Goal: Information Seeking & Learning: Learn about a topic

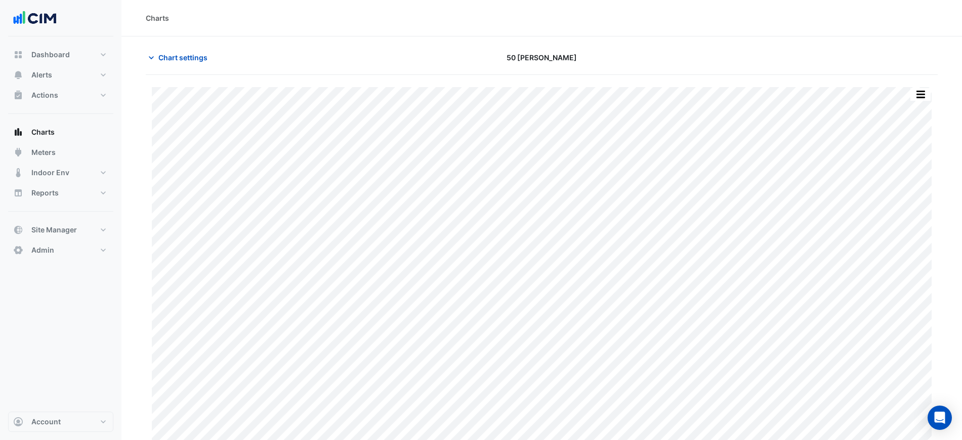
scroll to position [9, 0]
click at [176, 48] on span "Chart settings" at bounding box center [182, 49] width 49 height 11
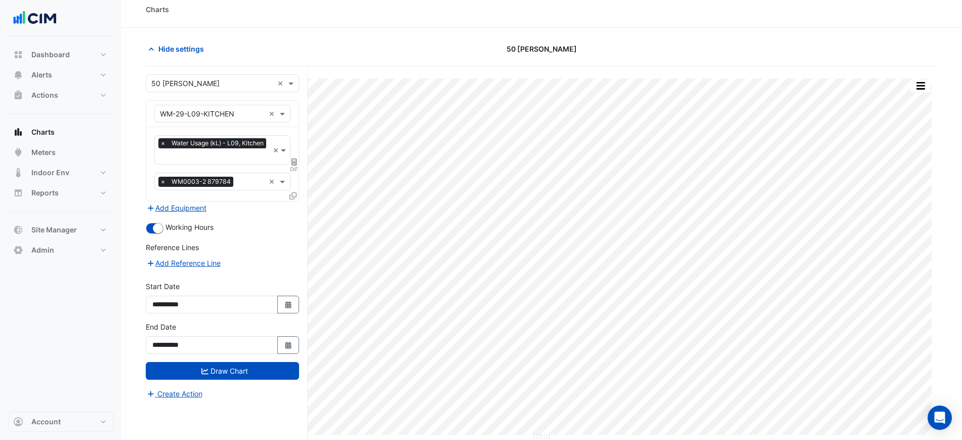
click at [188, 113] on input "text" at bounding box center [212, 114] width 105 height 11
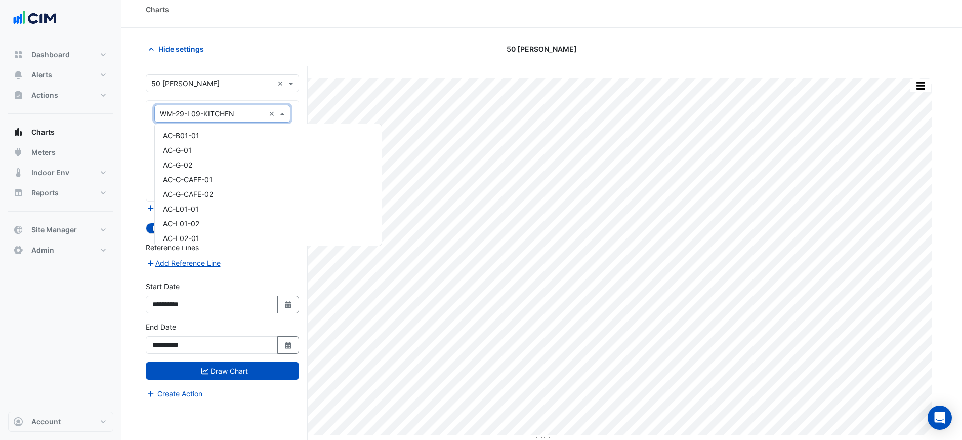
scroll to position [17083, 0]
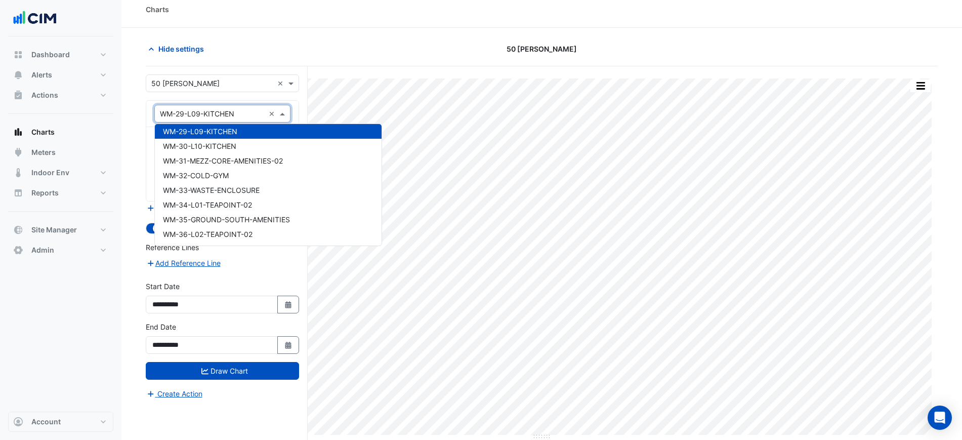
click at [194, 81] on input "text" at bounding box center [212, 83] width 122 height 11
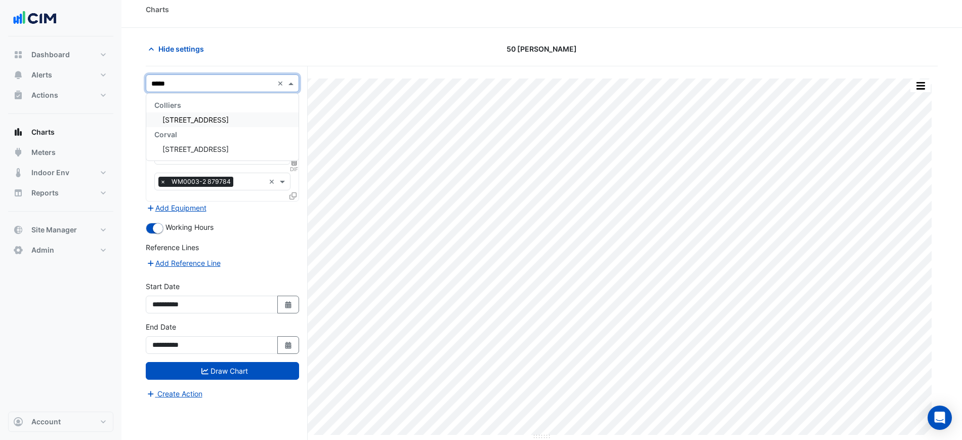
scroll to position [0, 0]
type input "*******"
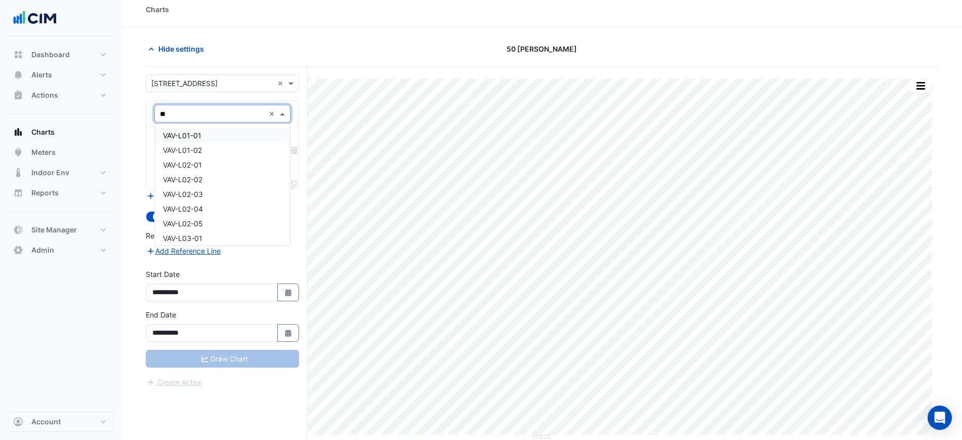
type input "***"
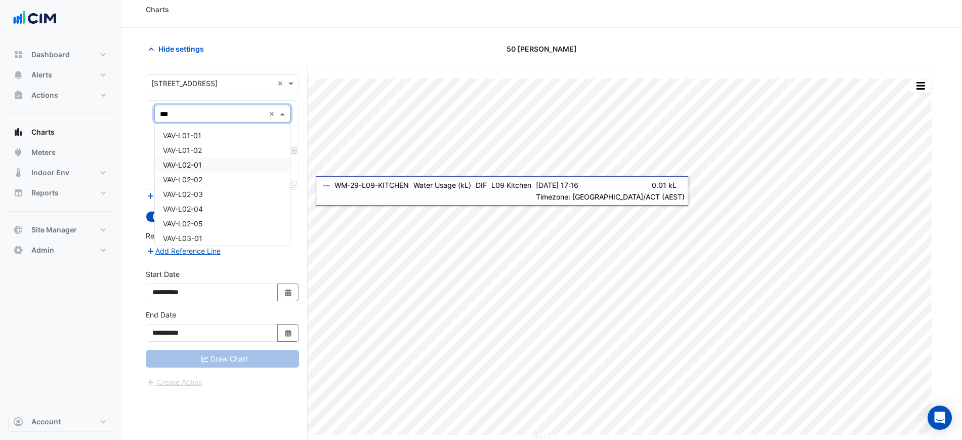
drag, startPoint x: 234, startPoint y: 165, endPoint x: 222, endPoint y: 166, distance: 12.7
click at [222, 166] on div "VAV-L02-01" at bounding box center [222, 164] width 135 height 15
click at [221, 147] on input "text" at bounding box center [211, 145] width 102 height 11
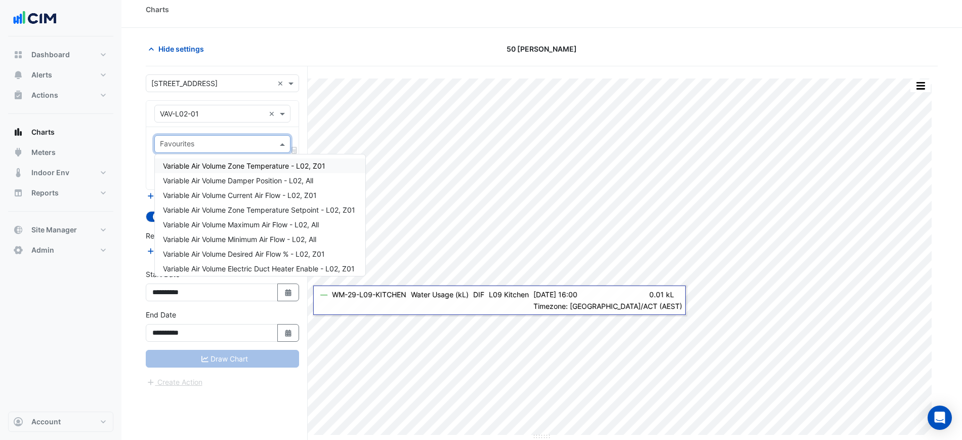
click at [205, 136] on div "Favourites" at bounding box center [222, 144] width 136 height 18
click at [236, 165] on span "Variable Air Volume Zone Temperature - L02, Z01" at bounding box center [244, 165] width 162 height 9
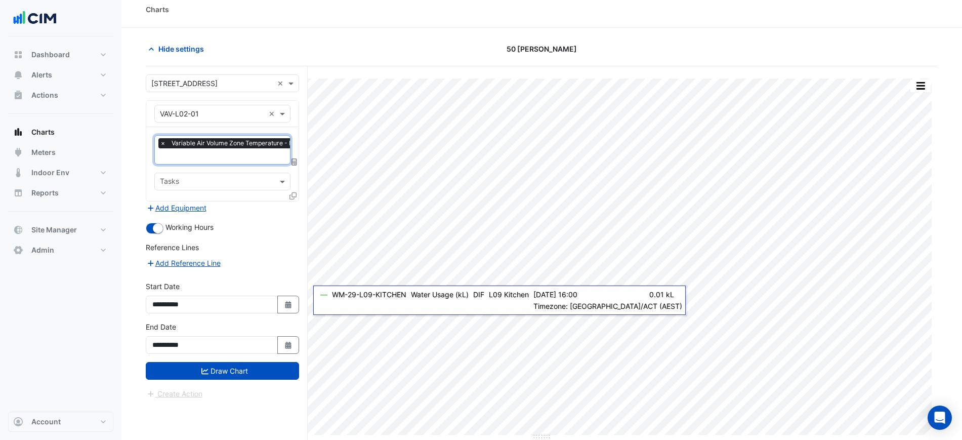
click at [236, 157] on input "text" at bounding box center [239, 157] width 159 height 11
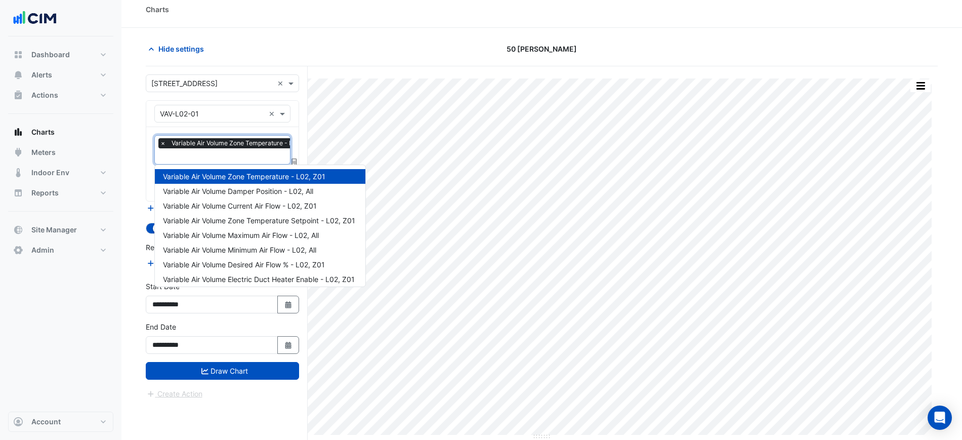
click at [327, 55] on div "Hide settings" at bounding box center [274, 49] width 268 height 18
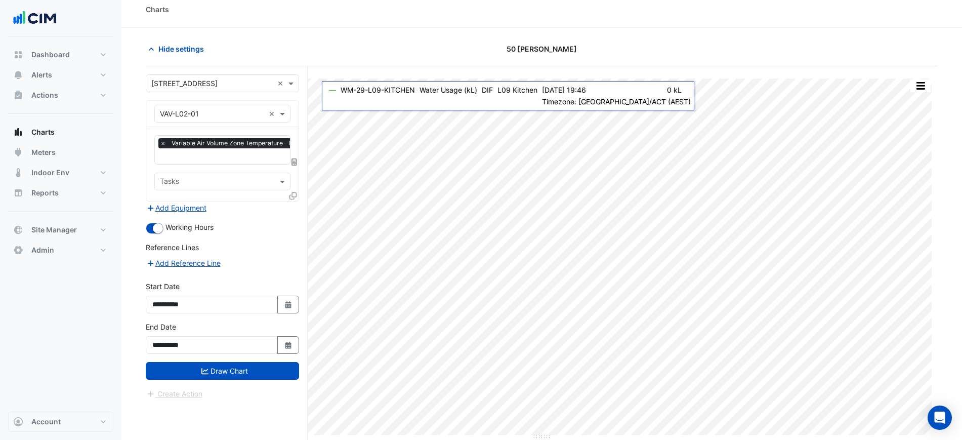
click at [292, 196] on icon at bounding box center [292, 195] width 7 height 7
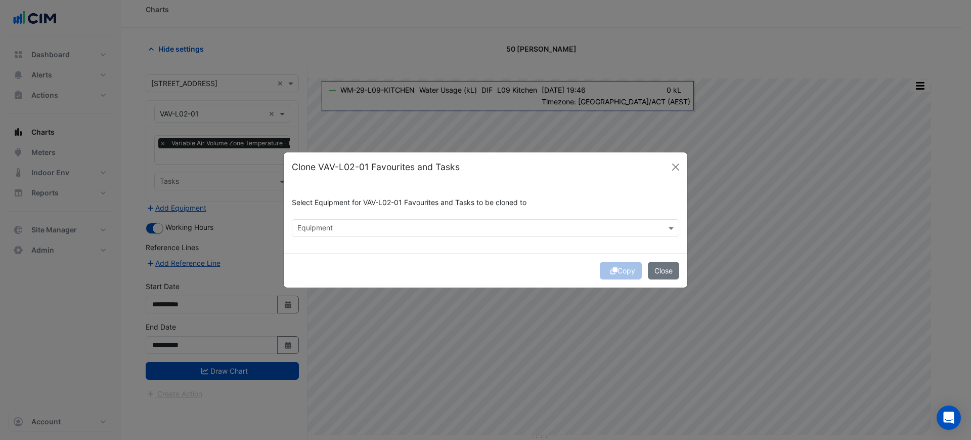
click at [339, 229] on input "text" at bounding box center [479, 229] width 365 height 11
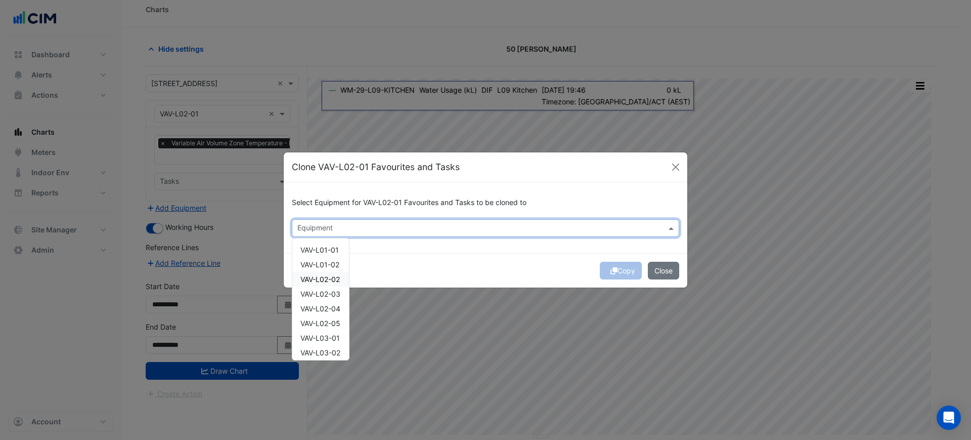
click at [335, 279] on span "VAV-L02-02" at bounding box center [320, 279] width 39 height 9
click at [333, 292] on span "VAV-L02-03" at bounding box center [321, 293] width 40 height 9
click at [329, 308] on span "VAV-L02-04" at bounding box center [321, 308] width 40 height 9
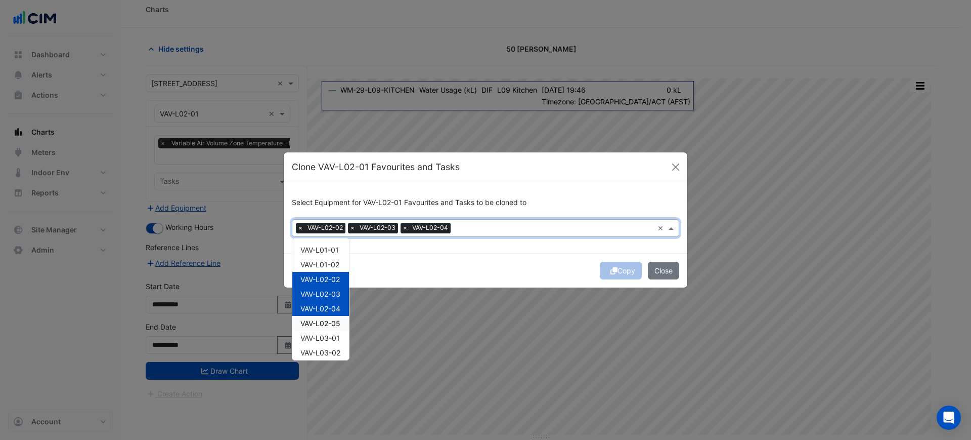
click at [328, 322] on span "VAV-L02-05" at bounding box center [321, 323] width 40 height 9
drag, startPoint x: 328, startPoint y: 334, endPoint x: 340, endPoint y: 336, distance: 12.4
click at [328, 334] on span "VAV-L03-01" at bounding box center [320, 337] width 39 height 9
click at [333, 337] on span "VAV-L03-01" at bounding box center [320, 337] width 39 height 9
click at [619, 268] on div "Copy Close" at bounding box center [486, 270] width 404 height 34
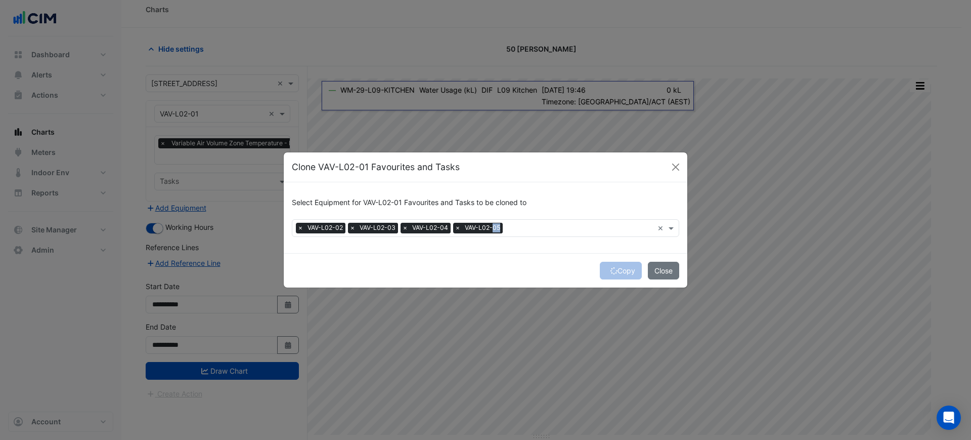
click at [619, 268] on div "Copy Close" at bounding box center [486, 270] width 404 height 34
click at [619, 268] on button "Copy" at bounding box center [621, 271] width 42 height 18
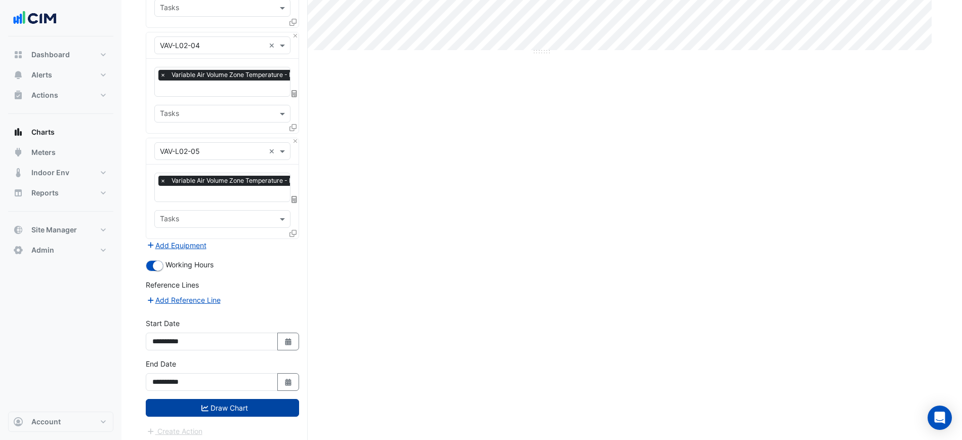
click at [260, 399] on button "Draw Chart" at bounding box center [222, 408] width 153 height 18
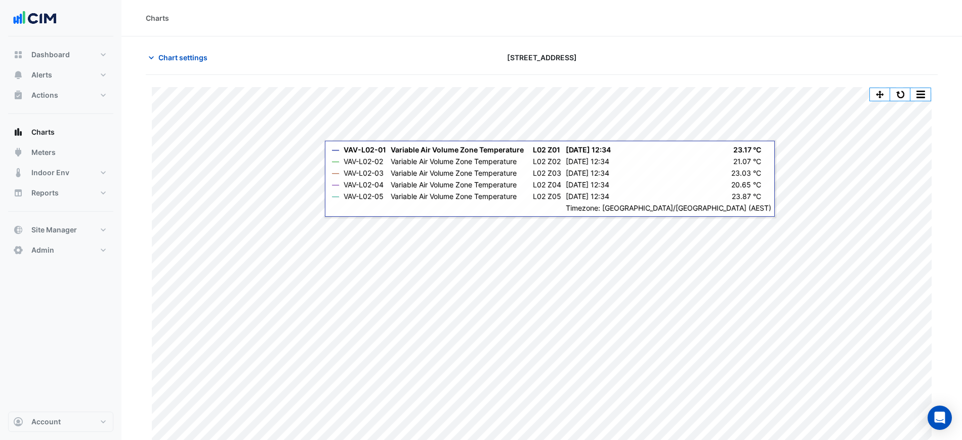
scroll to position [9, 0]
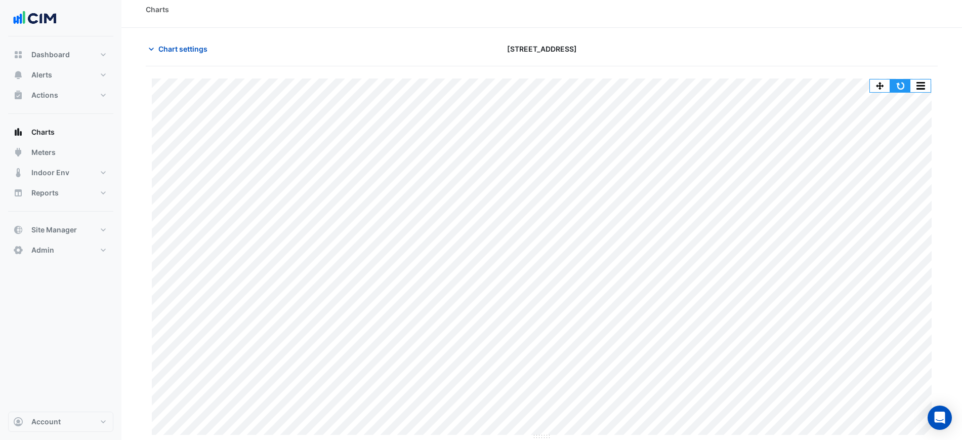
click at [901, 86] on button "button" at bounding box center [900, 85] width 20 height 13
click at [175, 56] on button "Chart settings" at bounding box center [180, 49] width 68 height 18
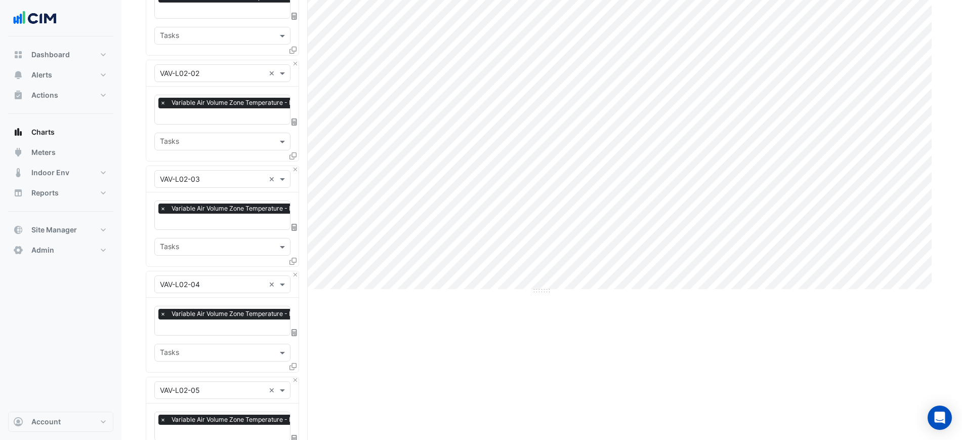
scroll to position [325, 0]
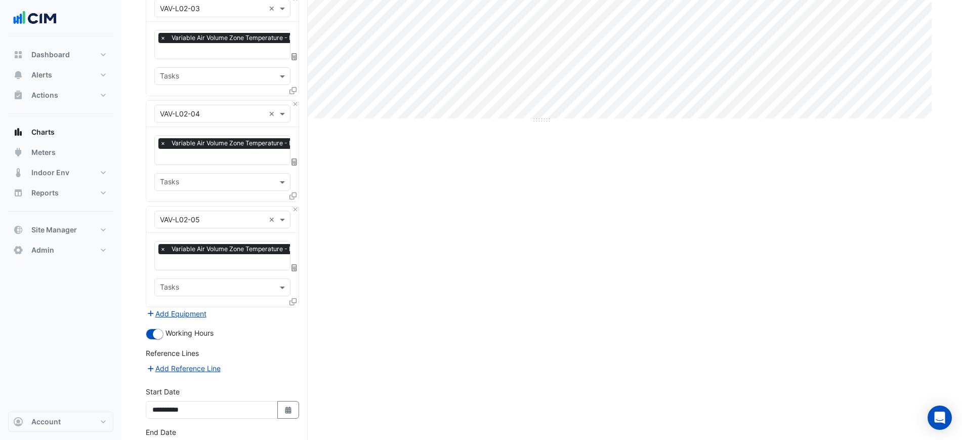
click at [295, 298] on icon at bounding box center [292, 301] width 7 height 7
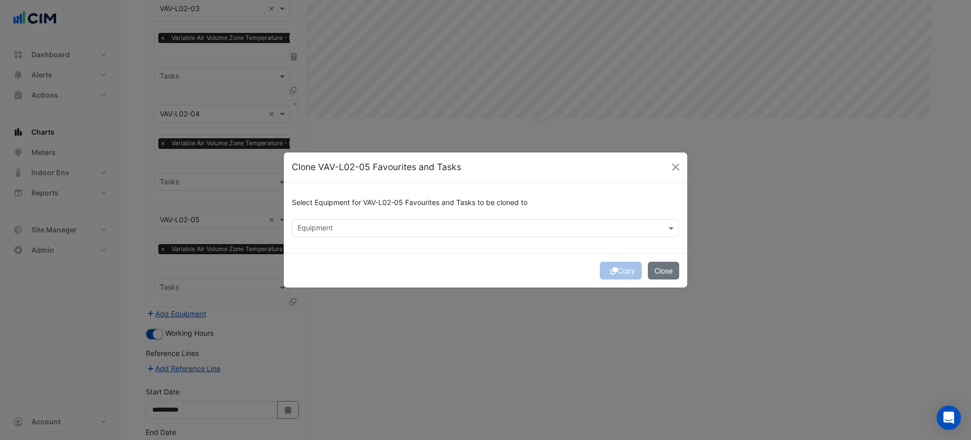
click at [342, 229] on input "text" at bounding box center [479, 229] width 365 height 11
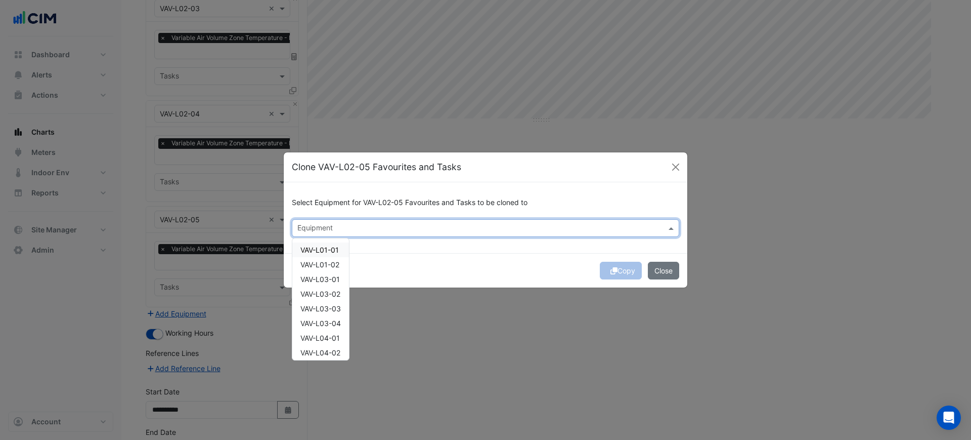
click at [328, 252] on span "VAV-L01-01" at bounding box center [320, 249] width 38 height 9
click at [332, 263] on span "VAV-L01-02" at bounding box center [320, 264] width 39 height 9
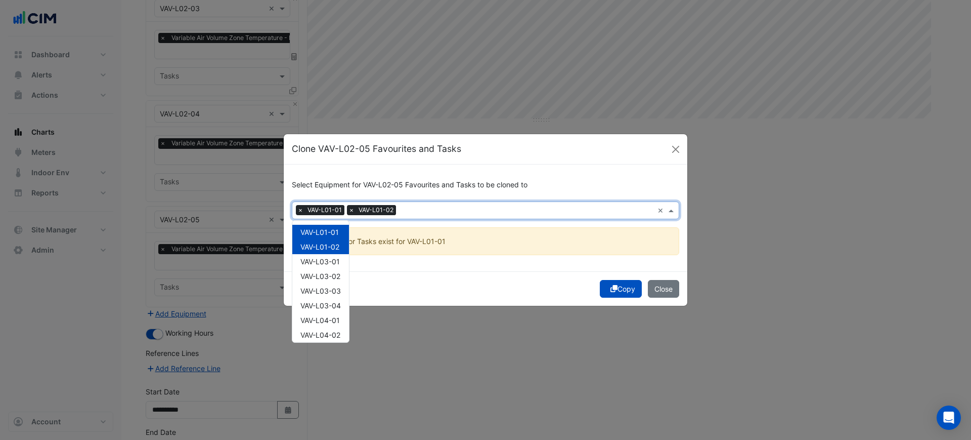
click at [615, 271] on div "Copy Close" at bounding box center [486, 288] width 404 height 34
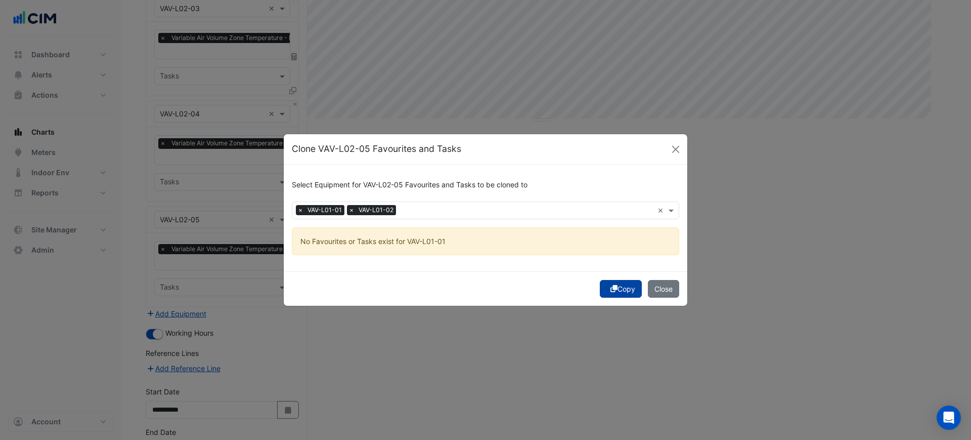
click at [618, 282] on button "Copy" at bounding box center [621, 289] width 42 height 18
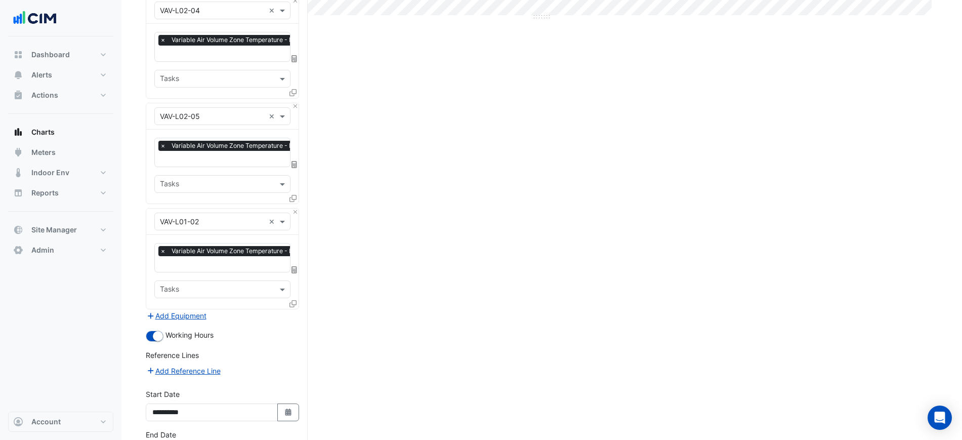
scroll to position [497, 0]
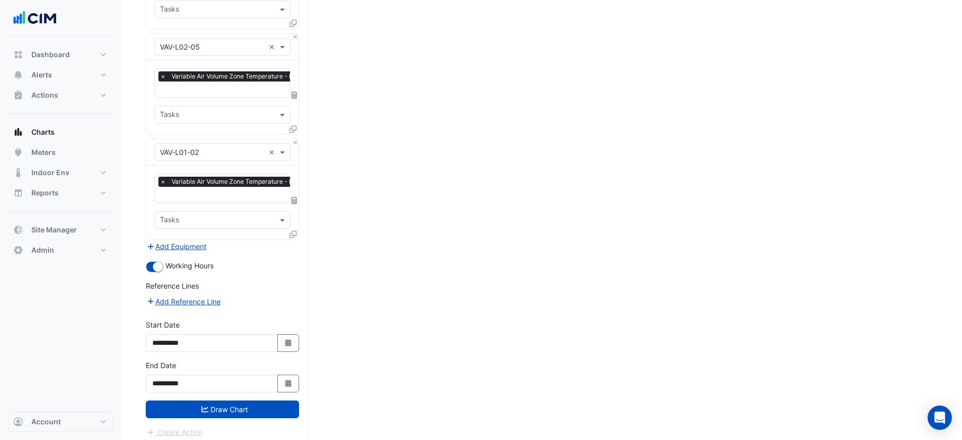
click at [262, 426] on div "Create Action" at bounding box center [222, 432] width 153 height 12
click at [270, 400] on button "Draw Chart" at bounding box center [222, 409] width 153 height 18
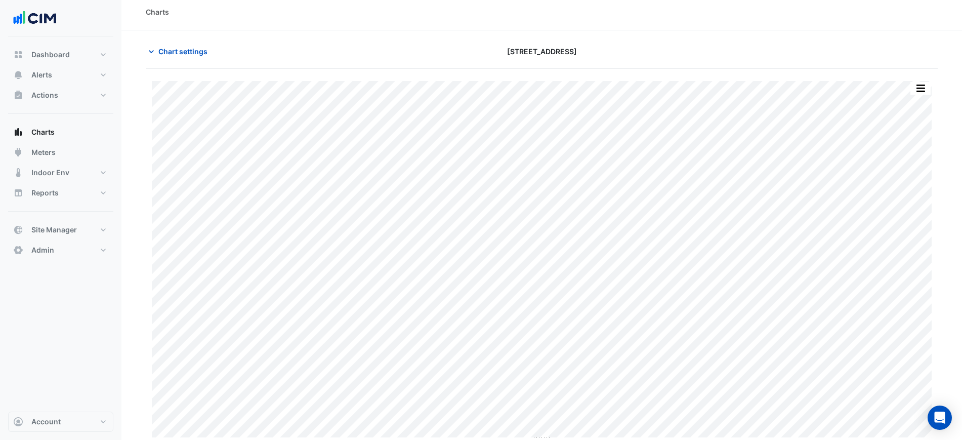
scroll to position [9, 0]
click at [157, 56] on button "Chart settings" at bounding box center [180, 49] width 68 height 18
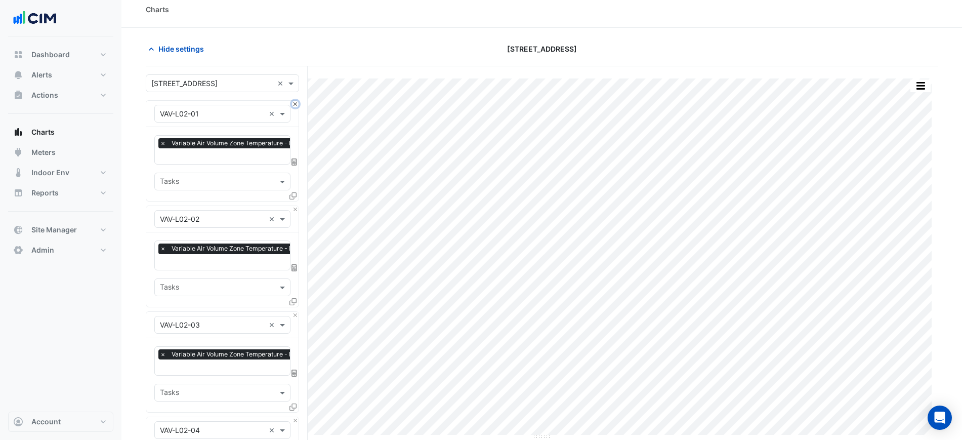
click at [296, 104] on button "Close" at bounding box center [295, 104] width 7 height 7
click at [296, 206] on button "Close" at bounding box center [295, 209] width 7 height 7
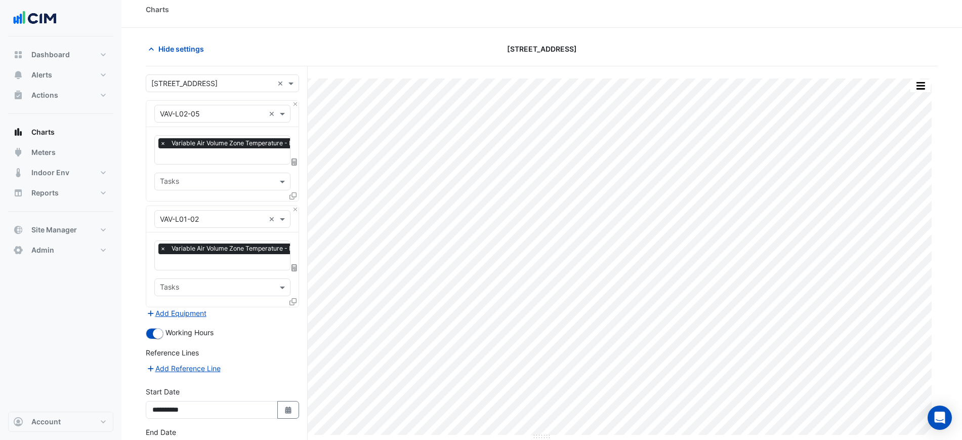
click at [265, 108] on div at bounding box center [222, 114] width 135 height 12
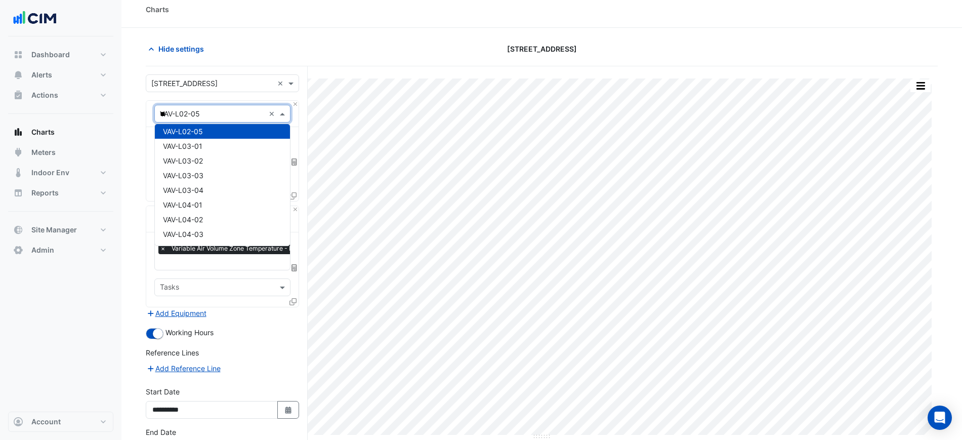
scroll to position [0, 0]
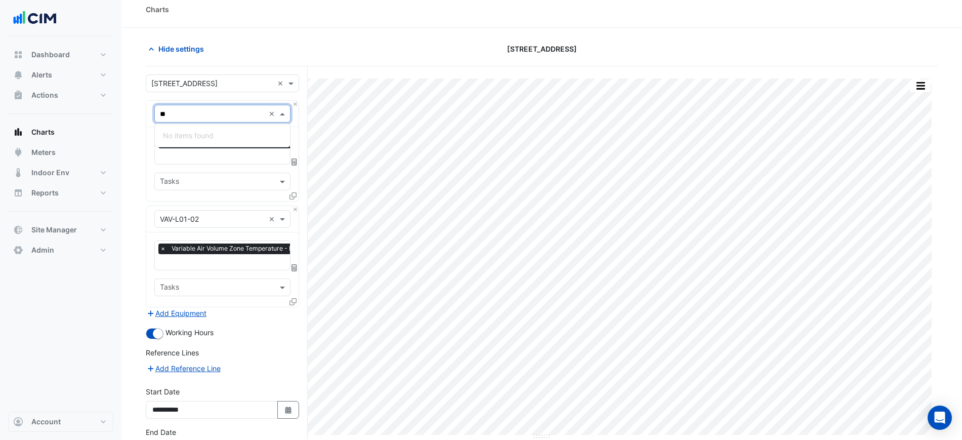
type input "*"
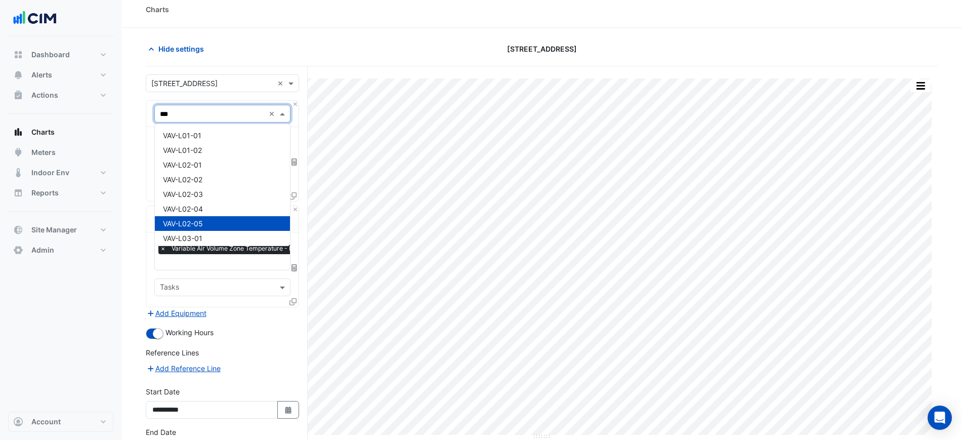
type input "****"
click at [216, 132] on div "VAV-L01-01" at bounding box center [222, 135] width 135 height 15
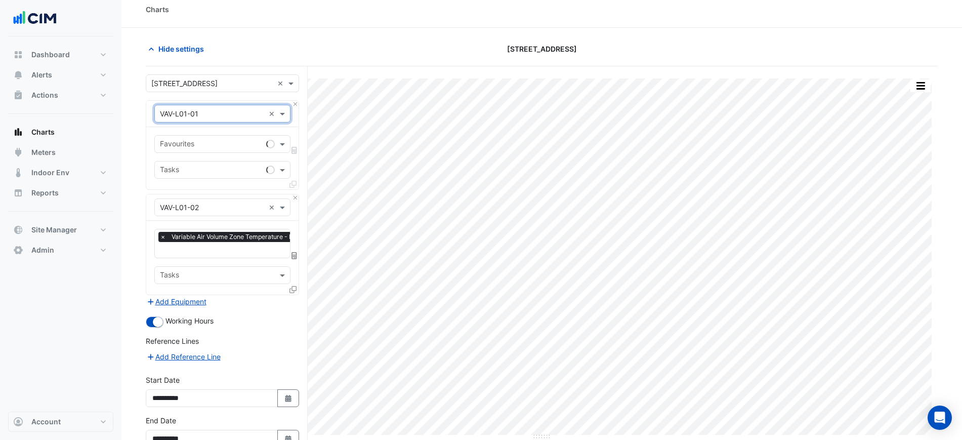
click at [204, 147] on input "text" at bounding box center [211, 145] width 102 height 11
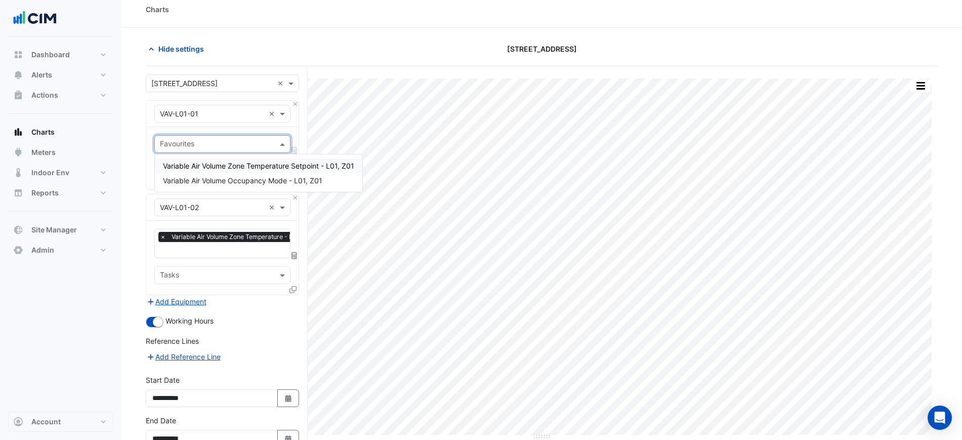
click at [251, 166] on span "Variable Air Volume Zone Temperature Setpoint - L01, Z01" at bounding box center [258, 165] width 191 height 9
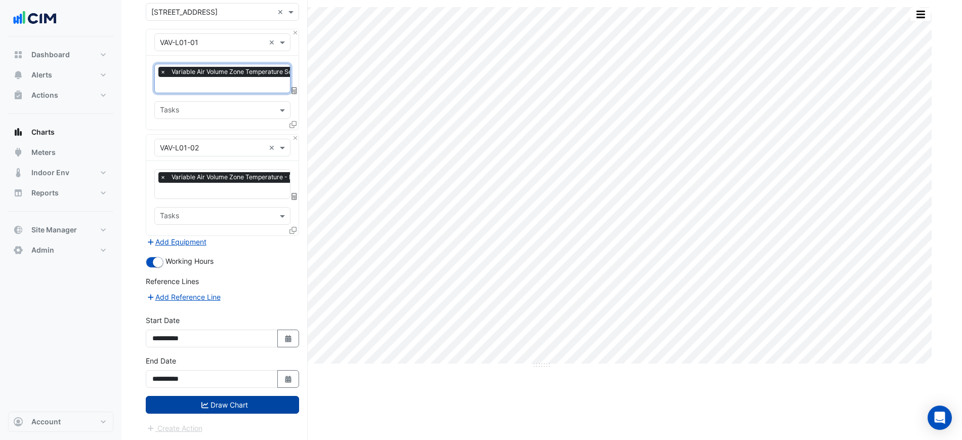
click at [256, 399] on button "Draw Chart" at bounding box center [222, 405] width 153 height 18
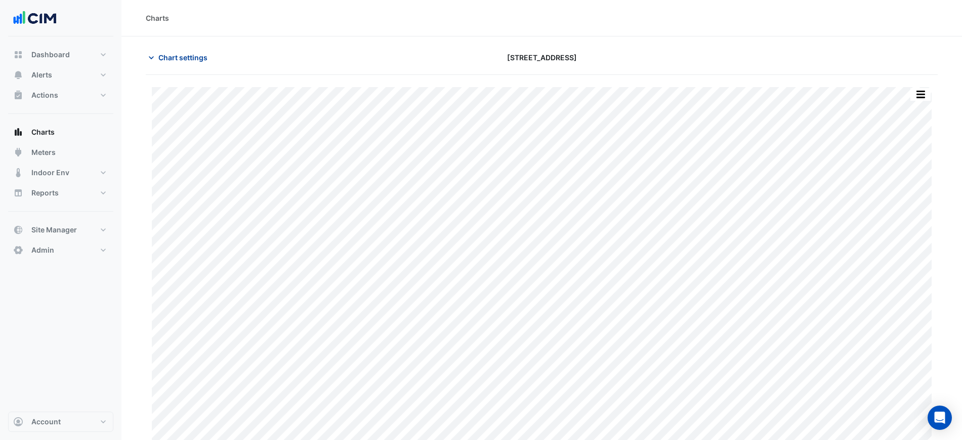
click at [187, 52] on span "Chart settings" at bounding box center [182, 57] width 49 height 11
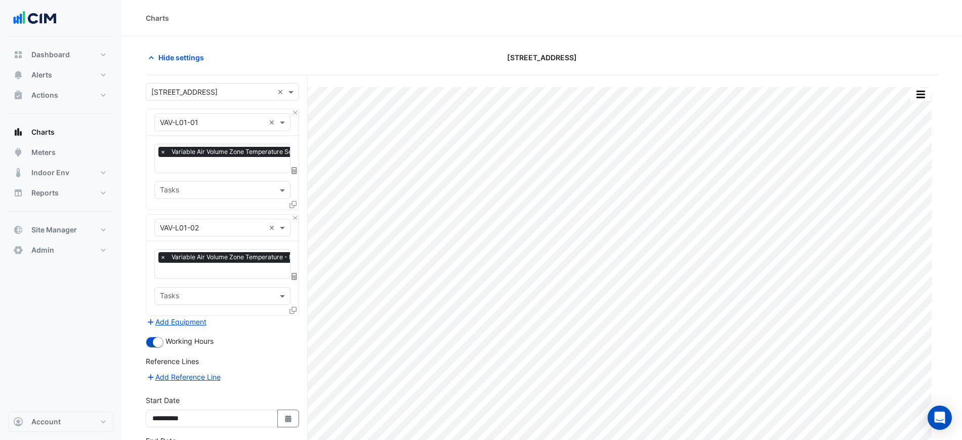
click at [290, 307] on icon at bounding box center [292, 310] width 7 height 7
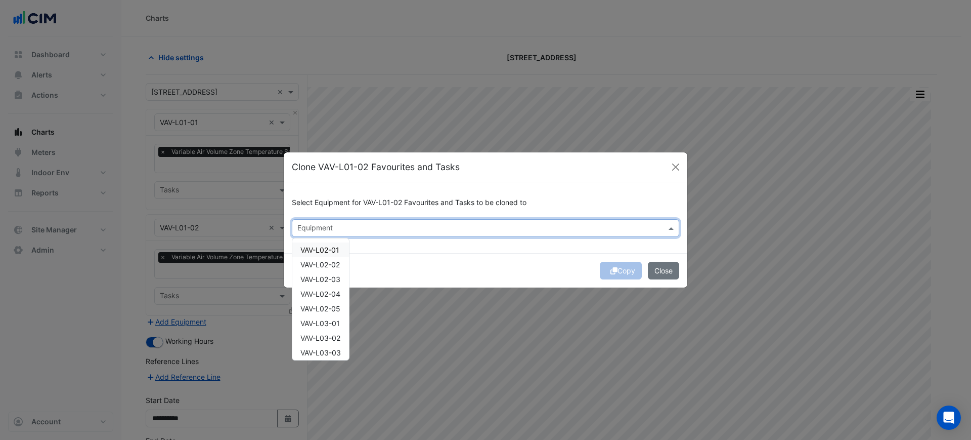
click at [332, 220] on div "Equipment" at bounding box center [486, 228] width 388 height 18
drag, startPoint x: 328, startPoint y: 250, endPoint x: 326, endPoint y: 265, distance: 14.2
click at [328, 254] on div "VAV-L02-01" at bounding box center [320, 249] width 57 height 15
drag, startPoint x: 326, startPoint y: 265, endPoint x: 323, endPoint y: 281, distance: 17.0
click at [325, 267] on span "VAV-L02-02" at bounding box center [320, 264] width 39 height 9
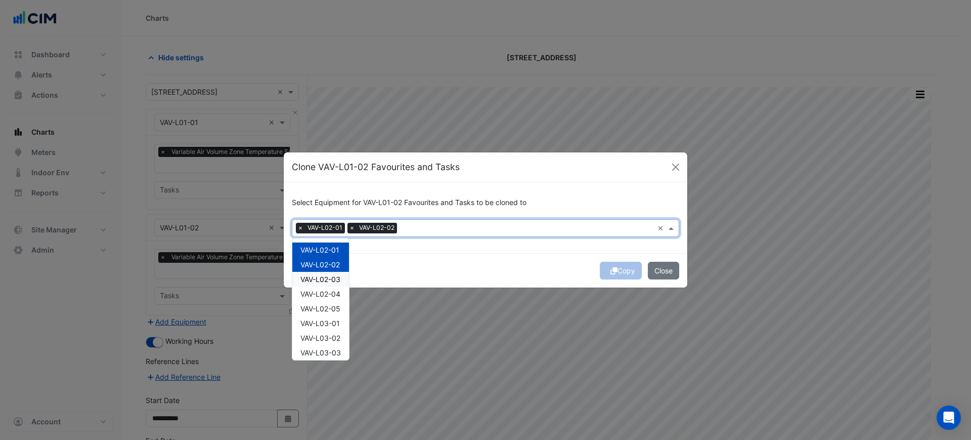
drag, startPoint x: 323, startPoint y: 282, endPoint x: 324, endPoint y: 290, distance: 8.2
click at [323, 282] on span "VAV-L02-03" at bounding box center [321, 279] width 40 height 9
click at [326, 296] on span "VAV-L02-04" at bounding box center [321, 293] width 40 height 9
drag, startPoint x: 326, startPoint y: 306, endPoint x: 326, endPoint y: 313, distance: 6.6
click at [326, 310] on span "VAV-L02-05" at bounding box center [321, 308] width 40 height 9
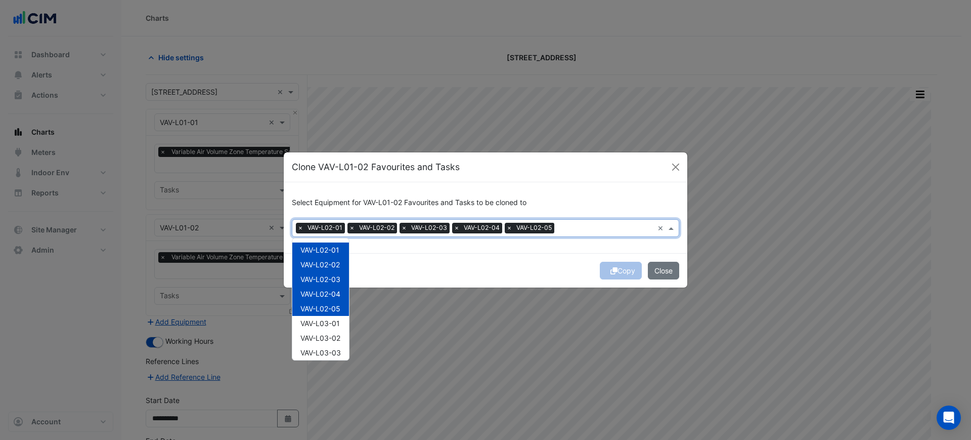
drag, startPoint x: 571, startPoint y: 259, endPoint x: 596, endPoint y: 261, distance: 24.9
click at [572, 259] on div "Copy Close" at bounding box center [486, 270] width 404 height 34
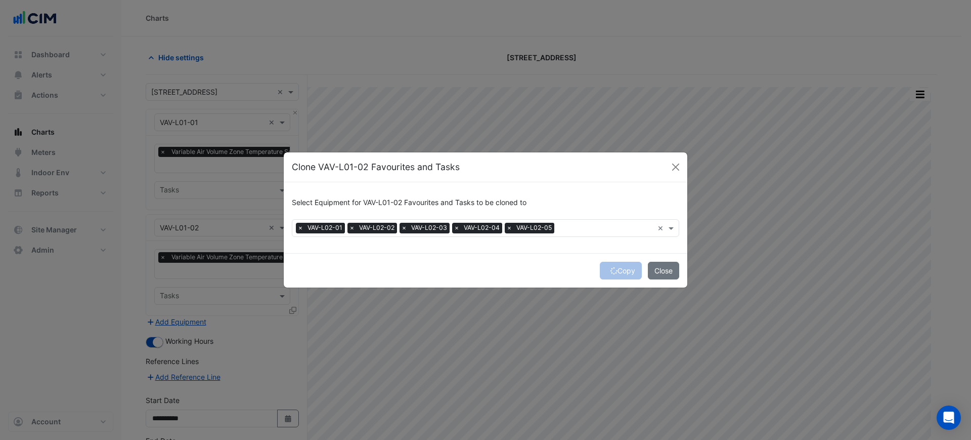
click at [618, 269] on div "Copy Close" at bounding box center [486, 270] width 404 height 34
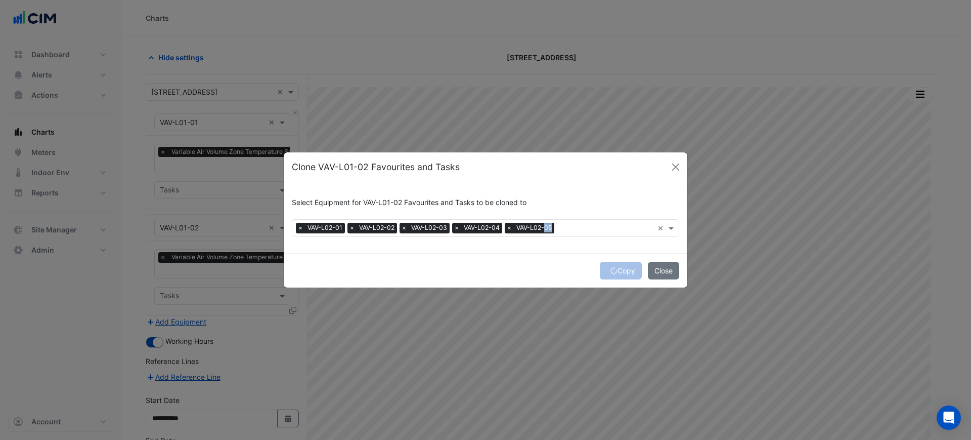
click at [618, 269] on div "Copy Close" at bounding box center [486, 270] width 404 height 34
click at [618, 269] on button "Copy" at bounding box center [621, 271] width 42 height 18
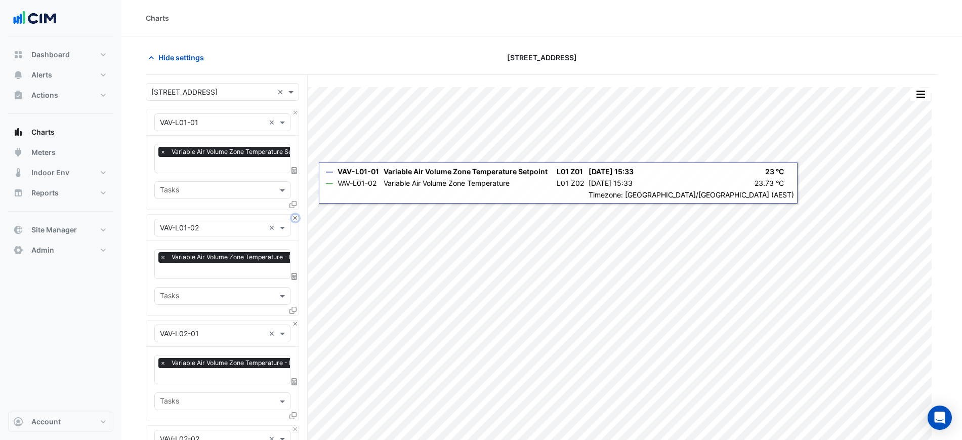
click at [293, 217] on button "Close" at bounding box center [295, 218] width 7 height 7
click at [295, 113] on button "Close" at bounding box center [295, 112] width 7 height 7
click at [234, 162] on input "text" at bounding box center [239, 165] width 159 height 11
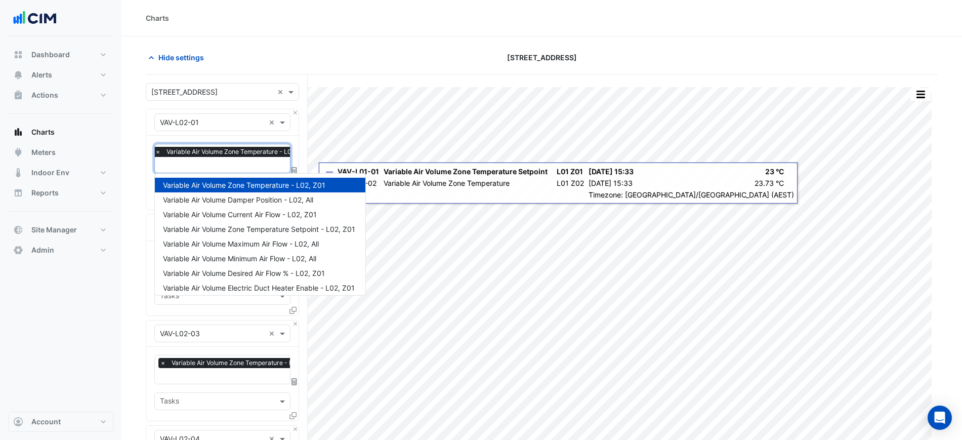
click at [144, 211] on section "Hide settings 151 Macquarie Street Split by Equip Split All Print Save as JPEG …" at bounding box center [541, 436] width 840 height 801
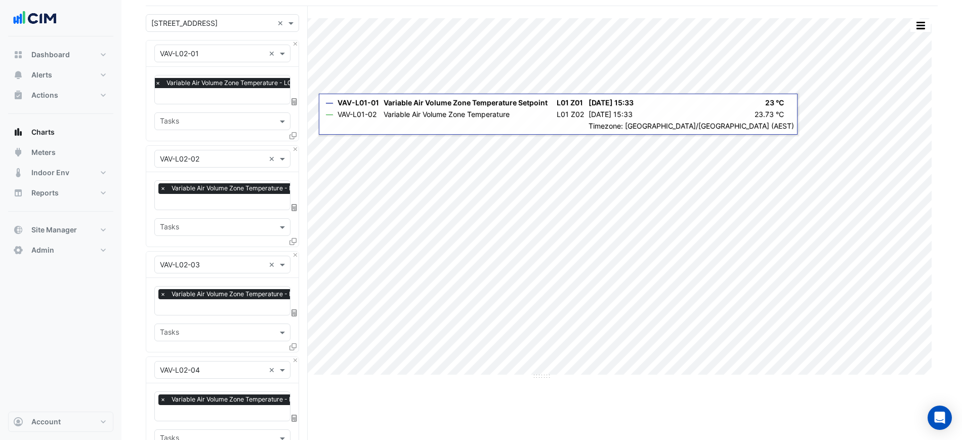
scroll to position [379, 0]
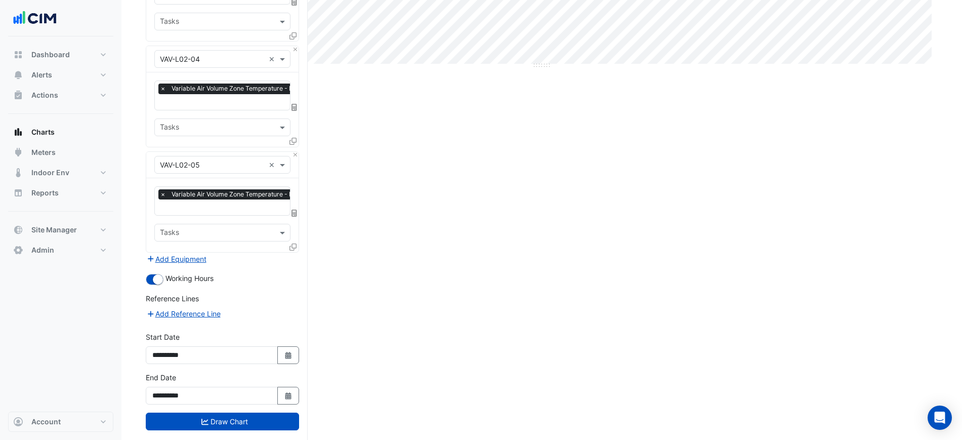
click at [240, 412] on button "Draw Chart" at bounding box center [222, 421] width 153 height 18
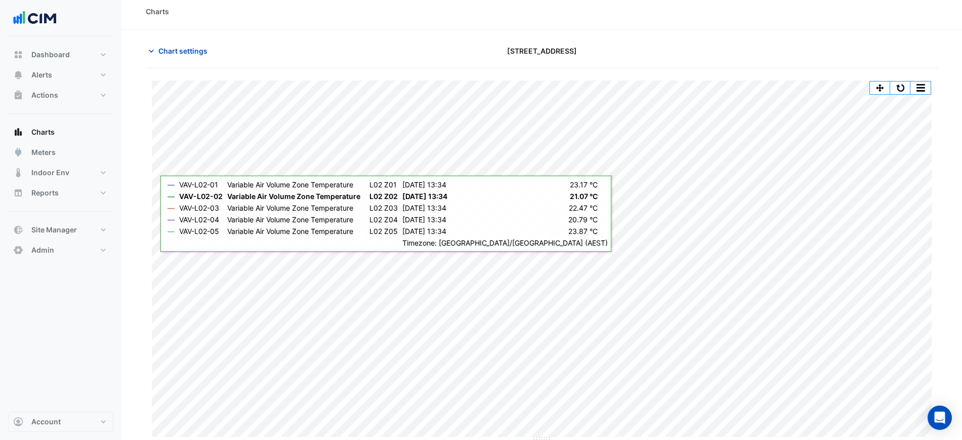
scroll to position [9, 0]
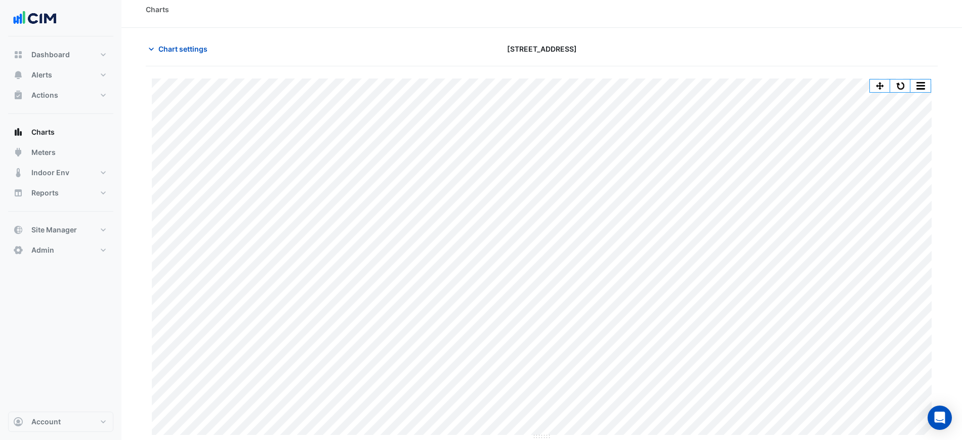
click at [566, 436] on div "Split by Equip Split All Print Save as JPEG Save as PNG Pivot Data Table Export…" at bounding box center [542, 258] width 780 height 361
click at [191, 55] on button "Chart settings" at bounding box center [180, 49] width 68 height 18
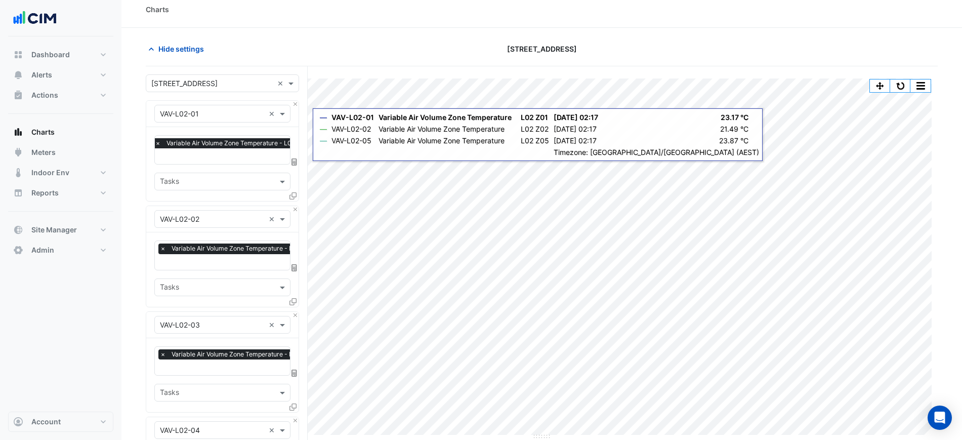
click at [296, 195] on icon at bounding box center [292, 195] width 7 height 7
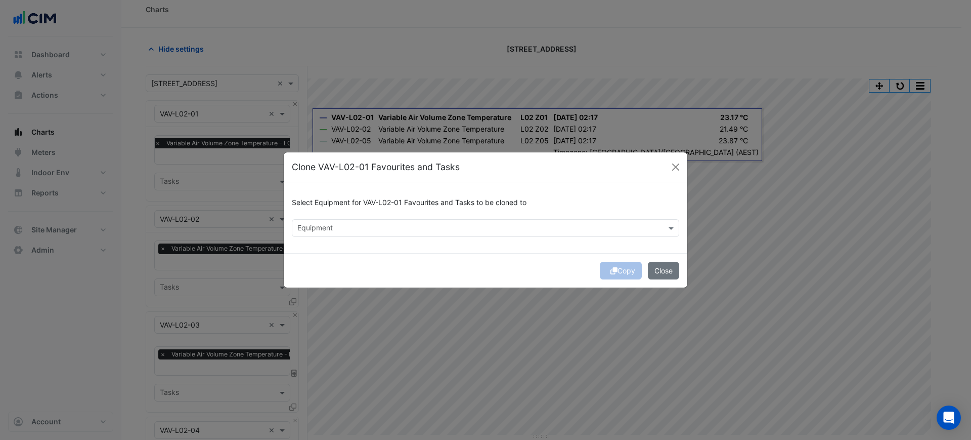
click at [372, 215] on div "Select Equipment for VAV-L02-01 Favourites and Tasks to be cloned to" at bounding box center [486, 204] width 388 height 29
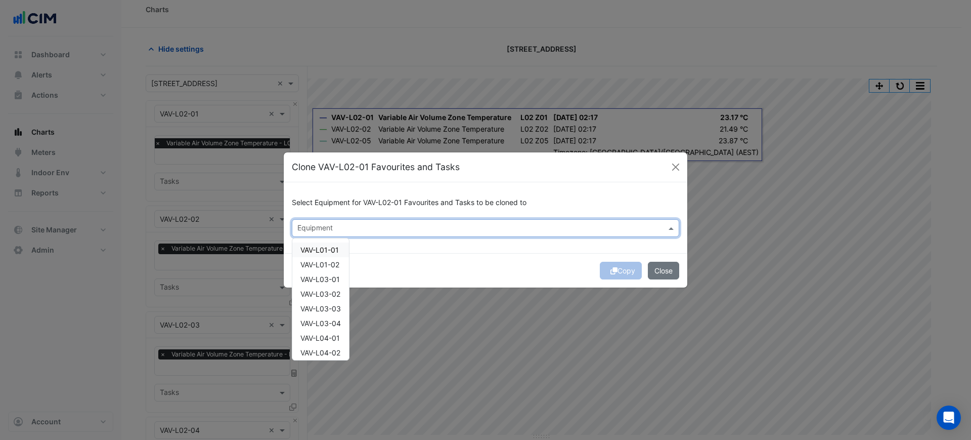
drag, startPoint x: 371, startPoint y: 227, endPoint x: 366, endPoint y: 232, distance: 6.8
click at [370, 230] on input "text" at bounding box center [479, 229] width 365 height 11
click at [343, 247] on div "VAV-L01-01" at bounding box center [320, 249] width 57 height 15
click at [337, 269] on div "VAV-L01-02" at bounding box center [320, 264] width 57 height 15
click at [438, 257] on div "Copy Close" at bounding box center [486, 270] width 404 height 34
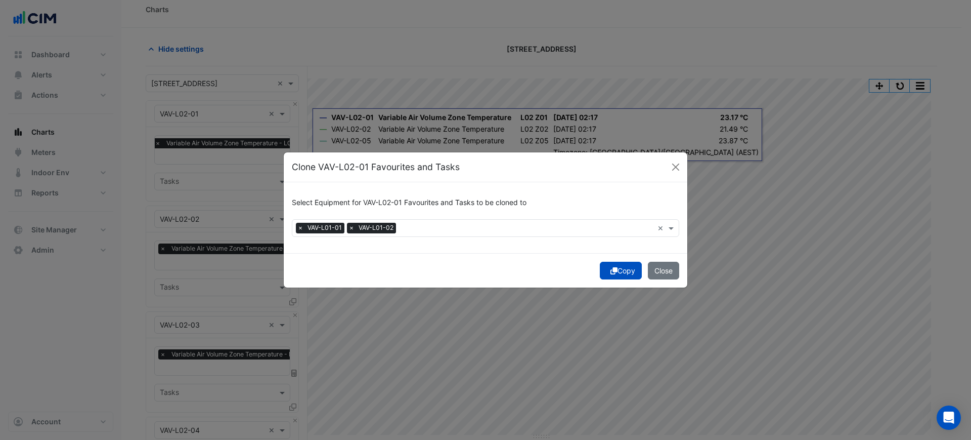
click at [615, 270] on button "Copy" at bounding box center [621, 271] width 42 height 18
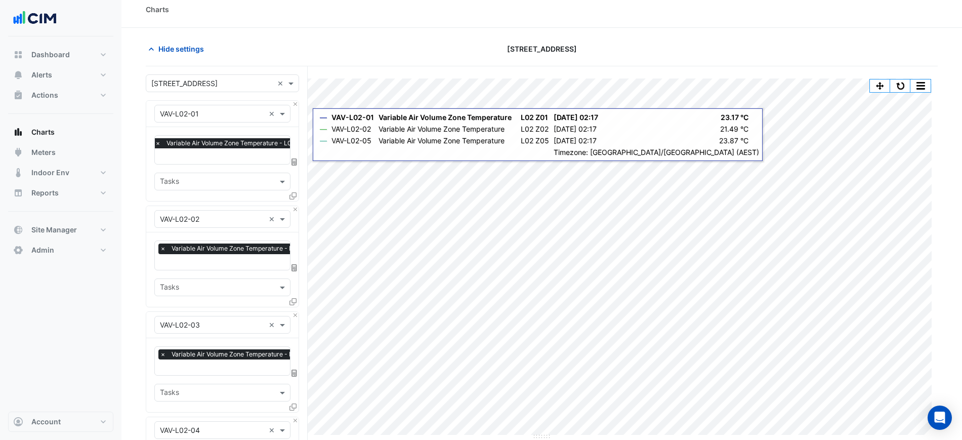
click at [290, 103] on div "Equipment × VAV-L02-01 ×" at bounding box center [222, 114] width 152 height 26
click at [292, 103] on button "Close" at bounding box center [295, 104] width 7 height 7
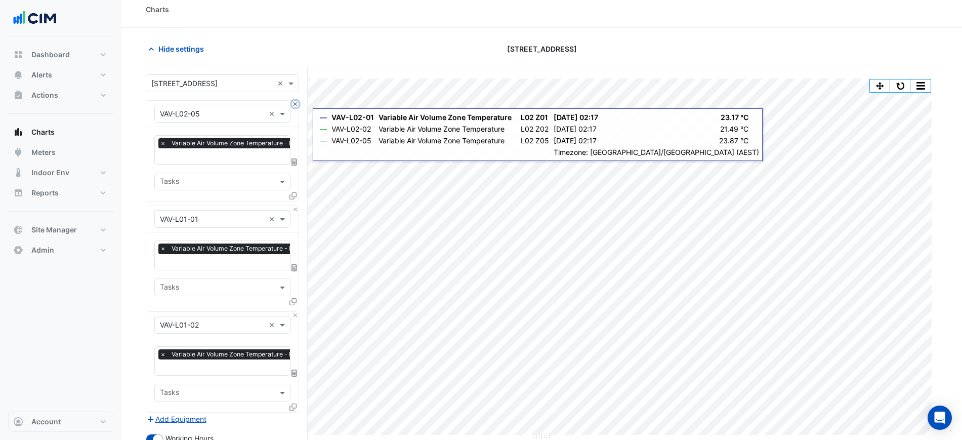
click at [292, 103] on button "Close" at bounding box center [295, 104] width 7 height 7
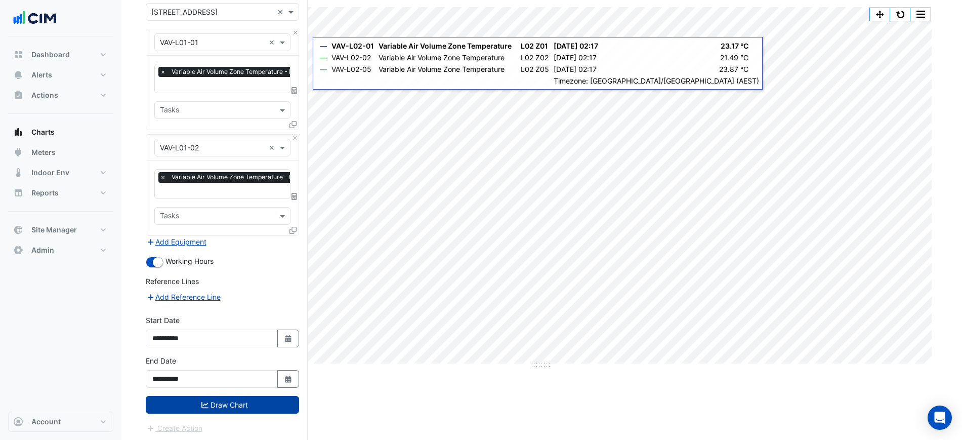
click at [250, 406] on button "Draw Chart" at bounding box center [222, 405] width 153 height 18
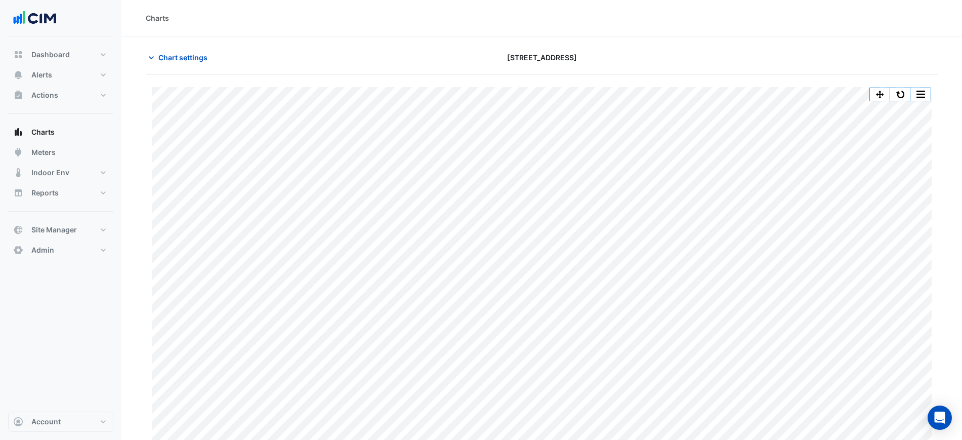
click at [697, 41] on section "Chart settings 151 Macquarie Street Split by Equip Split All Print Save as JPEG…" at bounding box center [541, 242] width 840 height 412
click at [639, 34] on div "Charts" at bounding box center [541, 18] width 840 height 36
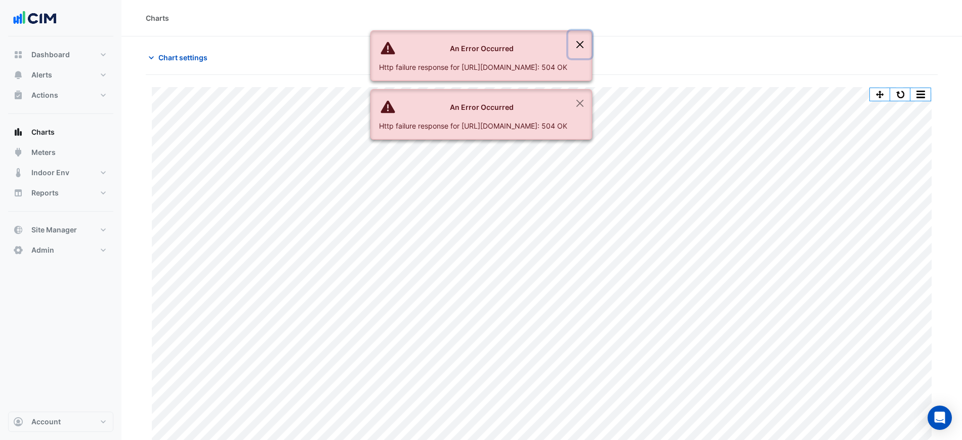
click at [591, 35] on button "Close" at bounding box center [579, 44] width 23 height 27
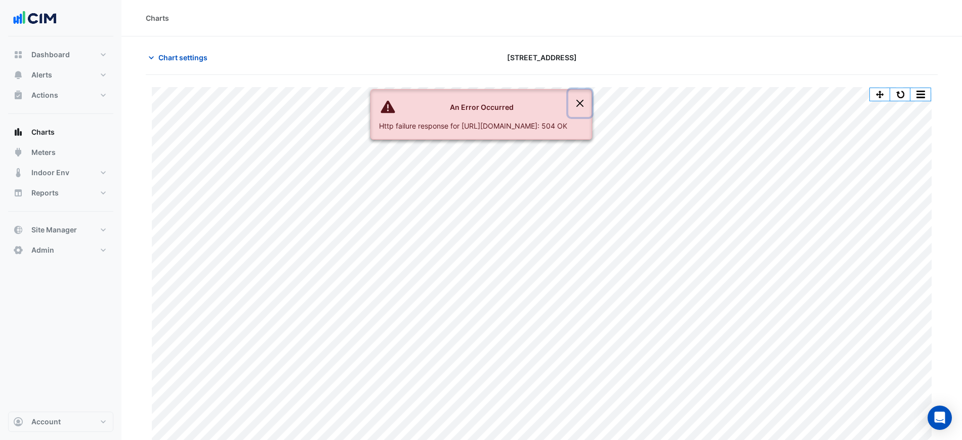
click at [591, 90] on button "Close" at bounding box center [579, 103] width 23 height 27
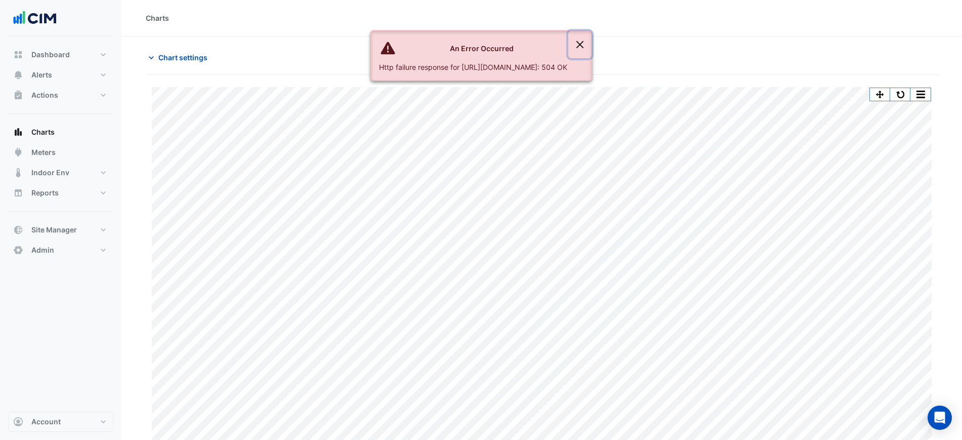
click at [591, 37] on button "Close" at bounding box center [579, 44] width 23 height 27
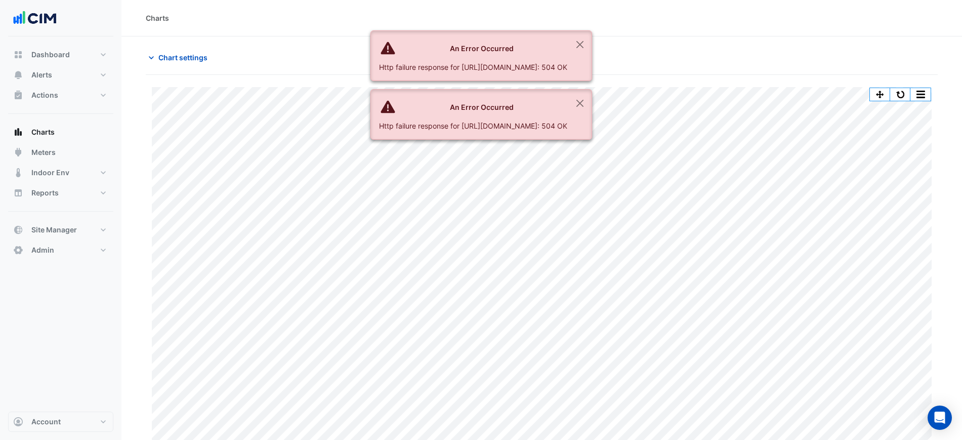
click at [732, 14] on div "Charts" at bounding box center [542, 18] width 792 height 11
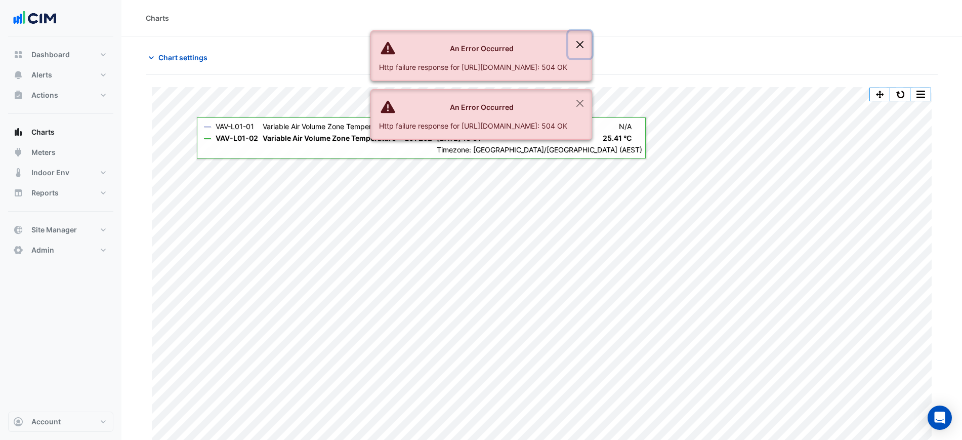
click at [591, 40] on button "Close" at bounding box center [579, 44] width 23 height 27
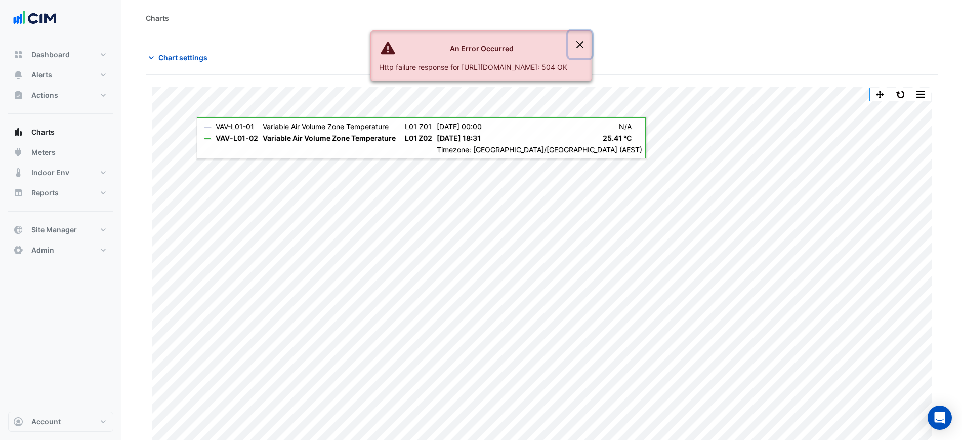
click at [591, 40] on button "Close" at bounding box center [579, 44] width 23 height 27
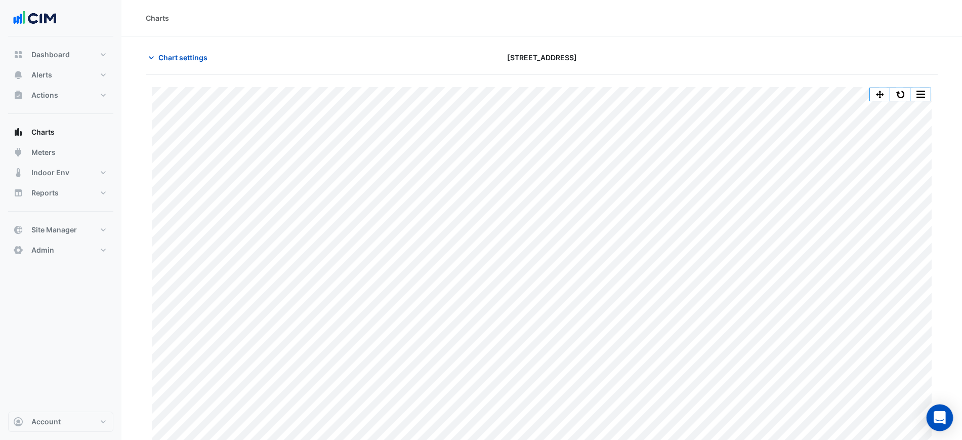
click at [940, 411] on icon "Open Intercom Messenger" at bounding box center [939, 417] width 13 height 13
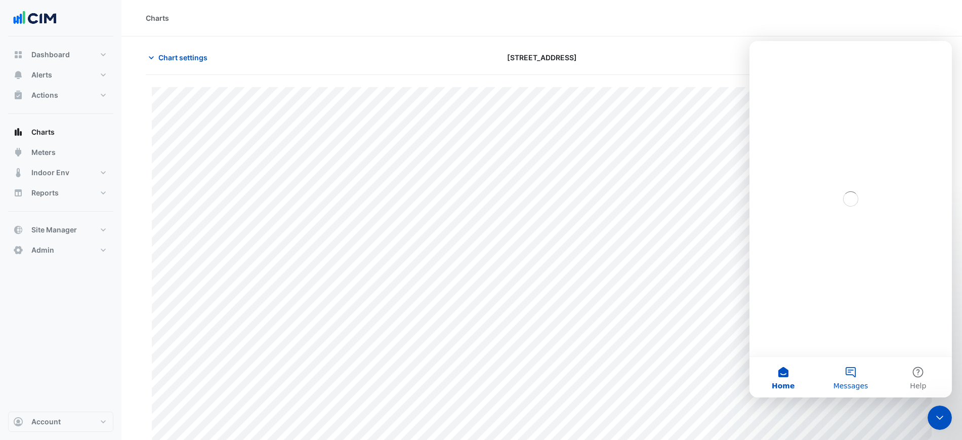
click at [857, 384] on span "Messages" at bounding box center [850, 385] width 35 height 7
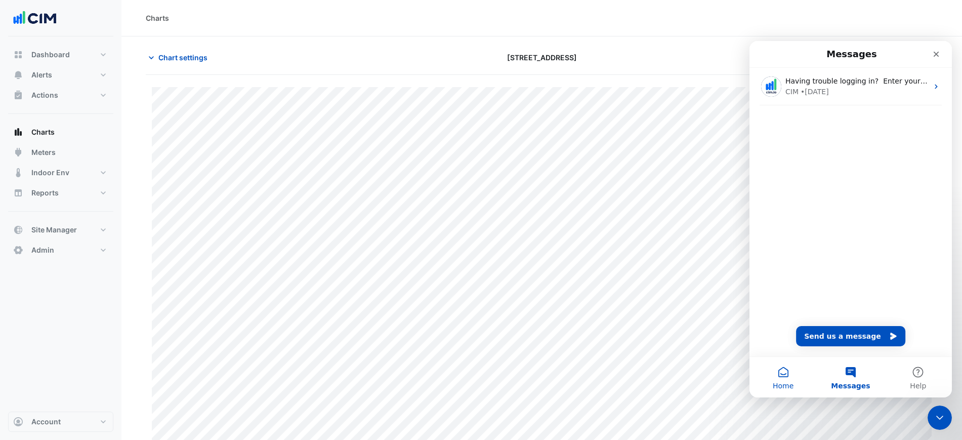
drag, startPoint x: 788, startPoint y: 377, endPoint x: 792, endPoint y: 386, distance: 9.7
click at [792, 386] on span "Home" at bounding box center [783, 385] width 21 height 7
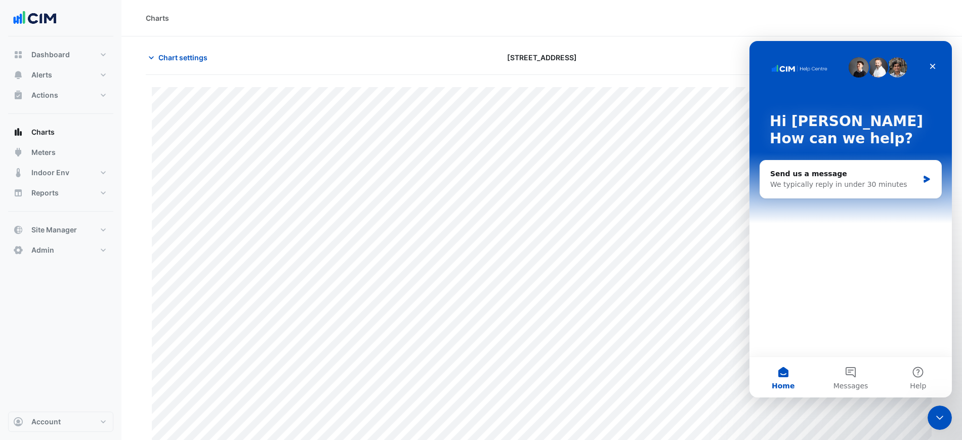
click at [727, 46] on section "Chart settings 151 Macquarie Street Split by Equip Split All Print Save as JPEG…" at bounding box center [541, 242] width 840 height 412
click at [933, 61] on div "Close" at bounding box center [932, 66] width 18 height 18
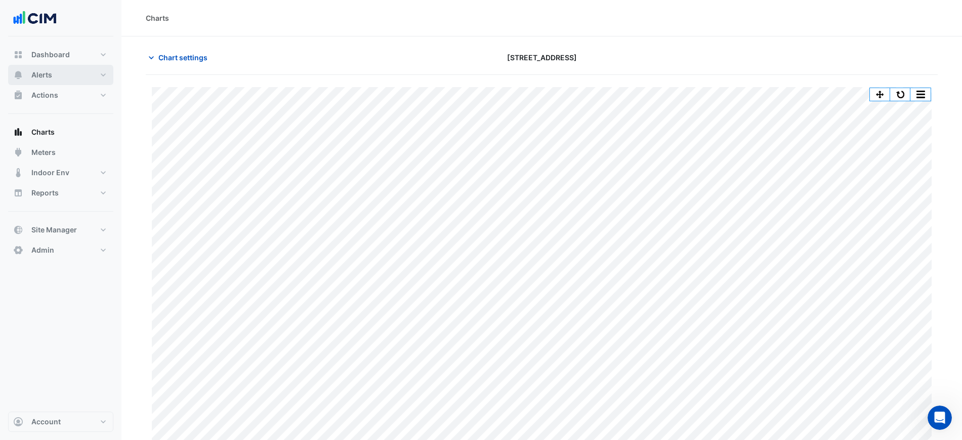
click at [62, 73] on button "Alerts" at bounding box center [60, 75] width 105 height 20
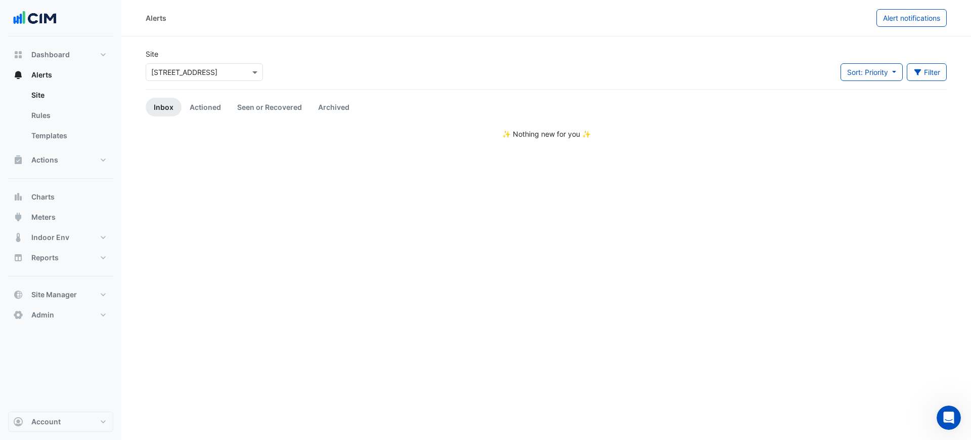
click at [207, 70] on input "text" at bounding box center [194, 72] width 86 height 11
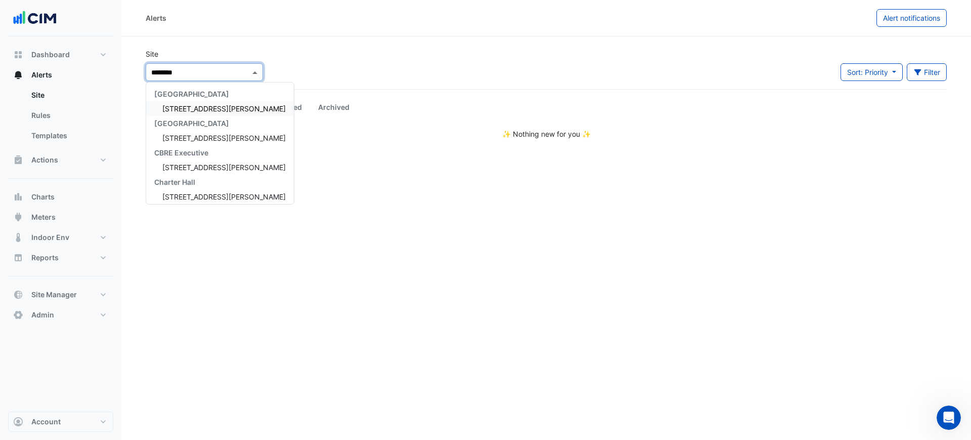
type input "*********"
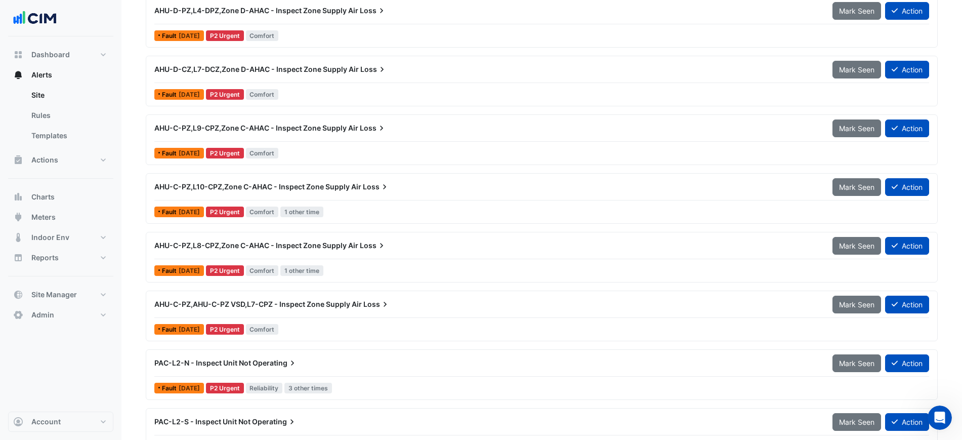
scroll to position [600, 0]
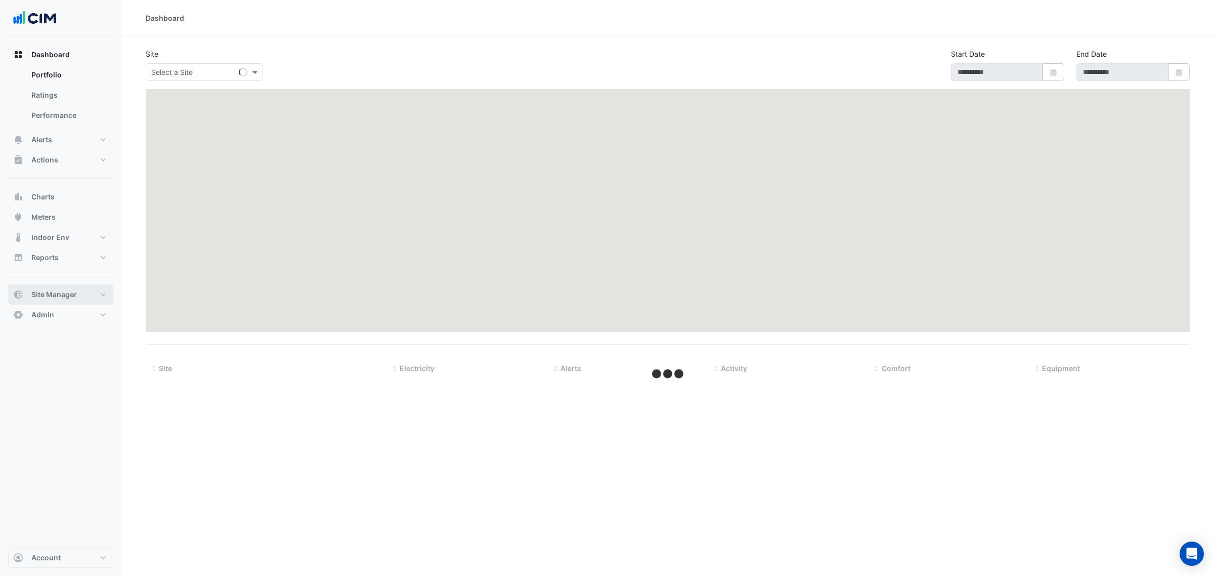
click at [92, 291] on button "Site Manager" at bounding box center [60, 294] width 105 height 20
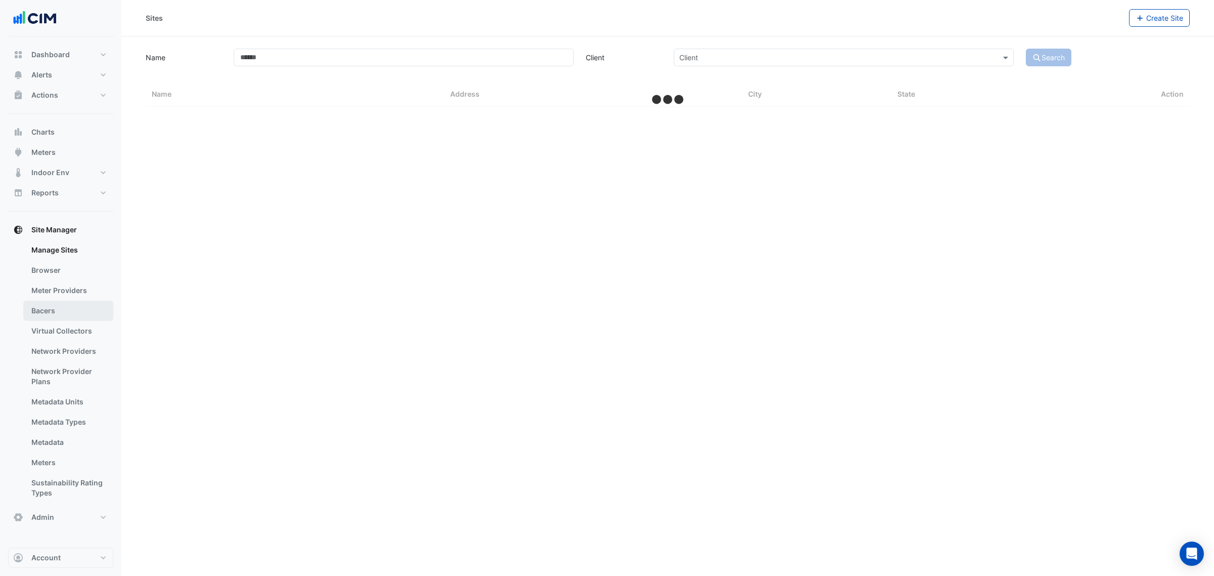
click at [67, 313] on link "Bacers" at bounding box center [68, 311] width 90 height 20
click at [433, 61] on input "text" at bounding box center [657, 66] width 491 height 11
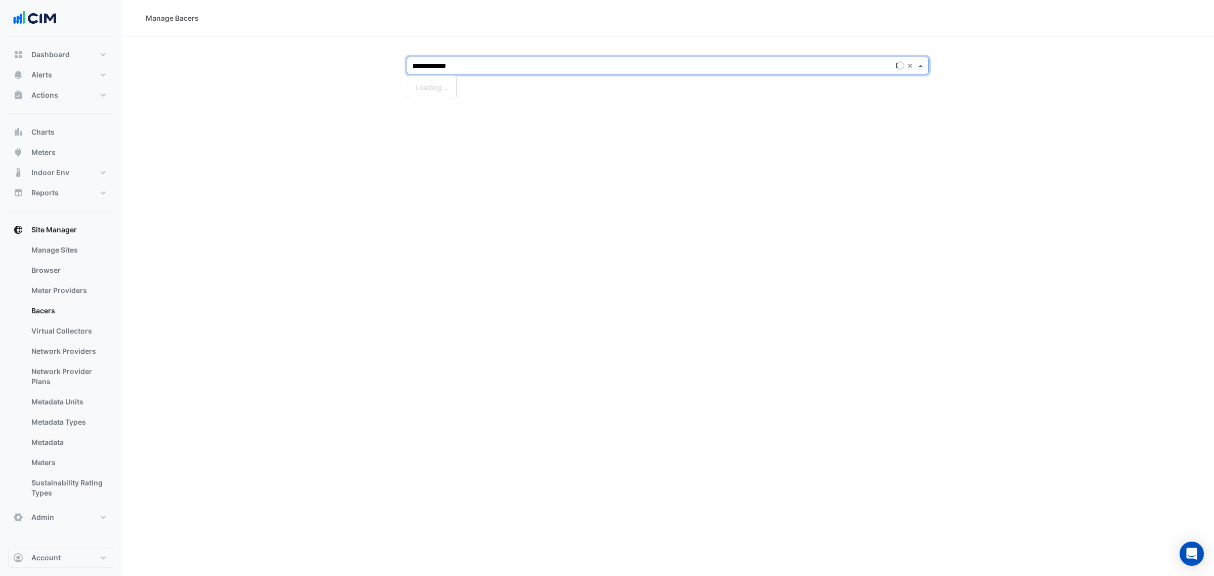
click at [436, 87] on div "Loading..." at bounding box center [431, 87] width 49 height 15
type input "**********"
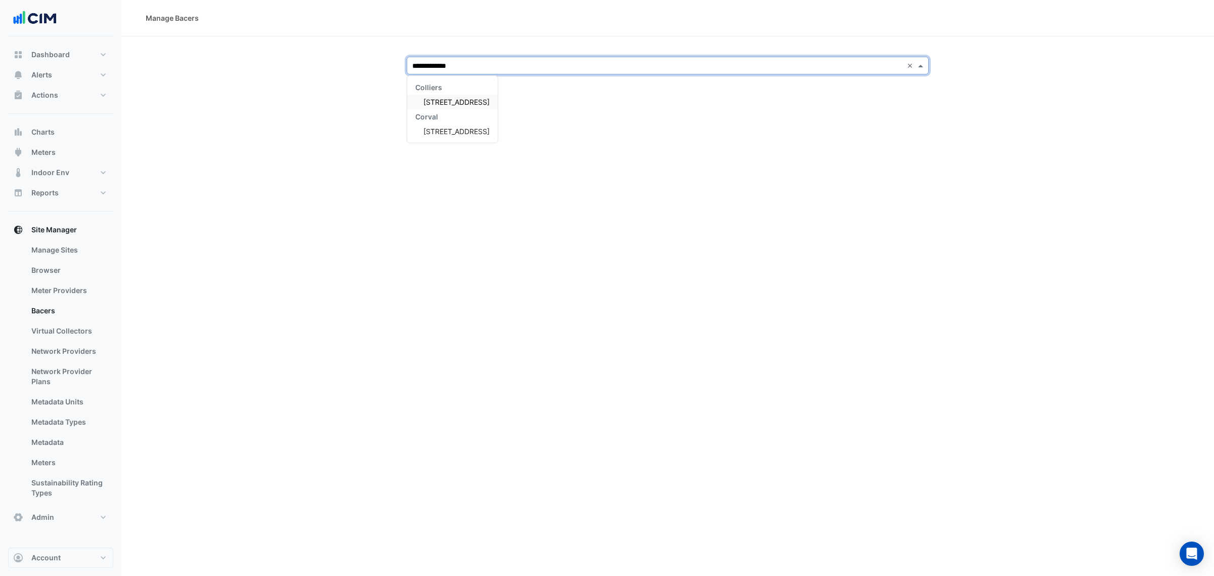
click at [484, 96] on div "151 Macquarie Street" at bounding box center [452, 102] width 91 height 15
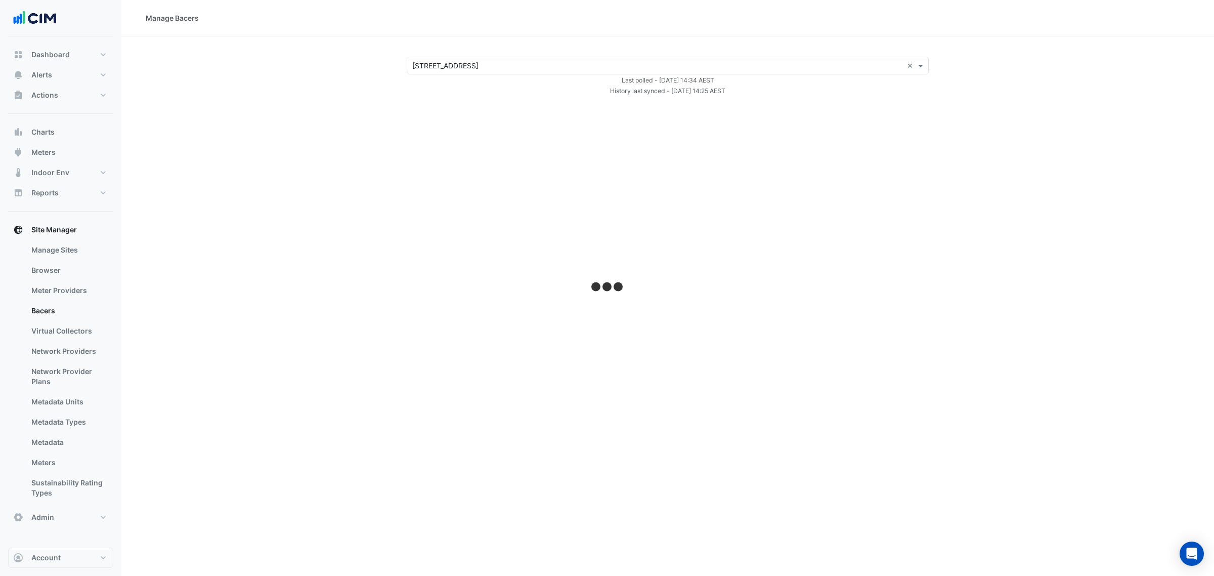
select select "***"
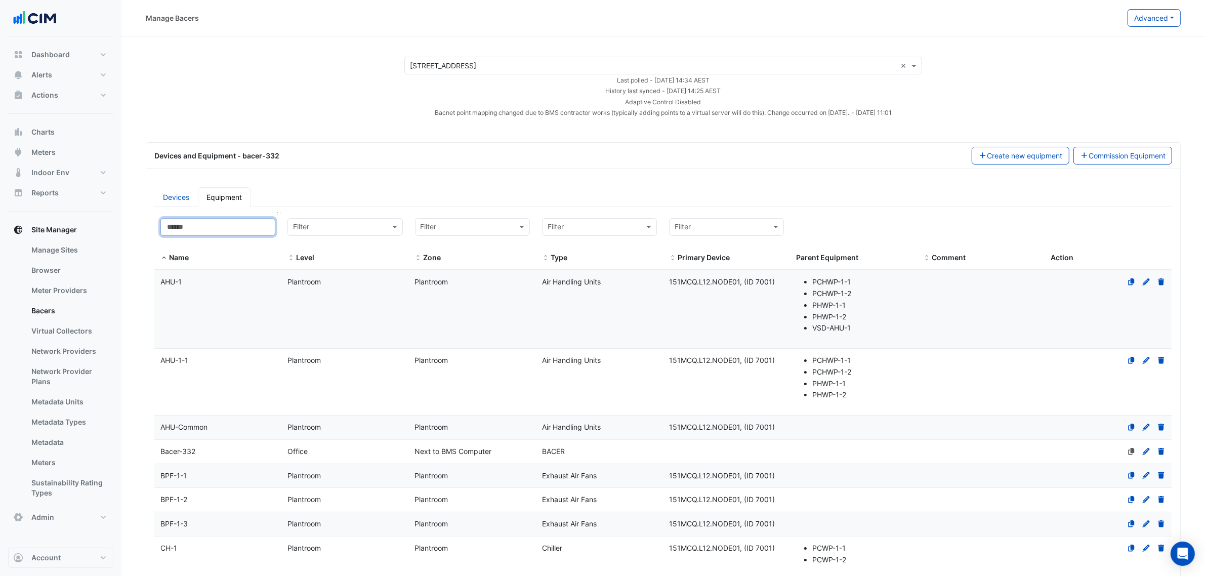
click at [185, 226] on input at bounding box center [217, 227] width 115 height 18
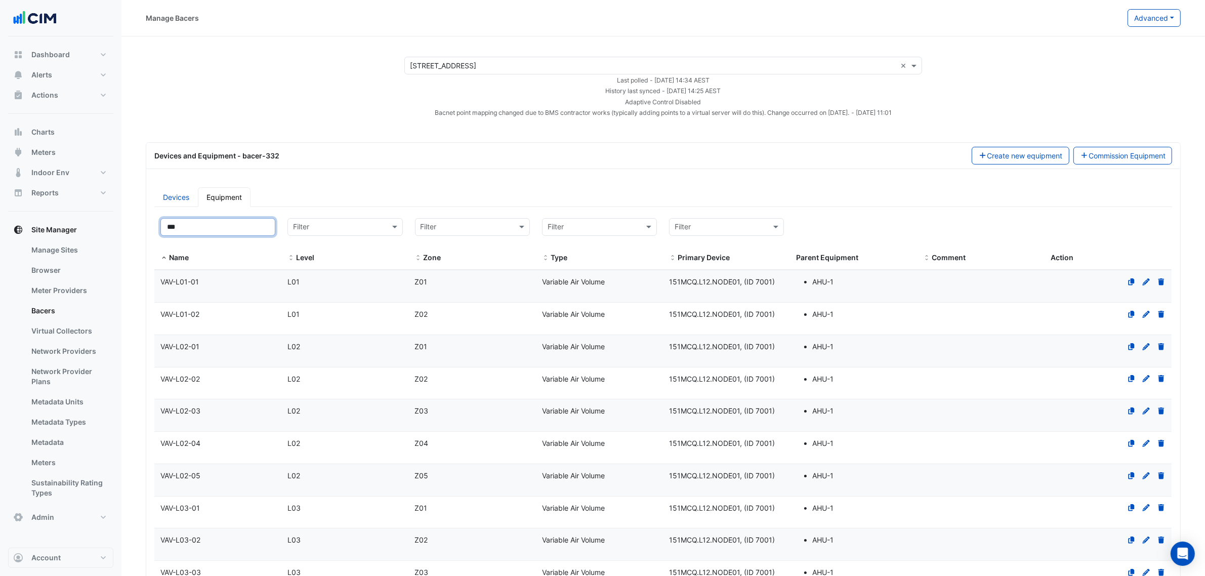
type input "***"
click at [217, 310] on div "VAV-L01-02" at bounding box center [217, 315] width 127 height 12
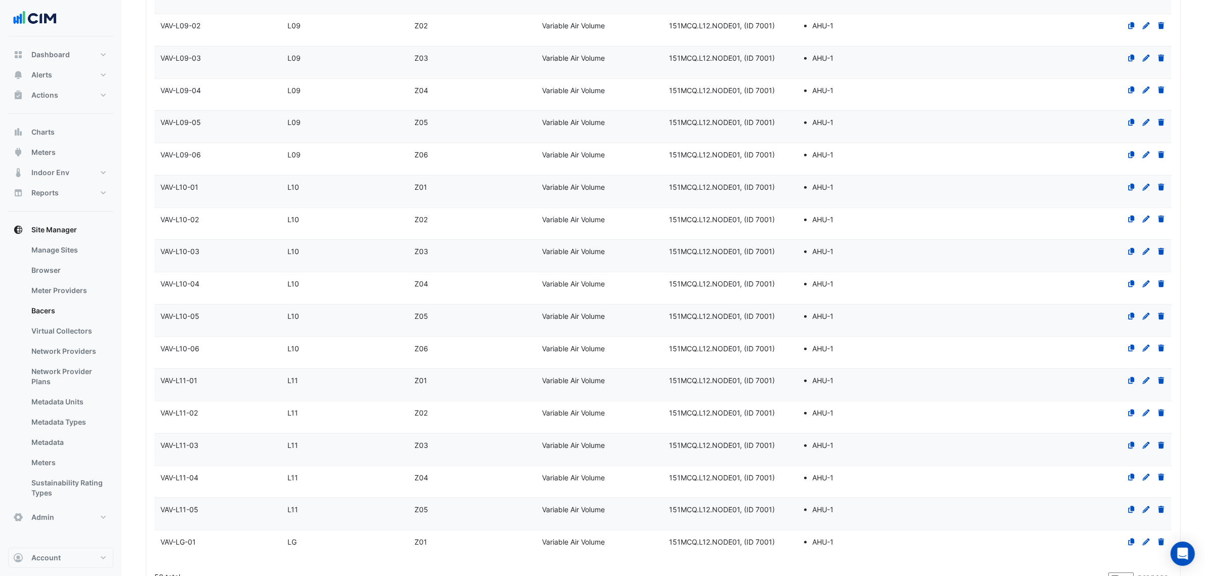
scroll to position [1455, 0]
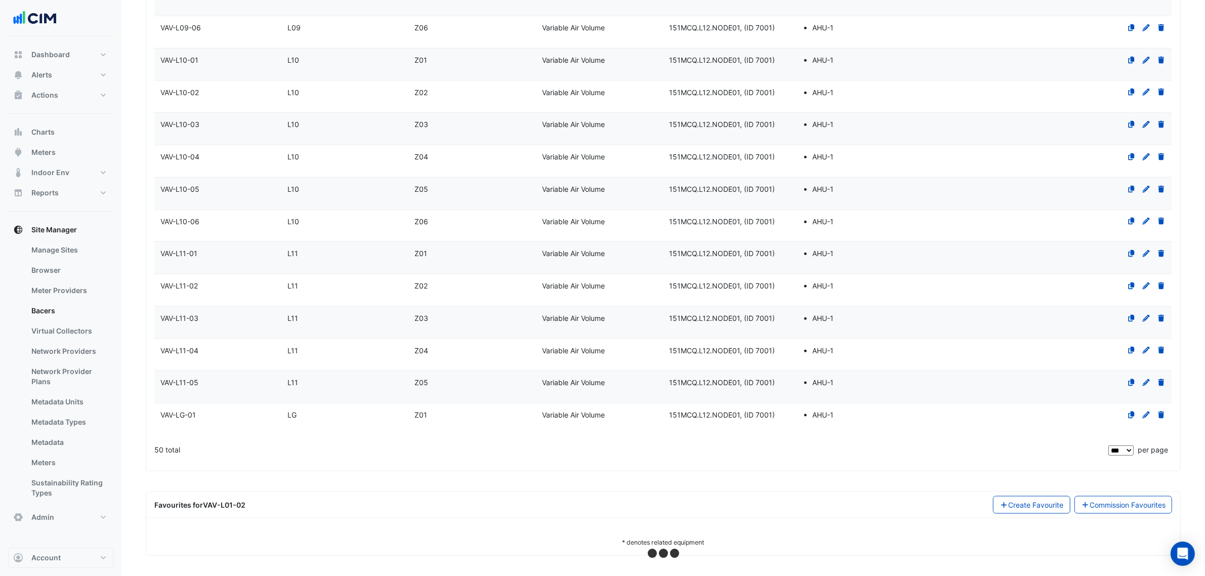
select select "***"
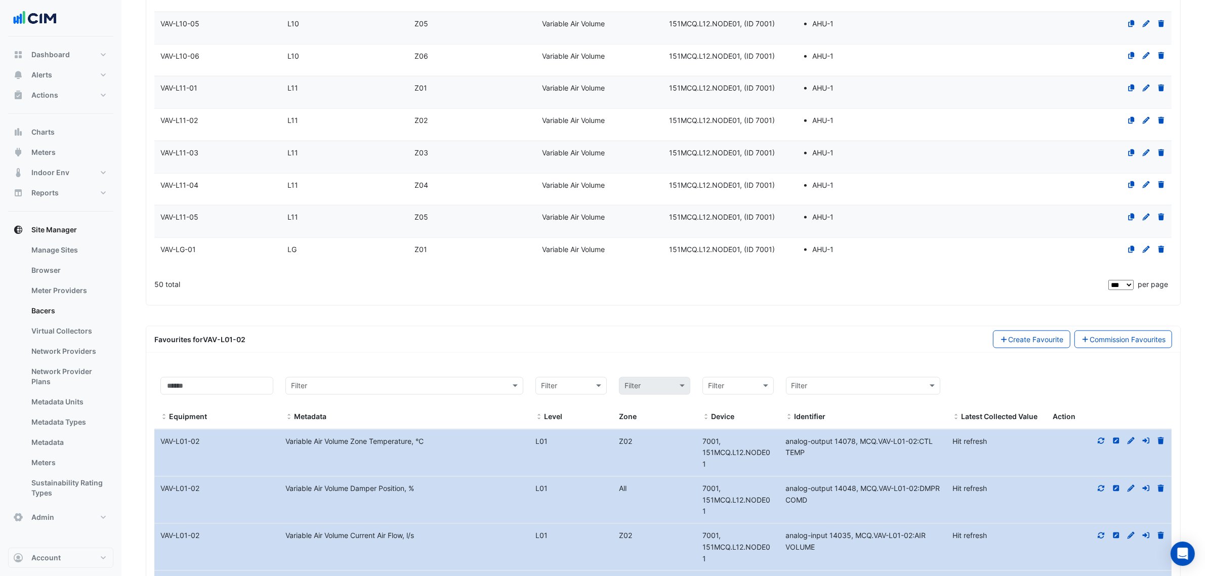
scroll to position [1834, 0]
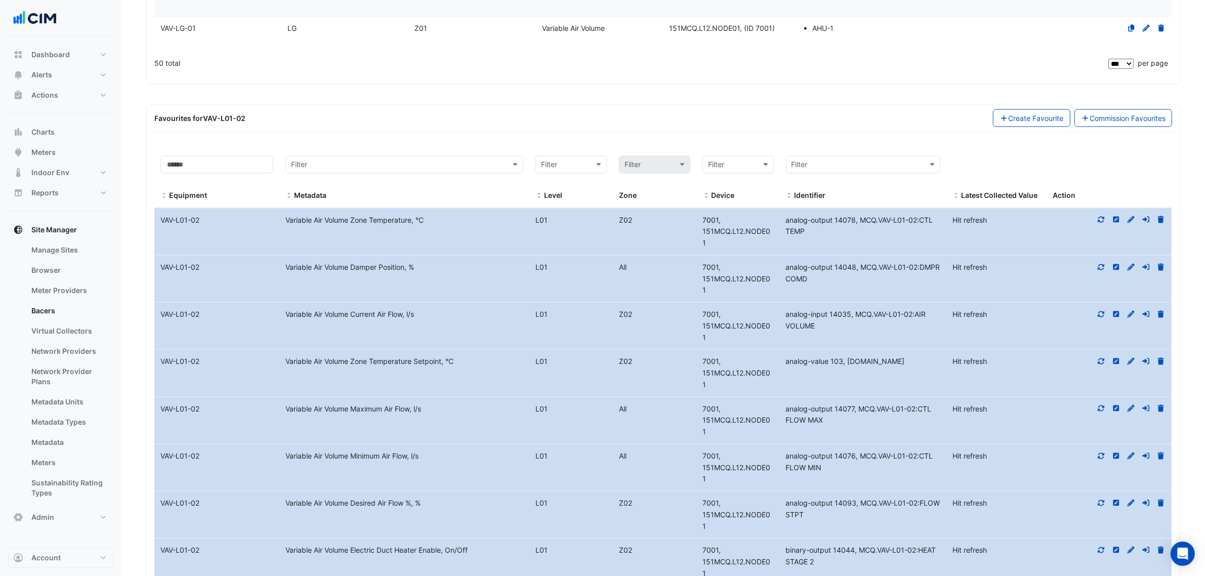
click at [425, 309] on div "Variable Air Volume Current Air Flow, l/s" at bounding box center [404, 315] width 250 height 12
click at [735, 239] on span "7001, 151MCQ.L12.NODE01" at bounding box center [736, 232] width 68 height 32
click at [841, 238] on div "analog-output 14078, MCQ.VAV-L01-02:CTL TEMP" at bounding box center [863, 226] width 167 height 23
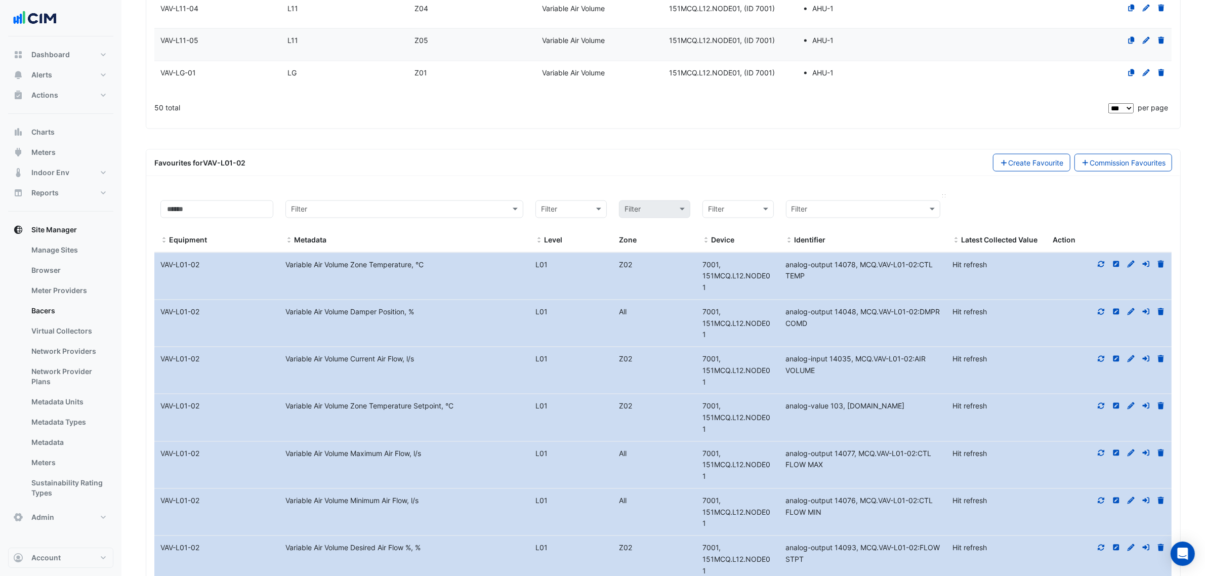
scroll to position [1771, 0]
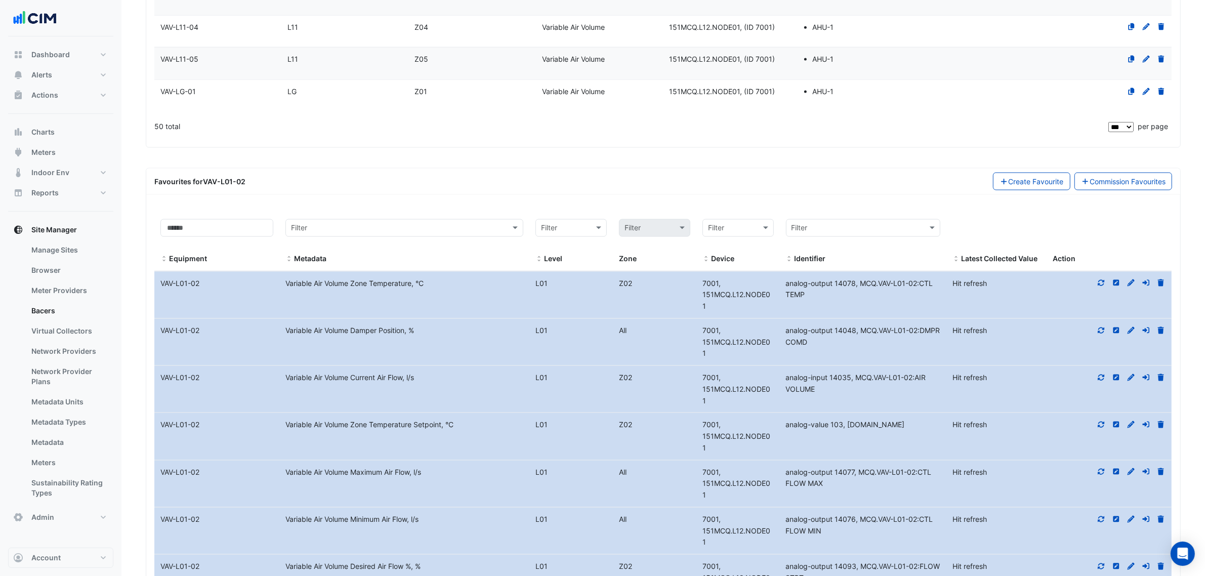
drag, startPoint x: 847, startPoint y: 302, endPoint x: 879, endPoint y: 295, distance: 32.7
click at [879, 295] on div "analog-output 14078, MCQ.VAV-L01-02:CTL TEMP" at bounding box center [863, 289] width 167 height 23
copy span "VAV-L01-02:CTL TEMP"
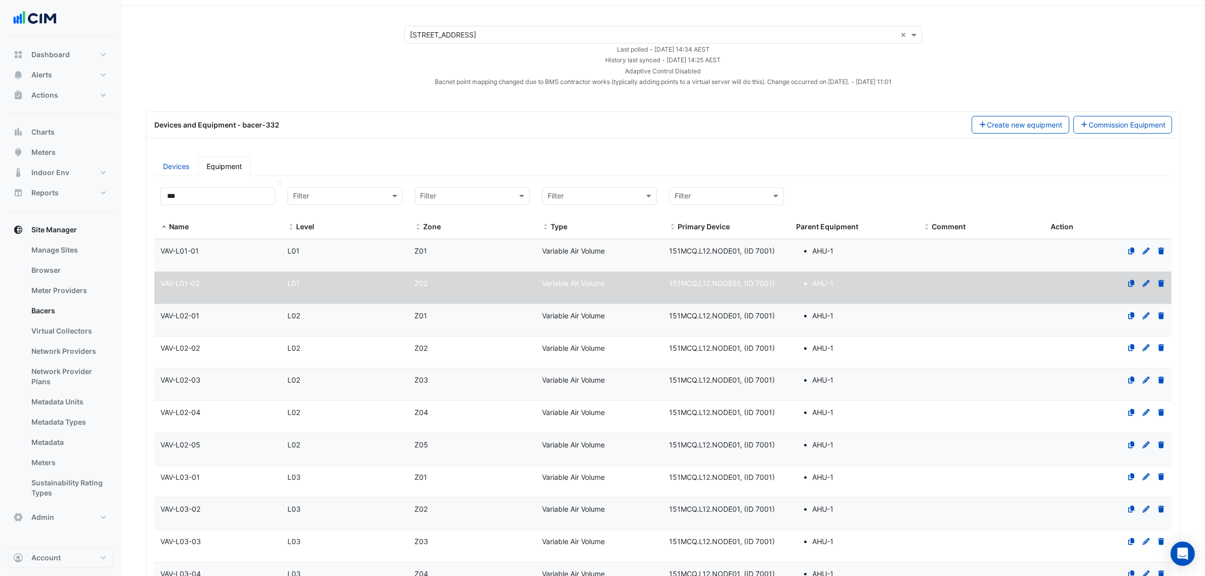
scroll to position [0, 0]
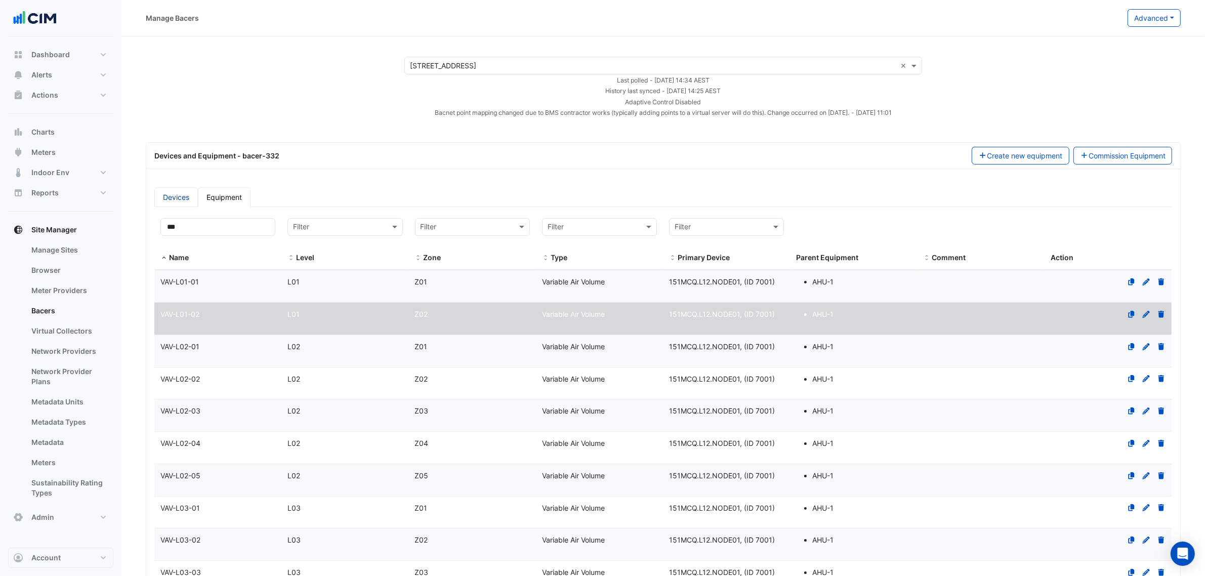
click at [188, 195] on link "Devices" at bounding box center [176, 197] width 44 height 20
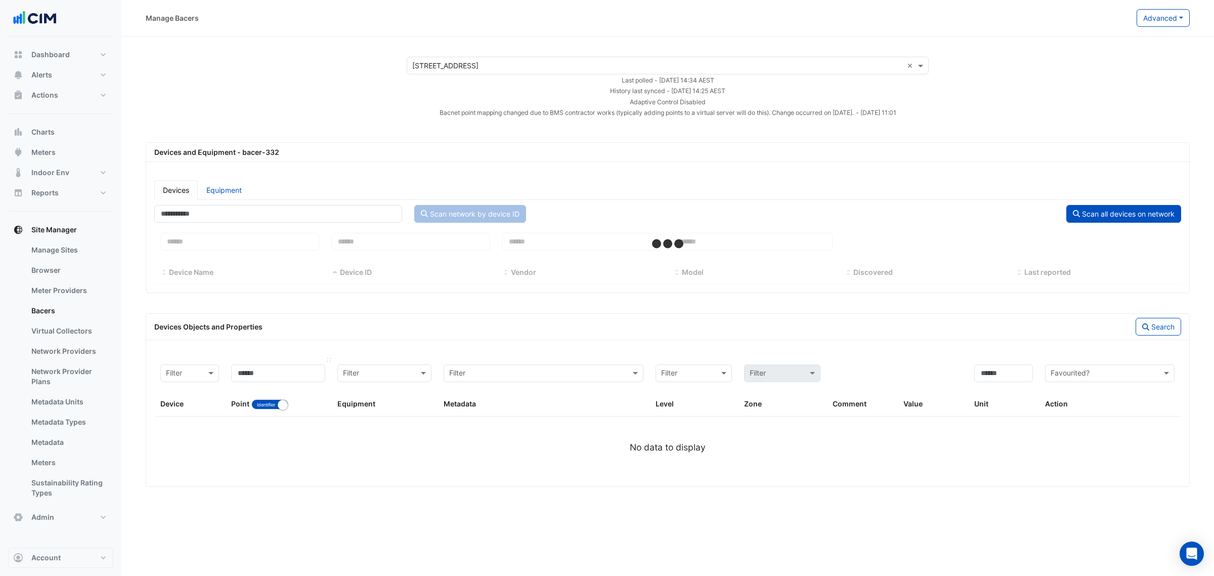
select select "***"
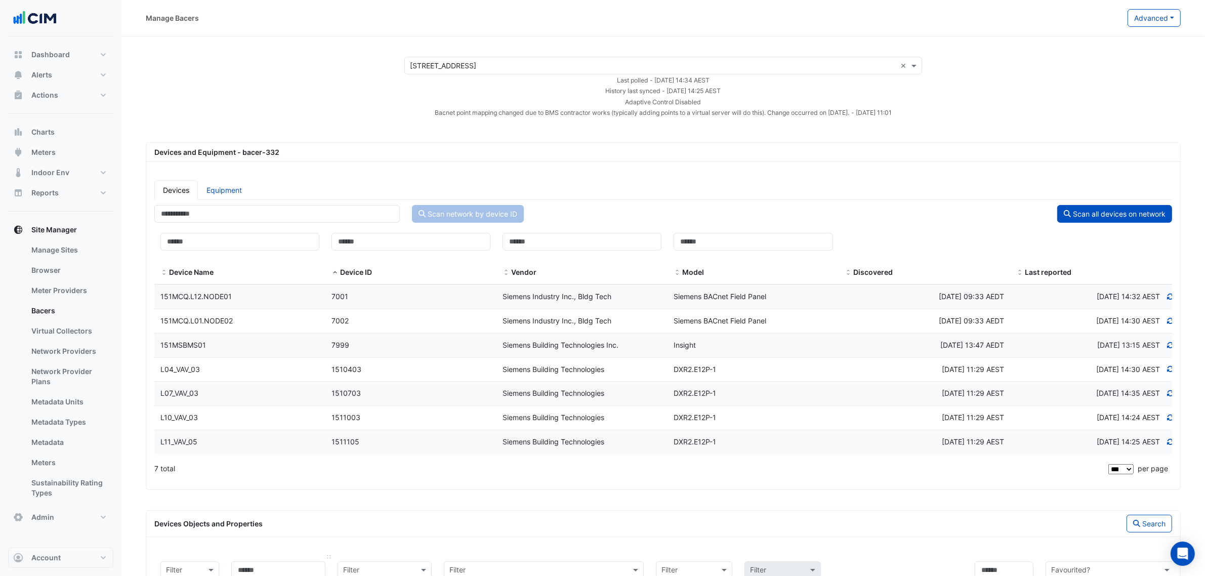
click at [281, 370] on div "L04_VAV_03" at bounding box center [239, 370] width 171 height 12
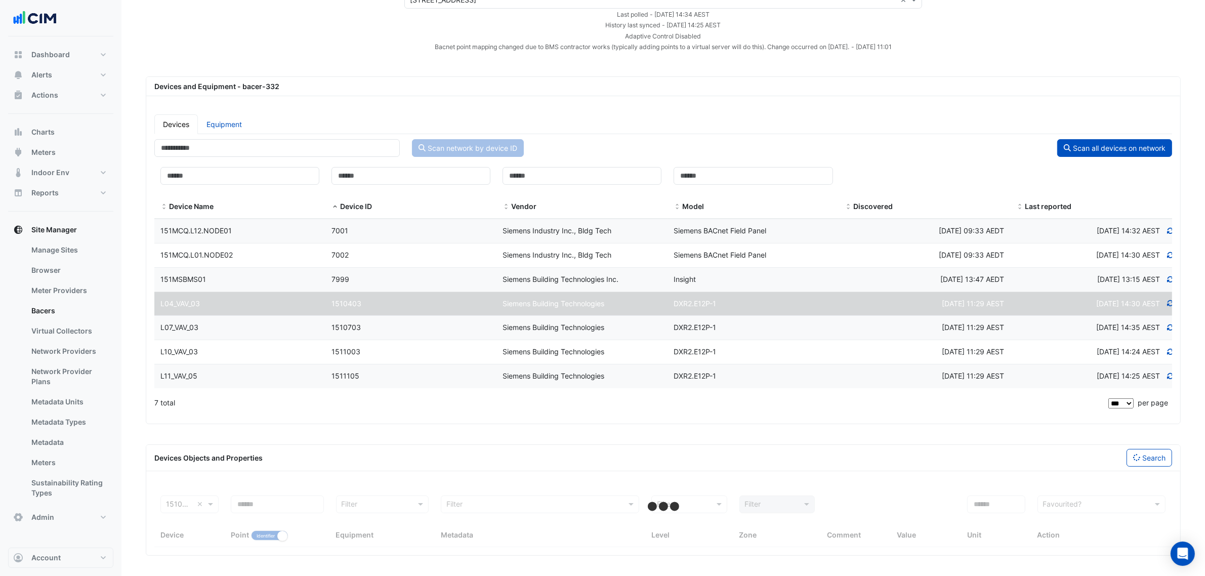
click at [261, 305] on div "L04_VAV_03" at bounding box center [239, 304] width 171 height 12
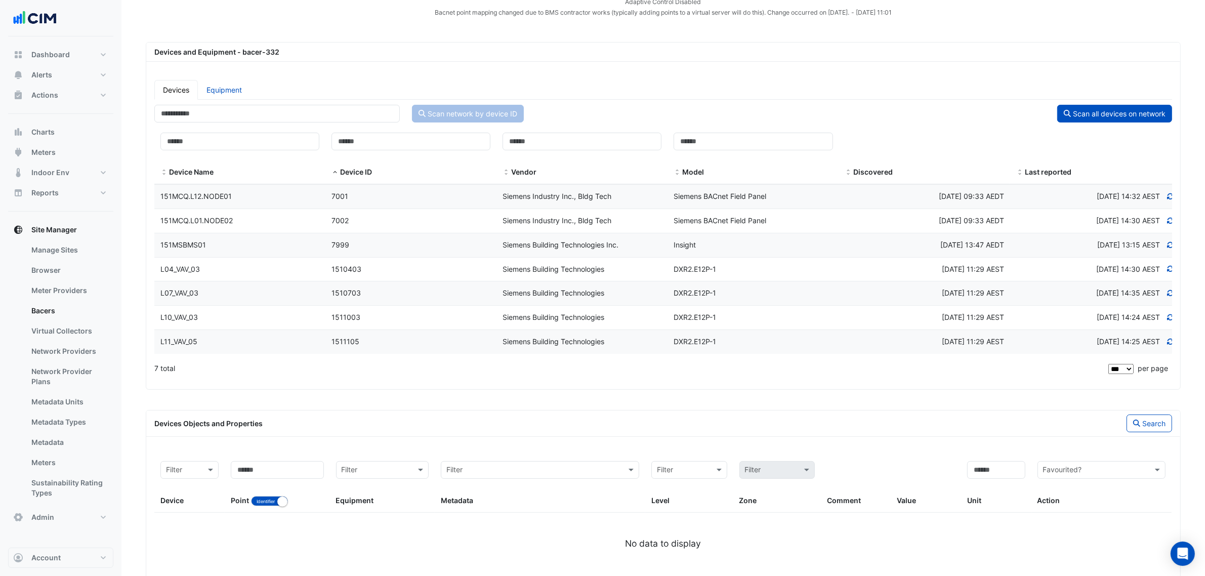
scroll to position [130, 0]
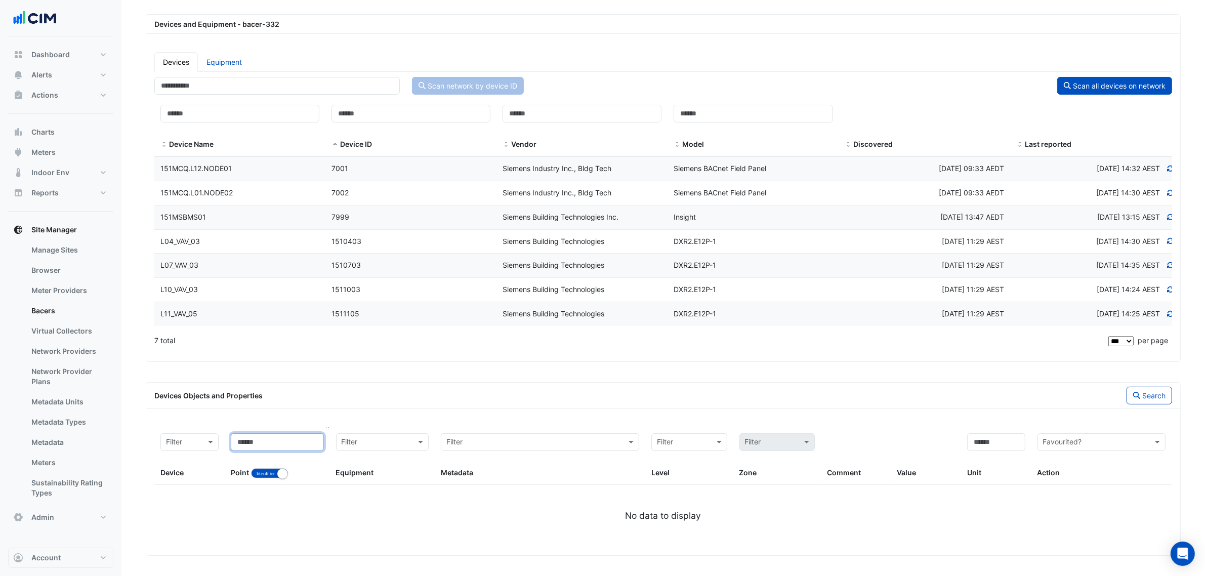
click at [276, 439] on input at bounding box center [277, 442] width 93 height 18
paste input "**********"
type input "**********"
click at [1144, 392] on button "Search" at bounding box center [1149, 396] width 46 height 18
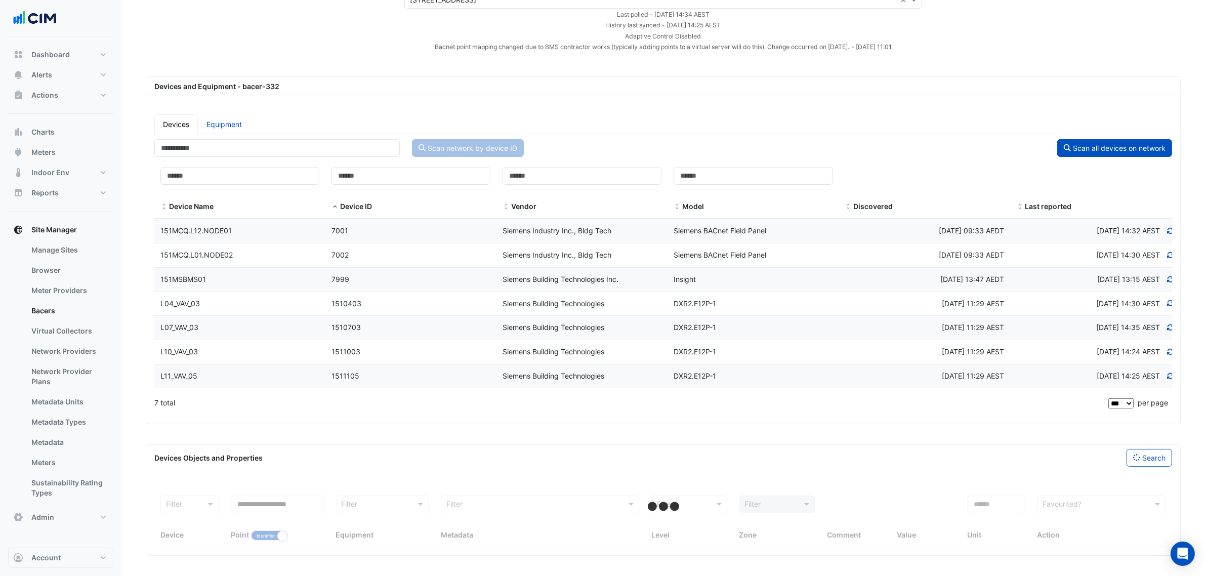
scroll to position [68, 0]
click at [277, 530] on button "Identifier Name" at bounding box center [269, 535] width 37 height 10
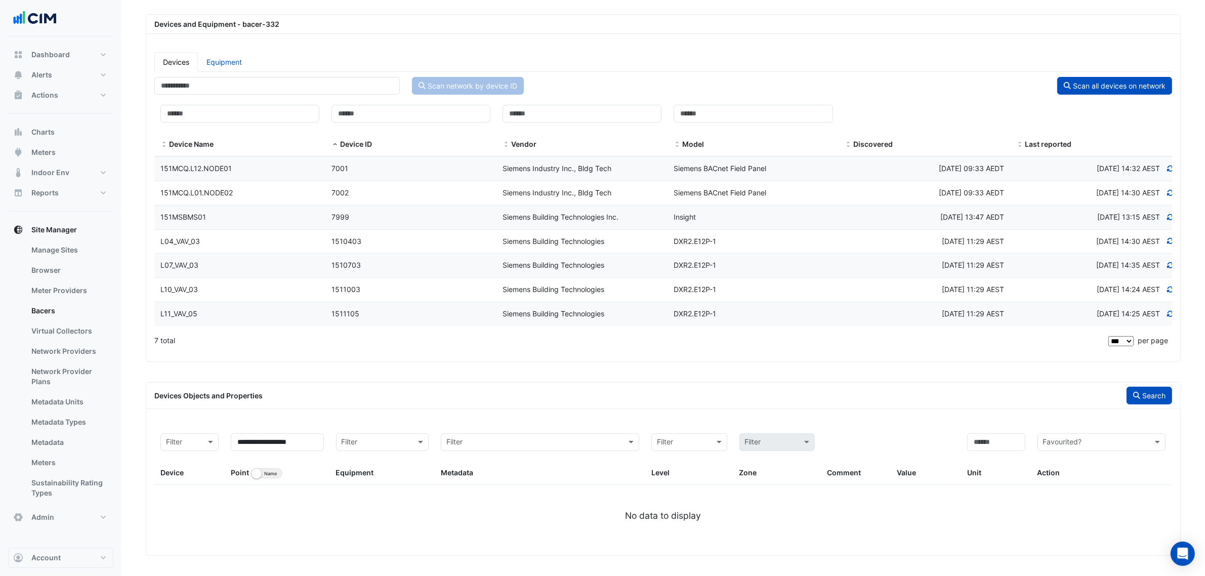
drag, startPoint x: 1131, startPoint y: 380, endPoint x: 1142, endPoint y: 395, distance: 18.8
click at [1135, 386] on app-bacers "Select a Site × 151 Macquarie Street × Last polled - Tue 26-Aug-2025 14:34 AEST…" at bounding box center [663, 242] width 1035 height 627
click at [1142, 395] on button "Search" at bounding box center [1149, 396] width 46 height 18
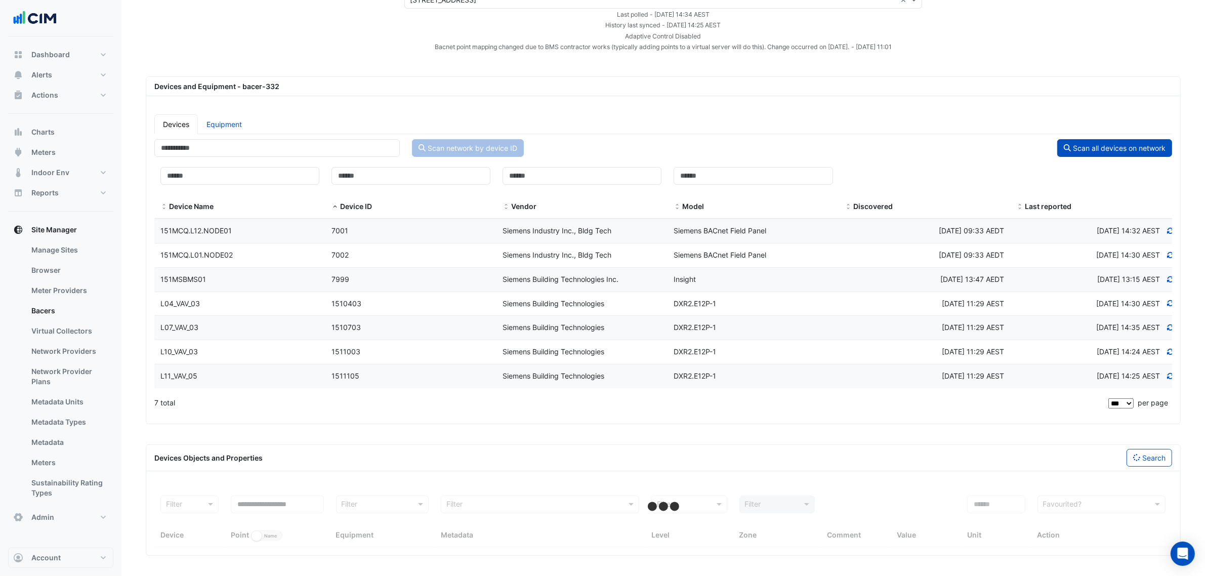
click at [339, 473] on div "**********" at bounding box center [663, 500] width 1035 height 112
select select "***"
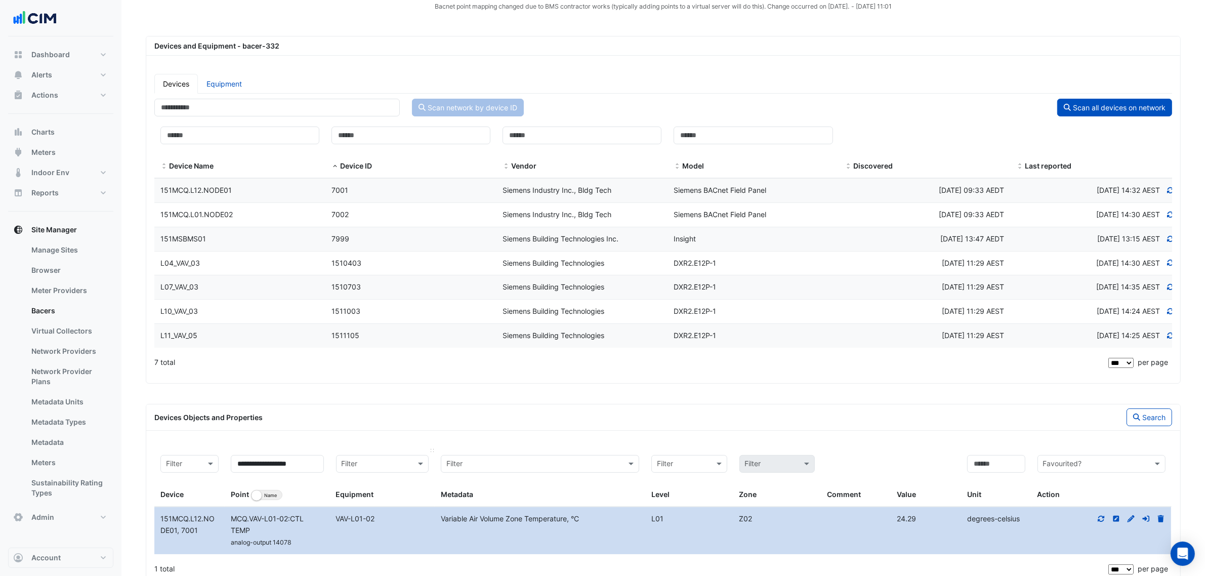
scroll to position [143, 0]
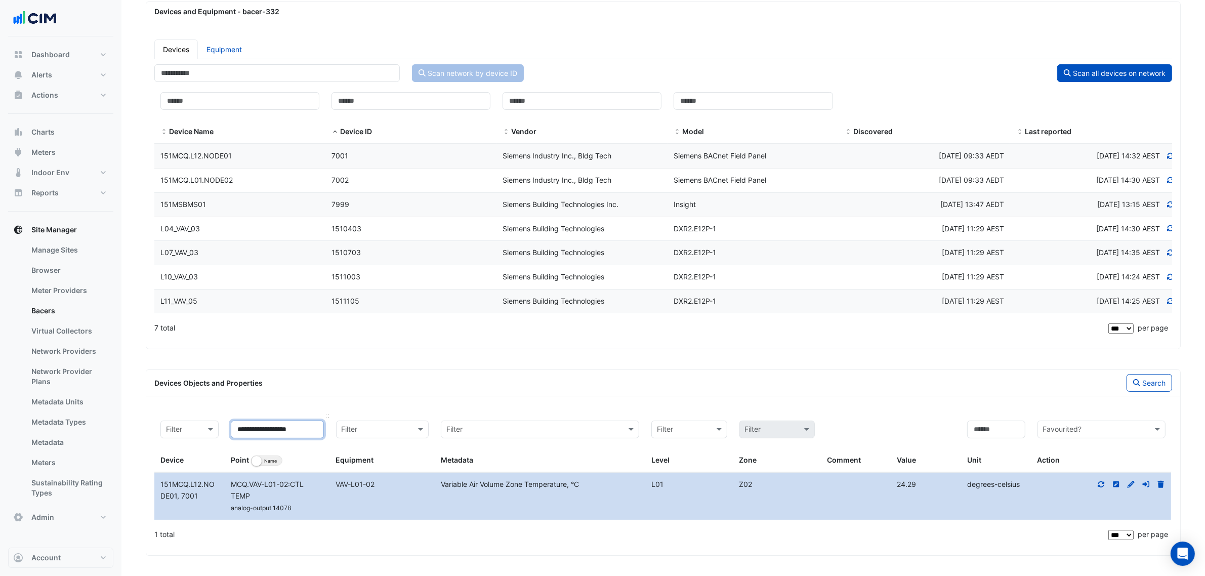
click at [276, 427] on input "**********" at bounding box center [277, 429] width 93 height 18
type input "**********"
click at [1155, 382] on button "Search" at bounding box center [1149, 383] width 46 height 18
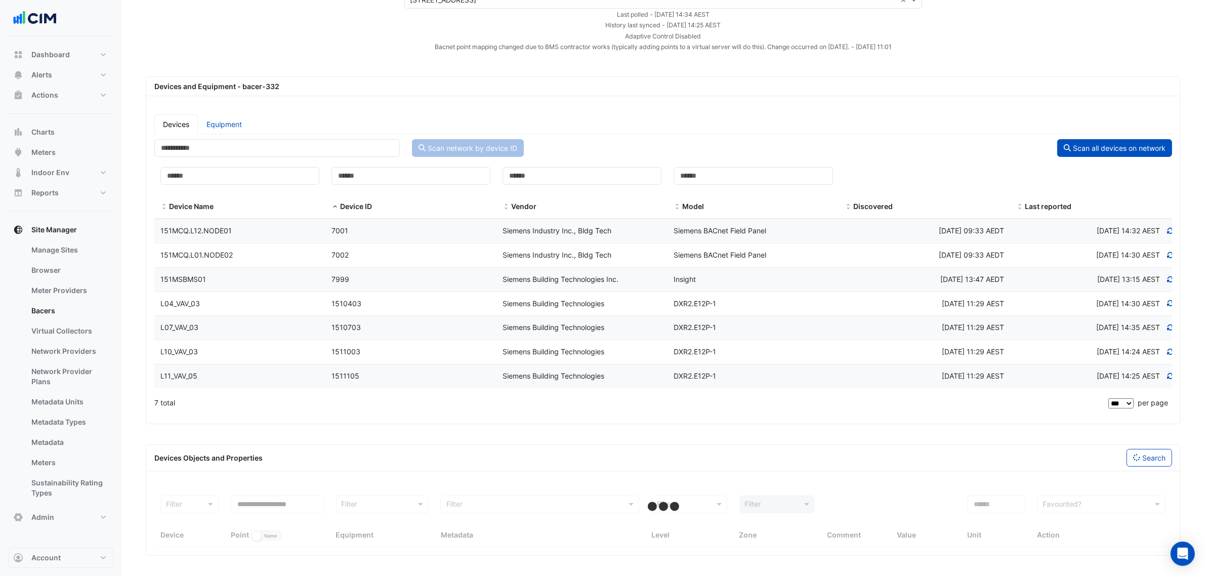
select select "***"
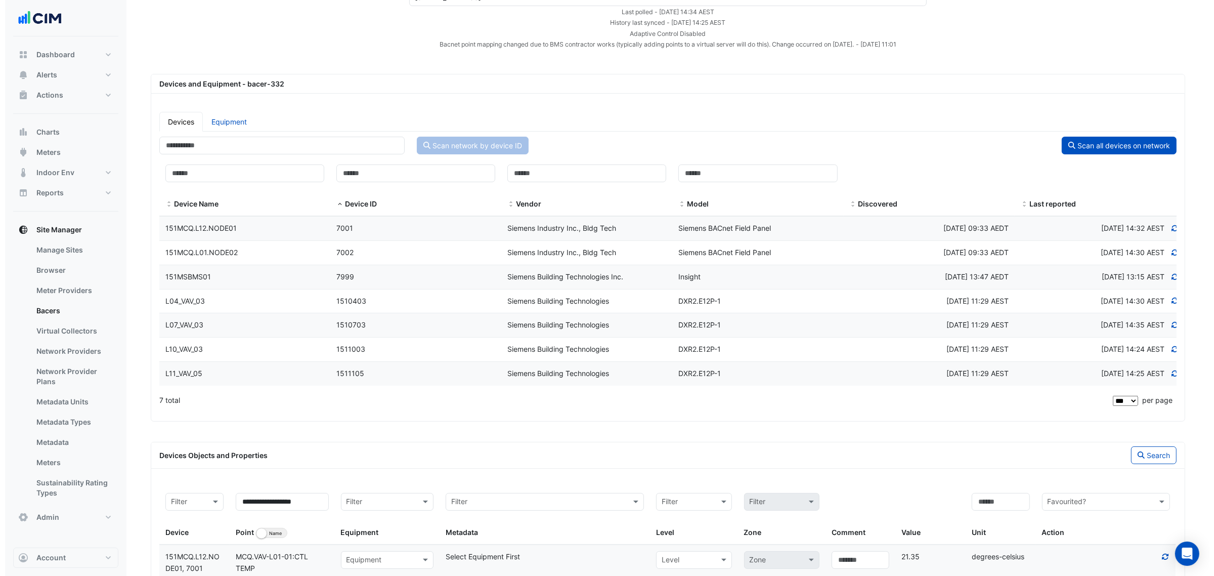
scroll to position [143, 0]
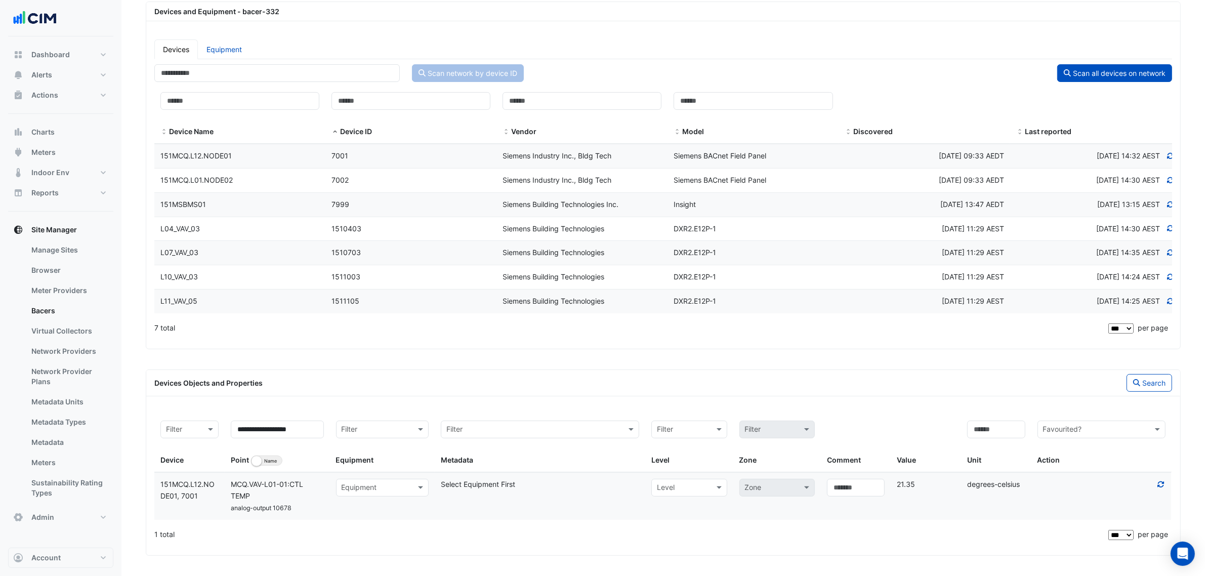
click at [355, 487] on input "text" at bounding box center [373, 488] width 62 height 12
type input "***"
click at [398, 371] on div "VAV-L01-01" at bounding box center [382, 370] width 92 height 15
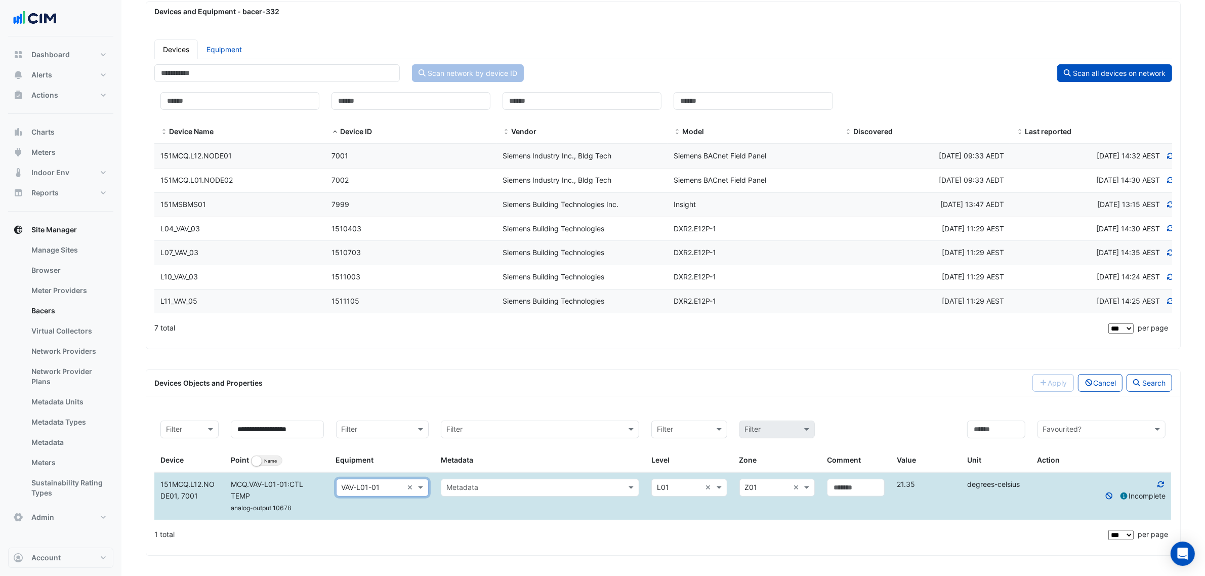
click at [508, 491] on input "text" at bounding box center [529, 488] width 167 height 12
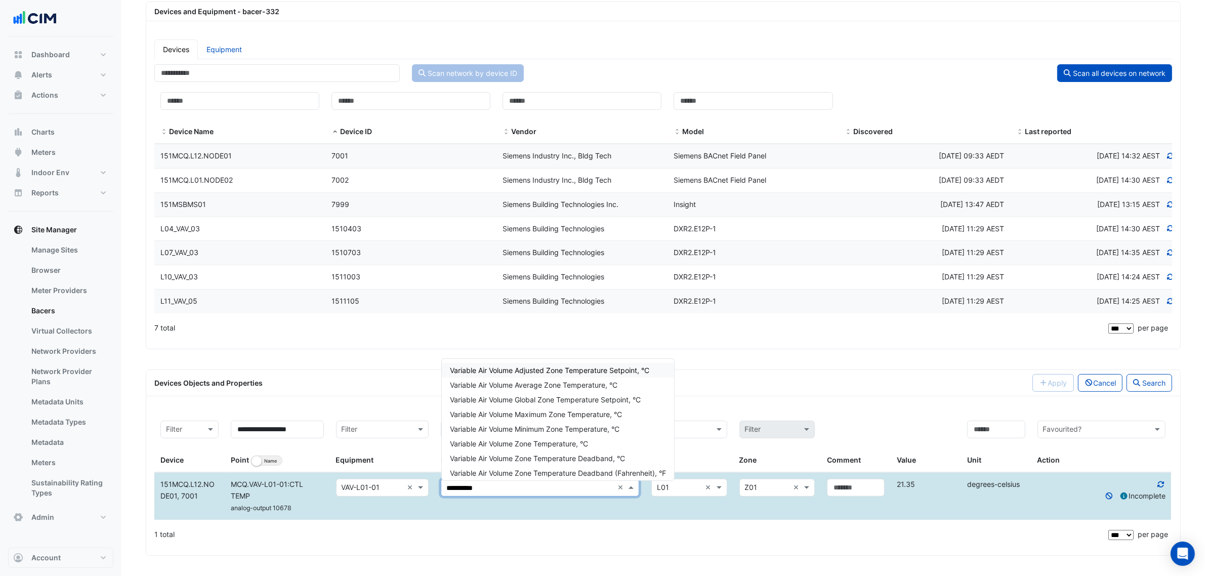
type input "**********"
click at [608, 436] on div "Variable Air Volume Zone Temperature, °C" at bounding box center [558, 443] width 232 height 15
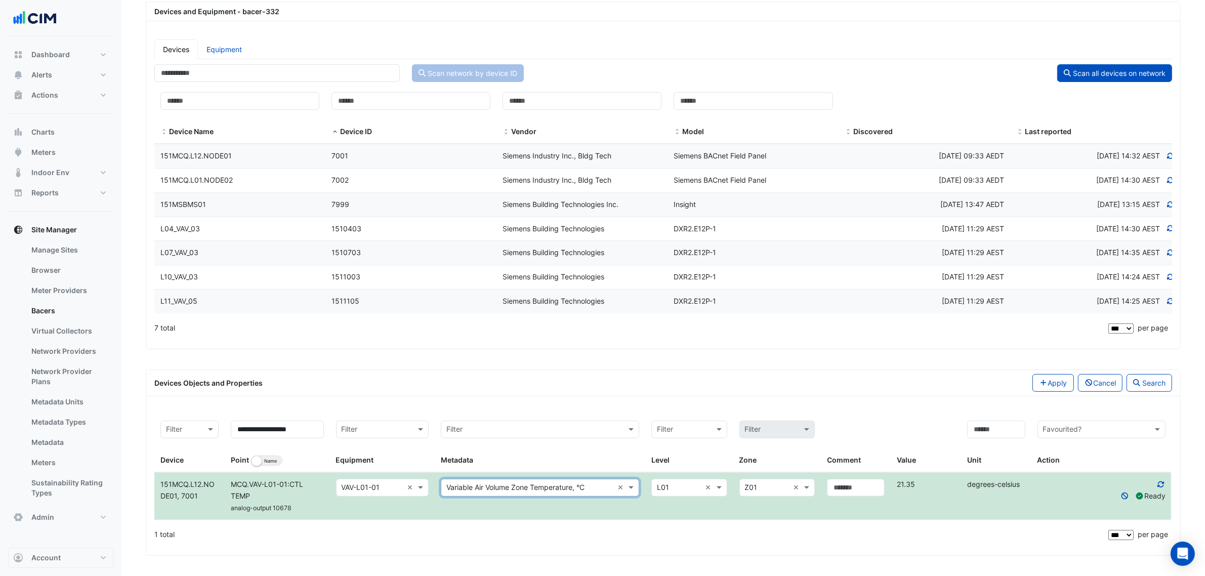
click at [843, 370] on div "Devices Objects and Properties Apply Cancel Search" at bounding box center [663, 383] width 1034 height 26
click at [1043, 384] on button "Apply" at bounding box center [1052, 383] width 41 height 18
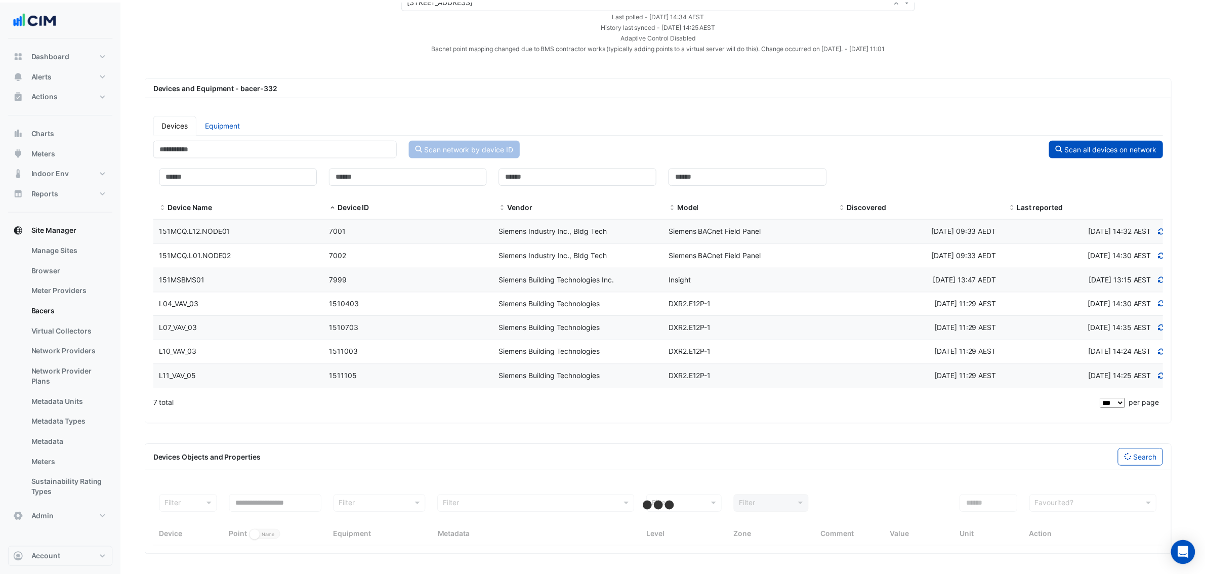
scroll to position [68, 0]
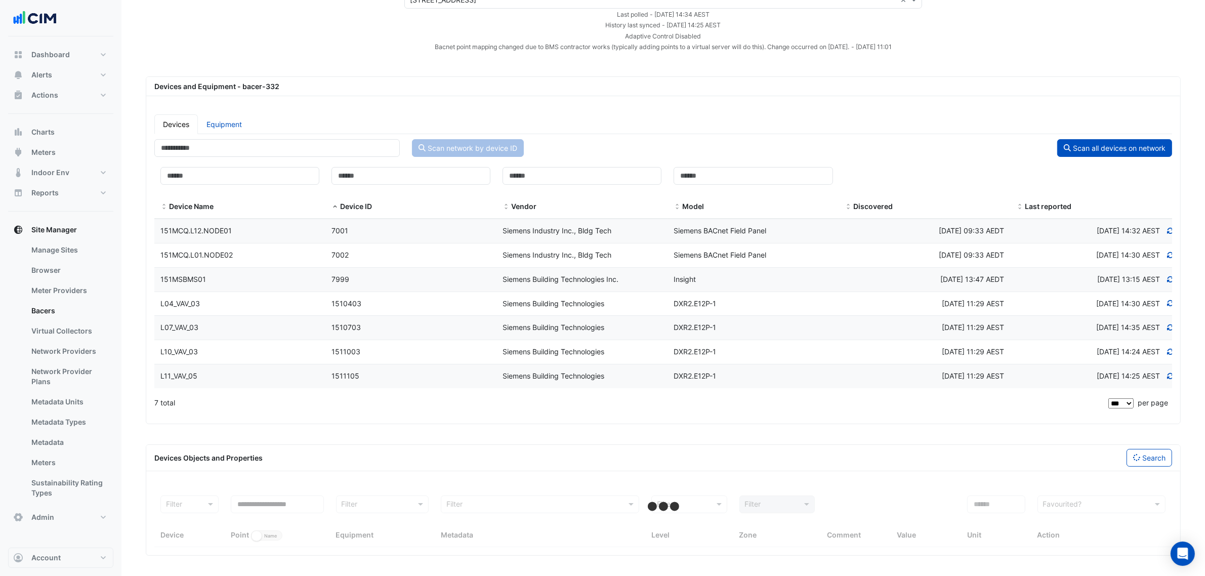
click at [276, 426] on app-bacers "Select a Site × 151 Macquarie Street × Last polled - Tue 26-Aug-2025 14:34 AEST…" at bounding box center [663, 273] width 1035 height 565
click at [277, 501] on input "**********" at bounding box center [277, 504] width 93 height 18
click at [304, 499] on input "**********" at bounding box center [277, 504] width 93 height 18
click at [274, 503] on input "**********" at bounding box center [277, 504] width 93 height 18
click at [276, 503] on input "**********" at bounding box center [277, 504] width 93 height 18
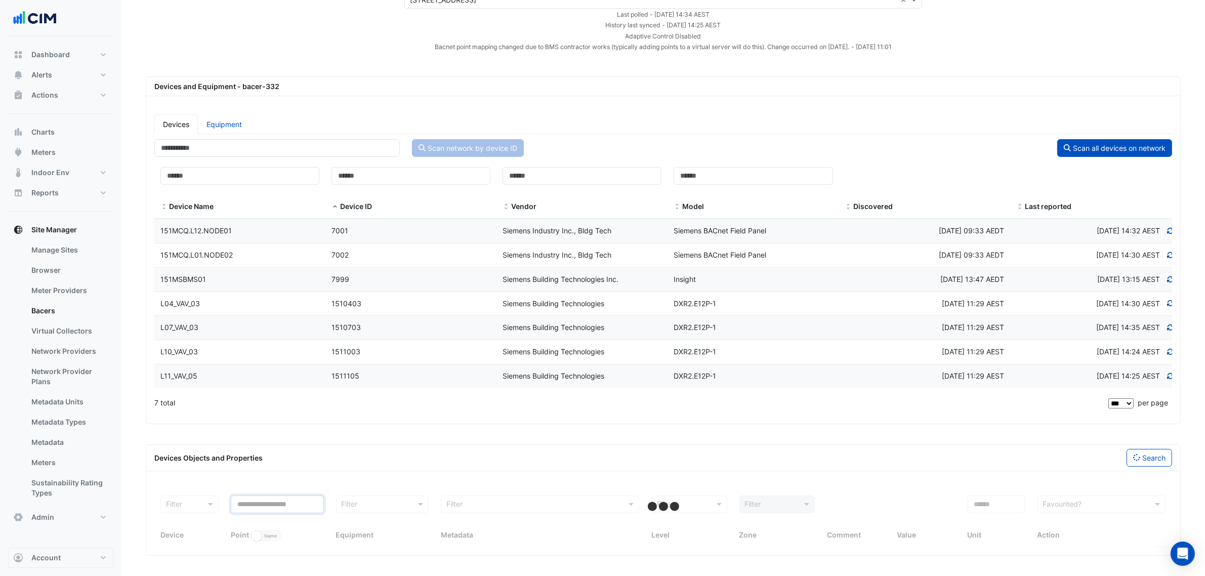
select select "***"
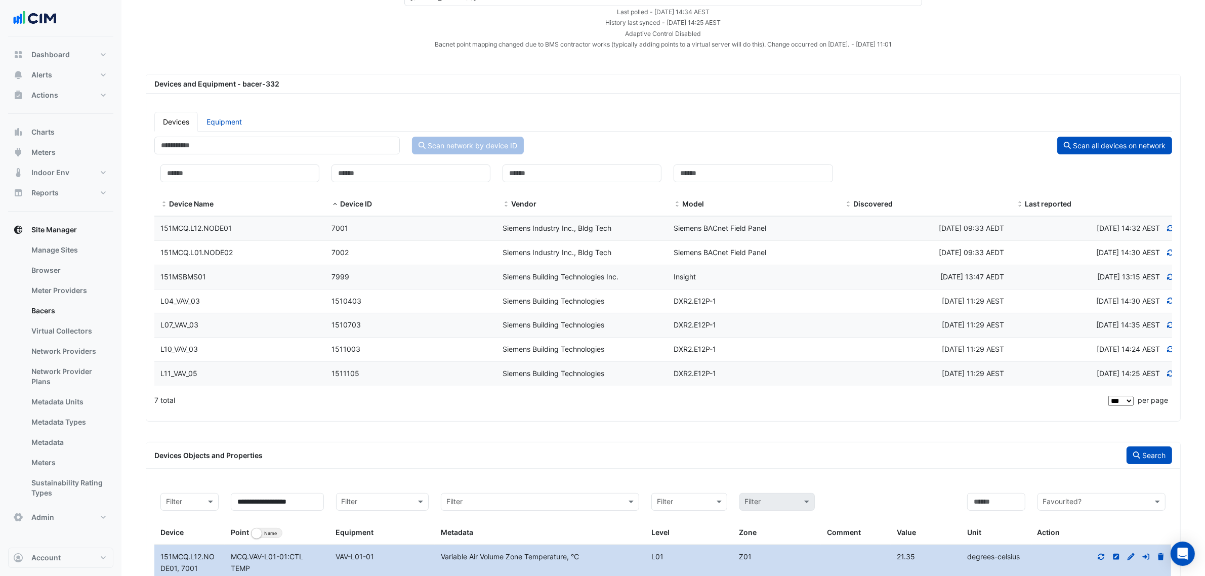
click at [1167, 449] on button "Search" at bounding box center [1149, 455] width 46 height 18
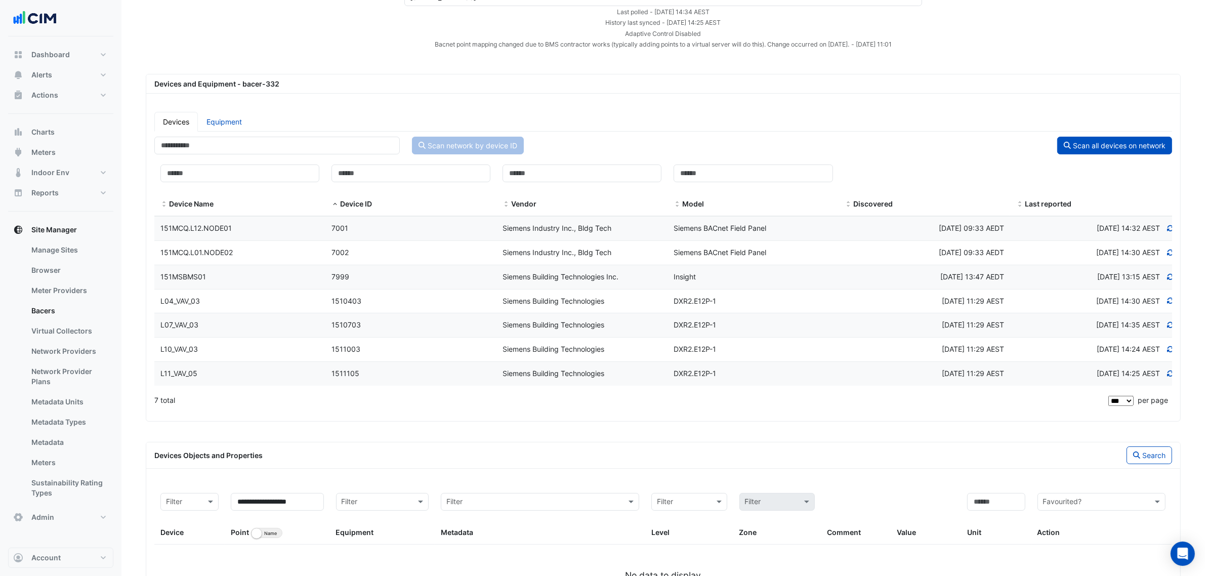
scroll to position [130, 0]
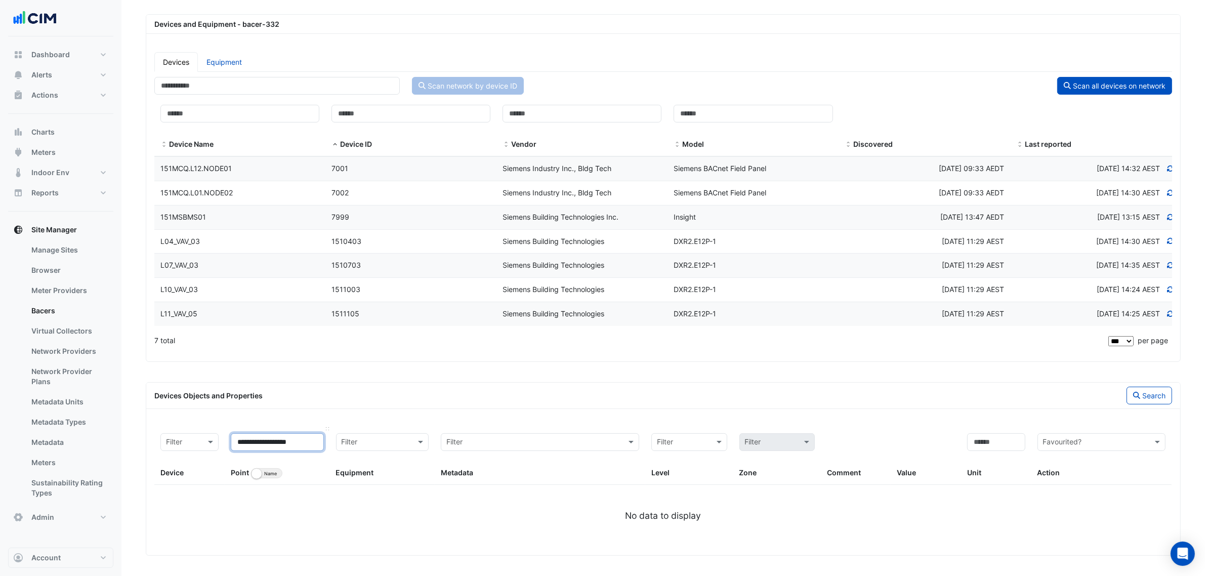
click at [276, 439] on input "**********" at bounding box center [277, 442] width 93 height 18
click at [276, 443] on input "**********" at bounding box center [277, 442] width 93 height 18
click at [266, 442] on input "**********" at bounding box center [277, 442] width 93 height 18
type input "**********"
click at [1134, 387] on button "Search" at bounding box center [1149, 396] width 46 height 18
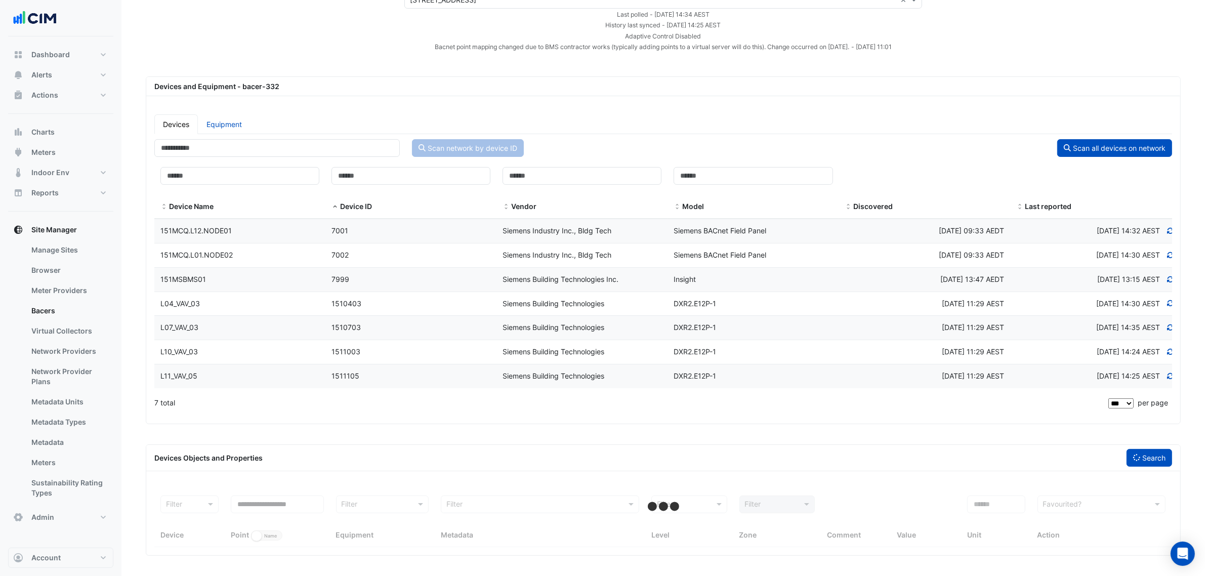
scroll to position [68, 0]
select select "***"
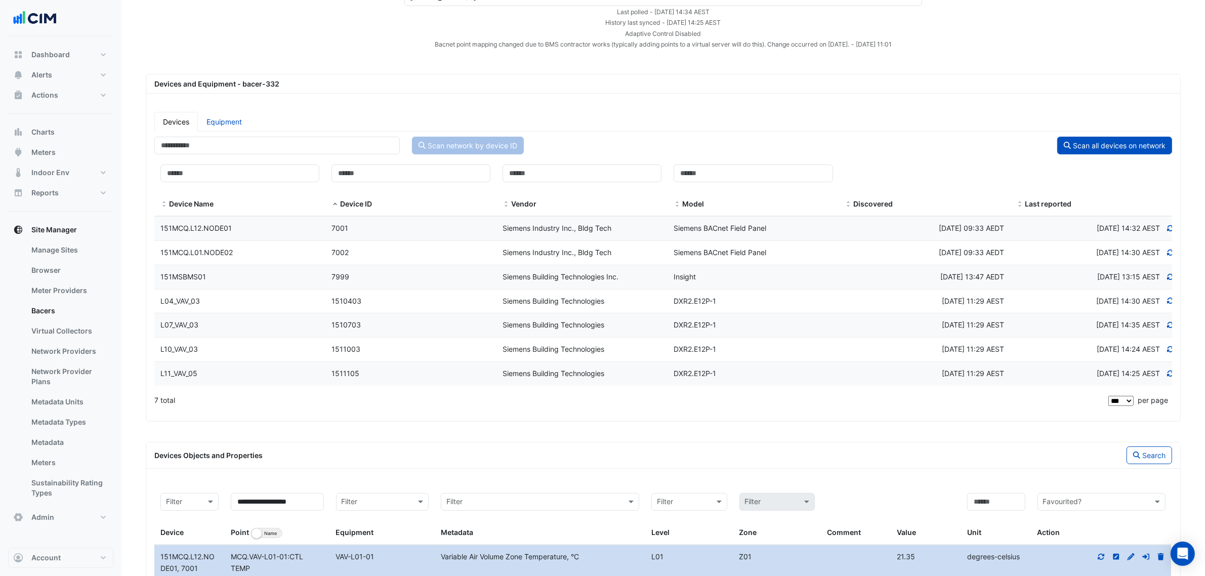
scroll to position [130, 0]
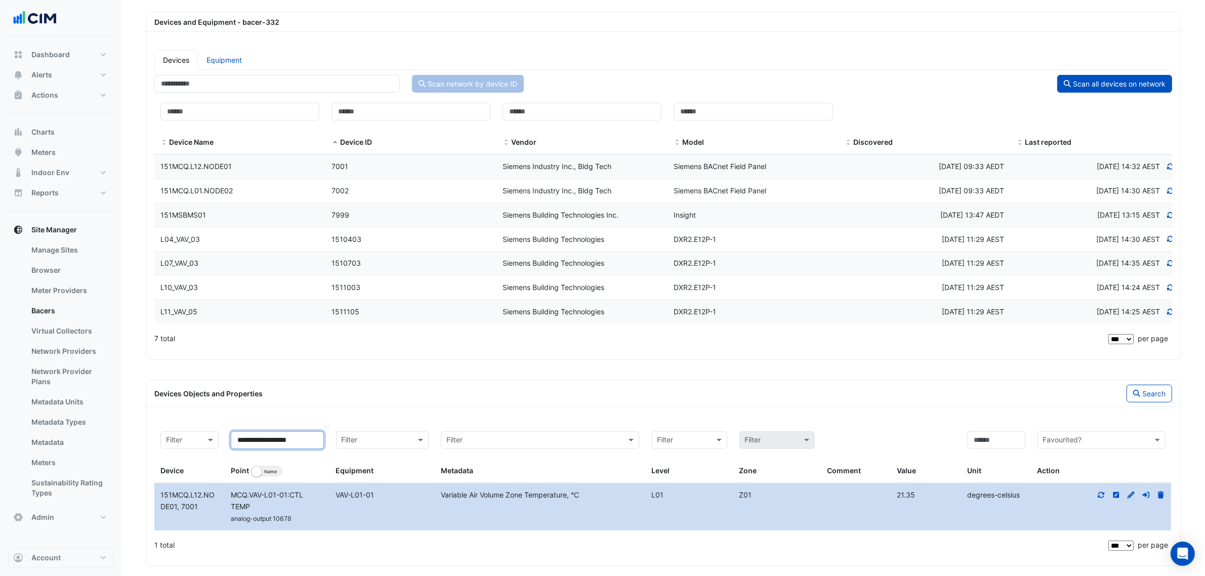
click at [265, 443] on input "**********" at bounding box center [277, 440] width 93 height 18
type input "**********"
click at [1152, 396] on button "Search" at bounding box center [1149, 394] width 46 height 18
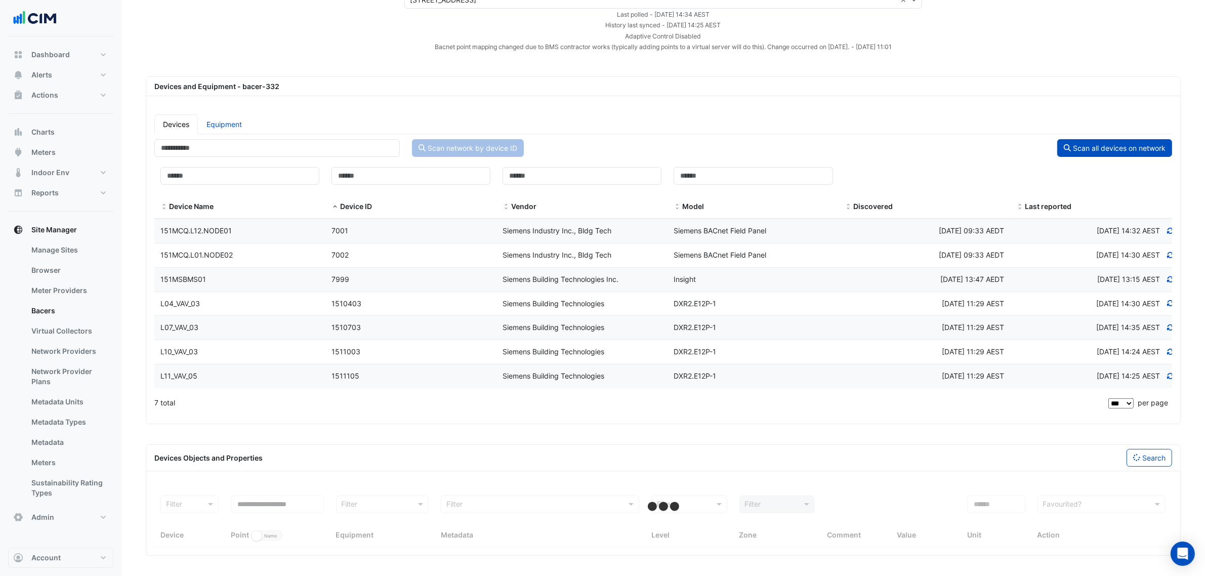
scroll to position [68, 0]
select select "***"
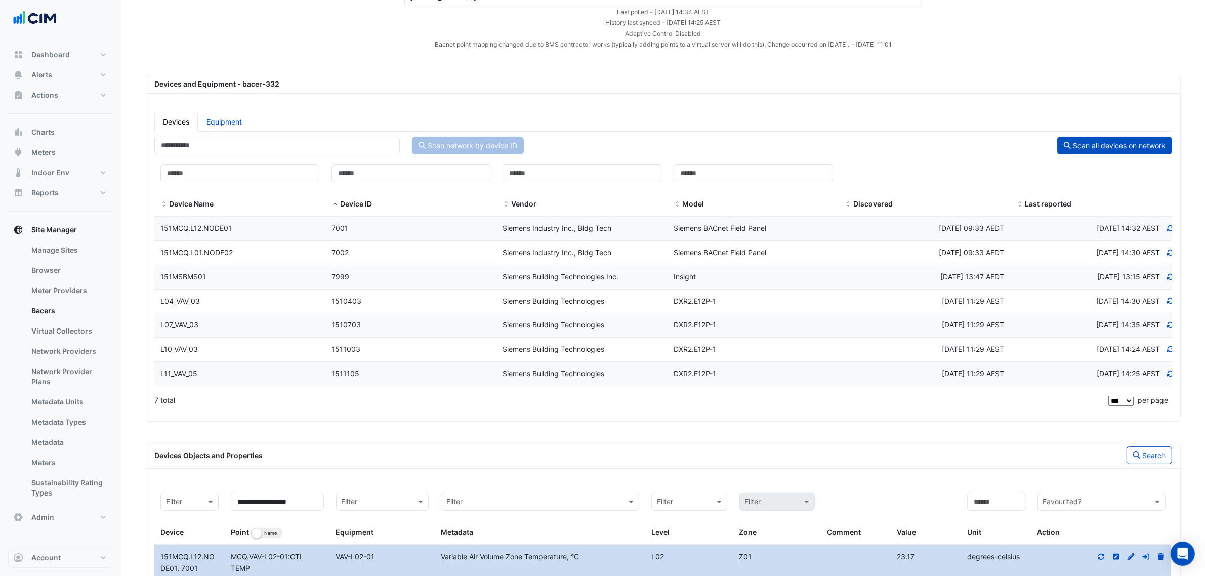
scroll to position [130, 0]
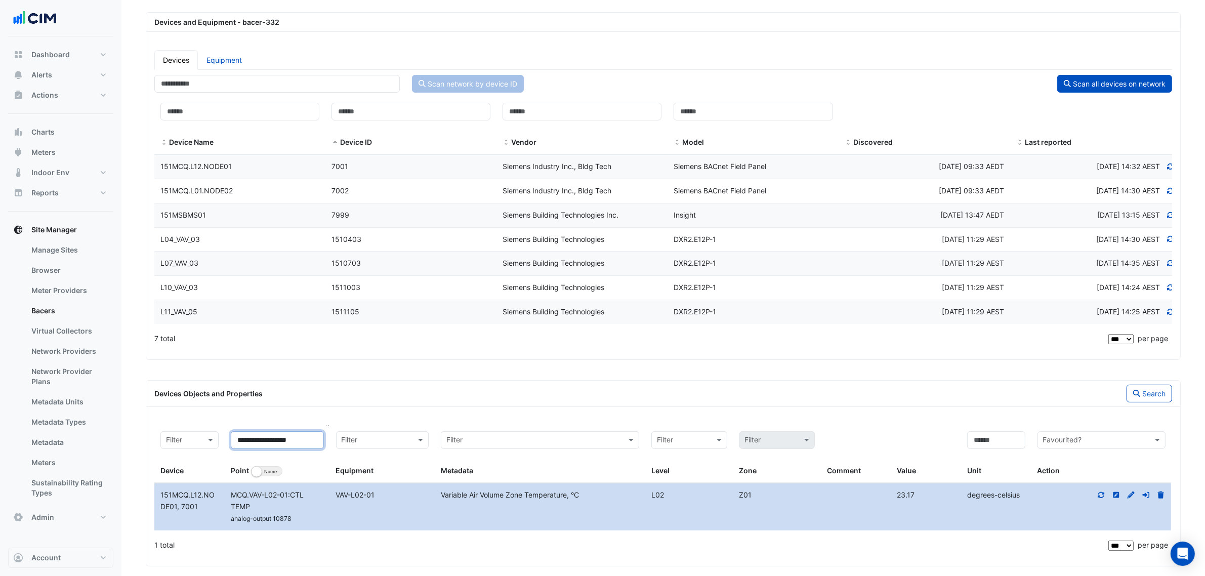
click at [277, 440] on input "**********" at bounding box center [277, 440] width 93 height 18
type input "**********"
click at [1167, 395] on button "Search" at bounding box center [1149, 394] width 46 height 18
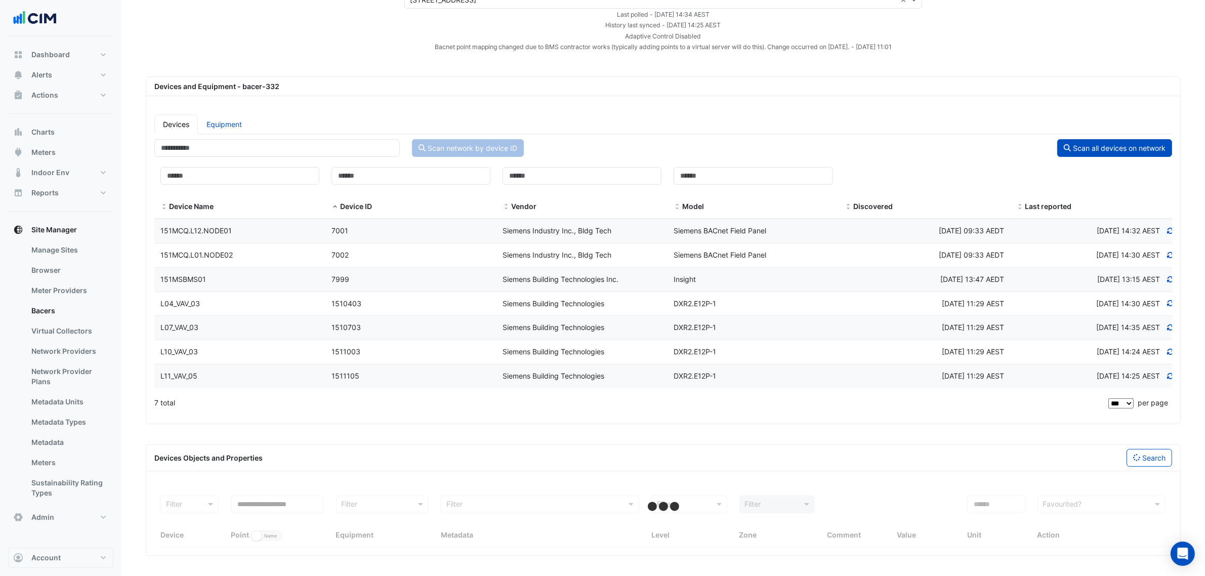
select select "***"
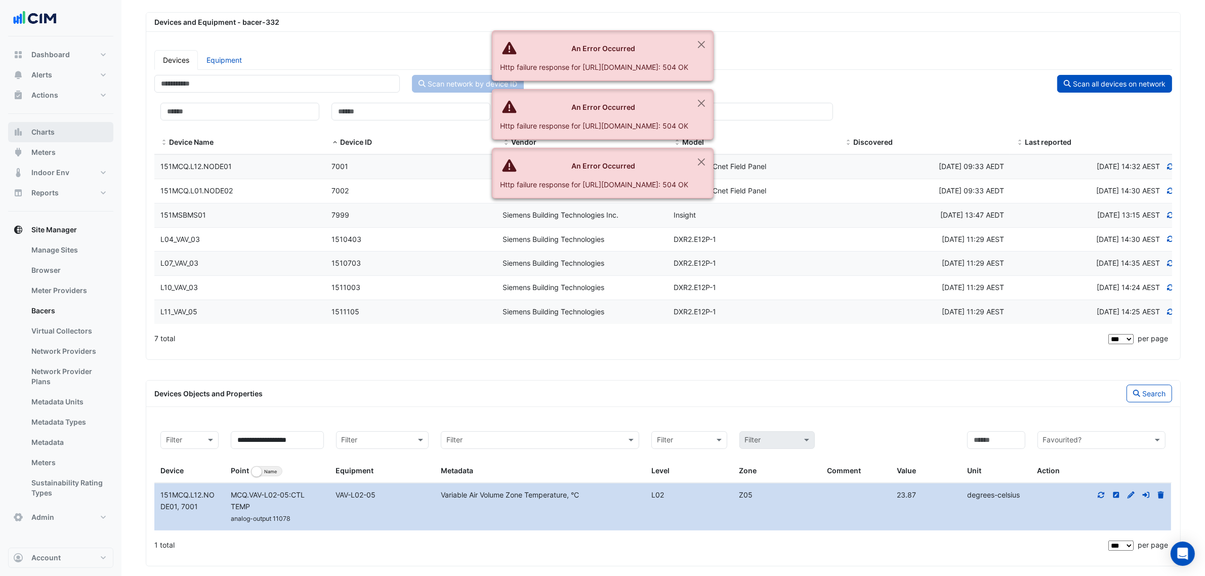
click at [61, 133] on button "Charts" at bounding box center [60, 132] width 105 height 20
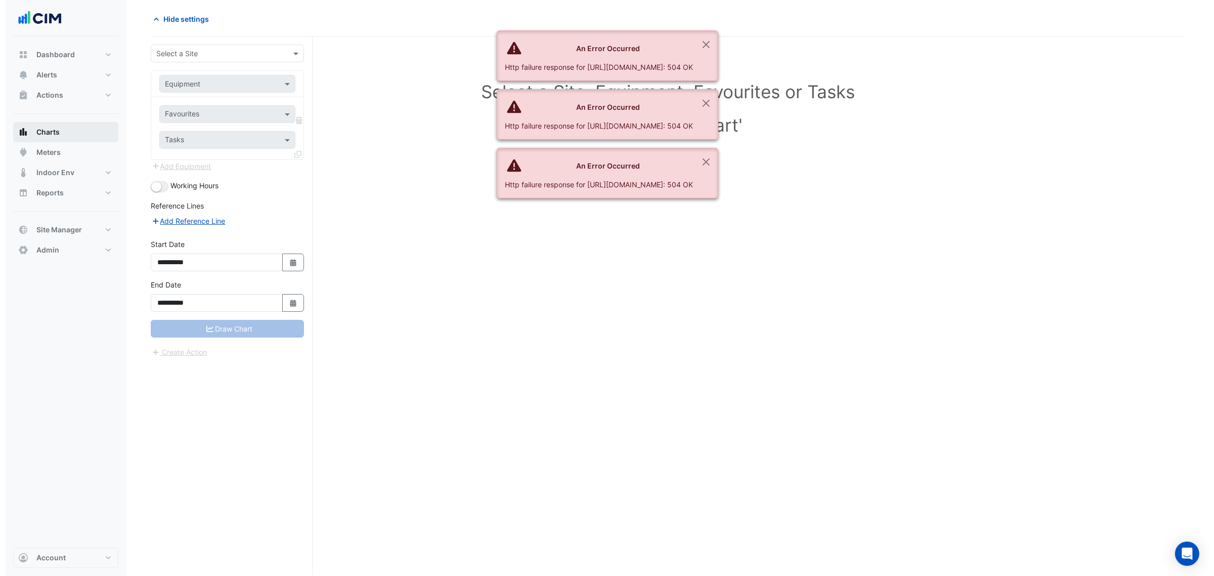
scroll to position [38, 0]
click at [246, 59] on div "Select a Site" at bounding box center [222, 54] width 153 height 18
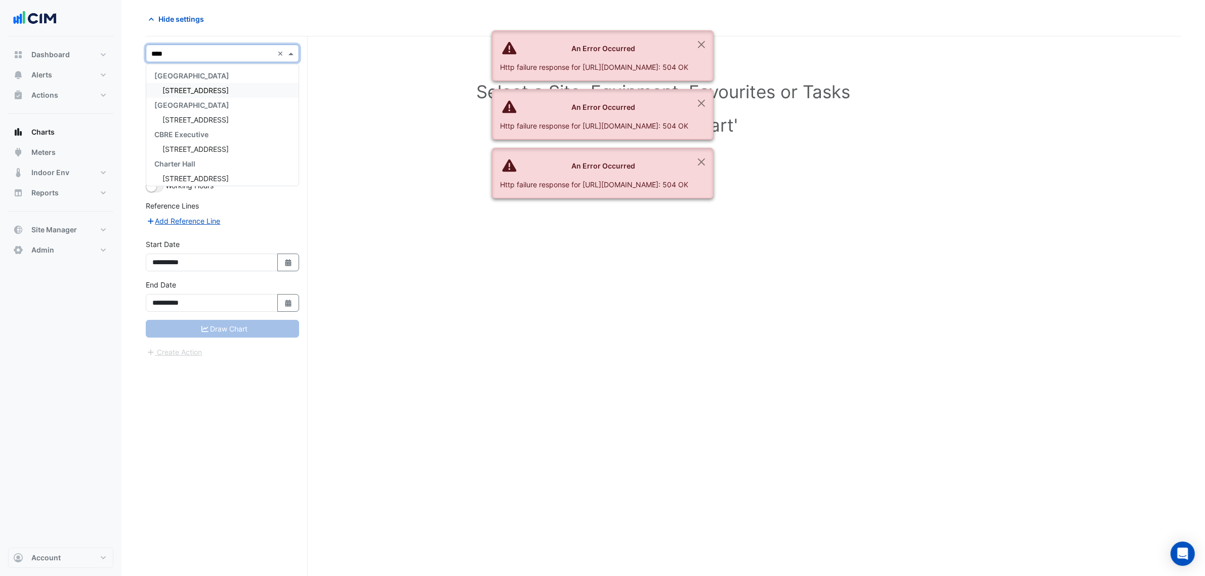
type input "*****"
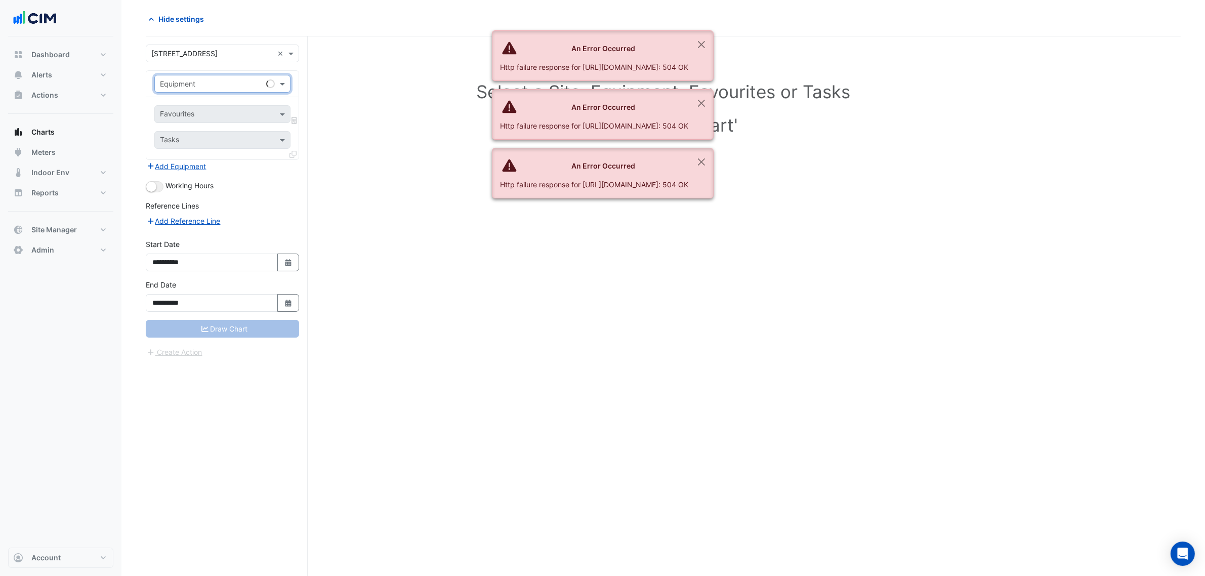
paste input "*********"
click at [223, 107] on div "Loading..." at bounding box center [222, 106] width 135 height 15
type input "*********"
click at [713, 49] on button "Close" at bounding box center [701, 44] width 23 height 27
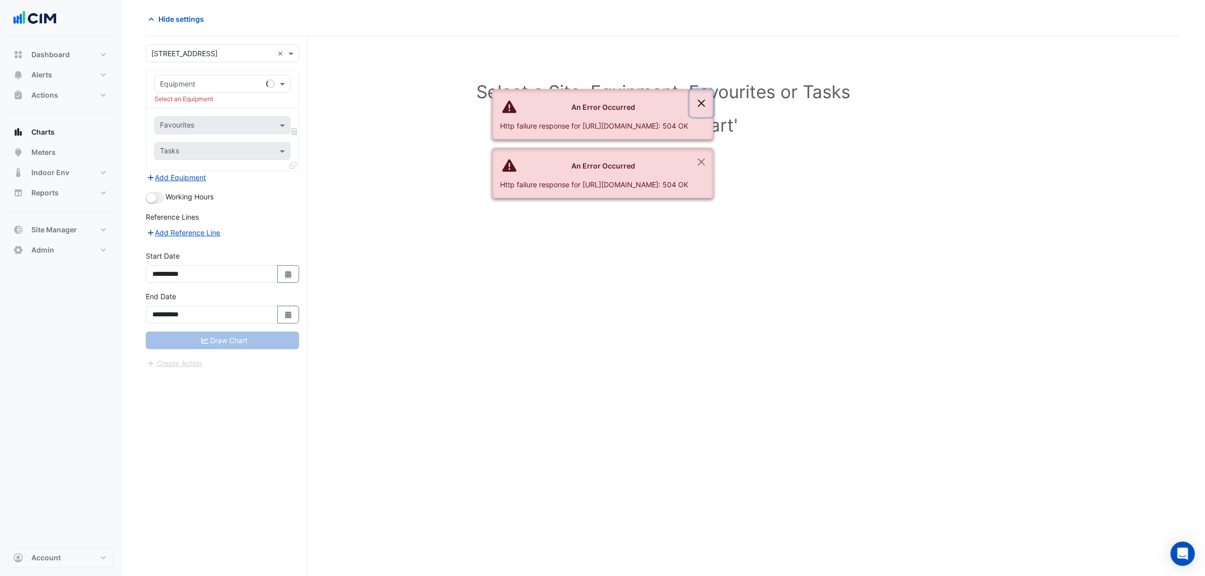
click at [713, 90] on button "Close" at bounding box center [701, 103] width 23 height 27
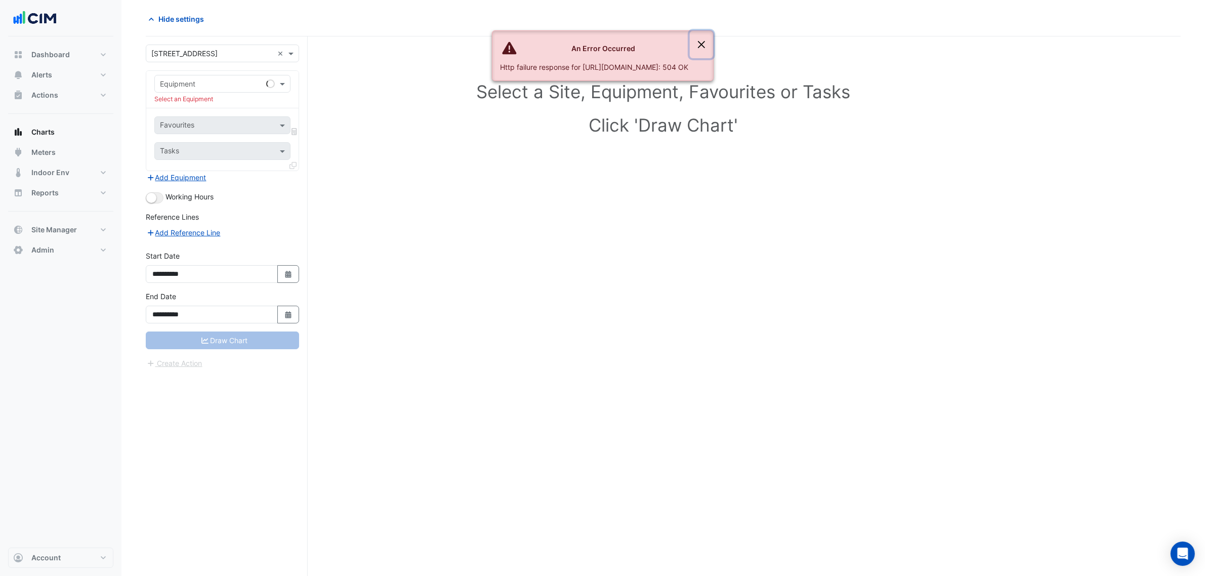
click at [713, 46] on button "Close" at bounding box center [701, 44] width 23 height 27
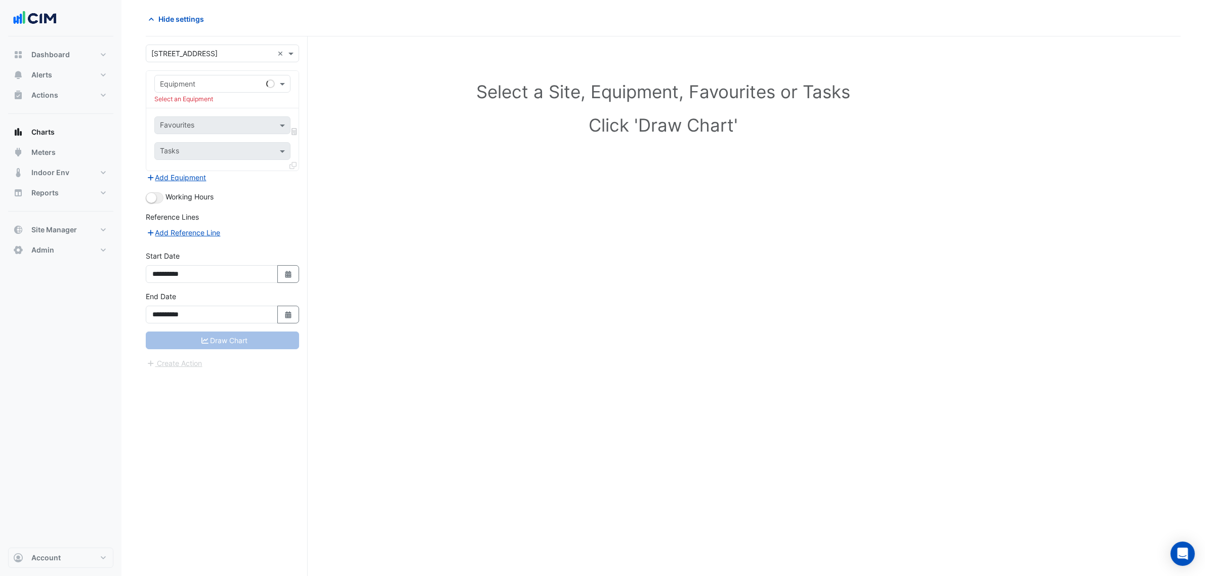
click at [222, 84] on input "text" at bounding box center [212, 84] width 105 height 11
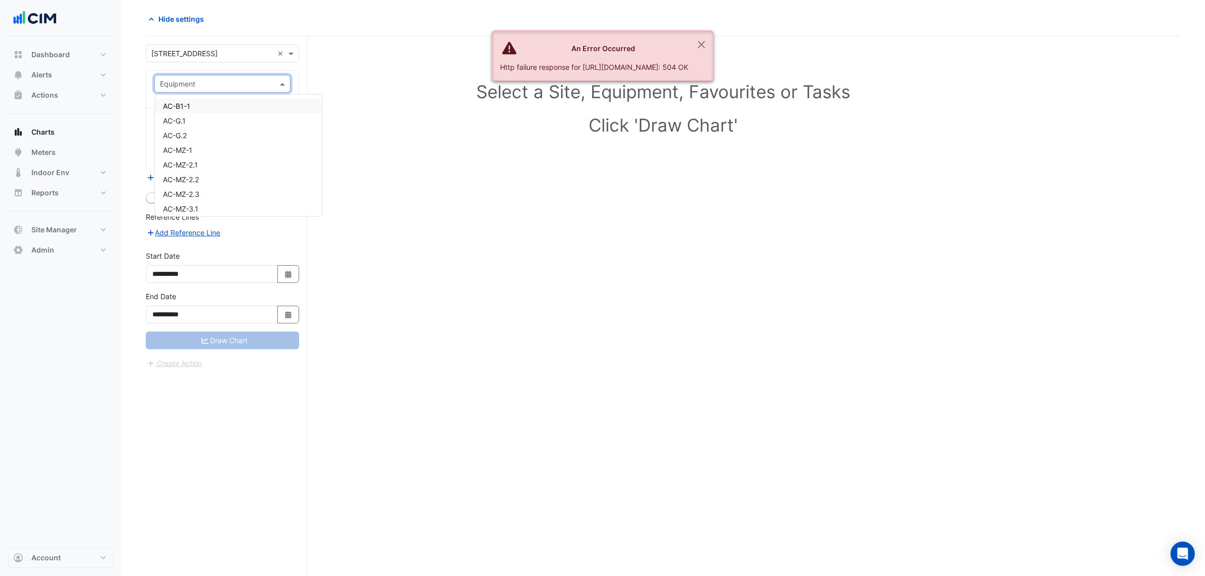
paste input "*********"
type input "*********"
click at [234, 109] on div "SAF-MZ-03" at bounding box center [222, 106] width 135 height 15
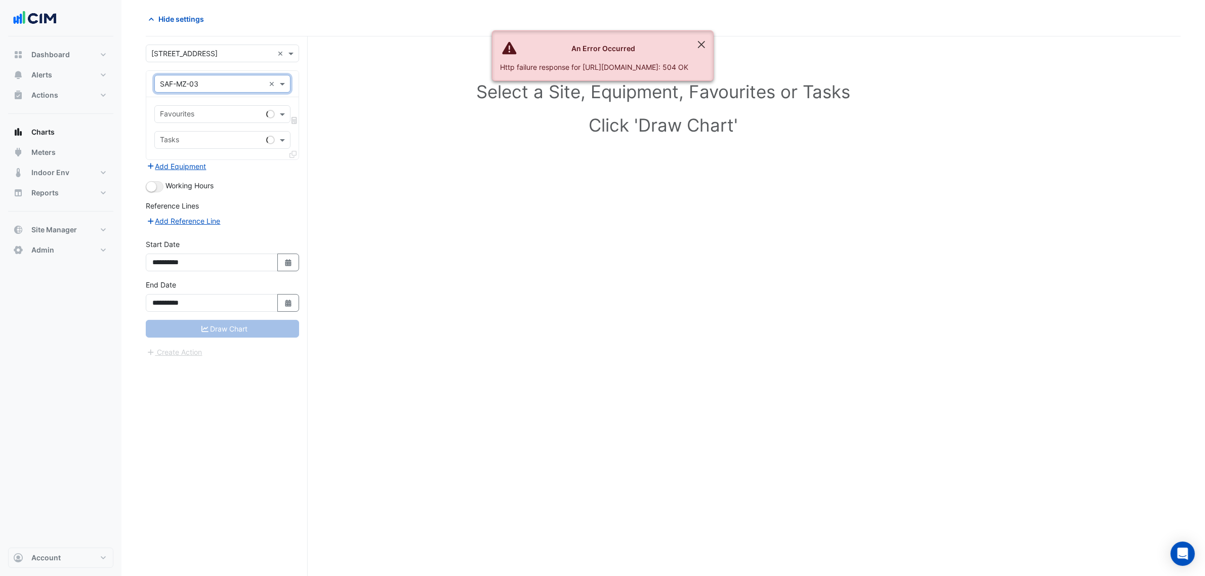
click at [782, 44] on div "Select a Site, Equipment, Favourites or Tasks Click 'Draw Chart'" at bounding box center [663, 305] width 1035 height 539
click at [713, 43] on button "Close" at bounding box center [701, 44] width 23 height 27
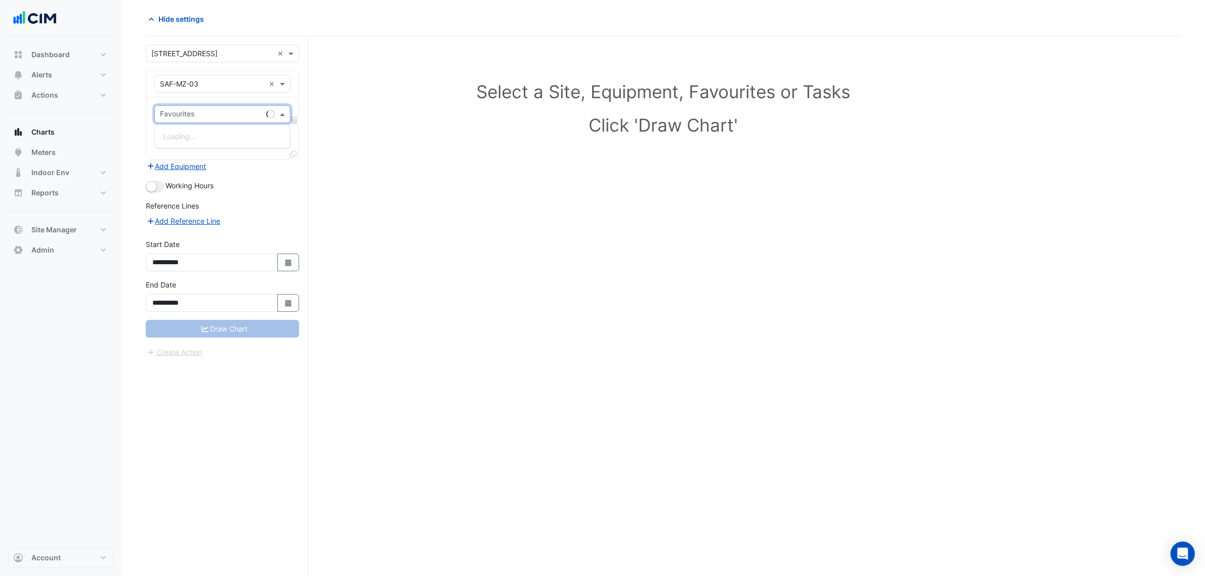
click at [210, 114] on input "text" at bounding box center [211, 115] width 102 height 11
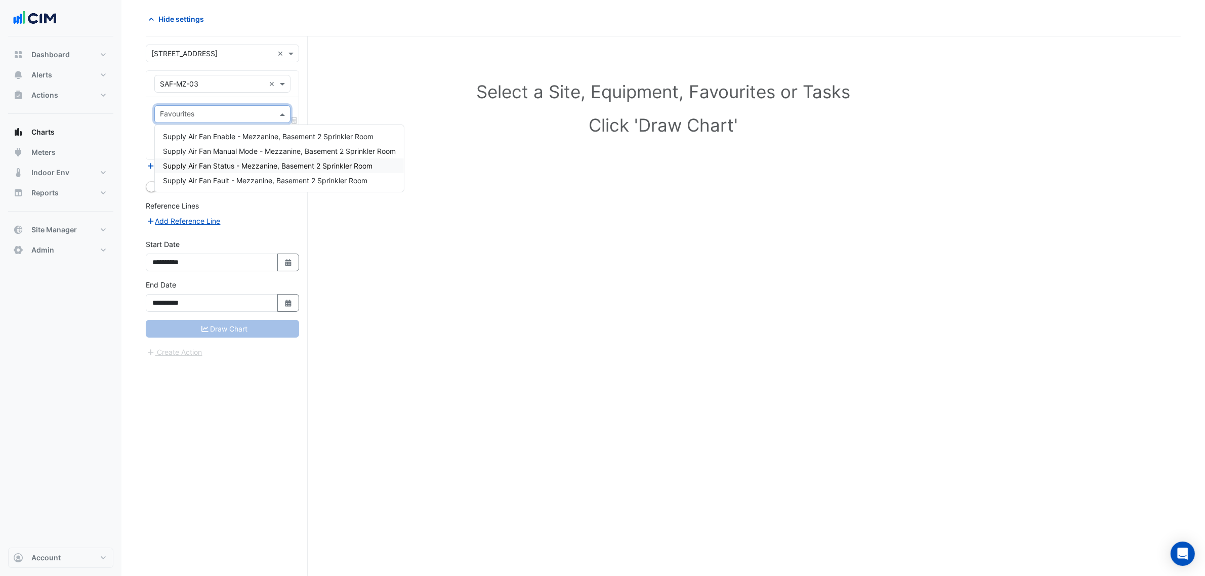
click at [312, 168] on span "Supply Air Fan Status - Mezzanine, Basement 2 Sprinkler Room" at bounding box center [267, 165] width 209 height 9
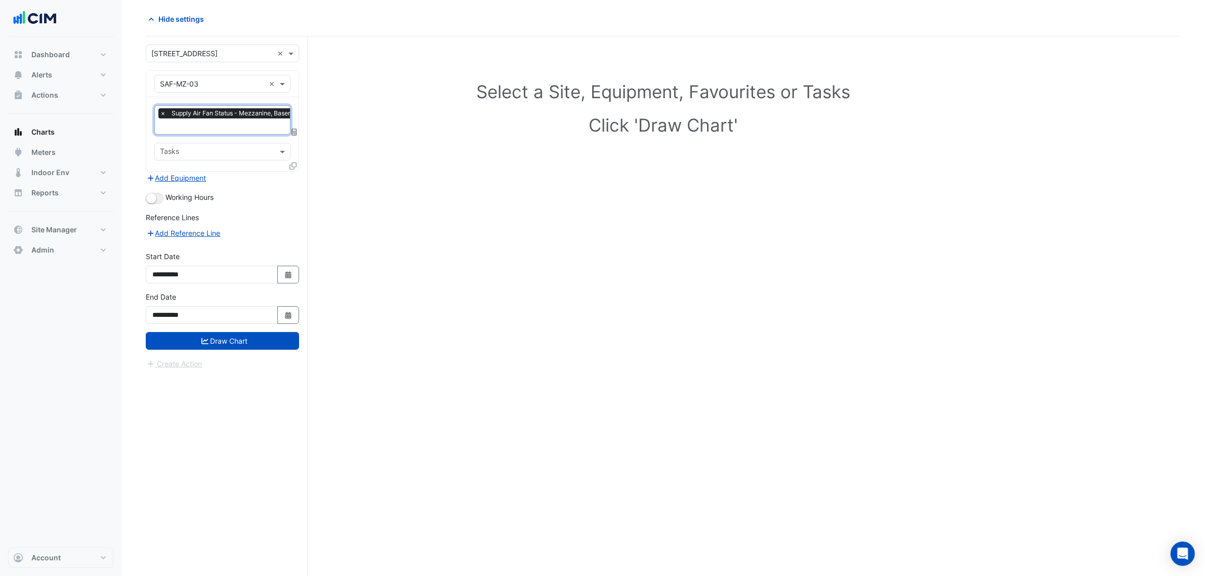
click at [238, 125] on input "text" at bounding box center [259, 127] width 199 height 11
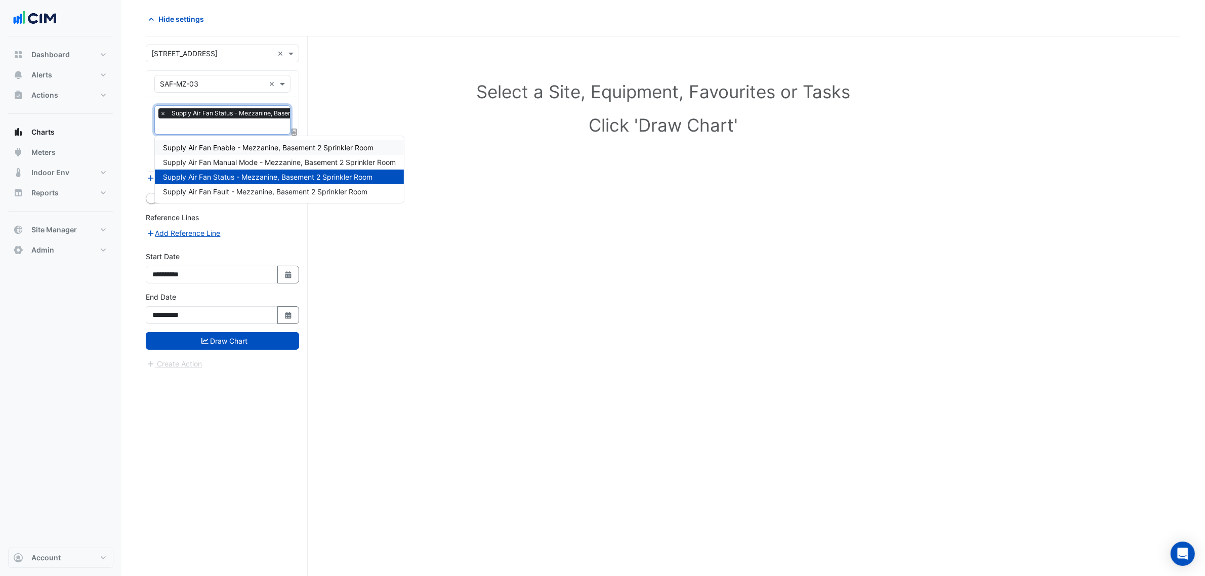
click at [188, 150] on span "Supply Air Fan Enable - Mezzanine, Basement 2 Sprinkler Room" at bounding box center [268, 147] width 210 height 9
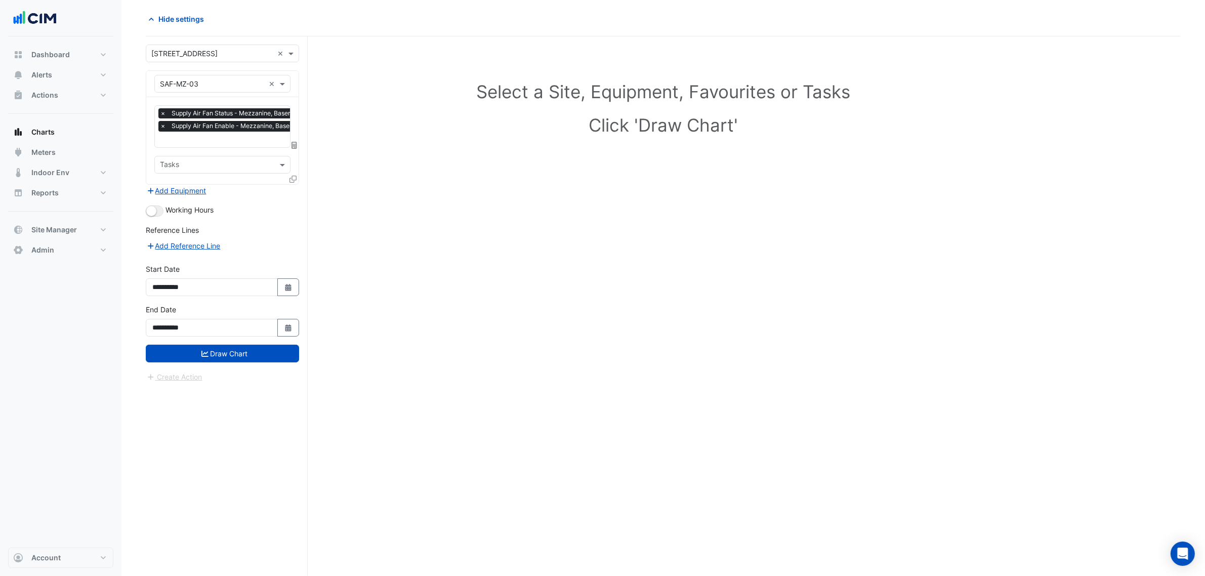
click at [147, 205] on ui-switch at bounding box center [155, 209] width 18 height 9
click at [150, 208] on button "button" at bounding box center [155, 210] width 18 height 11
click at [163, 209] on button "button" at bounding box center [155, 210] width 18 height 11
click at [297, 181] on div at bounding box center [293, 181] width 9 height 15
click at [292, 180] on icon at bounding box center [292, 179] width 7 height 7
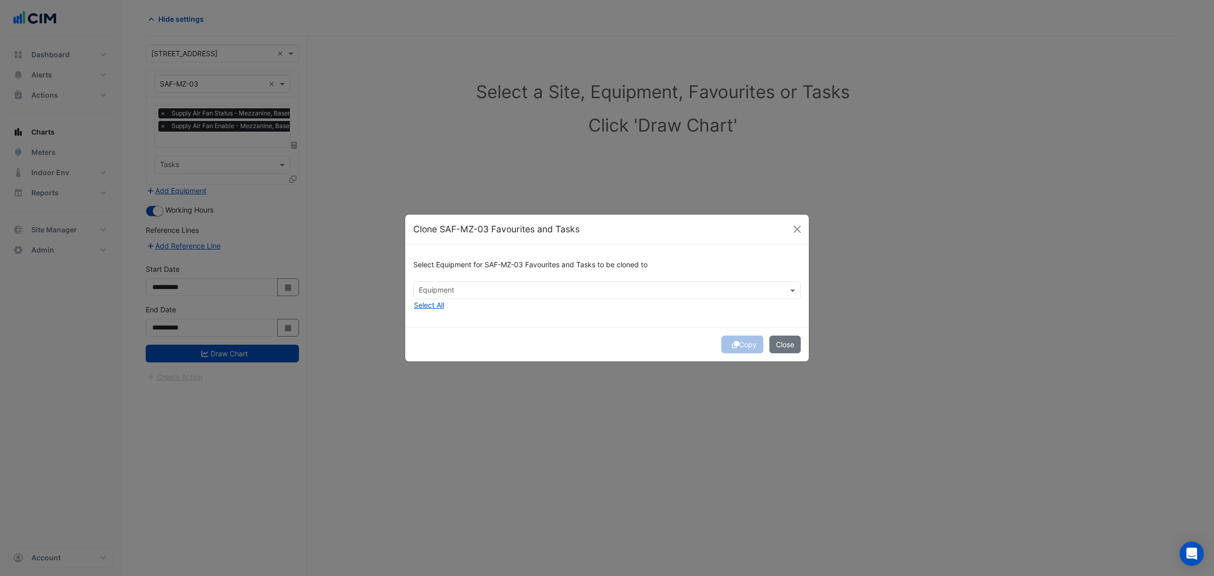
click at [457, 278] on div "Select Equipment for SAF-MZ-03 Favourites and Tasks to be cloned to" at bounding box center [607, 266] width 388 height 29
click at [459, 286] on input "text" at bounding box center [601, 291] width 365 height 11
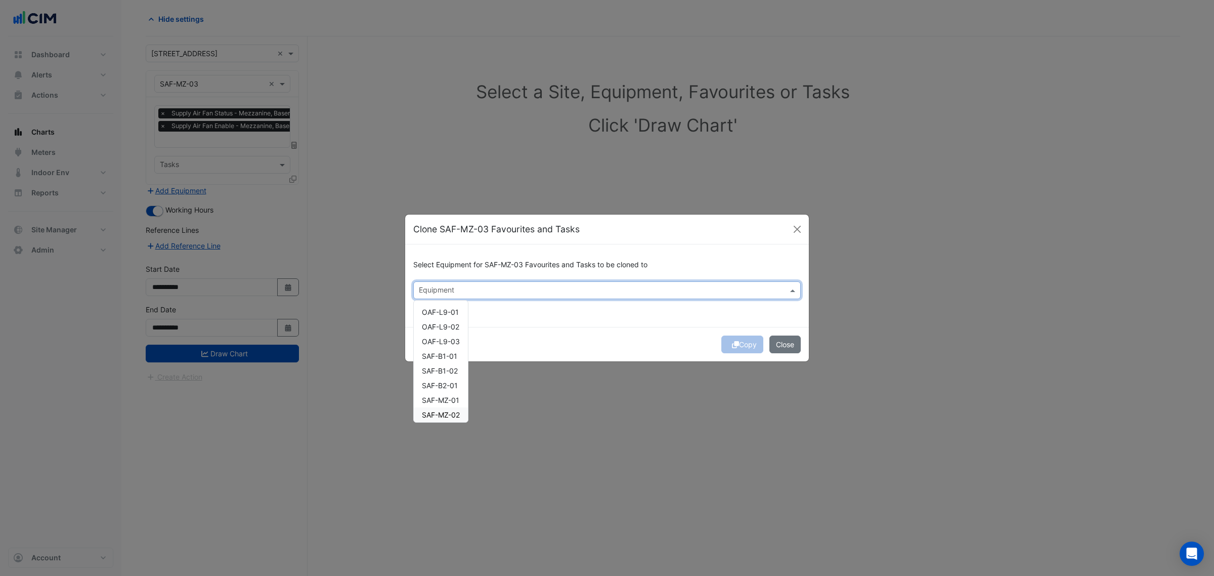
click at [453, 408] on div "SAF-MZ-02" at bounding box center [441, 414] width 54 height 15
click at [455, 411] on span "SAF-MZ-02" at bounding box center [441, 414] width 38 height 9
click at [459, 402] on span "SAF-MZ-01" at bounding box center [440, 400] width 37 height 9
click at [458, 407] on div "SAF-MZ-02" at bounding box center [441, 414] width 54 height 15
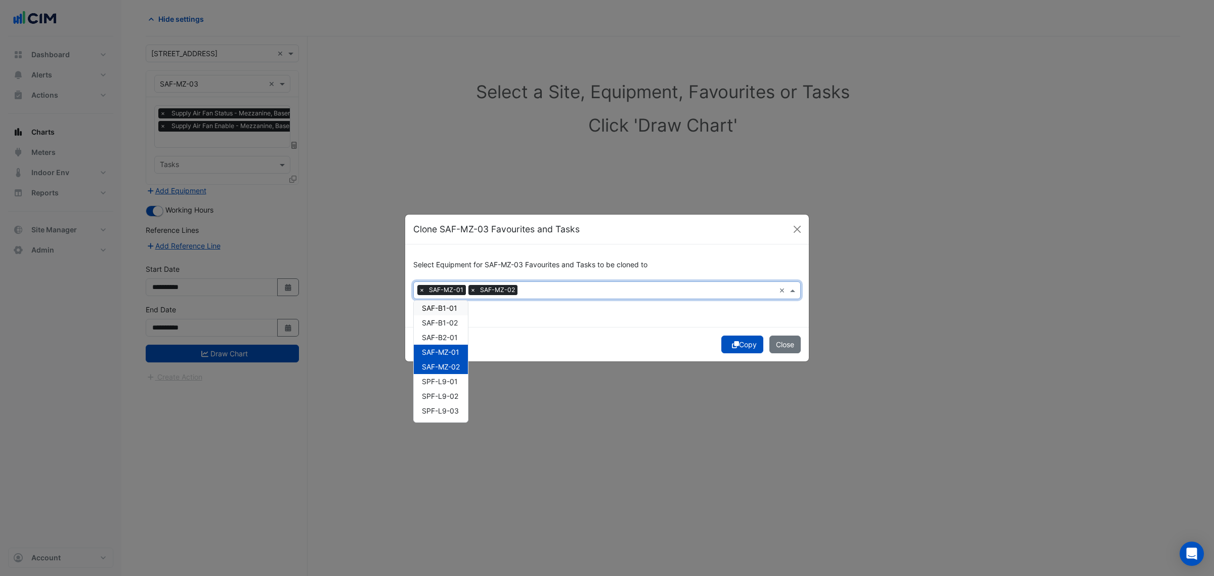
drag, startPoint x: 459, startPoint y: 309, endPoint x: 461, endPoint y: 318, distance: 8.7
click at [459, 310] on div "SAF-B1-01" at bounding box center [441, 308] width 54 height 15
click at [461, 324] on div "SAF-B1-02" at bounding box center [441, 322] width 54 height 15
click at [456, 335] on span "SAF-B2-01" at bounding box center [440, 337] width 36 height 9
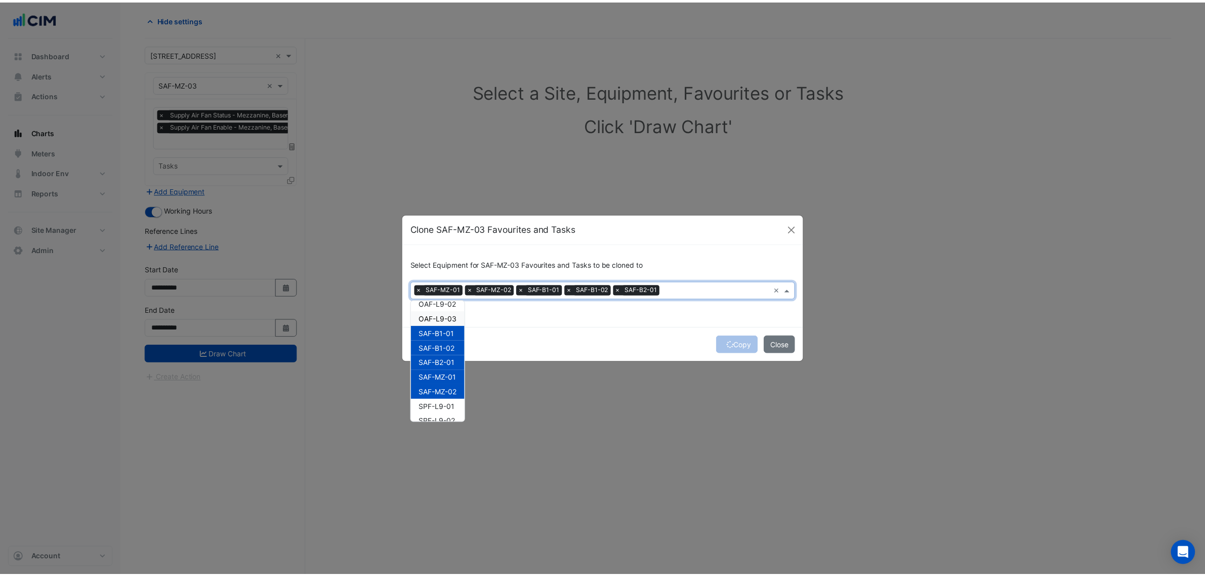
scroll to position [0, 0]
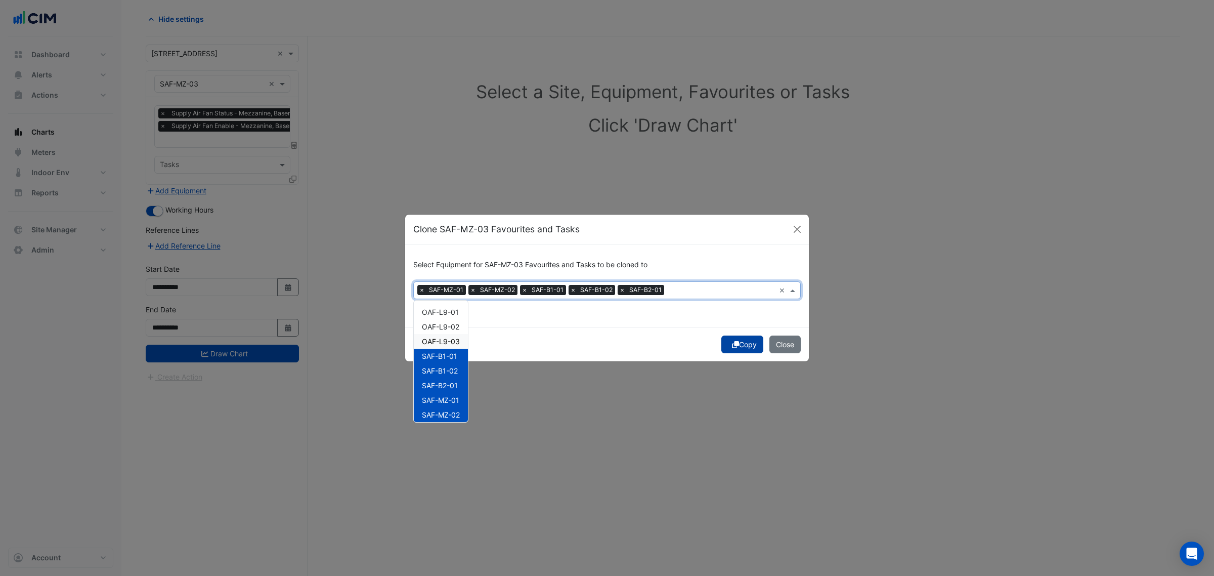
click at [725, 342] on button "Copy" at bounding box center [742, 344] width 42 height 18
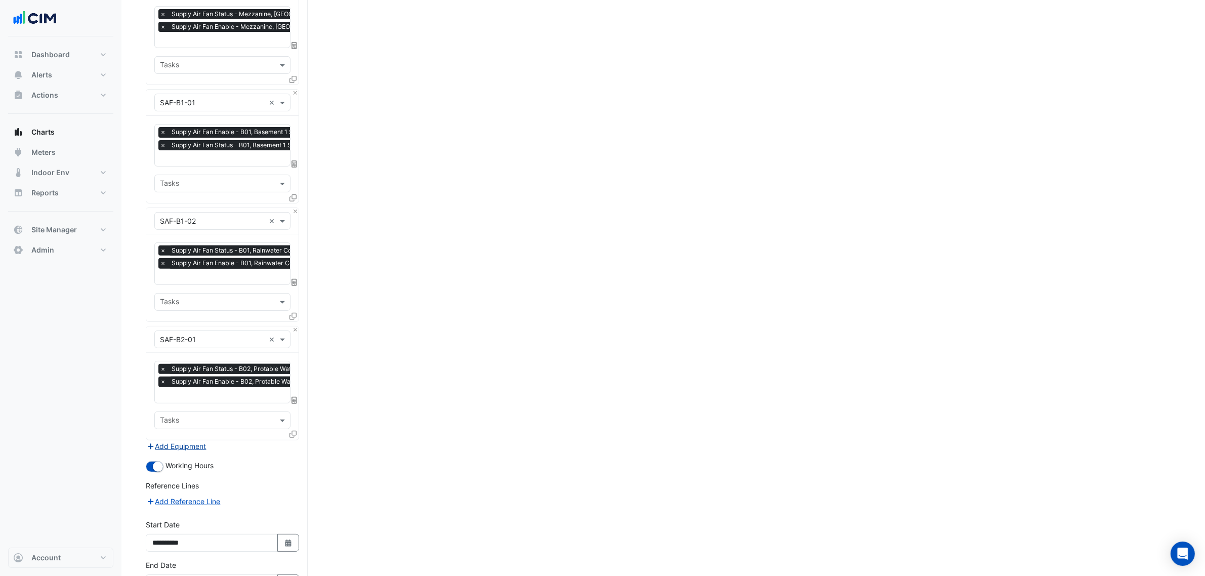
scroll to position [442, 0]
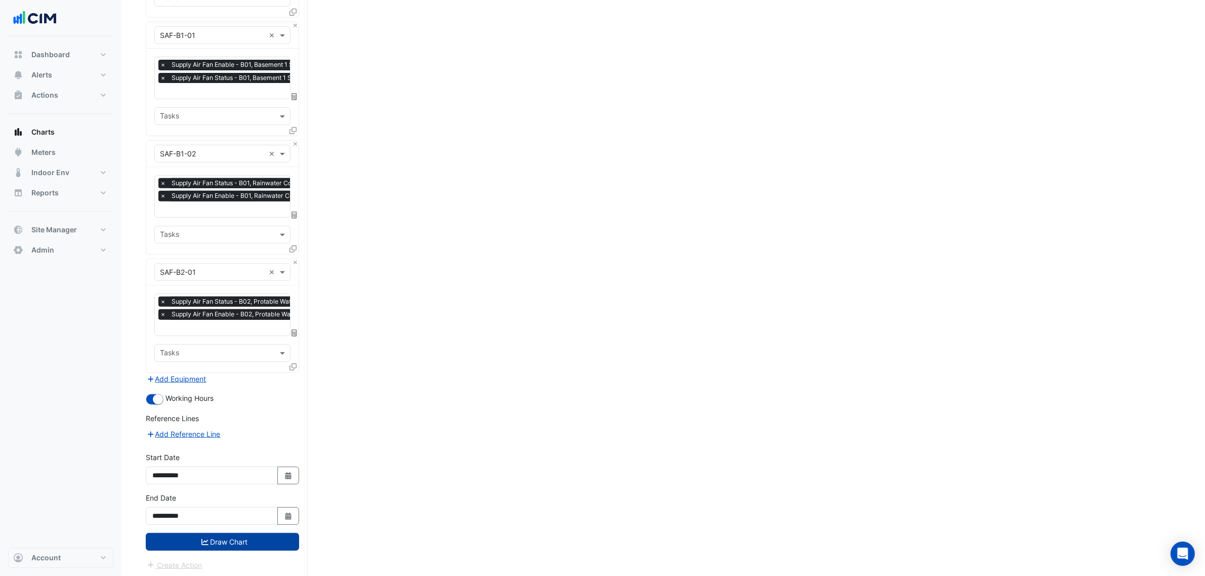
click at [230, 534] on button "Draw Chart" at bounding box center [222, 542] width 153 height 18
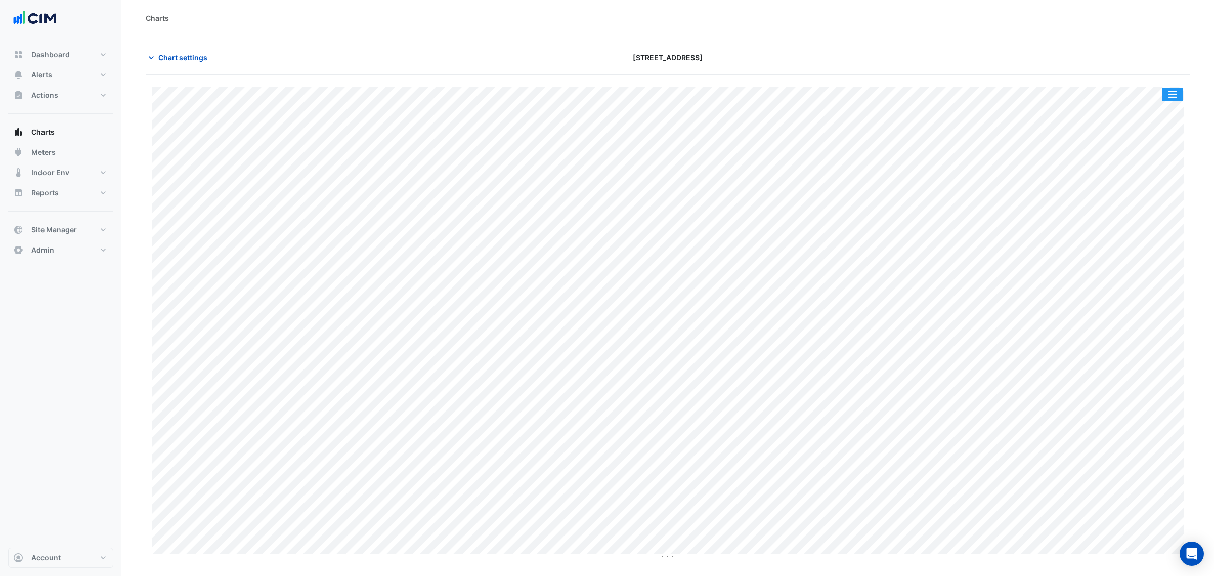
click at [1165, 99] on button "button" at bounding box center [1173, 94] width 20 height 13
click at [1130, 73] on div "Chart settings 45-61 Waterloo Rd" at bounding box center [668, 62] width 1044 height 26
click at [1176, 93] on button "button" at bounding box center [1173, 94] width 20 height 13
click at [1147, 87] on div "Print Save as JPEG Save as PNG Sample Tooltip" at bounding box center [668, 317] width 1044 height 484
click at [1171, 94] on button "button" at bounding box center [1173, 94] width 20 height 13
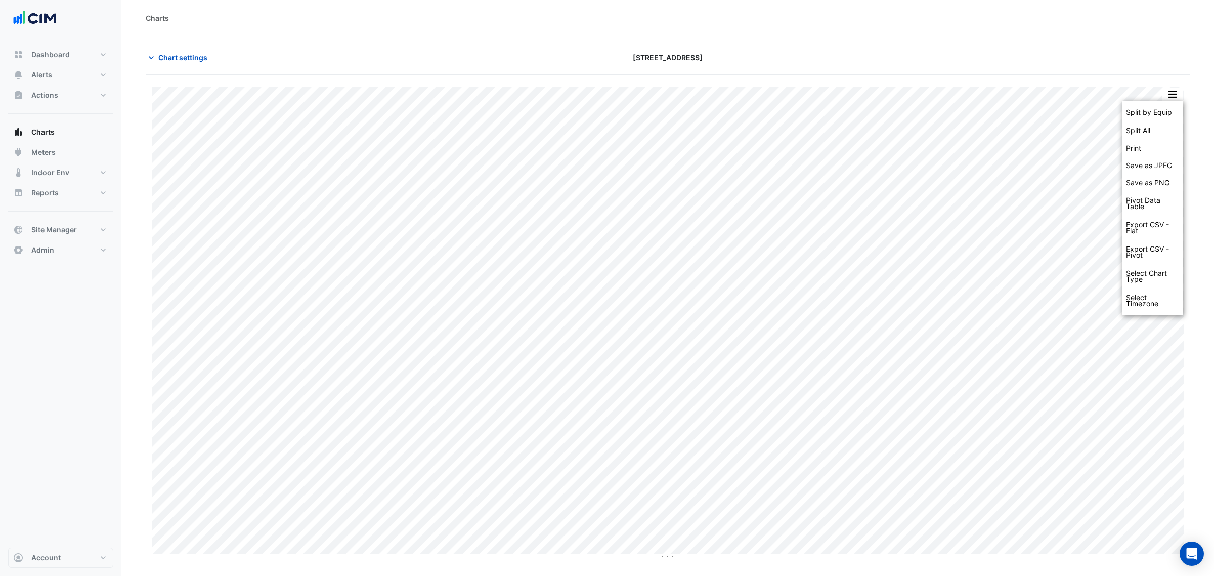
click at [1172, 103] on div "Split by Equip" at bounding box center [1152, 112] width 61 height 18
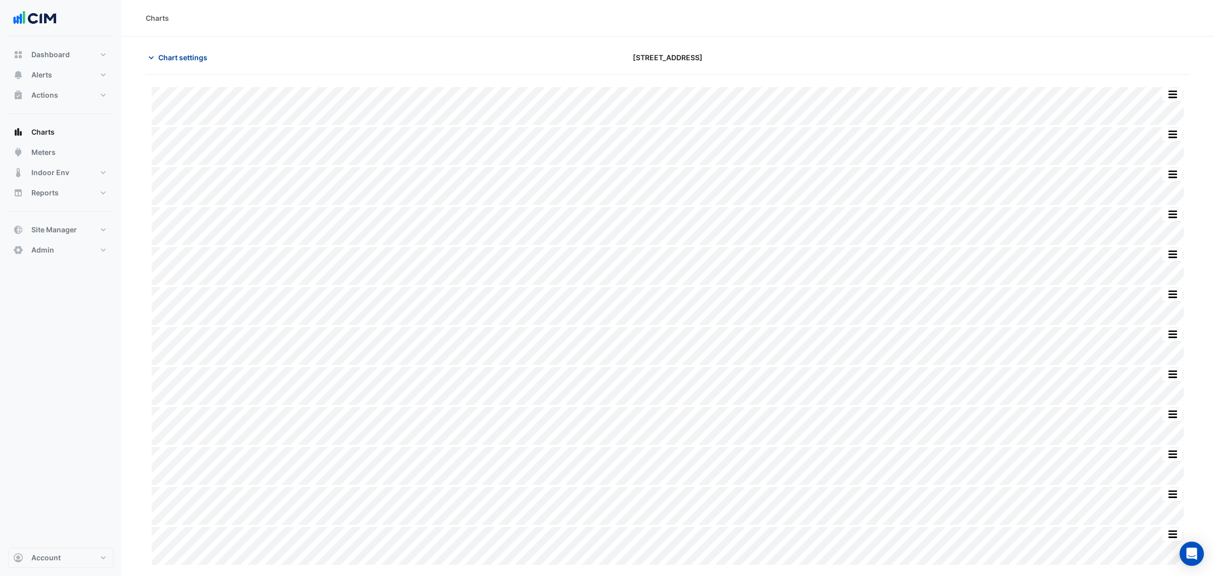
drag, startPoint x: 188, startPoint y: 46, endPoint x: 191, endPoint y: 53, distance: 7.7
click at [188, 49] on section "Chart settings 45-61 Waterloo Rd Split All Split None Print Save as JPEG Save a…" at bounding box center [667, 301] width 1093 height 530
click at [191, 53] on span "Chart settings" at bounding box center [182, 57] width 49 height 11
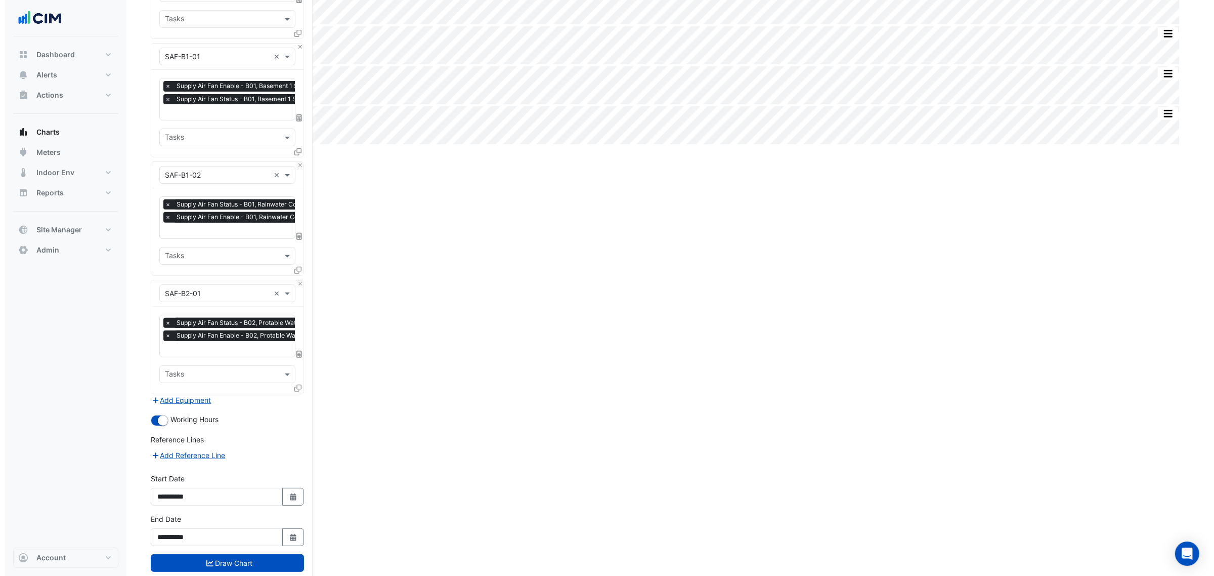
scroll to position [442, 0]
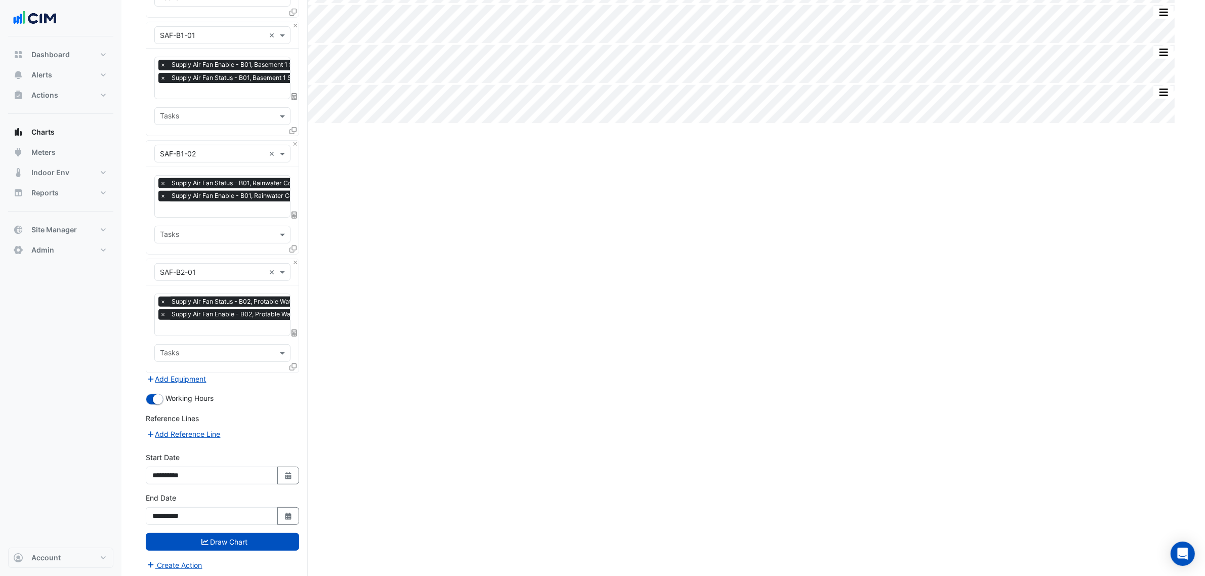
click at [201, 384] on form "Select a Site × 45-61 Waterloo Rd × Equipment × SAF-MZ-03 × Favourites × Supply…" at bounding box center [222, 105] width 153 height 929
click at [203, 378] on button "Add Equipment" at bounding box center [176, 379] width 61 height 12
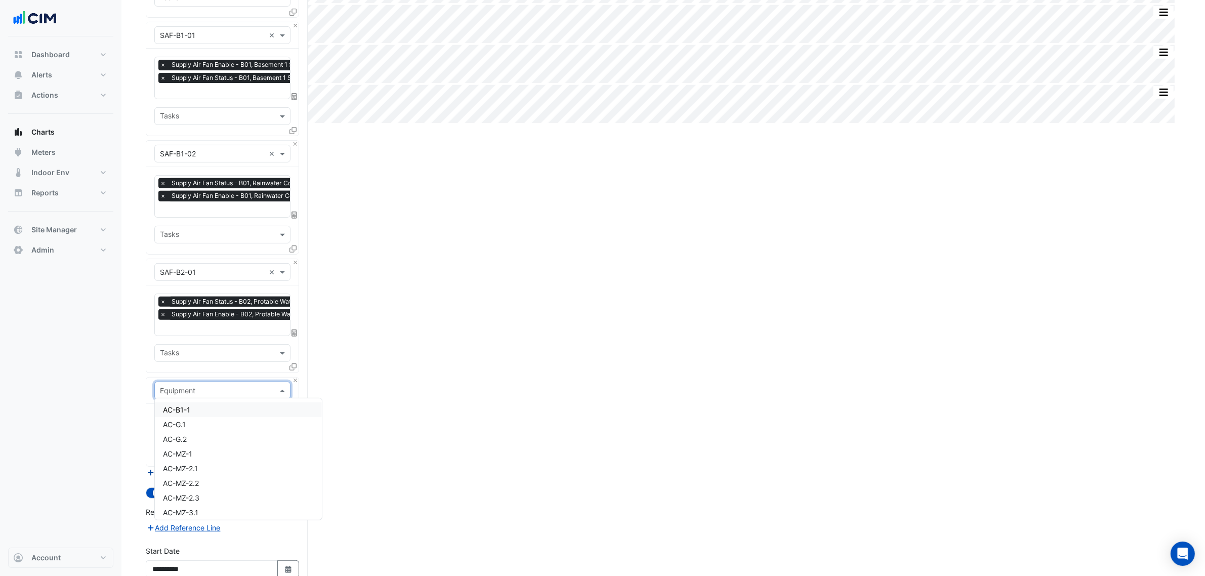
click at [203, 381] on div "Equipment" at bounding box center [222, 390] width 136 height 18
click at [204, 386] on input "text" at bounding box center [212, 391] width 105 height 11
click at [230, 390] on input "***" at bounding box center [212, 391] width 105 height 11
click at [229, 390] on input "***" at bounding box center [212, 391] width 105 height 11
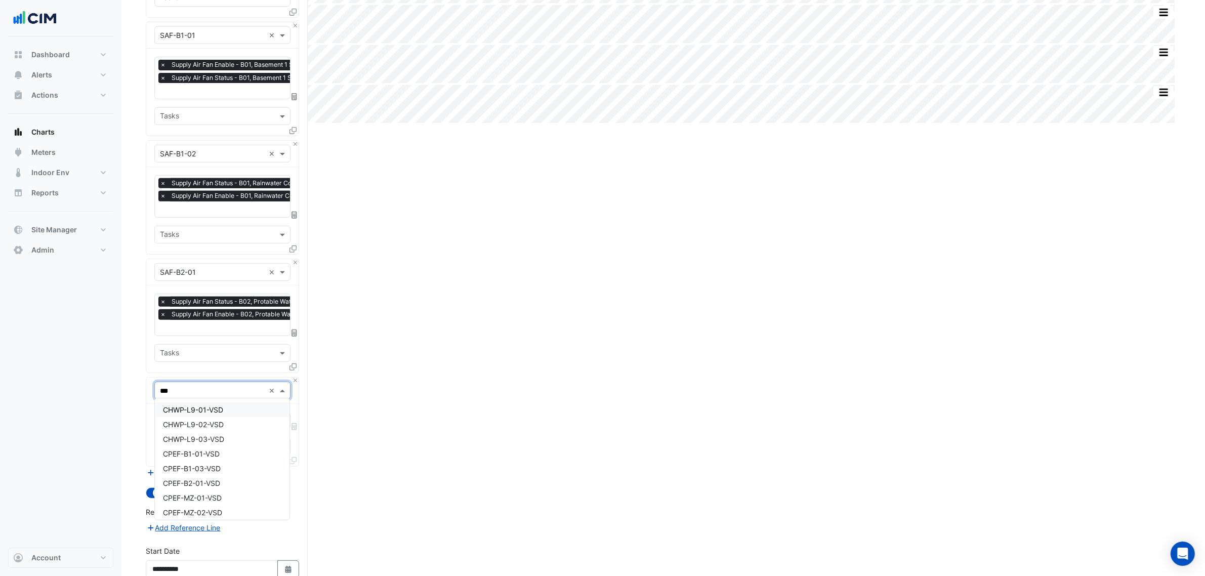
type input "*********"
click at [218, 420] on span "SAF-MZ-03-VSD" at bounding box center [190, 424] width 55 height 9
click at [211, 412] on div "Favourites" at bounding box center [222, 421] width 136 height 18
type input "*********"
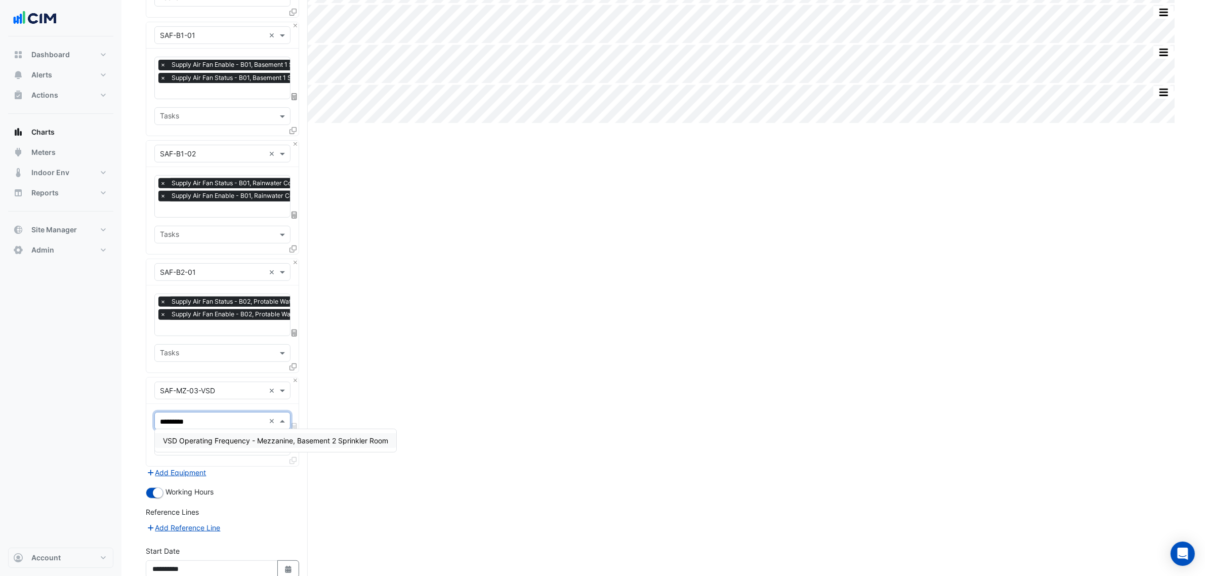
click at [218, 439] on span "VSD Operating Frequency - Mezzanine, Basement 2 Sprinkler Room" at bounding box center [275, 440] width 225 height 9
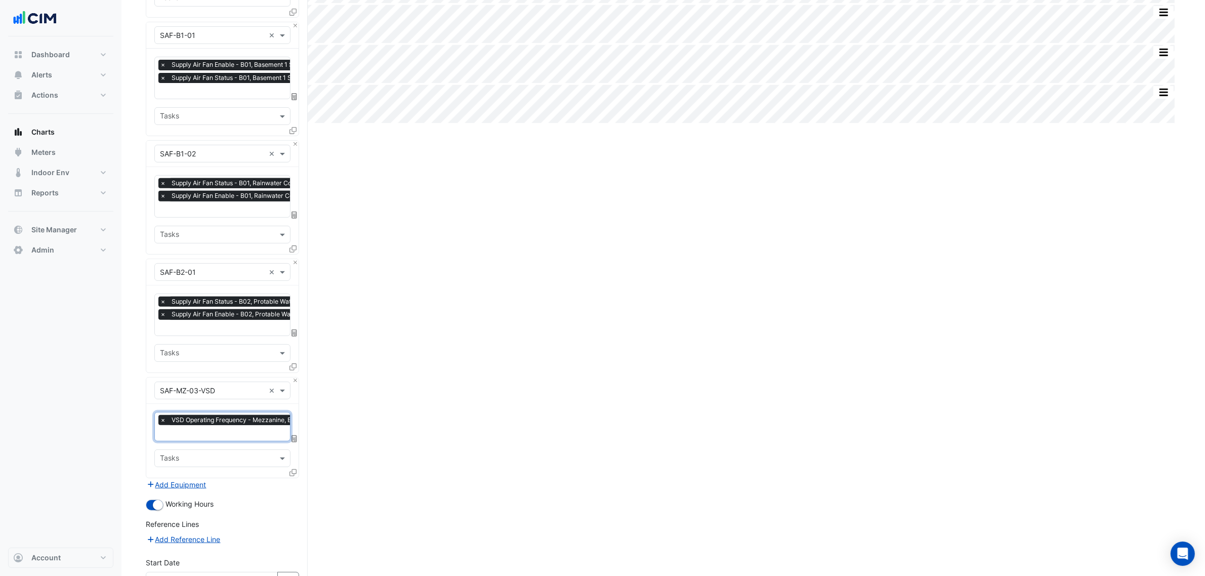
click at [294, 472] on div at bounding box center [293, 474] width 9 height 15
click at [292, 472] on icon at bounding box center [292, 472] width 7 height 7
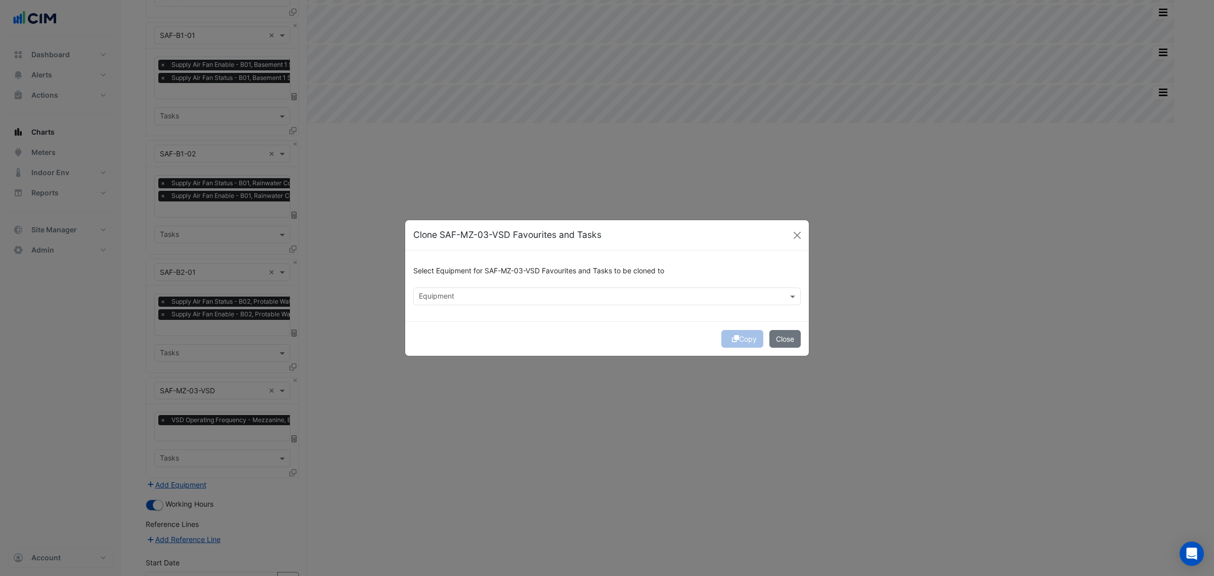
click at [484, 287] on div "Equipment" at bounding box center [607, 296] width 388 height 18
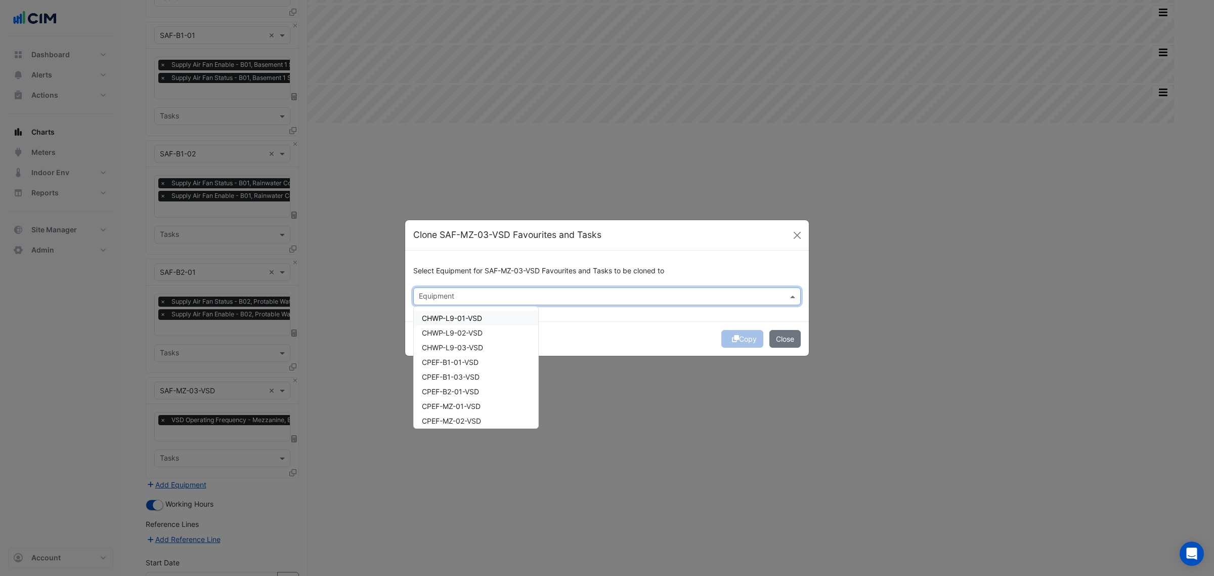
paste input "*********"
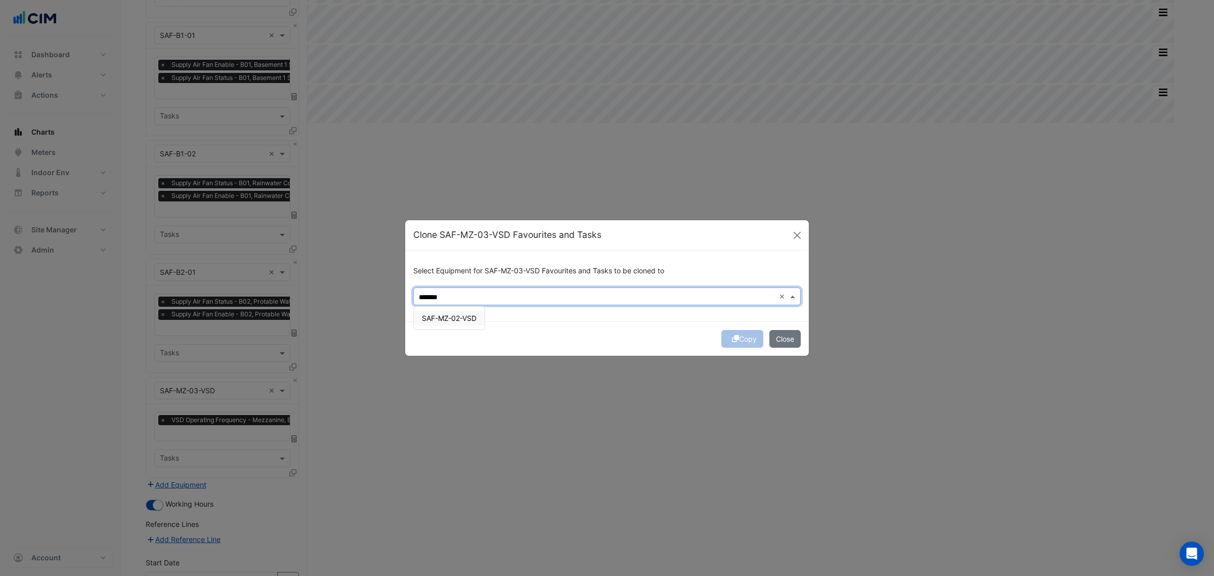
click at [458, 313] on div "SAF-MZ-02-VSD" at bounding box center [449, 318] width 71 height 15
type input "*"
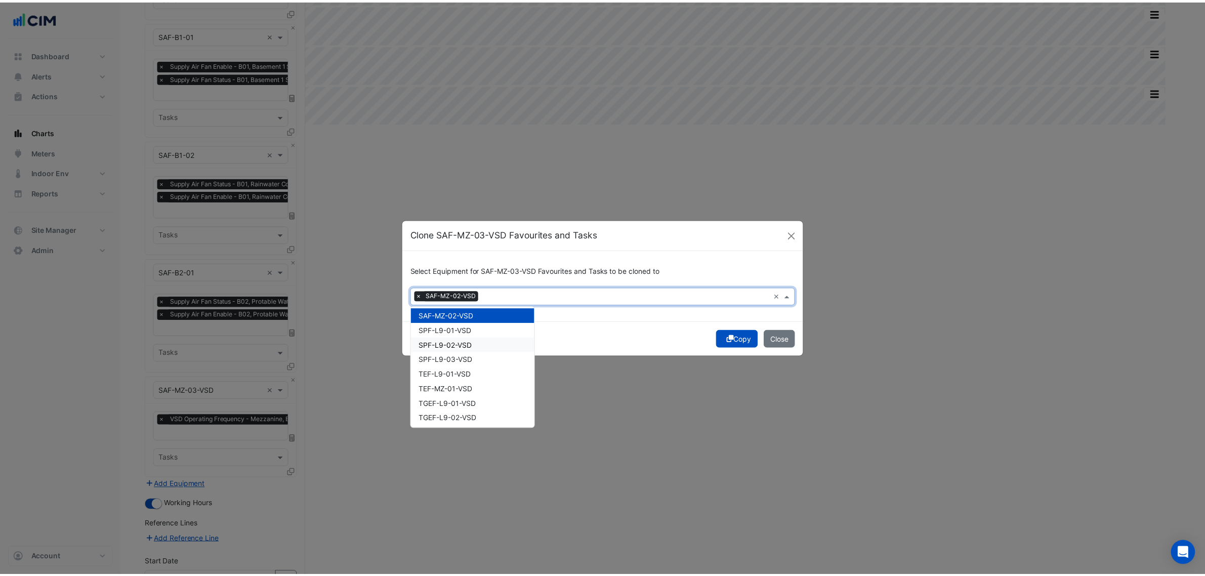
scroll to position [717, 0]
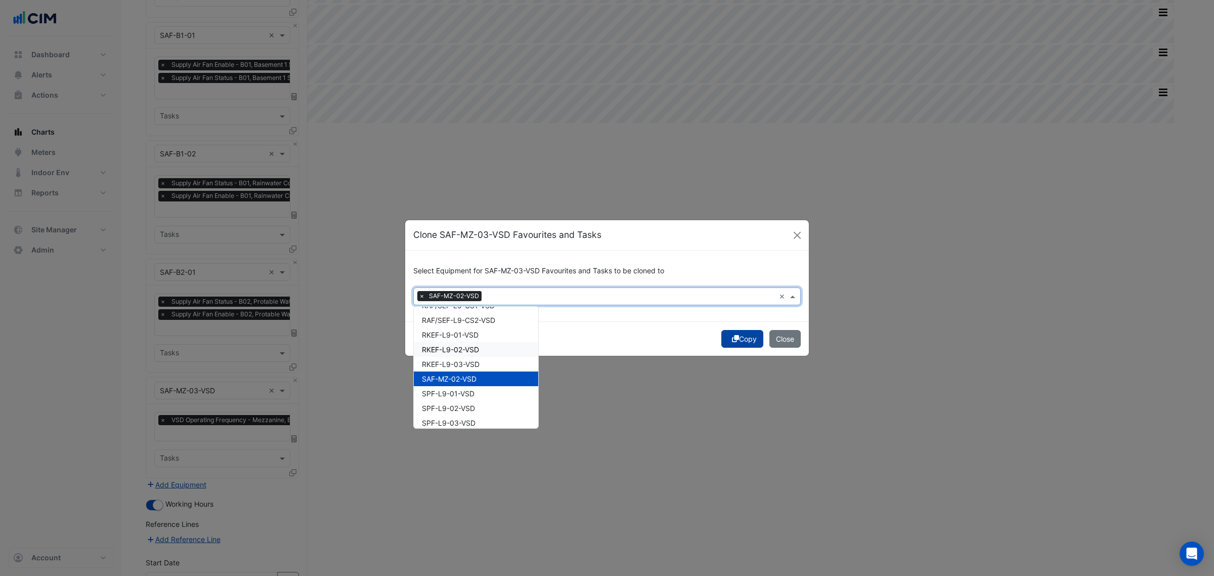
click at [732, 337] on icon "submit" at bounding box center [735, 338] width 7 height 7
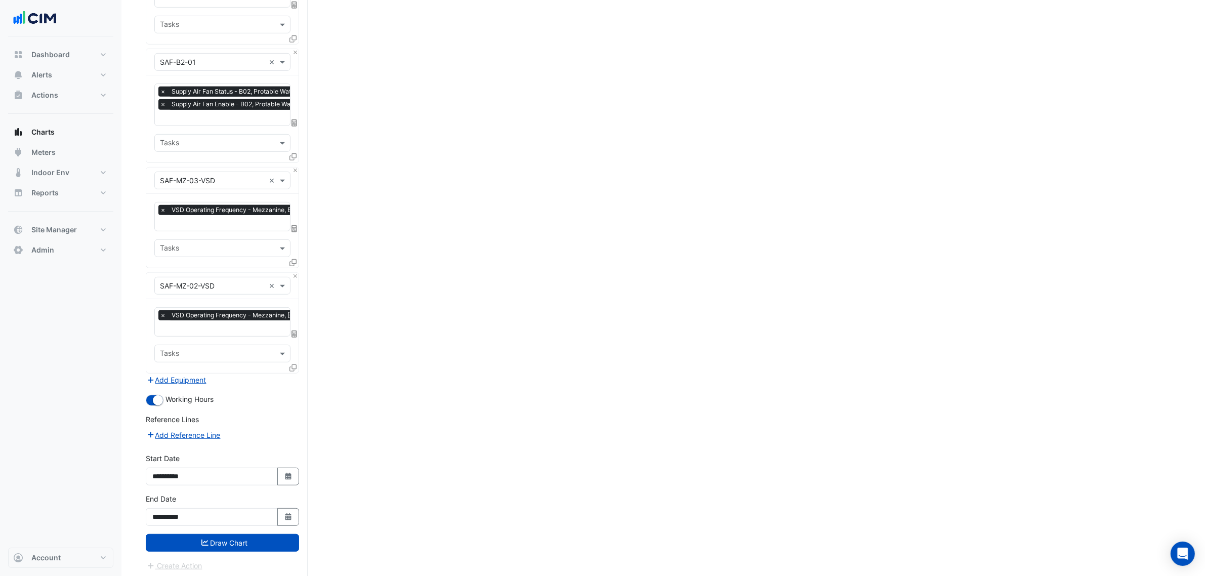
drag, startPoint x: 519, startPoint y: 309, endPoint x: 423, endPoint y: 538, distance: 247.7
click at [274, 535] on button "Draw Chart" at bounding box center [222, 543] width 153 height 18
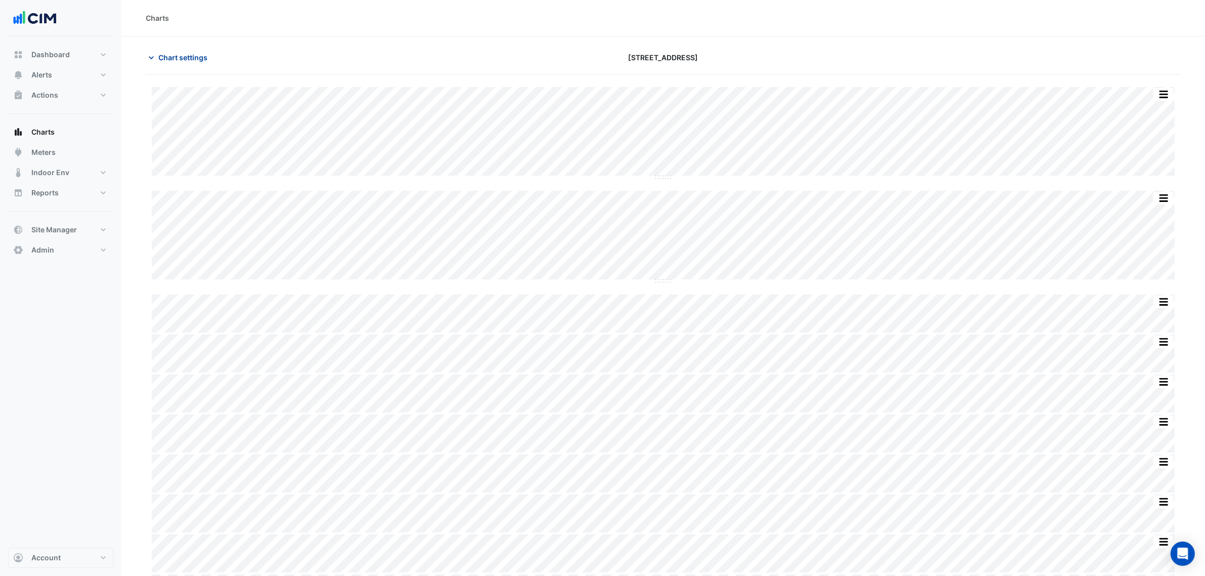
click at [163, 63] on button "Chart settings" at bounding box center [180, 58] width 68 height 18
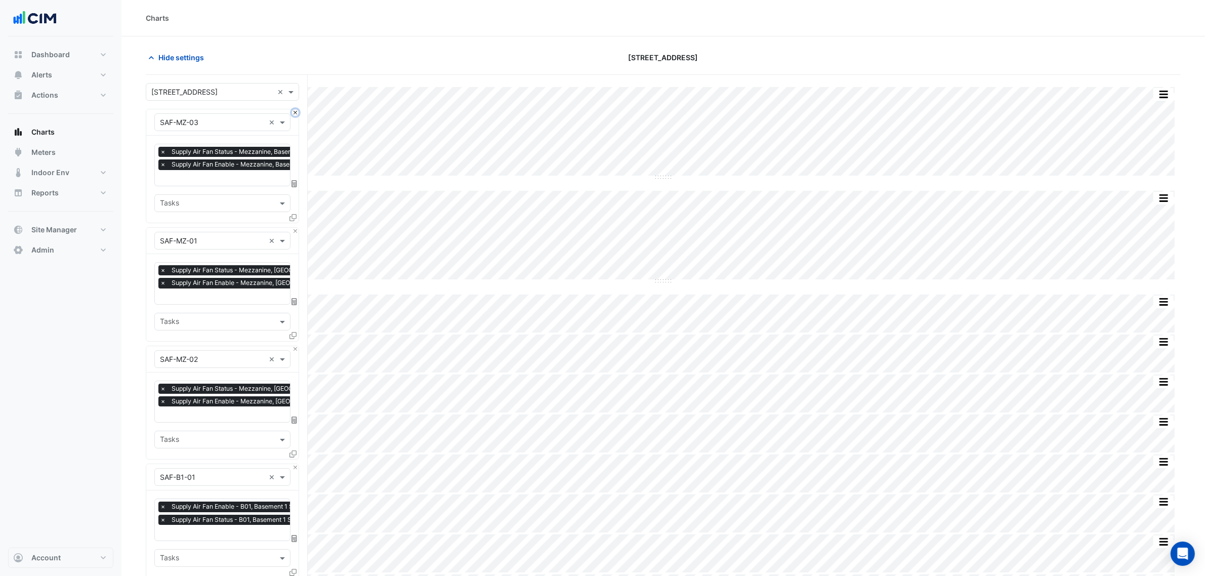
click at [292, 111] on button "Close" at bounding box center [295, 112] width 7 height 7
click at [292, 228] on button "Close" at bounding box center [295, 231] width 7 height 7
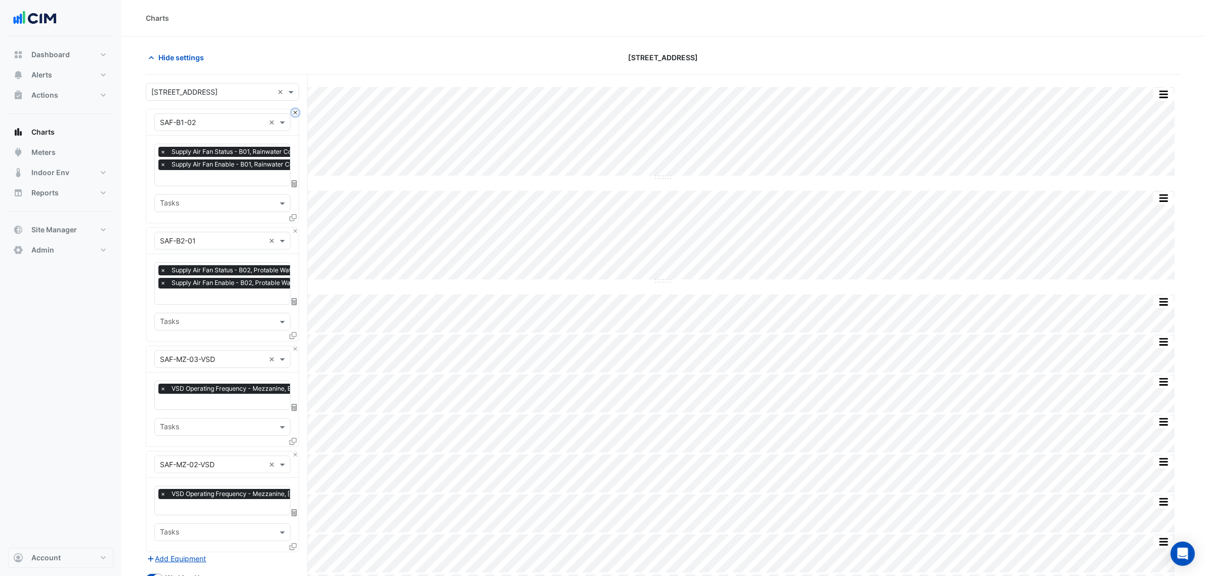
click at [292, 111] on button "Close" at bounding box center [295, 112] width 7 height 7
click at [292, 228] on button "Close" at bounding box center [295, 231] width 7 height 7
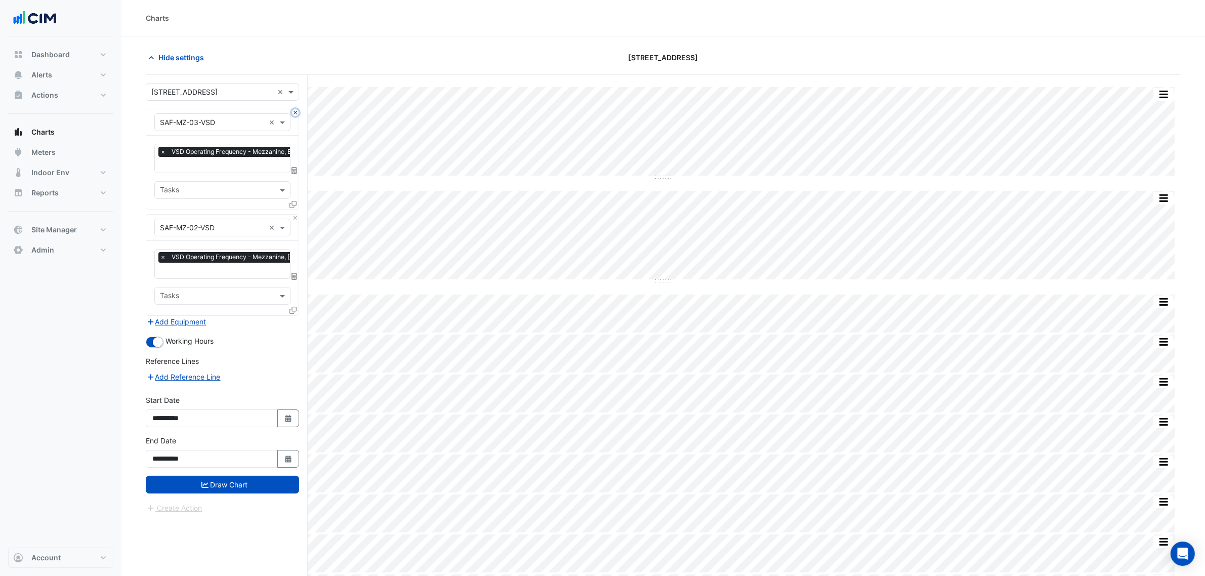
click at [292, 111] on button "Close" at bounding box center [295, 112] width 7 height 7
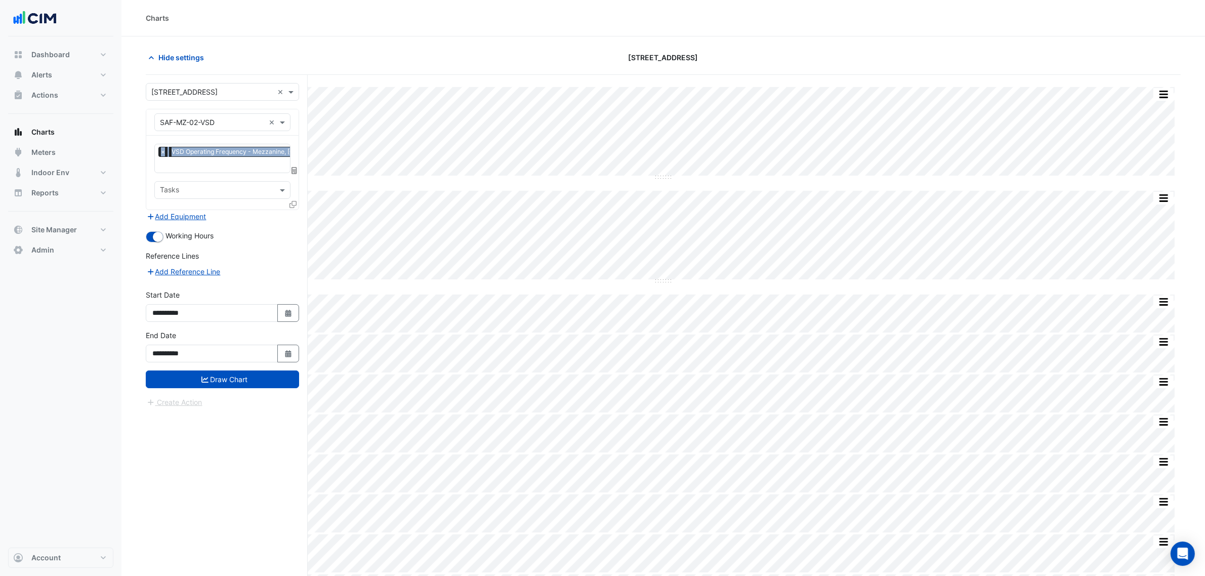
click at [292, 111] on div "Equipment × SAF-MZ-02-VSD ×" at bounding box center [222, 122] width 152 height 26
click at [238, 117] on input "text" at bounding box center [212, 122] width 105 height 11
paste input "*********"
type input "*********"
click at [209, 132] on div "Equipment × SAF-MZ-02-VSD ********* ×" at bounding box center [222, 122] width 152 height 26
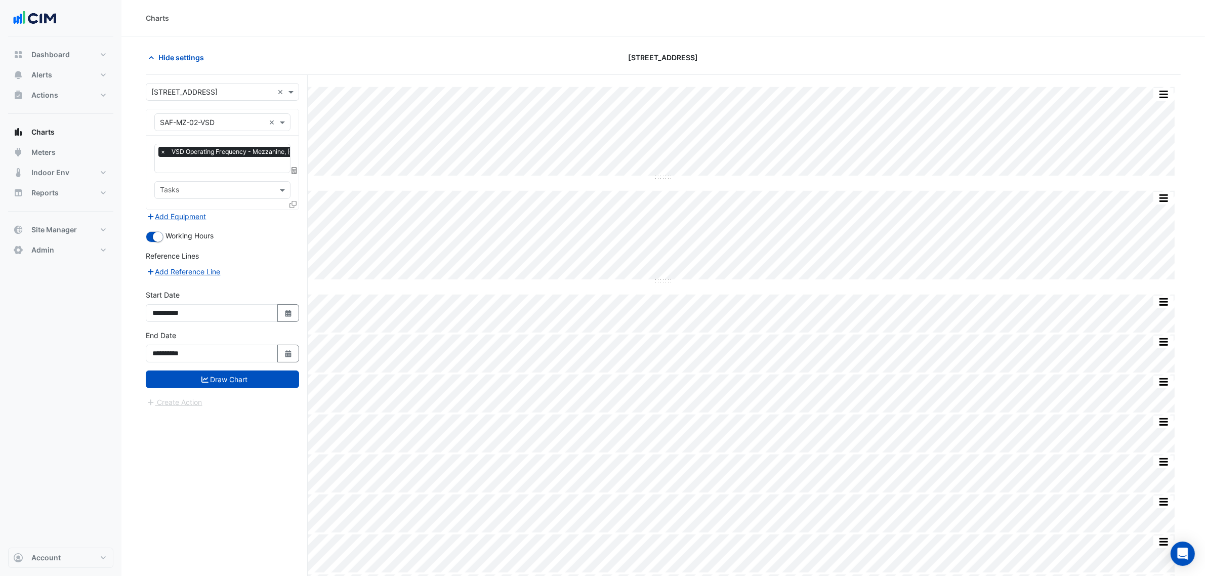
click at [209, 135] on div "Equipment × SAF-MZ-02-VSD ×" at bounding box center [222, 122] width 152 height 26
click at [208, 132] on div "Equipment × SAF-MZ-02-VSD ×" at bounding box center [222, 122] width 152 height 26
click at [207, 124] on input "text" at bounding box center [212, 122] width 105 height 11
paste input "*********"
type input "*********"
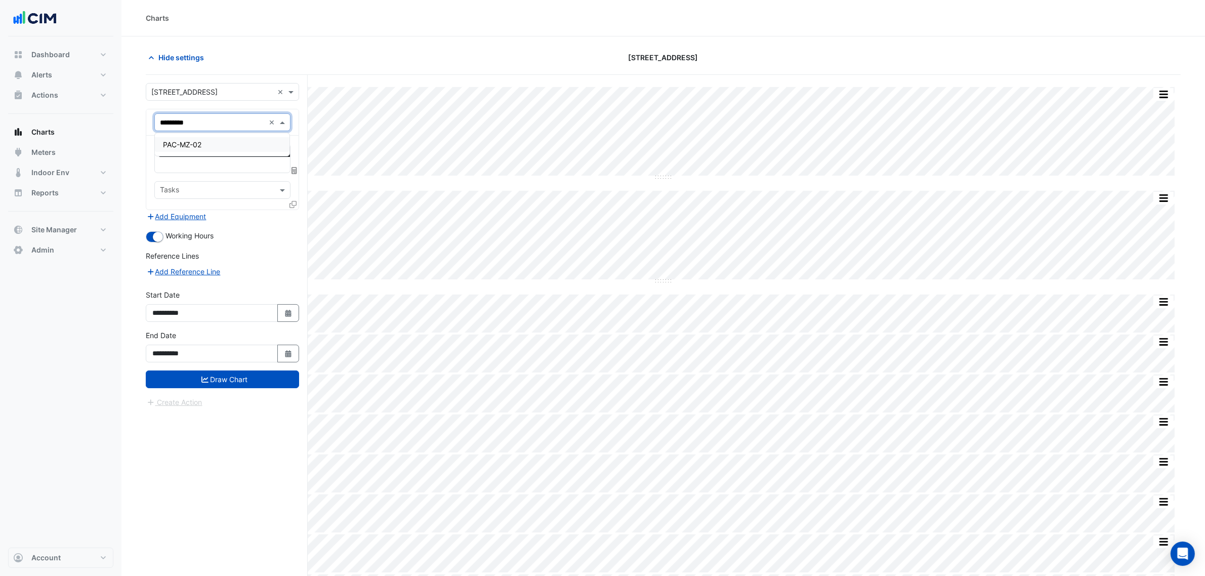
click at [205, 146] on div "PAC-MZ-02" at bounding box center [222, 144] width 135 height 15
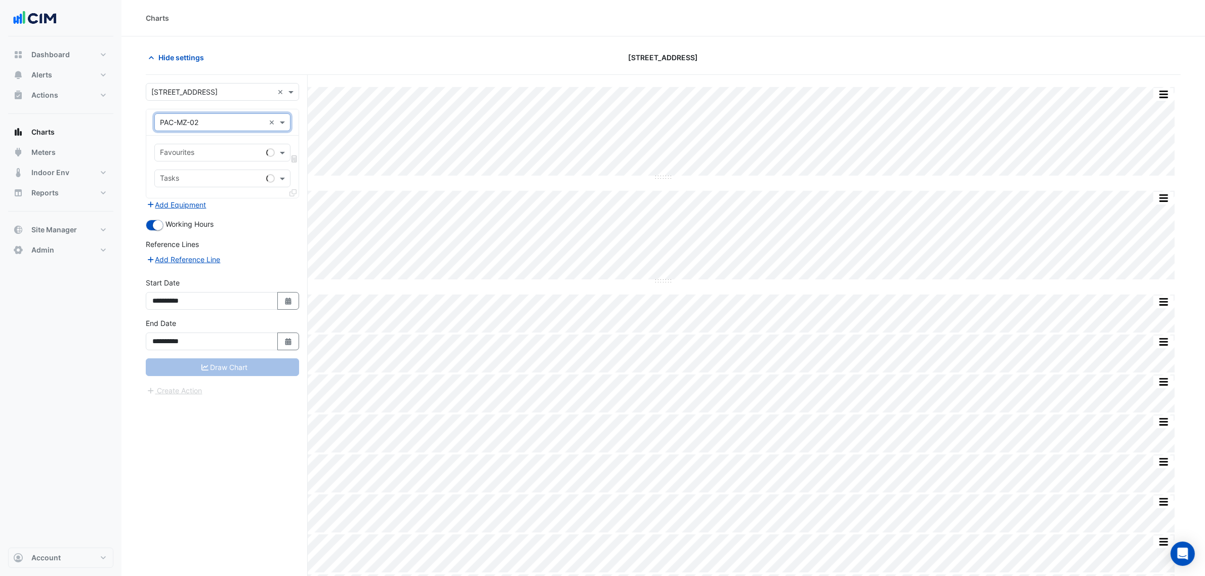
click at [205, 146] on div "Favourites" at bounding box center [208, 153] width 107 height 16
click at [202, 119] on input "text" at bounding box center [212, 122] width 105 height 11
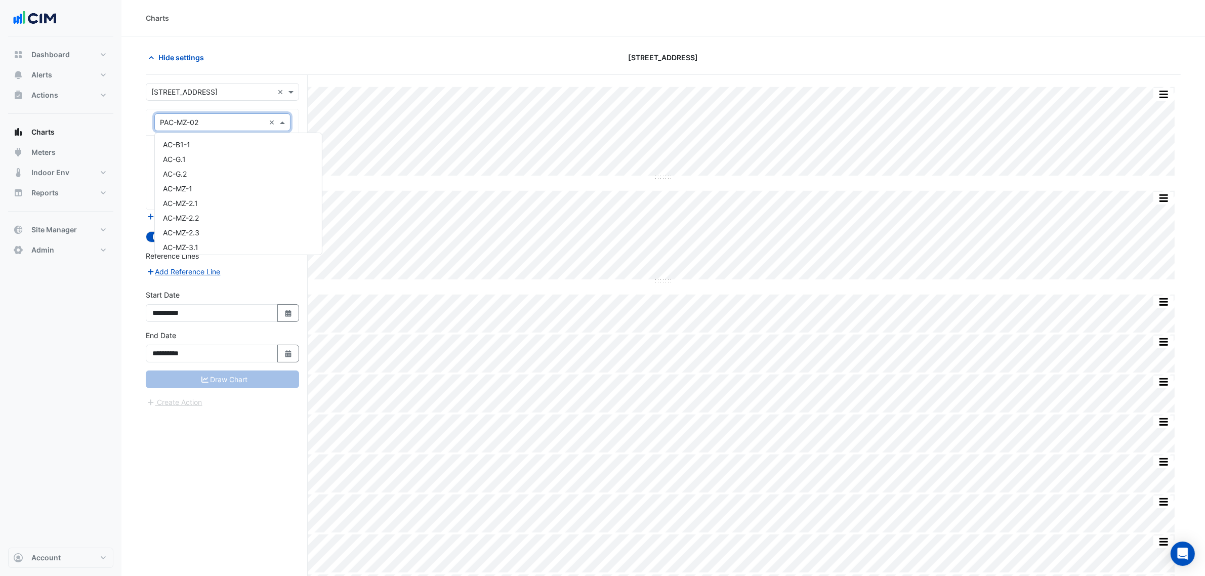
paste input "*********"
type input "*********"
click at [208, 137] on div "PAC-MZ-02" at bounding box center [222, 144] width 135 height 15
click at [209, 147] on div "Favourites" at bounding box center [208, 153] width 107 height 16
type input "****"
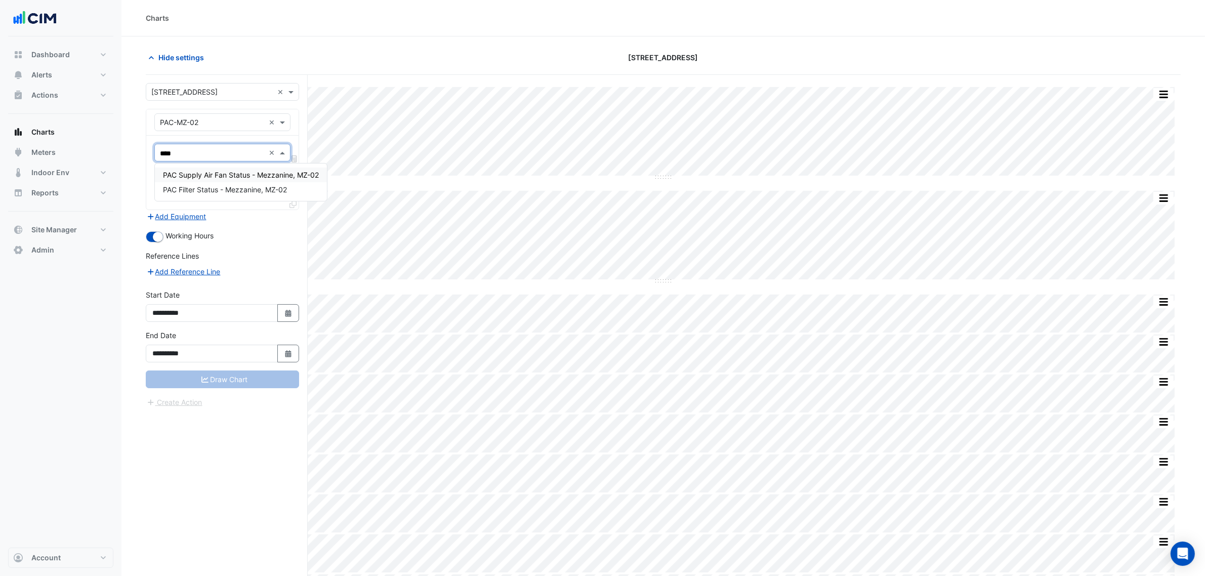
click at [228, 176] on span "PAC Supply Air Fan Status - Mezzanine, MZ-02" at bounding box center [241, 175] width 156 height 9
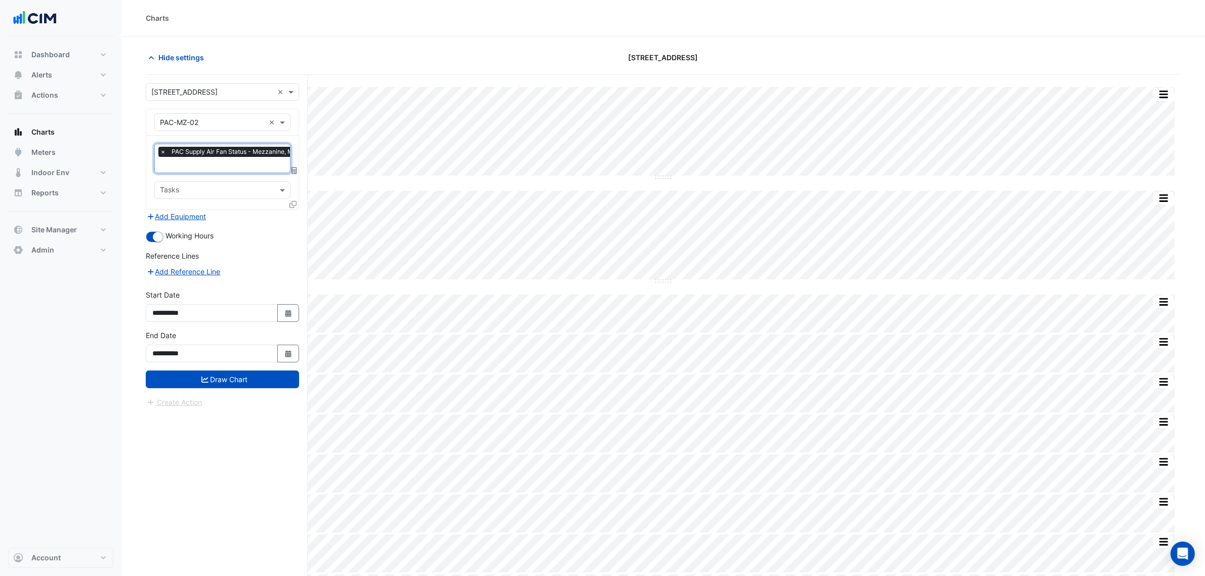
click at [228, 176] on div "Favourites × PAC Supply Air Fan Status - Mezzanine, MZ-02 × Tasks" at bounding box center [222, 173] width 152 height 74
click at [232, 170] on input "text" at bounding box center [231, 165] width 153 height 11
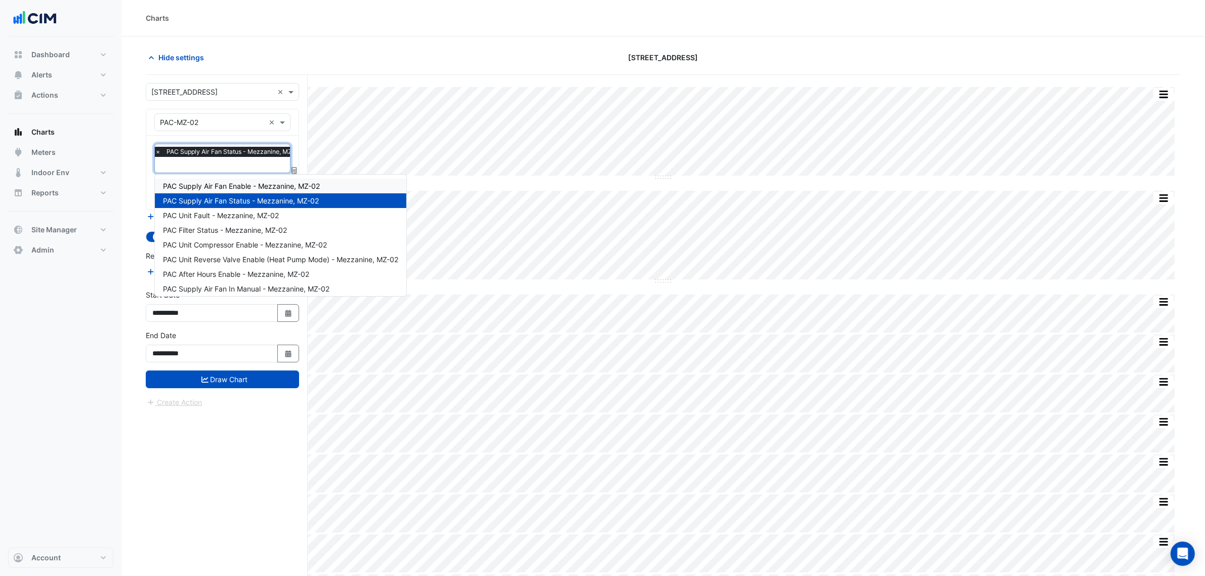
click at [254, 183] on span "PAC Supply Air Fan Enable - Mezzanine, MZ-02" at bounding box center [241, 186] width 157 height 9
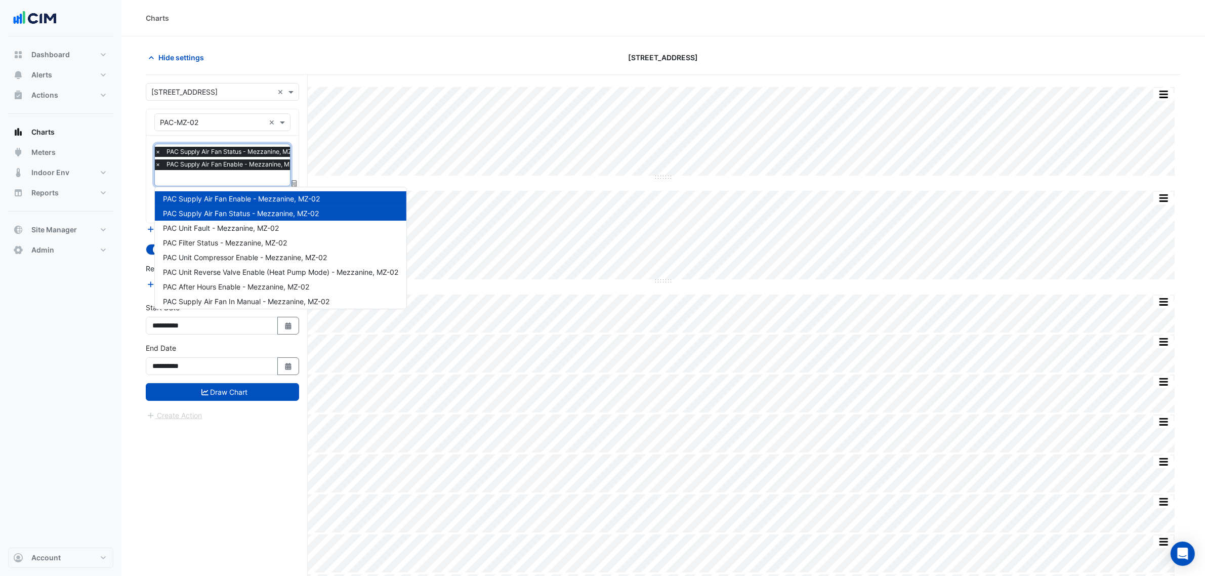
click at [228, 156] on span "PAC Supply Air Fan Status - Mezzanine, MZ-02" at bounding box center [234, 152] width 141 height 10
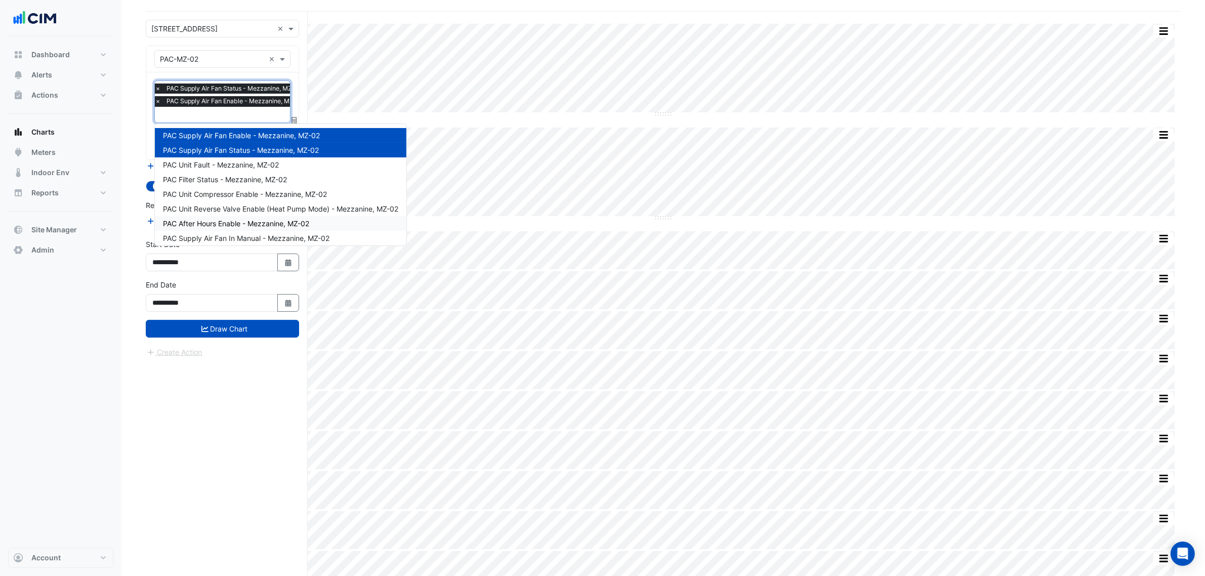
scroll to position [63, 0]
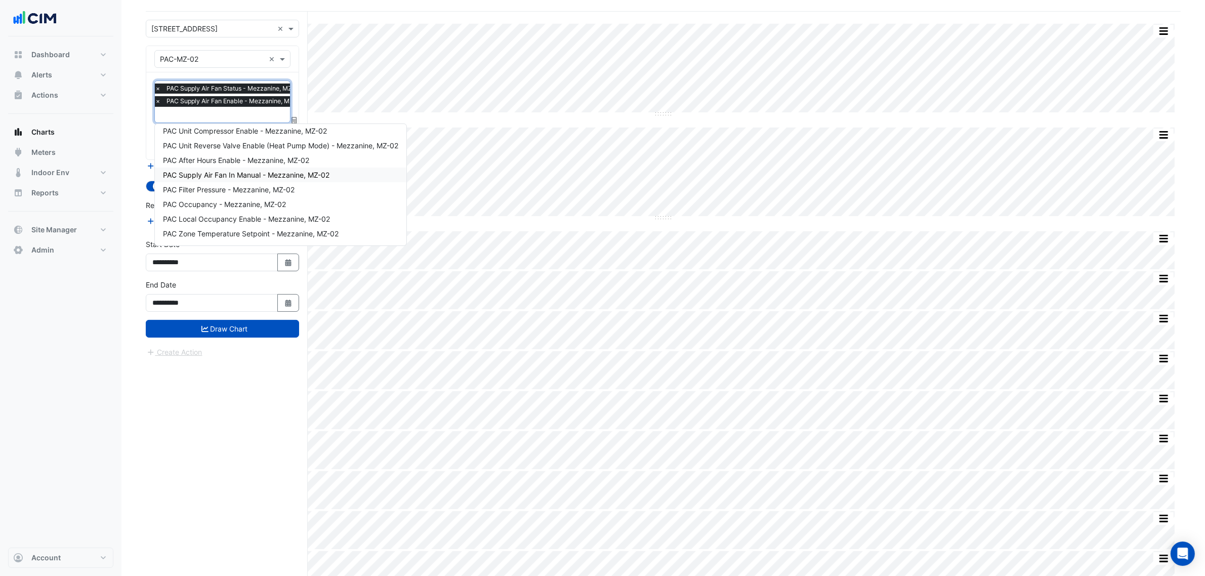
click at [308, 174] on span "PAC Supply Air Fan In Manual - Mezzanine, MZ-02" at bounding box center [246, 175] width 166 height 9
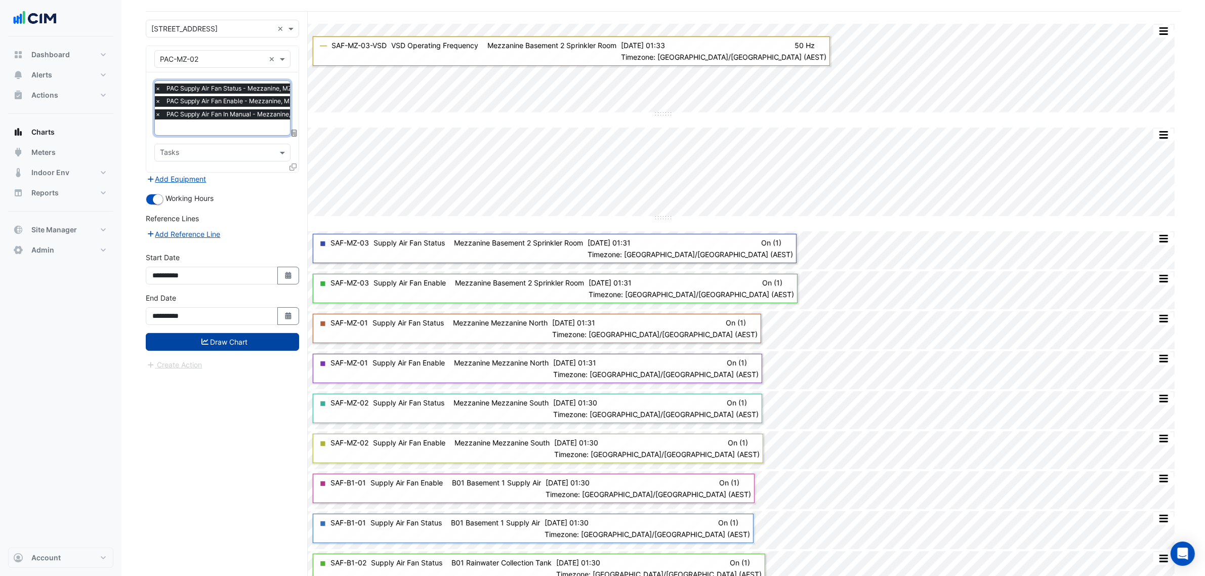
click at [241, 335] on button "Draw Chart" at bounding box center [222, 342] width 153 height 18
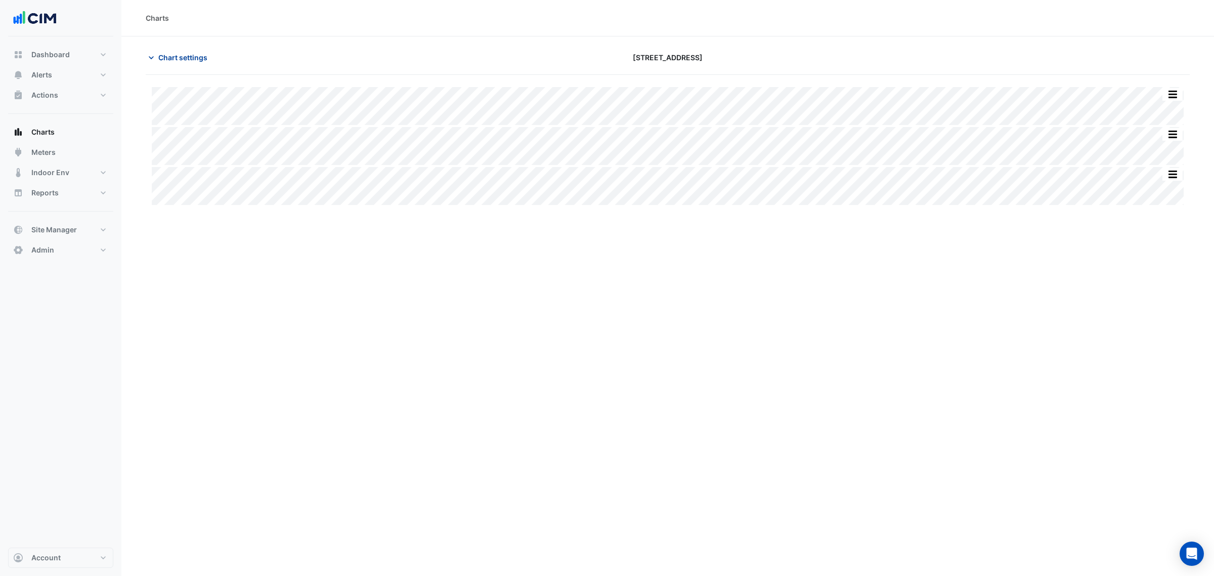
drag, startPoint x: 175, startPoint y: 57, endPoint x: 177, endPoint y: 65, distance: 7.9
click at [176, 63] on button "Chart settings" at bounding box center [180, 58] width 68 height 18
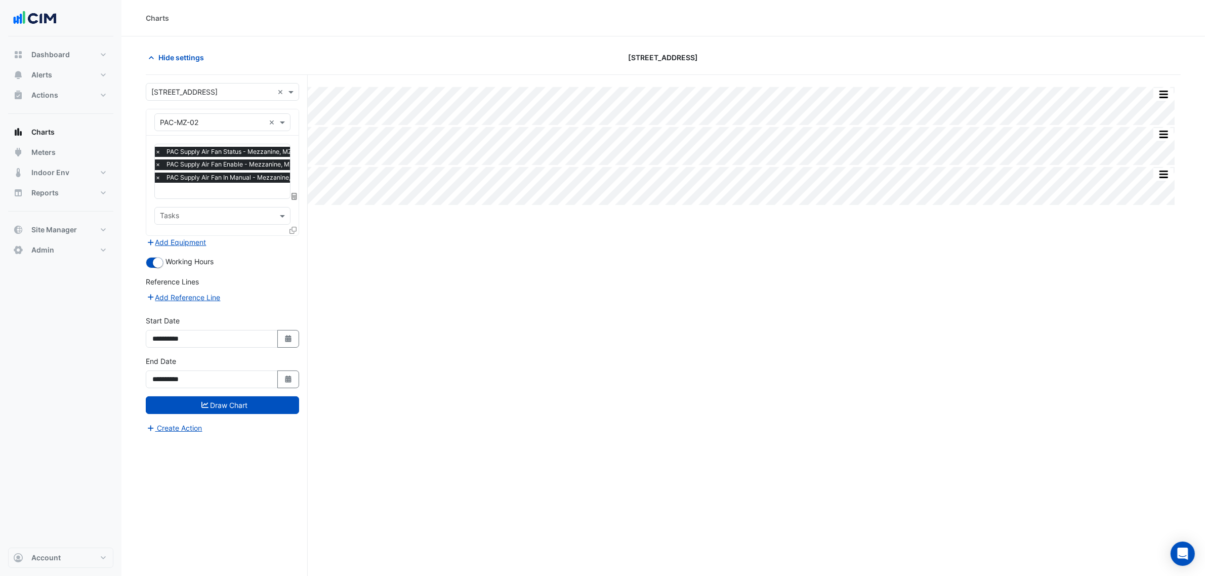
click at [160, 177] on span "×" at bounding box center [157, 178] width 9 height 10
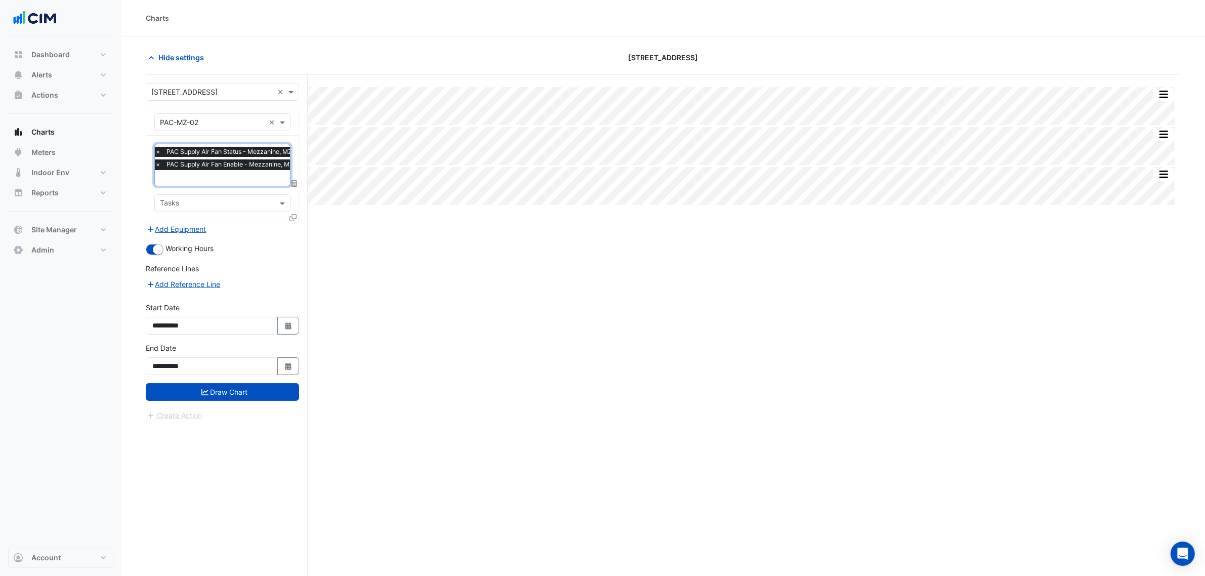
click at [179, 175] on input "text" at bounding box center [232, 179] width 154 height 11
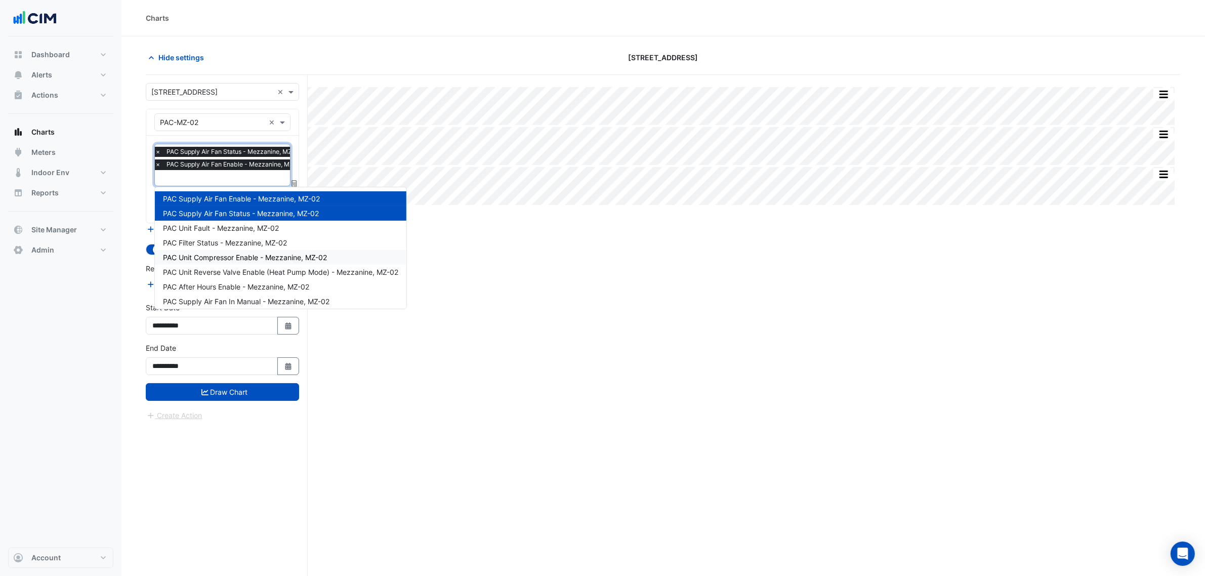
click at [306, 257] on span "PAC Unit Compressor Enable - Mezzanine, MZ-02" at bounding box center [245, 257] width 164 height 9
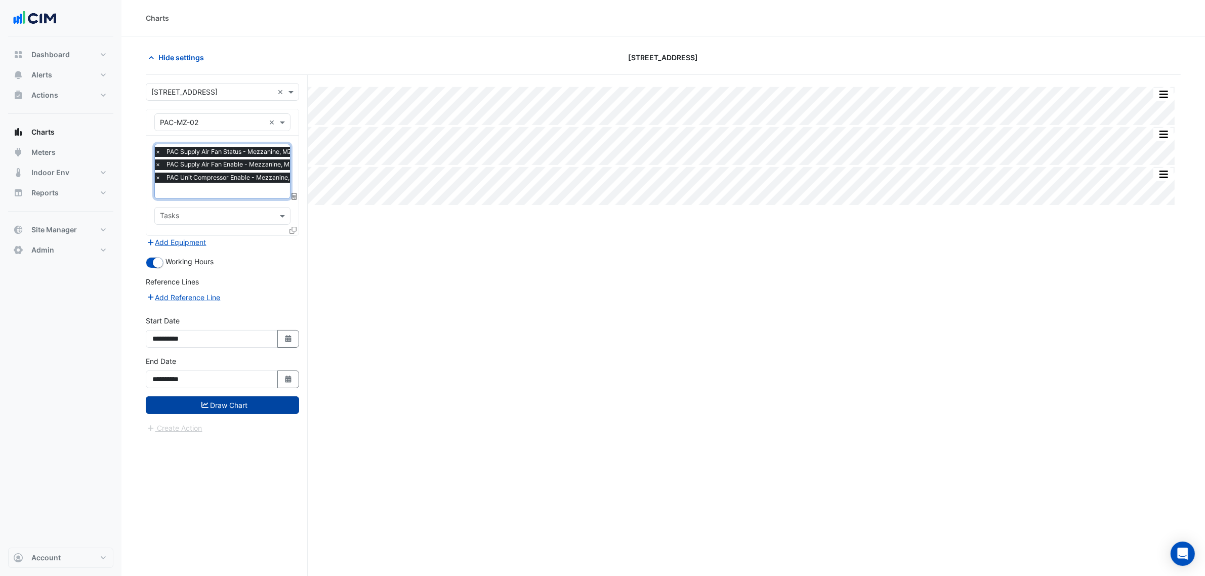
click at [227, 398] on button "Draw Chart" at bounding box center [222, 405] width 153 height 18
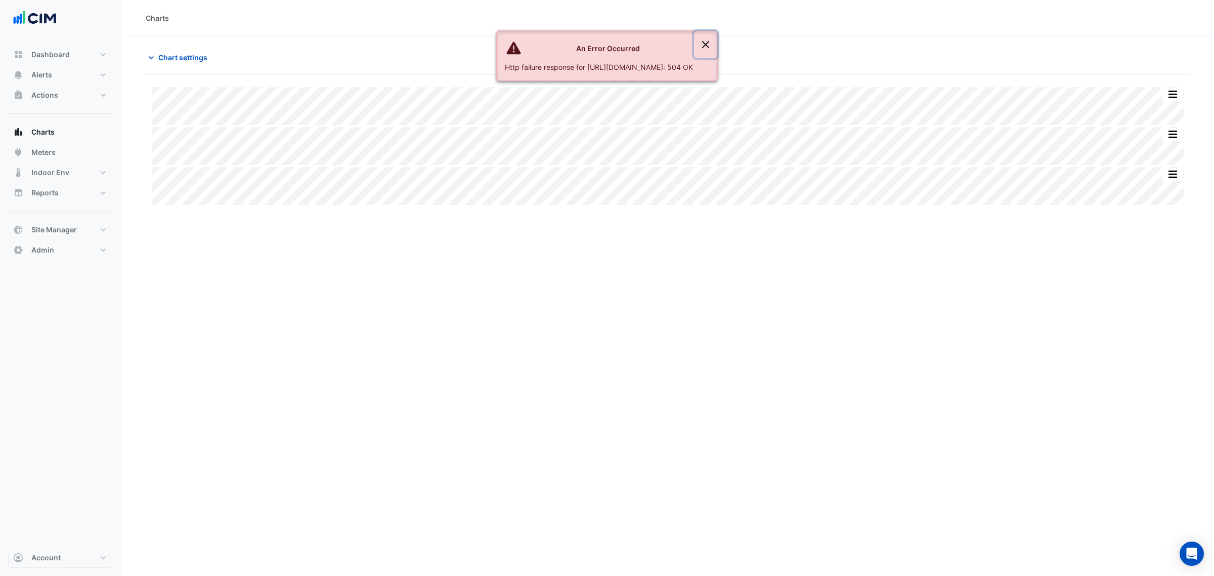
click at [717, 36] on button "Close" at bounding box center [705, 44] width 23 height 27
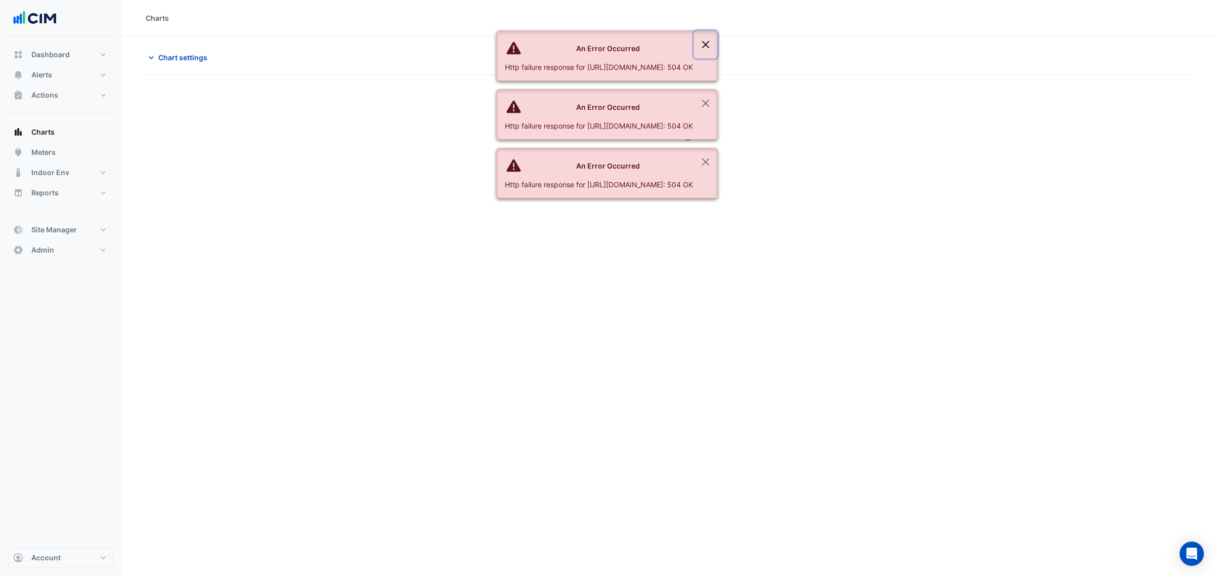
click at [717, 44] on button "Close" at bounding box center [705, 44] width 23 height 27
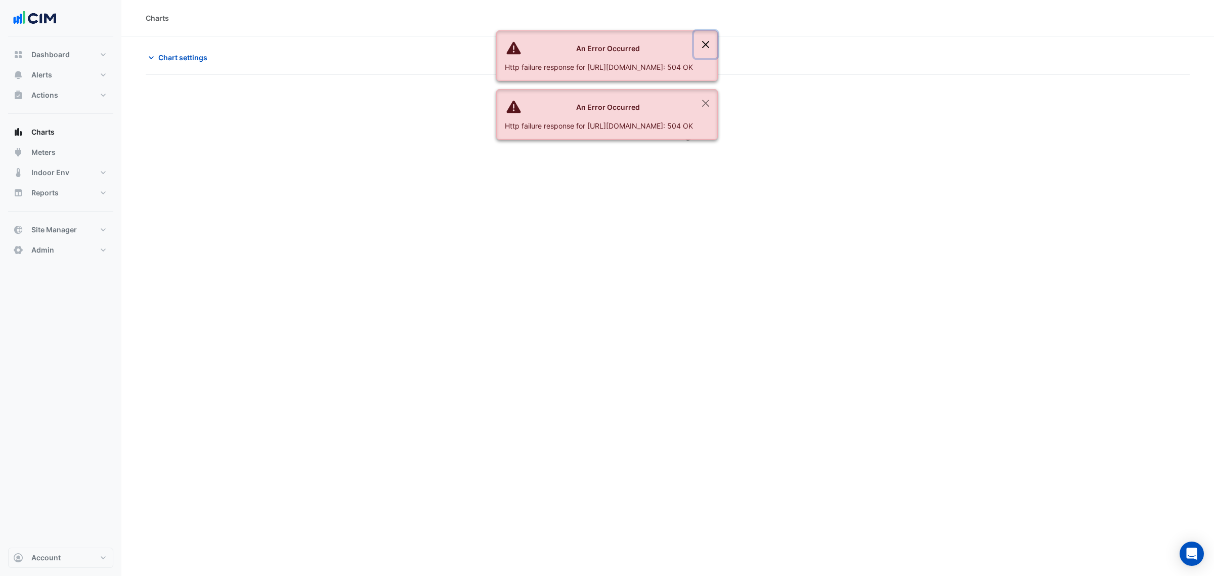
click at [717, 44] on button "Close" at bounding box center [705, 44] width 23 height 27
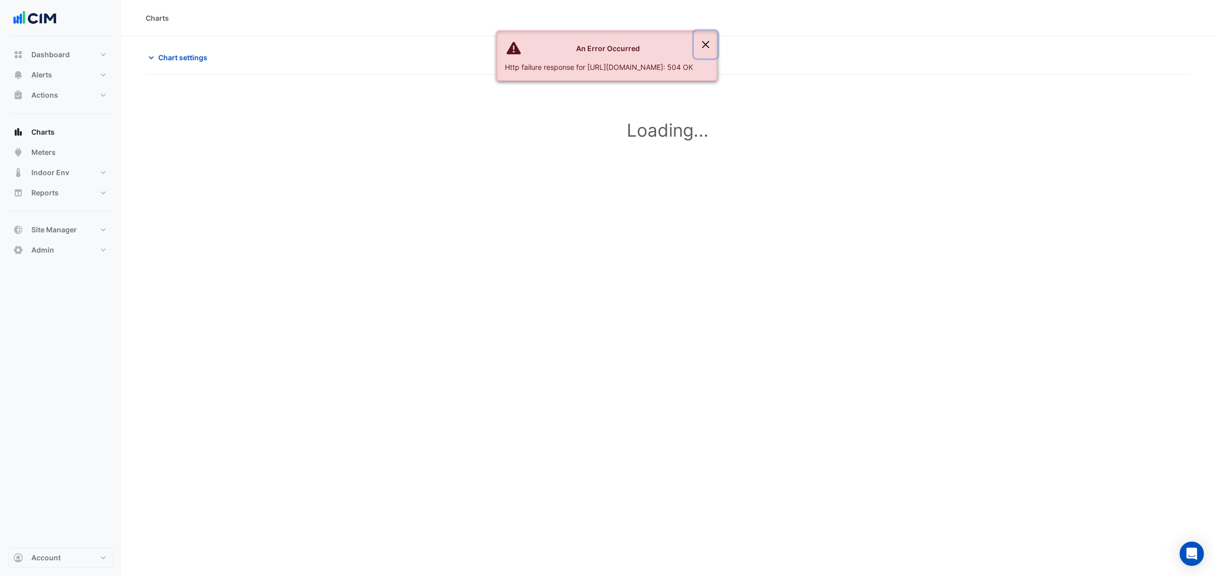
click at [717, 44] on button "Close" at bounding box center [705, 44] width 23 height 27
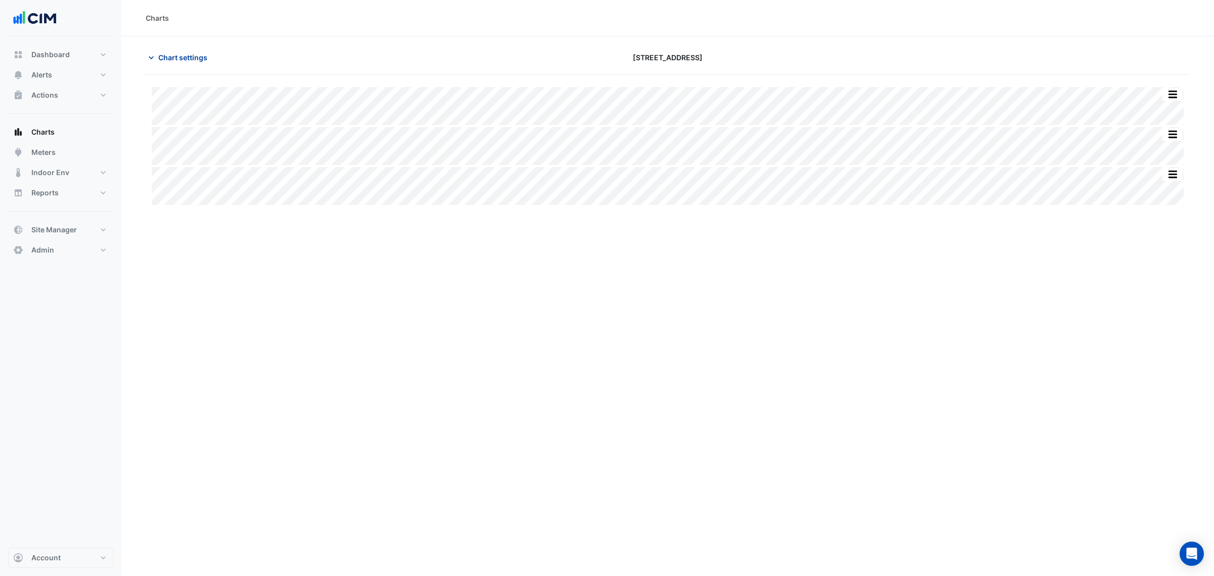
click at [173, 57] on span "Chart settings" at bounding box center [182, 57] width 49 height 11
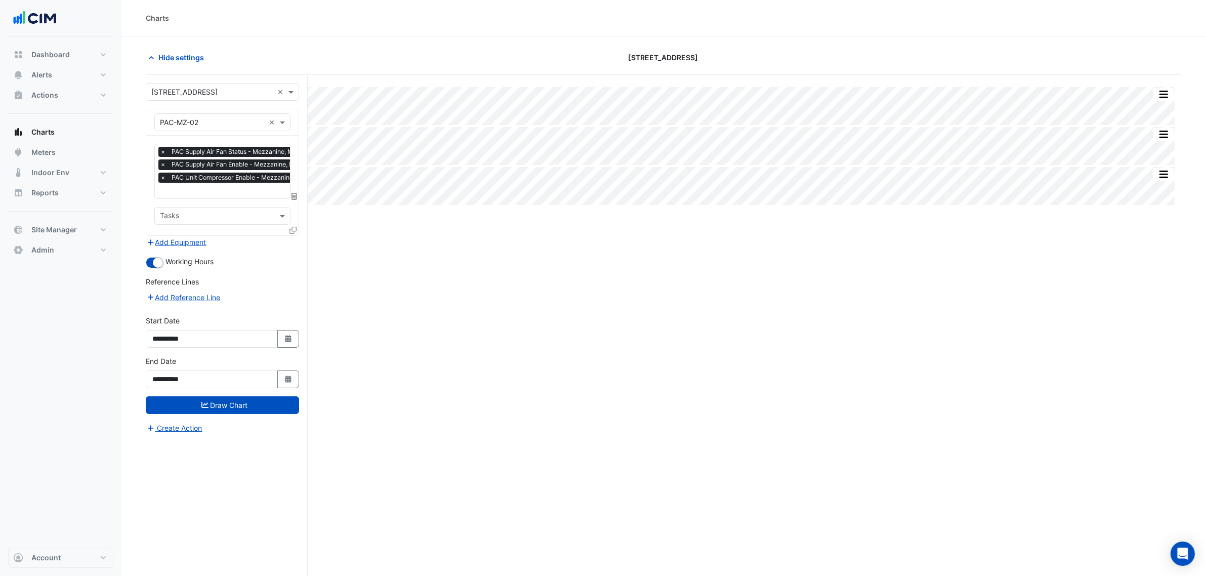
click at [292, 228] on icon at bounding box center [292, 230] width 7 height 7
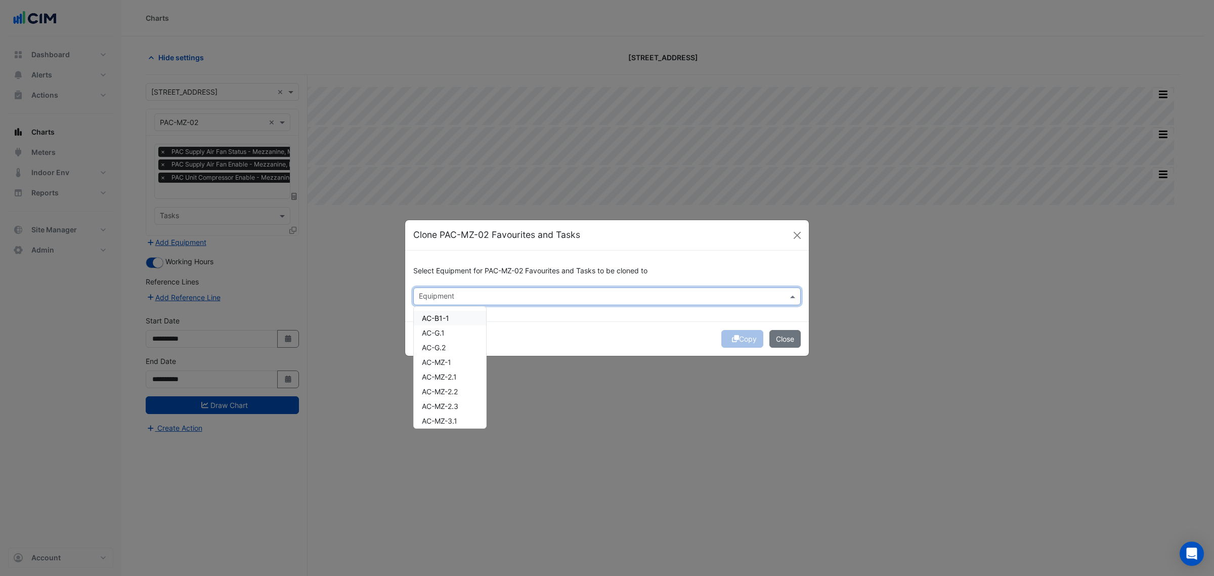
click at [474, 302] on div at bounding box center [600, 297] width 366 height 13
click at [464, 338] on div "PAC-MZ-03" at bounding box center [441, 332] width 55 height 15
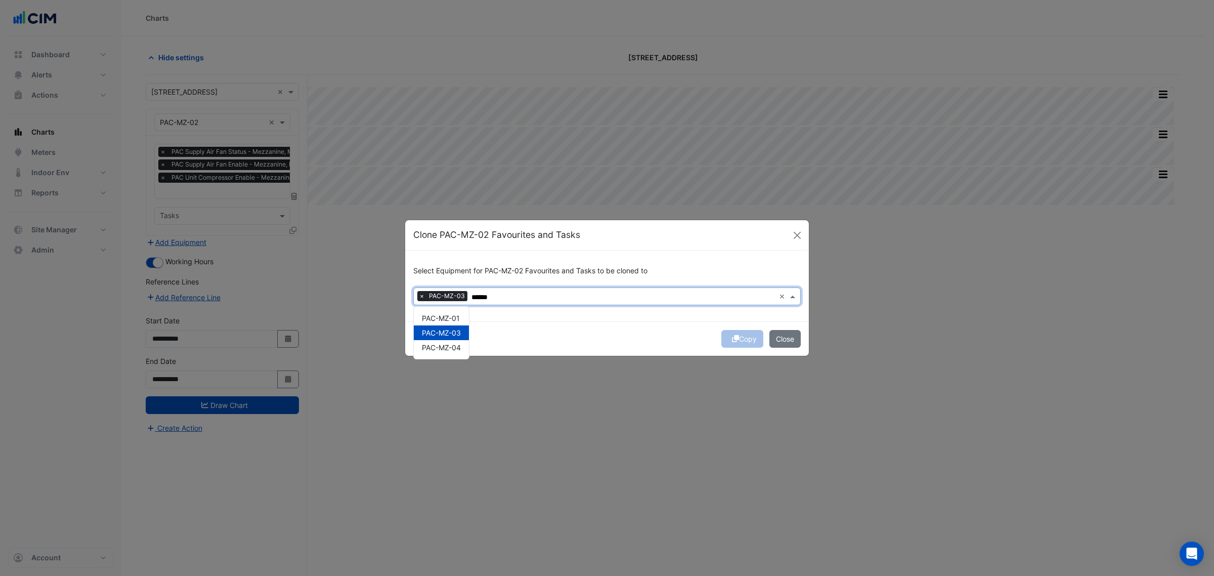
click at [461, 347] on span "PAC-MZ-04" at bounding box center [441, 347] width 39 height 9
type input "******"
click at [747, 334] on div "Copy Close" at bounding box center [607, 338] width 404 height 34
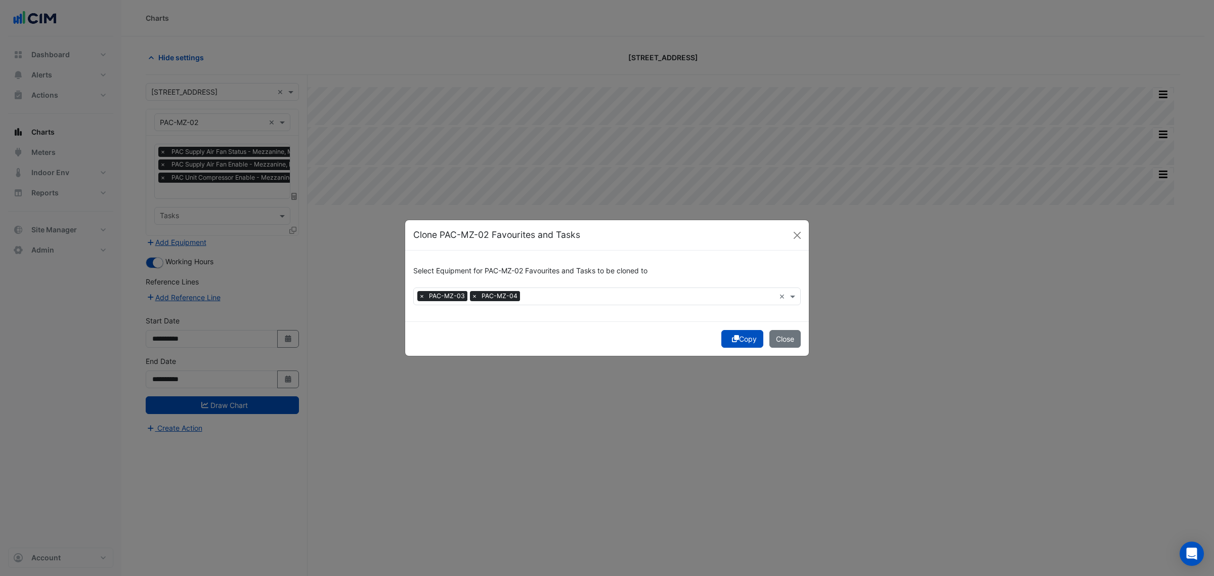
click at [747, 334] on div "Copy Close" at bounding box center [607, 338] width 404 height 34
click at [747, 334] on button "Copy" at bounding box center [742, 339] width 42 height 18
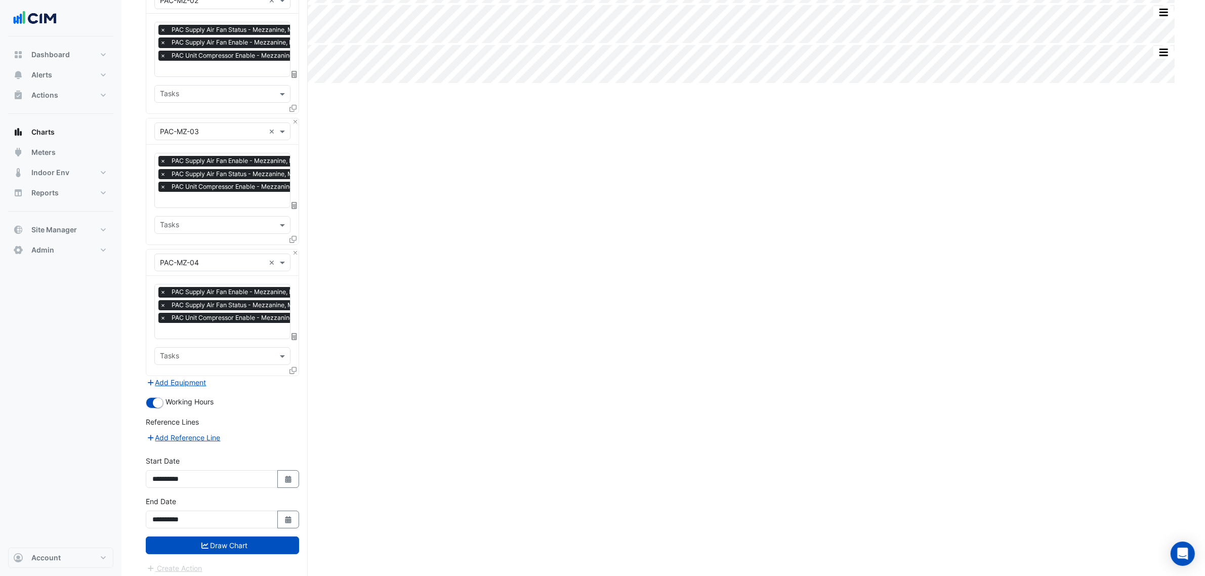
scroll to position [127, 0]
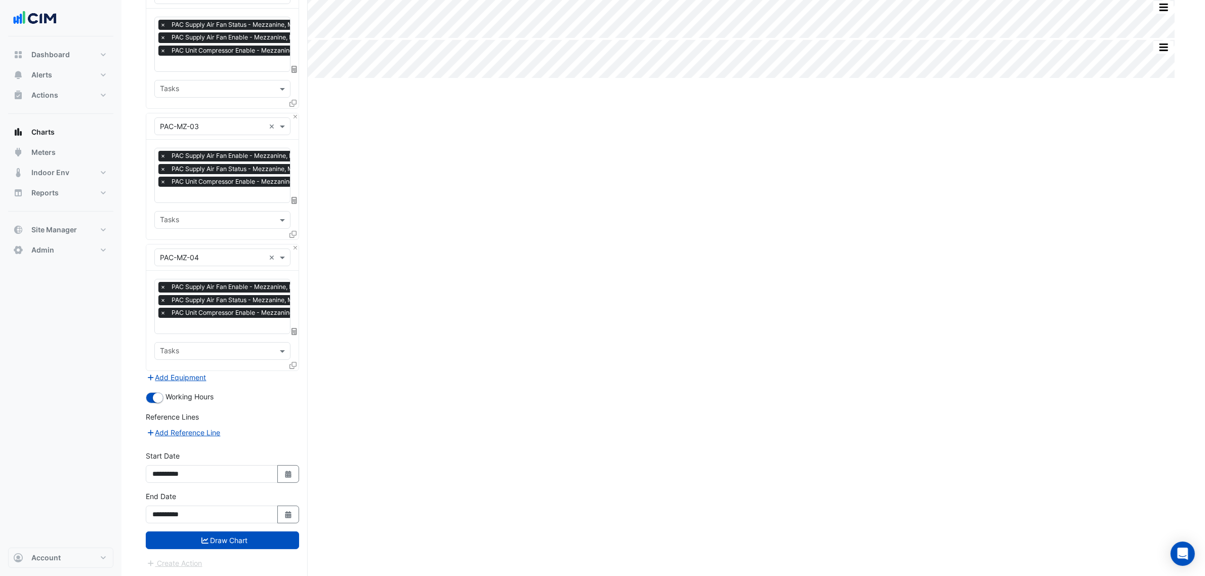
click at [251, 549] on form "Select a Site × 45-61 Waterloo Rd × Equipment × PAC-MZ-02 × Favourites × PAC Su…" at bounding box center [222, 262] width 153 height 613
click at [254, 542] on button "Draw Chart" at bounding box center [222, 540] width 153 height 18
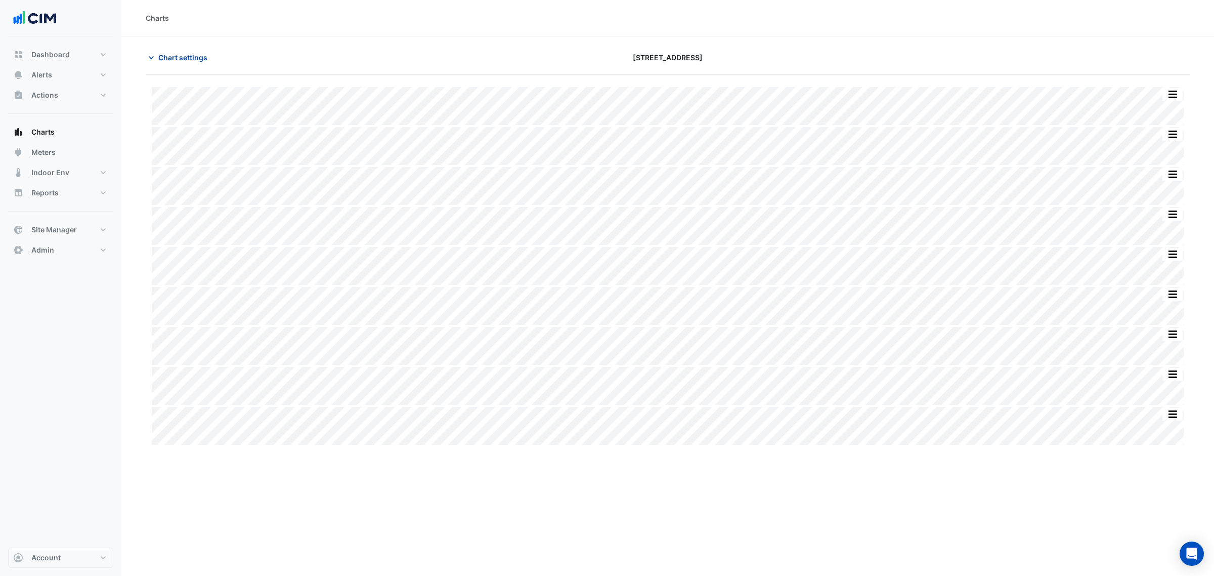
click at [176, 61] on span "Chart settings" at bounding box center [182, 57] width 49 height 11
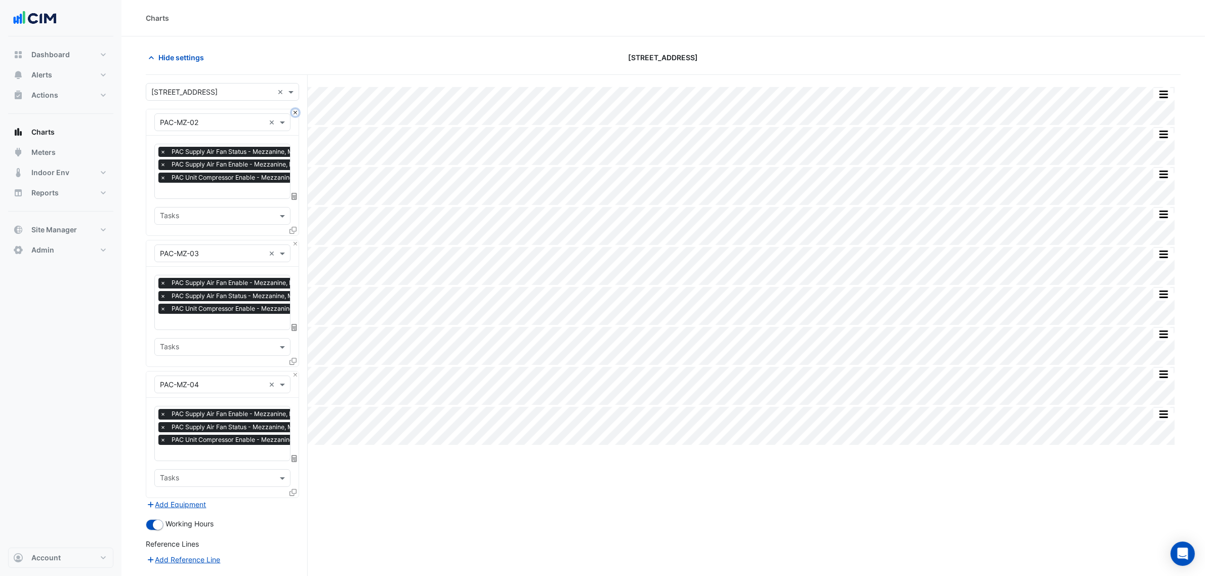
click at [296, 113] on button "Close" at bounding box center [295, 112] width 7 height 7
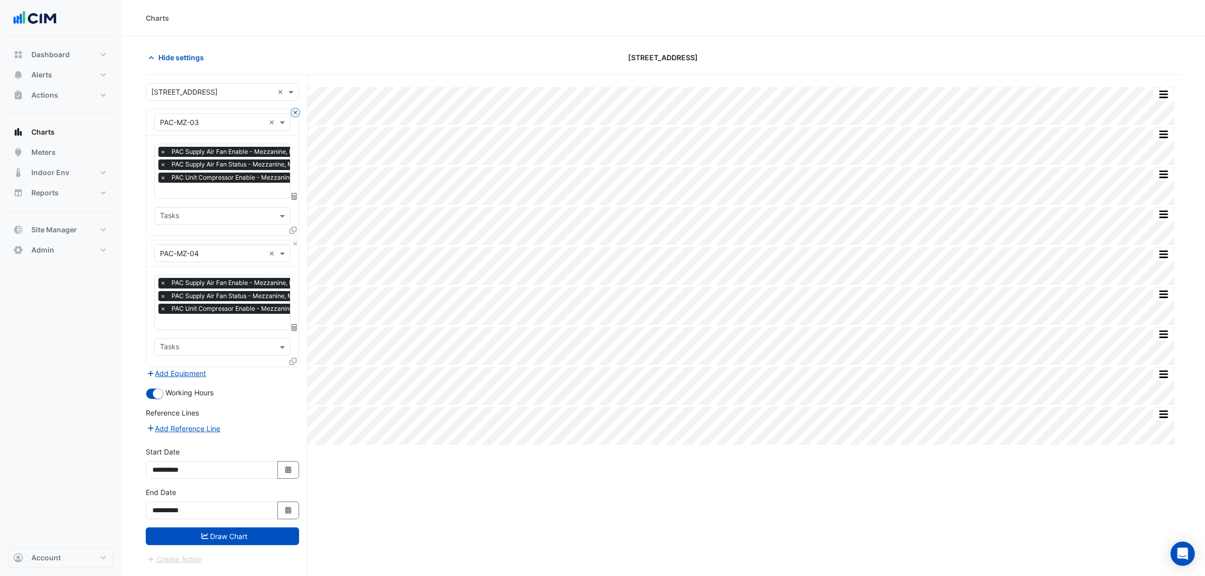
click at [296, 113] on button "Close" at bounding box center [295, 112] width 7 height 7
click at [296, 240] on div "Equipment × PAC-MZ-04 ×" at bounding box center [222, 253] width 152 height 26
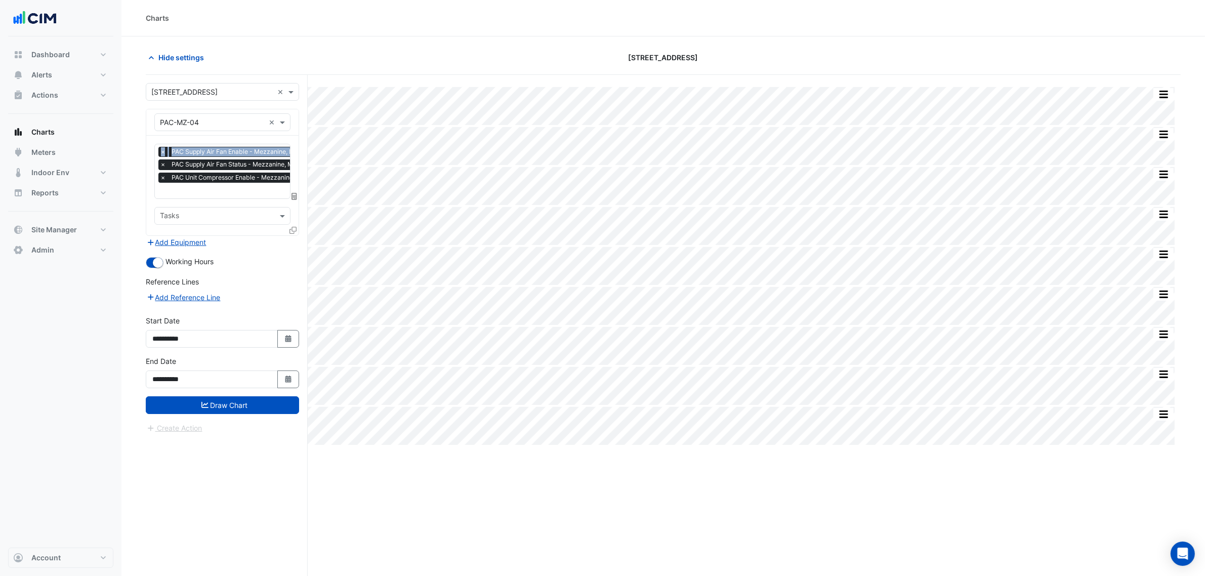
click at [213, 125] on input "text" at bounding box center [212, 122] width 105 height 11
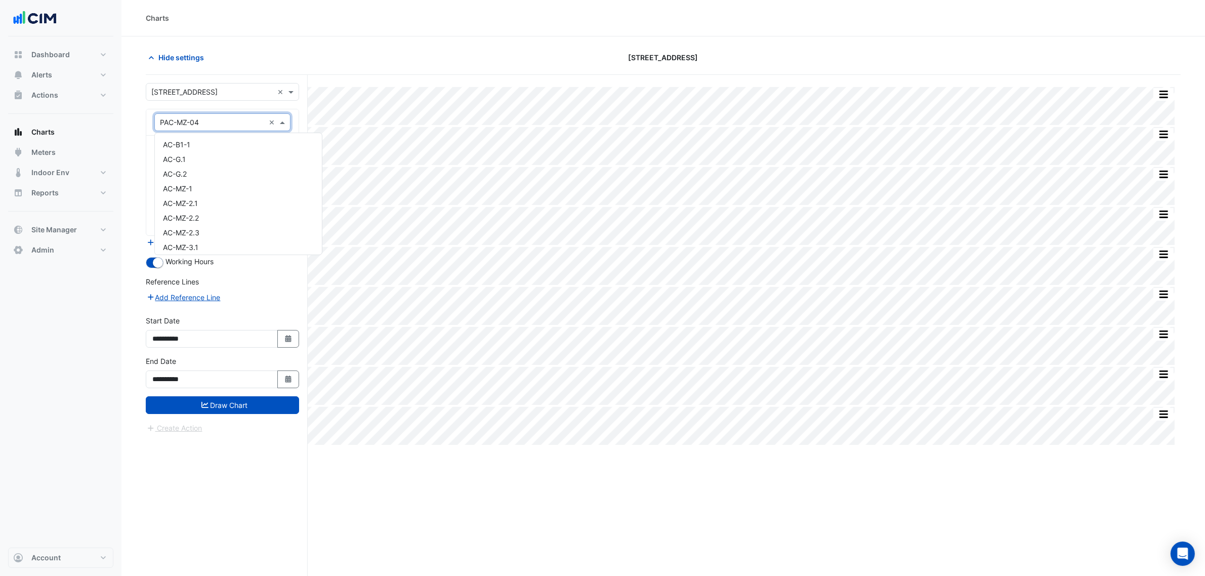
scroll to position [9617, 0]
paste input "*********"
type input "*********"
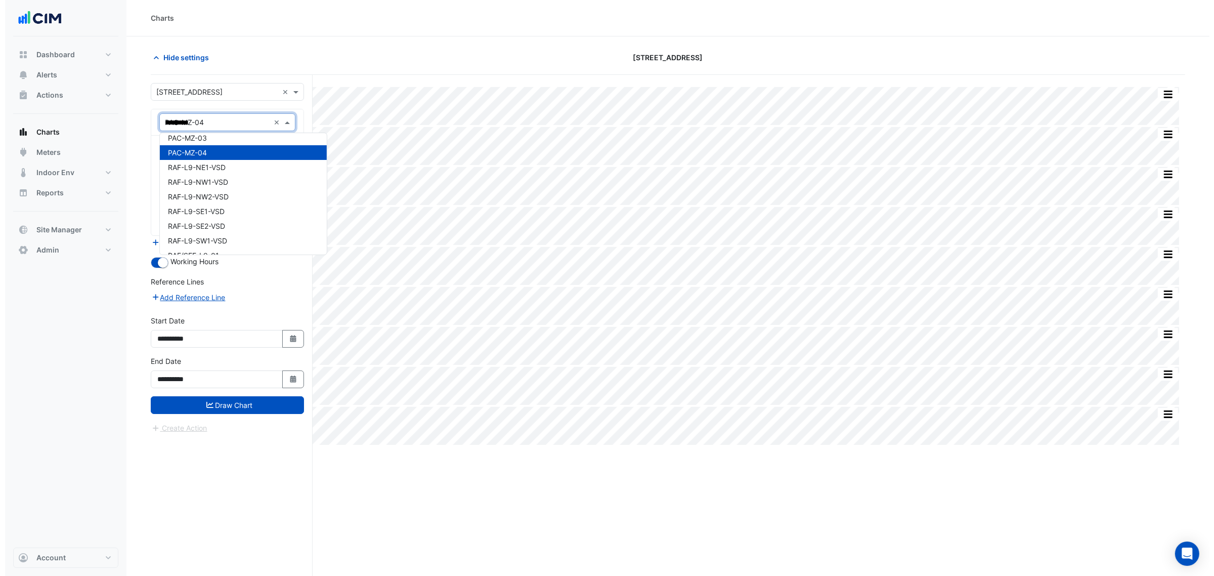
scroll to position [0, 0]
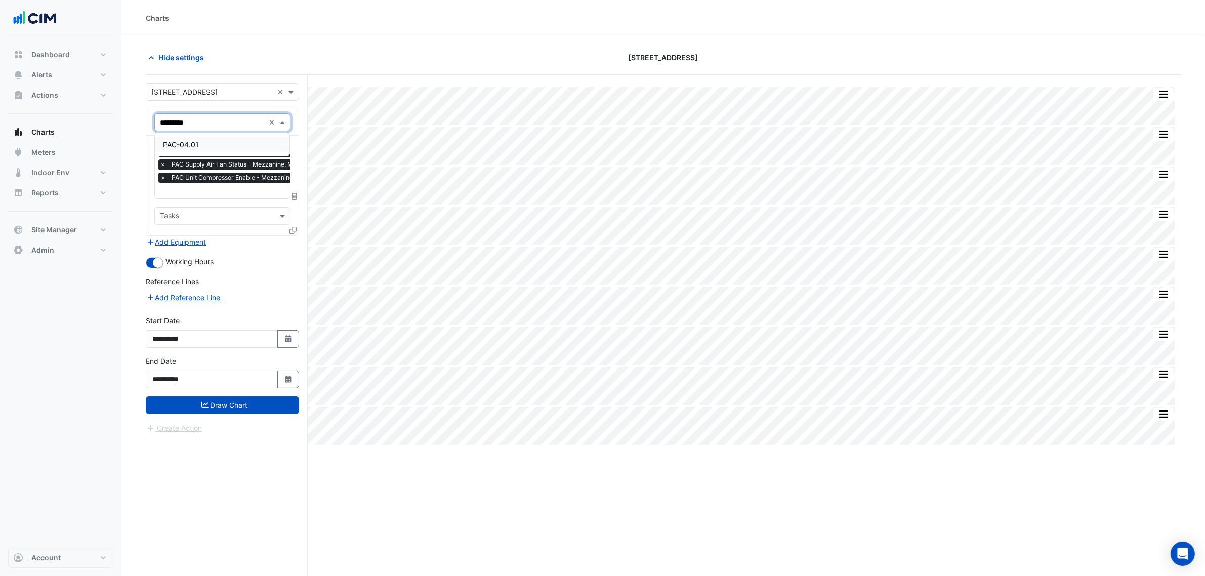
click at [223, 145] on div "PAC-04.01" at bounding box center [222, 144] width 135 height 15
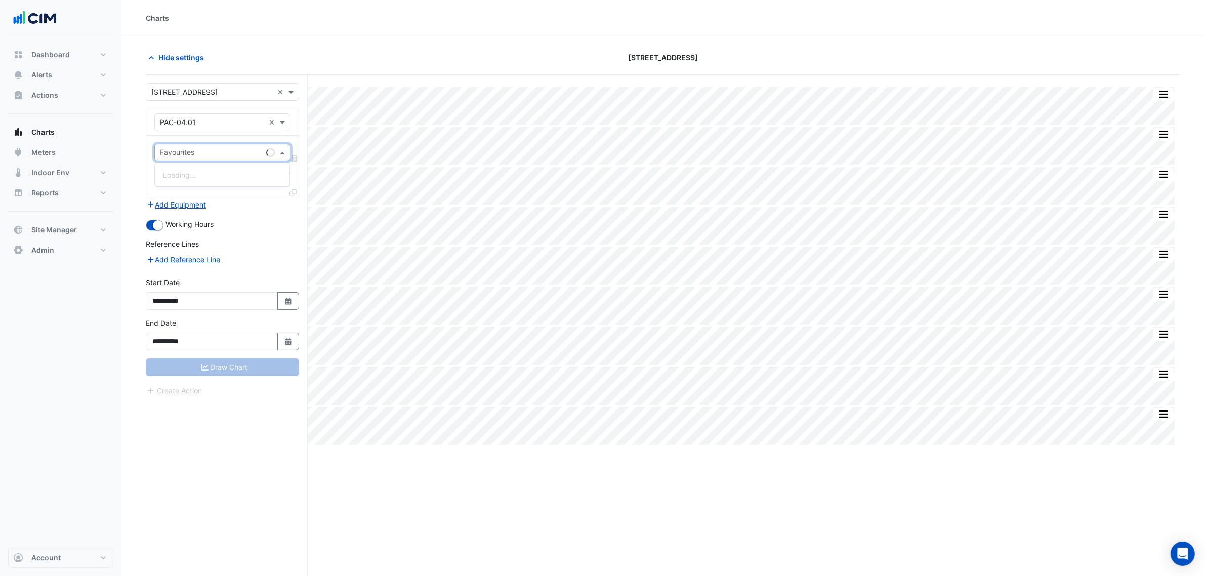
drag, startPoint x: 222, startPoint y: 147, endPoint x: 219, endPoint y: 155, distance: 8.5
click at [221, 149] on div "Favourites" at bounding box center [208, 153] width 107 height 16
click at [219, 156] on input "text" at bounding box center [211, 153] width 102 height 11
type input "******"
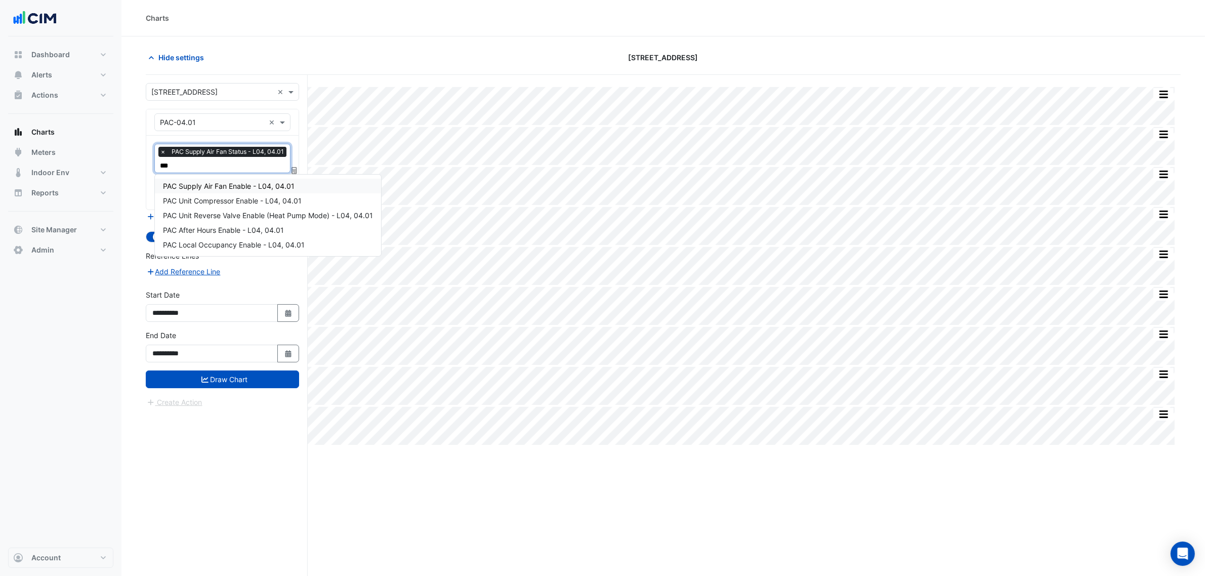
type input "****"
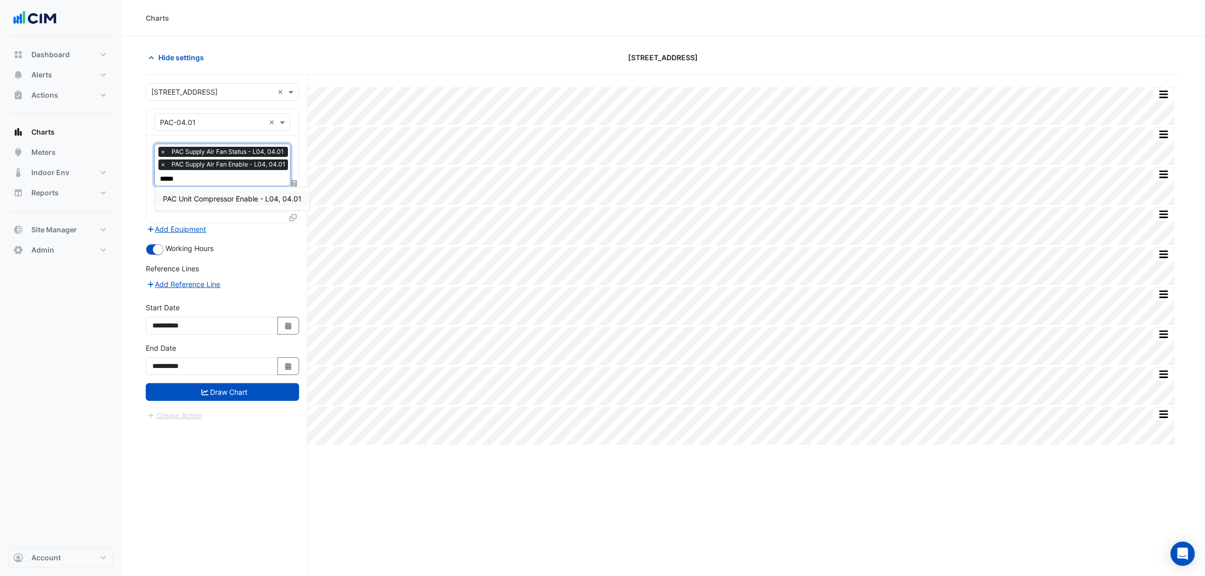
type input "******"
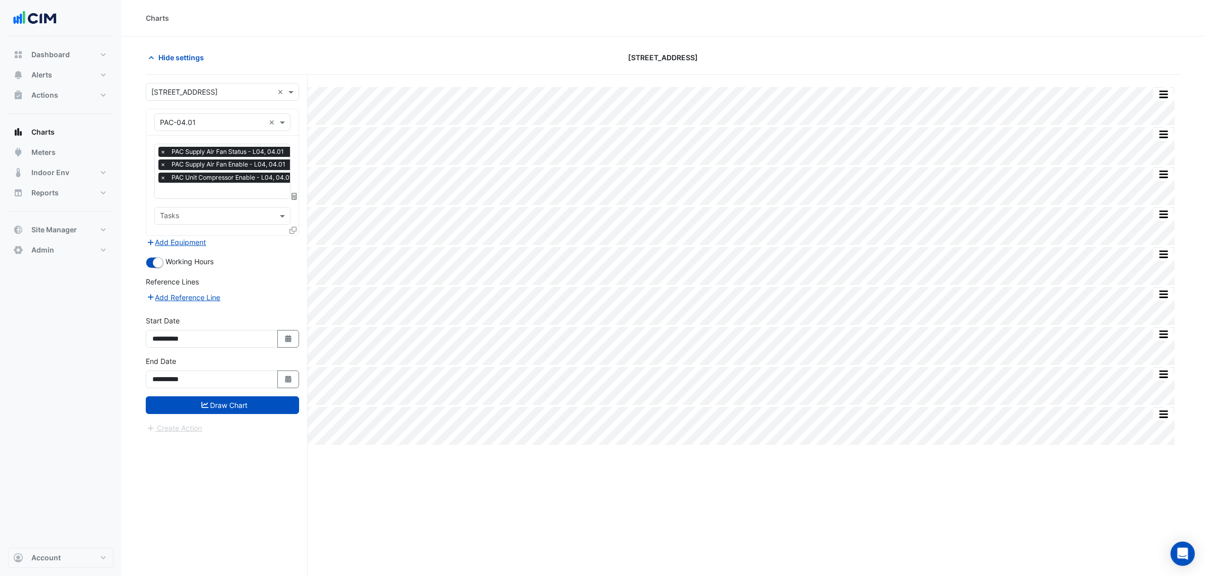
click at [292, 230] on icon at bounding box center [292, 230] width 7 height 7
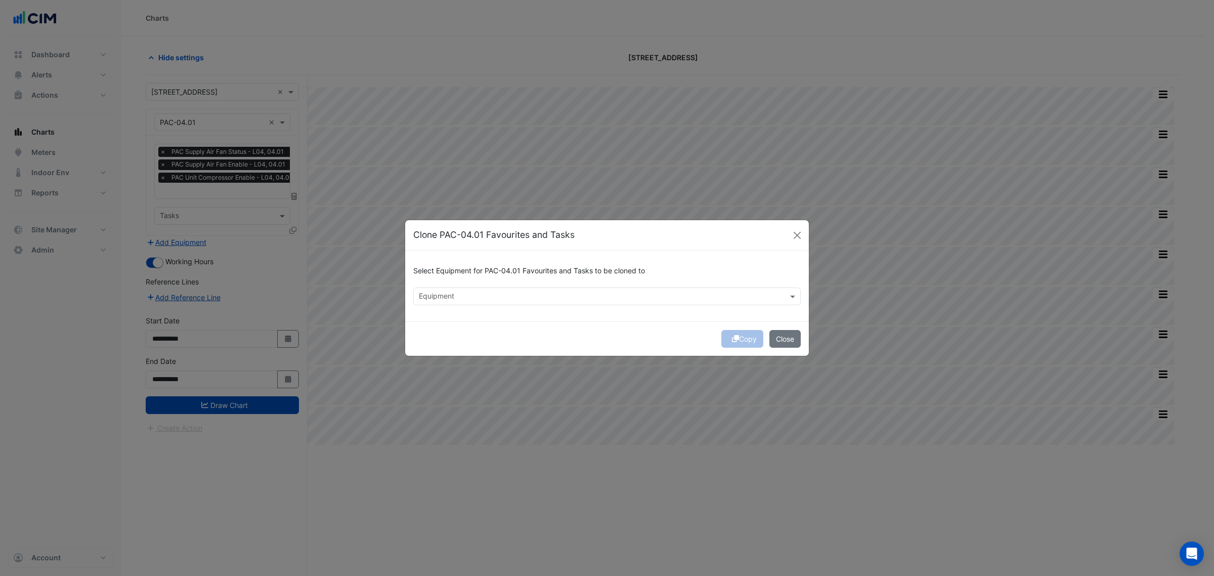
click at [471, 308] on div "Select Equipment for PAC-04.01 Favourites and Tasks to be cloned to Equipment" at bounding box center [607, 285] width 404 height 71
click at [468, 300] on input "text" at bounding box center [601, 297] width 365 height 11
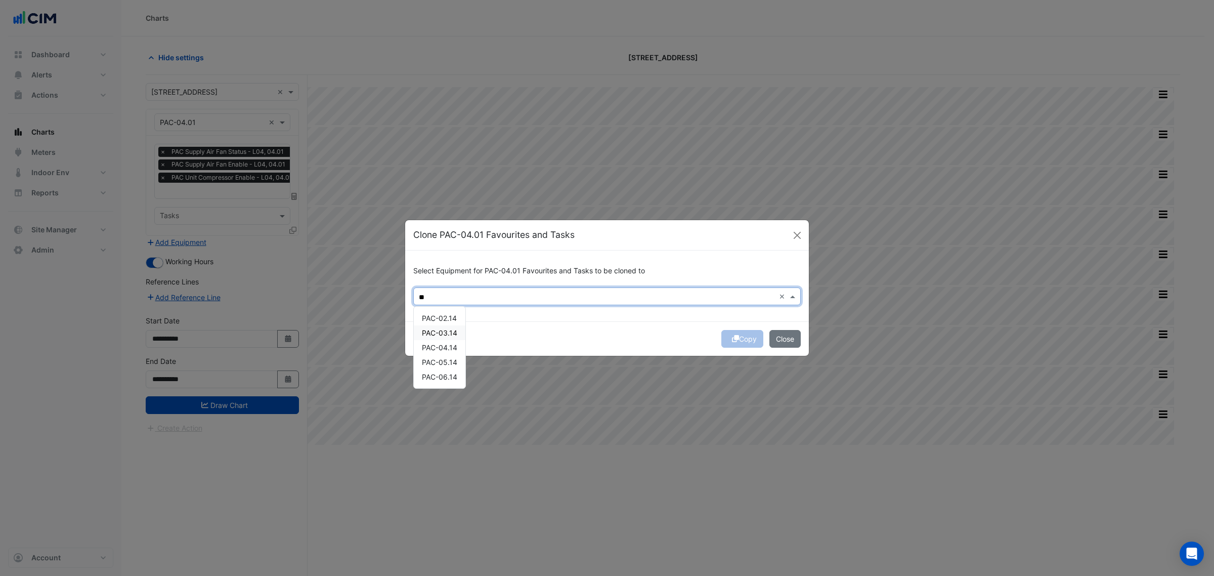
click at [448, 334] on span "PAC-03.14" at bounding box center [439, 332] width 35 height 9
type input "*"
click at [466, 376] on div "PAC-03.11" at bounding box center [450, 376] width 72 height 15
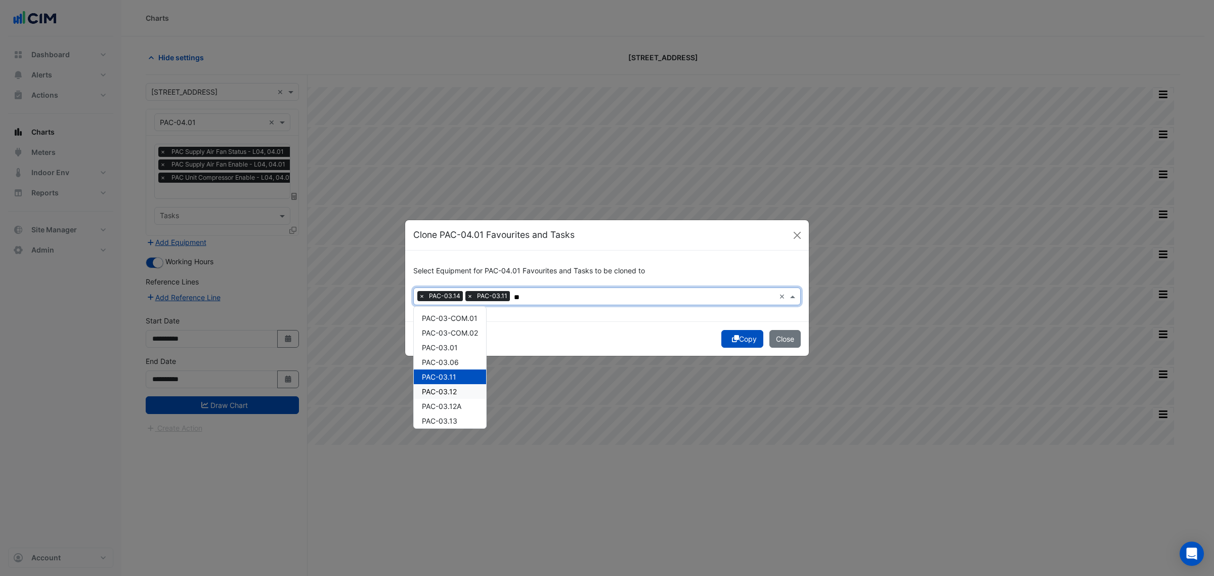
drag, startPoint x: 463, startPoint y: 396, endPoint x: 466, endPoint y: 407, distance: 12.0
click at [463, 397] on div "PAC-03.12" at bounding box center [450, 391] width 72 height 15
click at [465, 417] on div "PAC-03.13" at bounding box center [450, 420] width 72 height 15
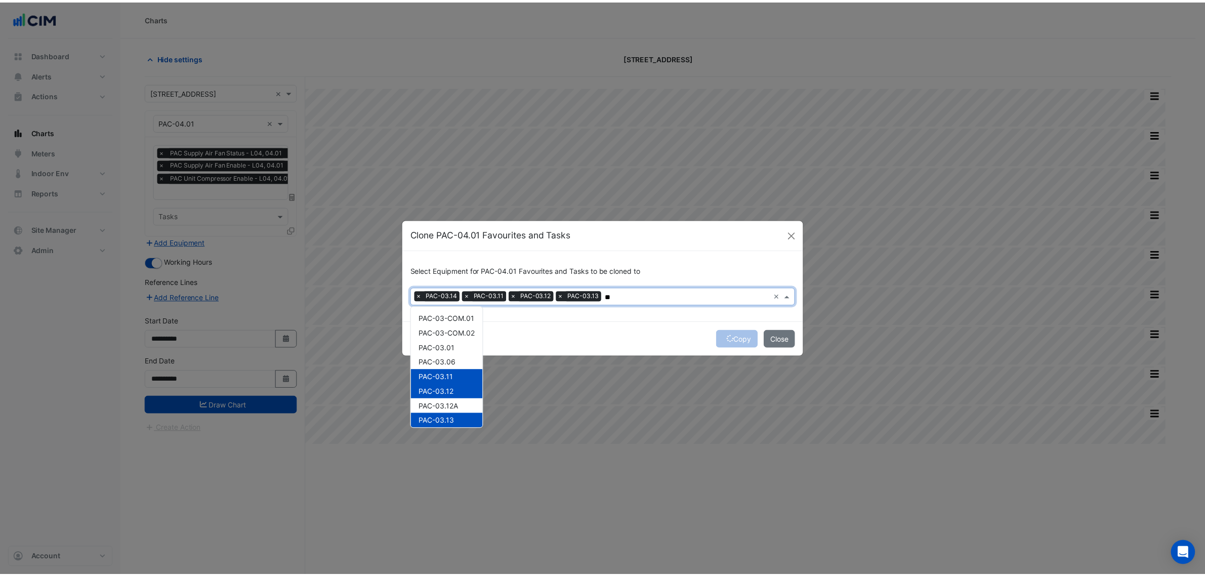
scroll to position [33, 0]
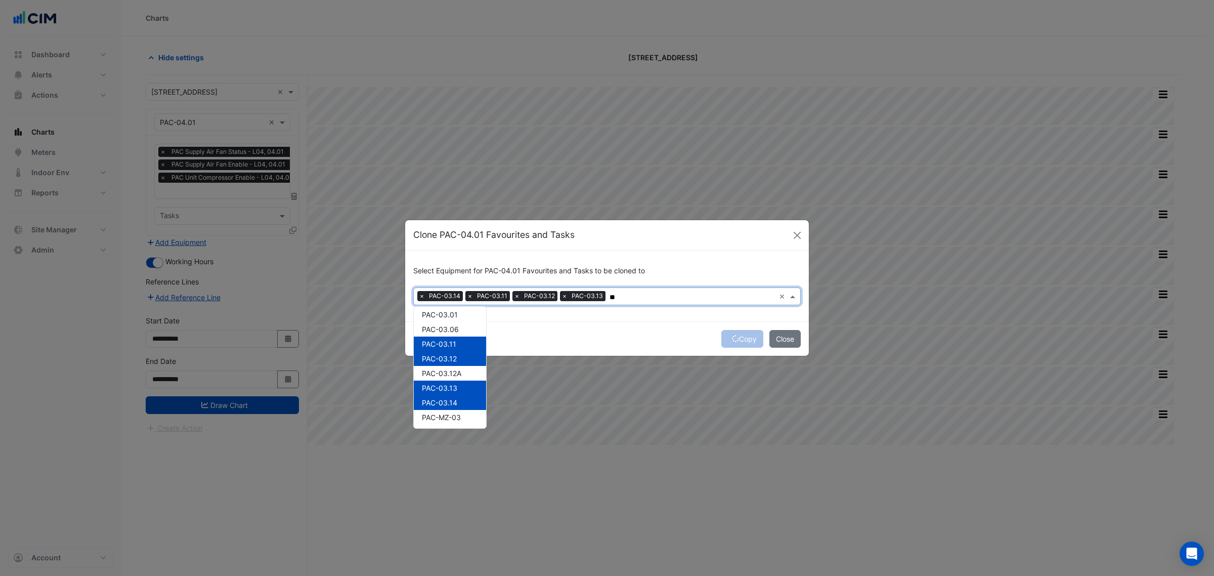
type input "**"
click at [731, 337] on div "Copy Close" at bounding box center [607, 338] width 404 height 34
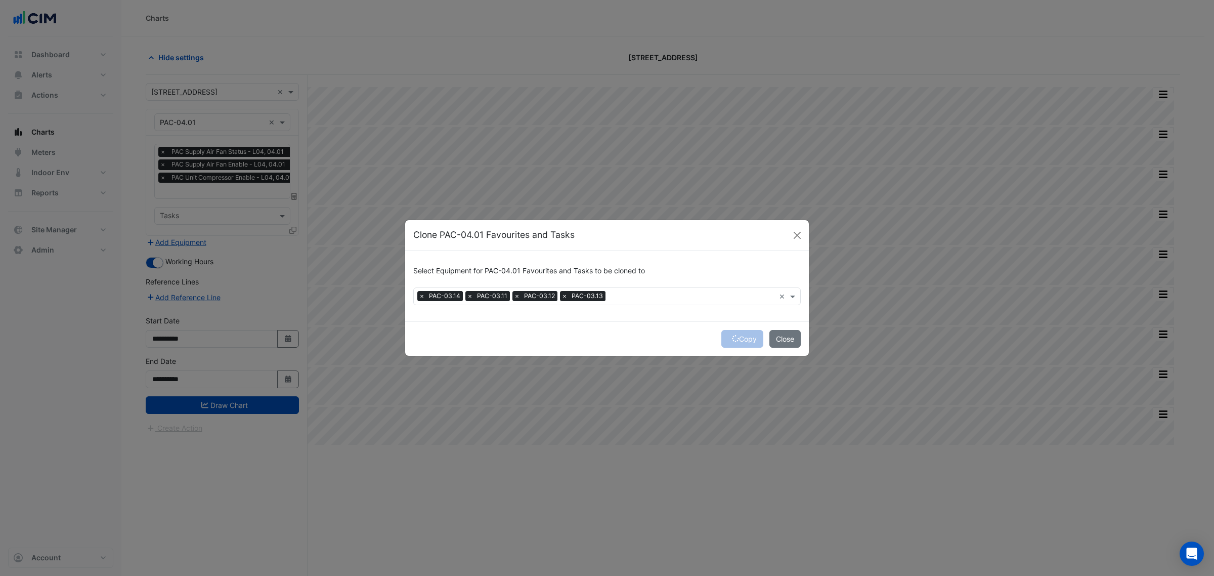
click at [731, 337] on div "Copy Close" at bounding box center [607, 338] width 404 height 34
click at [732, 337] on icon "submit" at bounding box center [735, 338] width 7 height 7
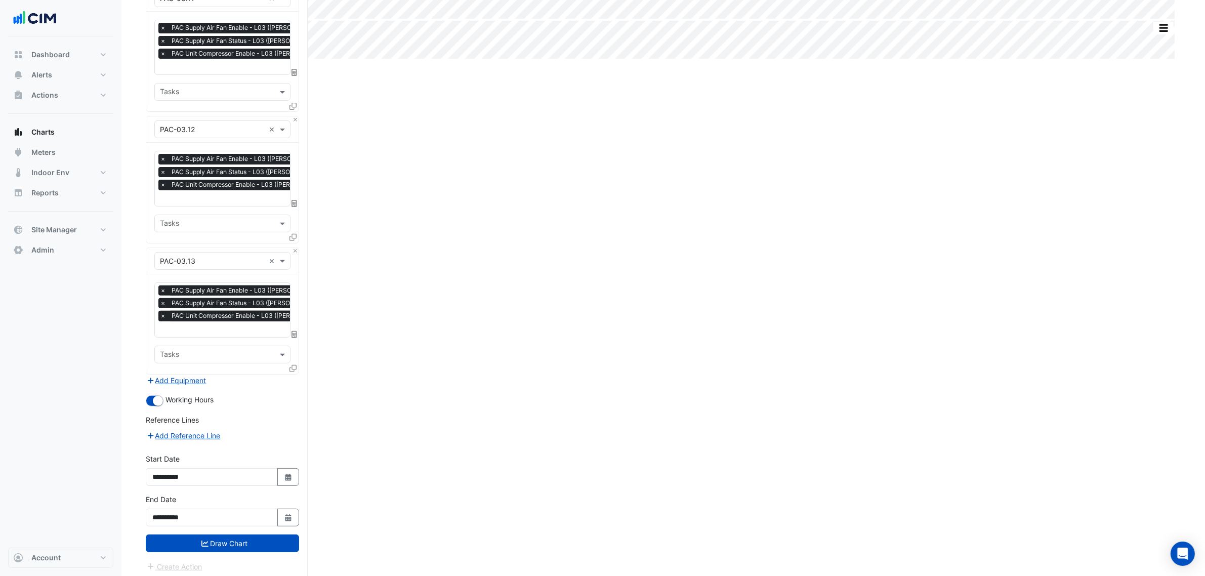
scroll to position [388, 0]
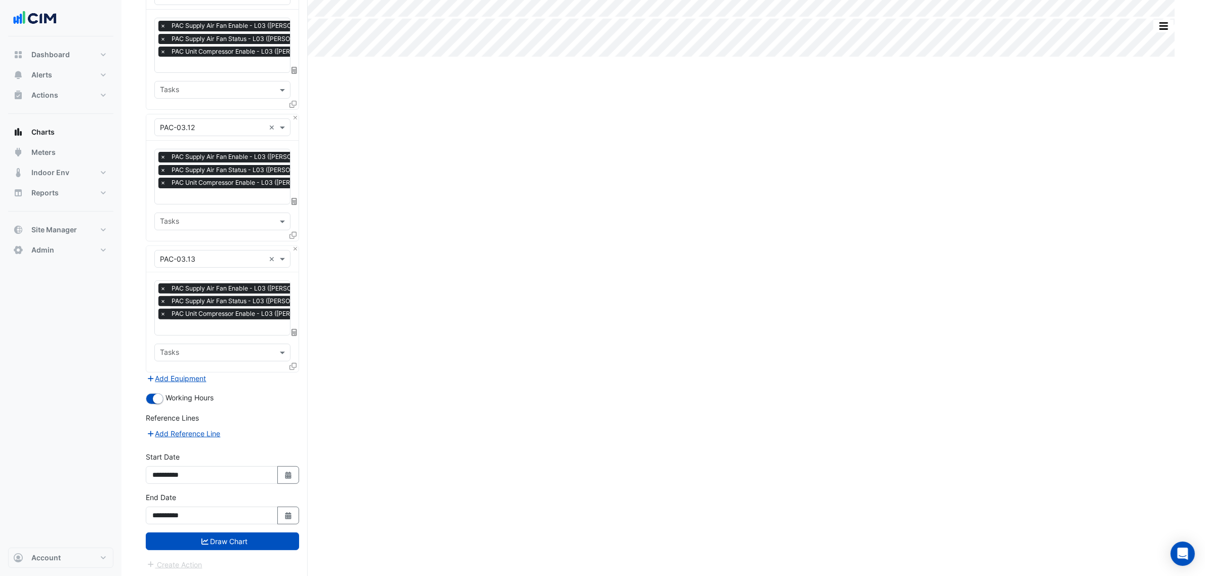
click at [256, 532] on button "Draw Chart" at bounding box center [222, 541] width 153 height 18
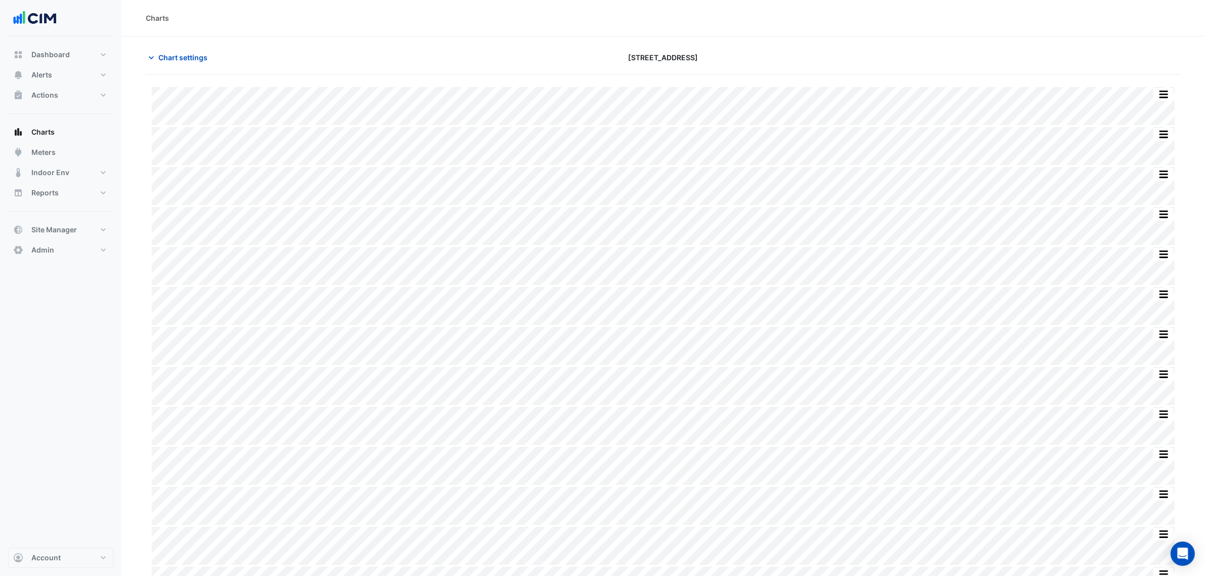
click at [198, 67] on div "Chart settings 45-61 Waterloo Rd" at bounding box center [663, 62] width 1035 height 26
click at [200, 65] on button "Chart settings" at bounding box center [180, 58] width 68 height 18
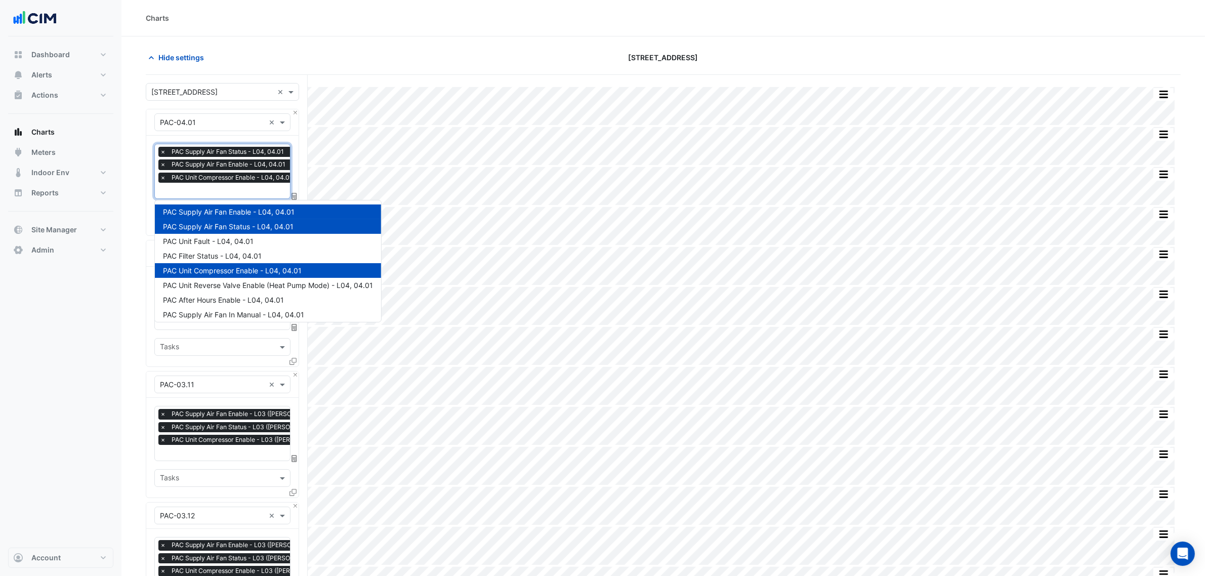
click at [204, 188] on input "text" at bounding box center [229, 191] width 138 height 11
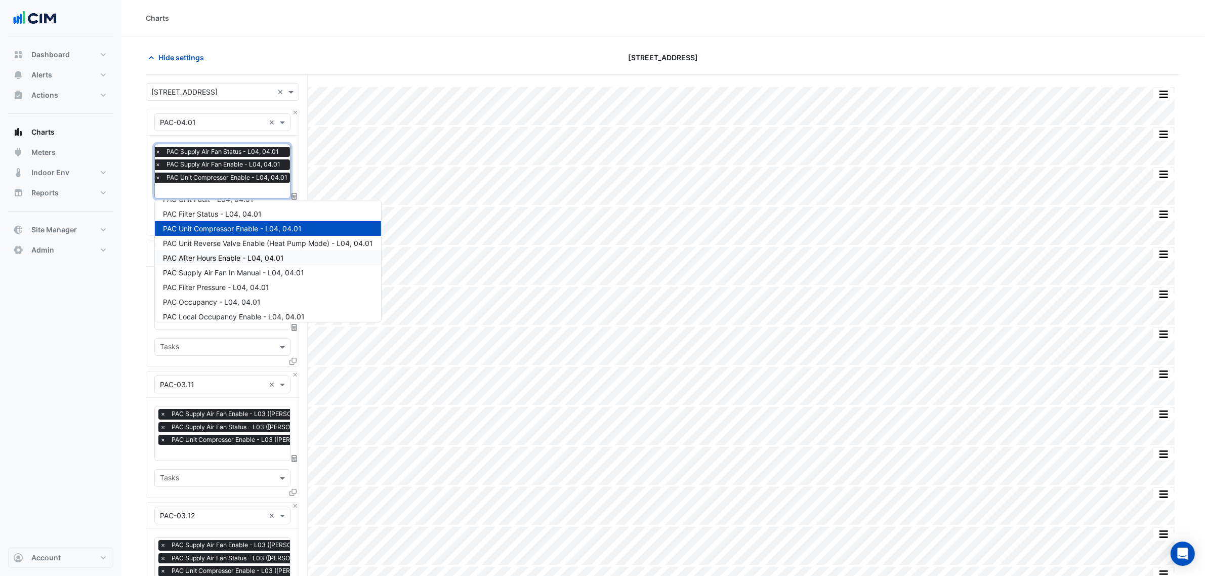
scroll to position [63, 0]
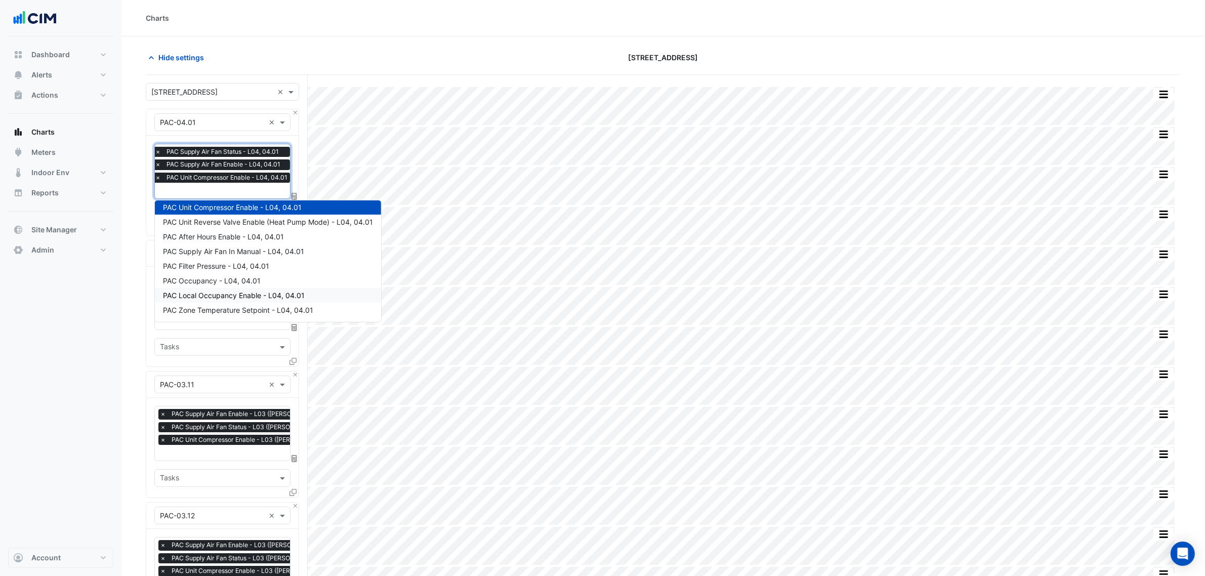
click at [267, 292] on span "PAC Local Occupancy Enable - L04, 04.01" at bounding box center [234, 295] width 142 height 9
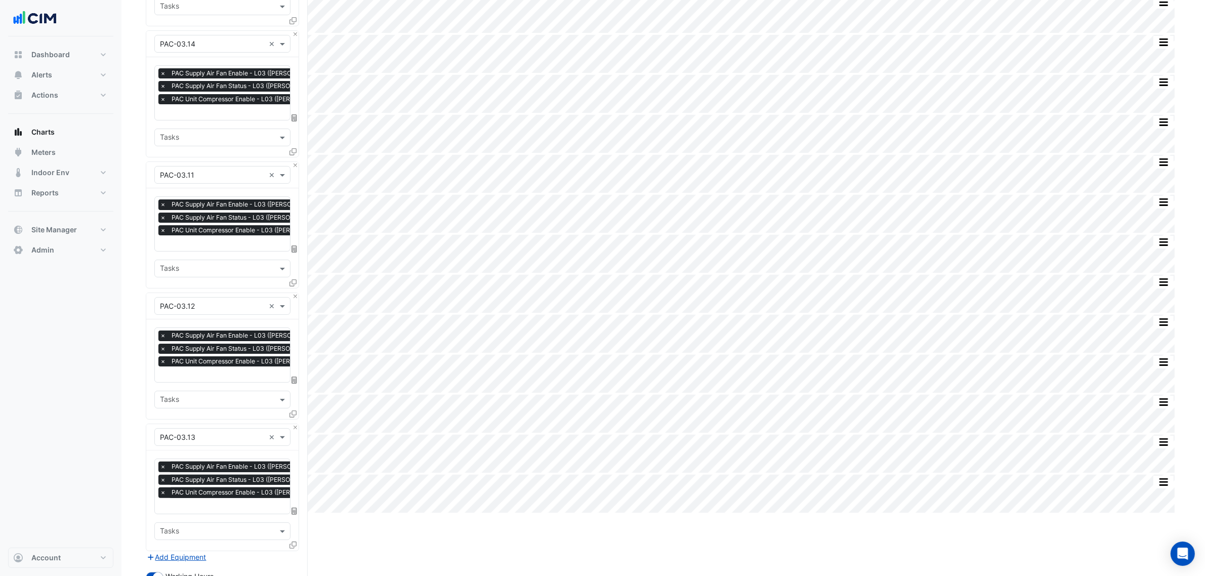
scroll to position [352, 0]
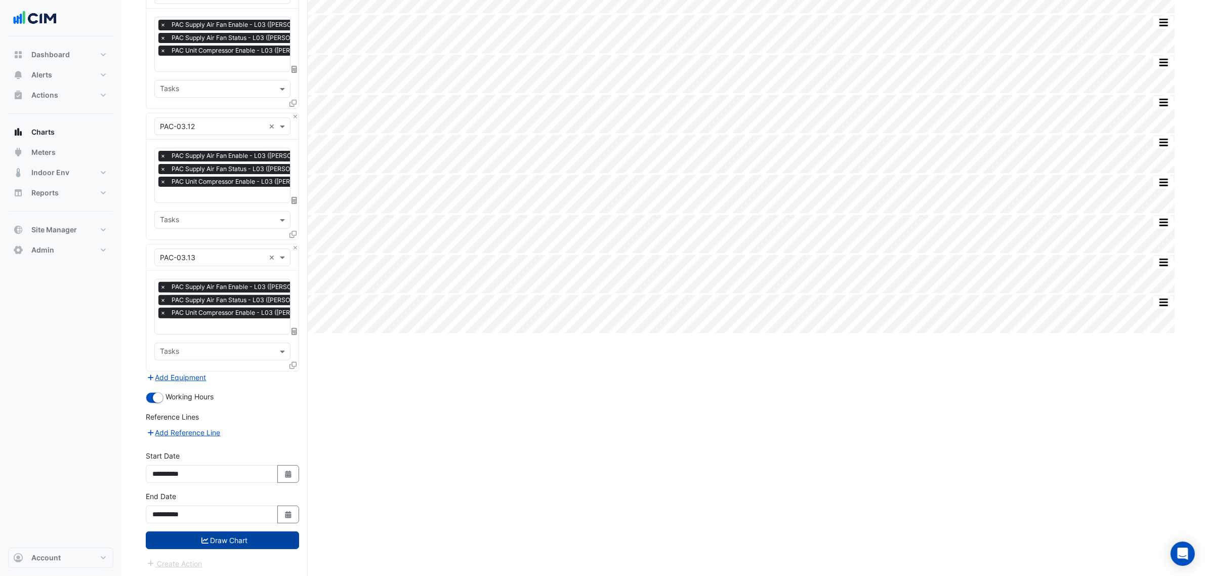
click at [282, 531] on button "Draw Chart" at bounding box center [222, 540] width 153 height 18
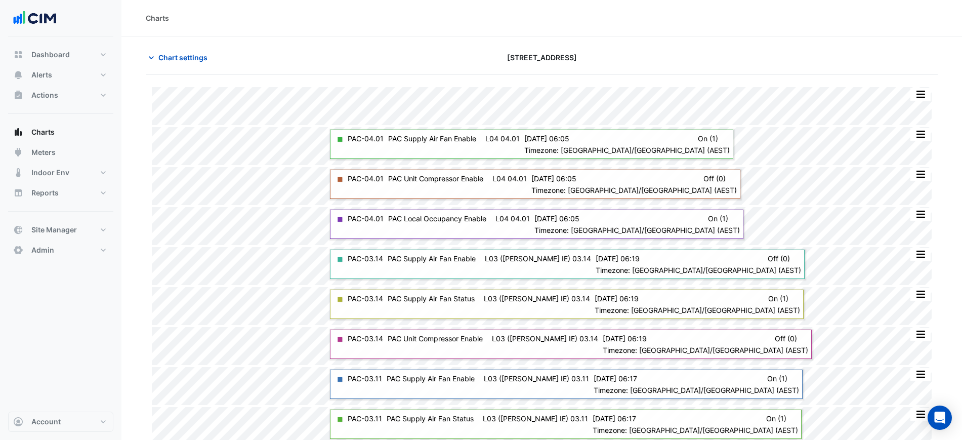
click at [260, 18] on div "Charts" at bounding box center [542, 18] width 792 height 11
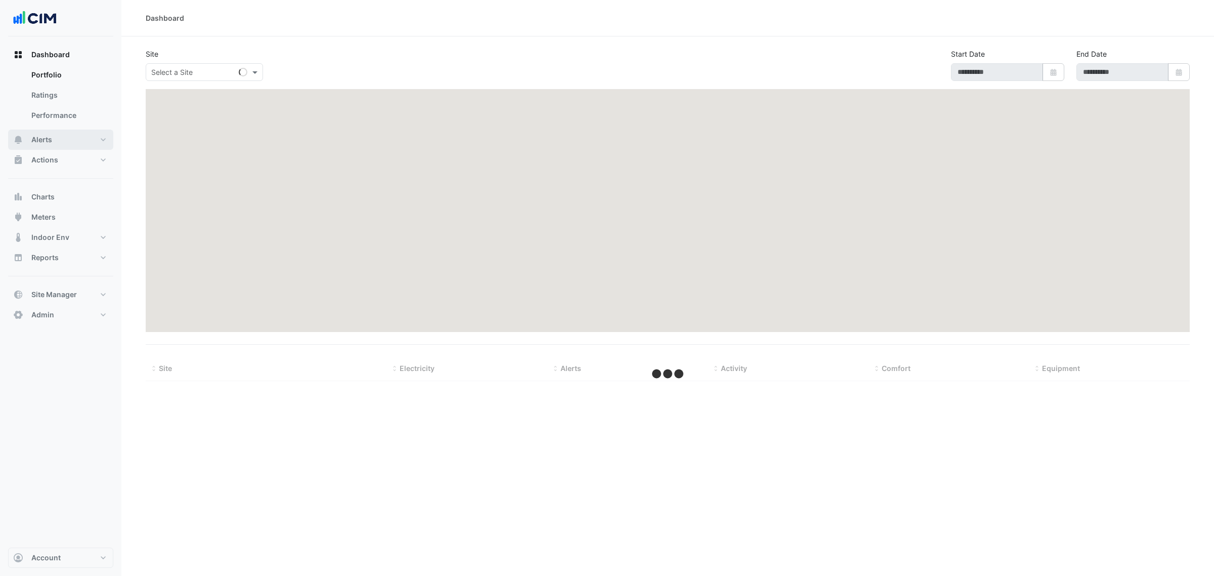
click at [80, 132] on button "Alerts" at bounding box center [60, 140] width 105 height 20
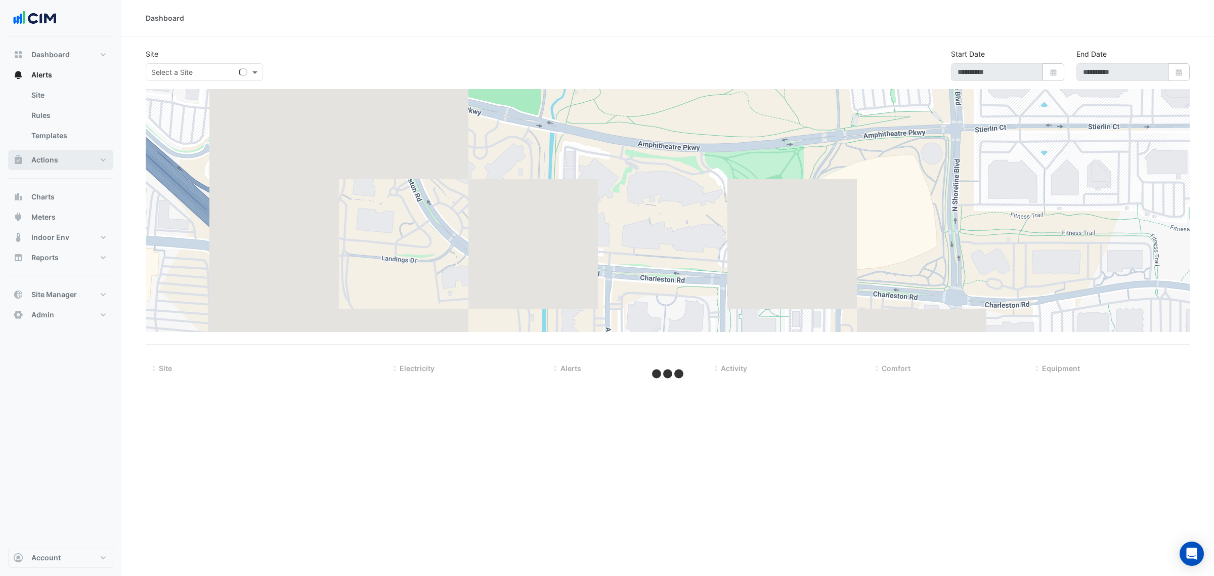
click at [75, 152] on button "Actions" at bounding box center [60, 160] width 105 height 20
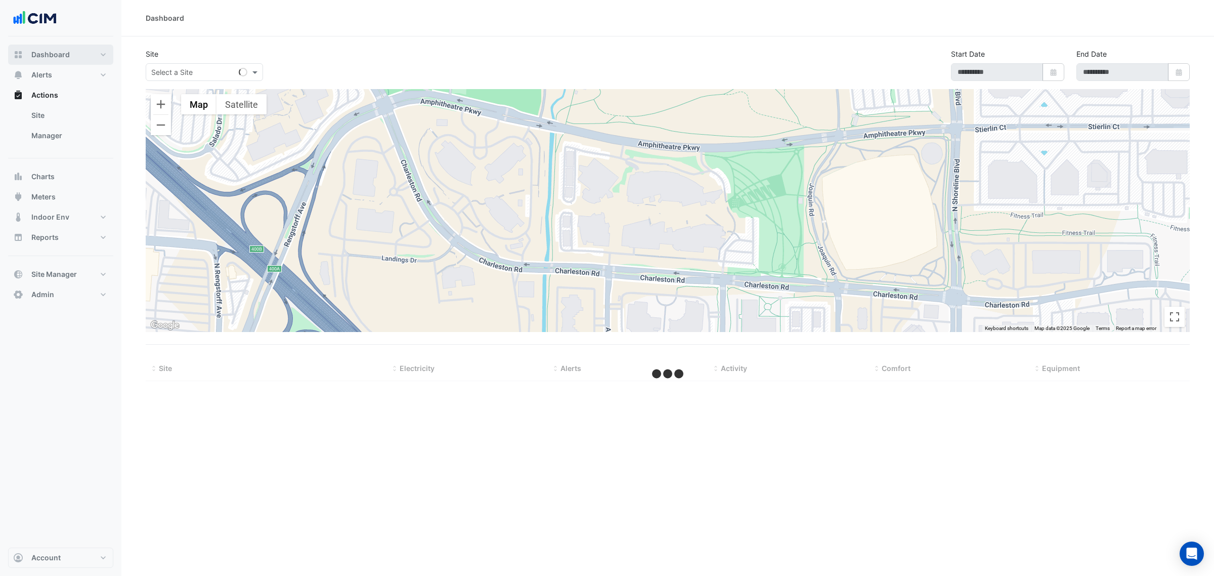
click at [67, 61] on button "Dashboard" at bounding box center [60, 55] width 105 height 20
click at [69, 94] on link "Ratings" at bounding box center [68, 95] width 90 height 20
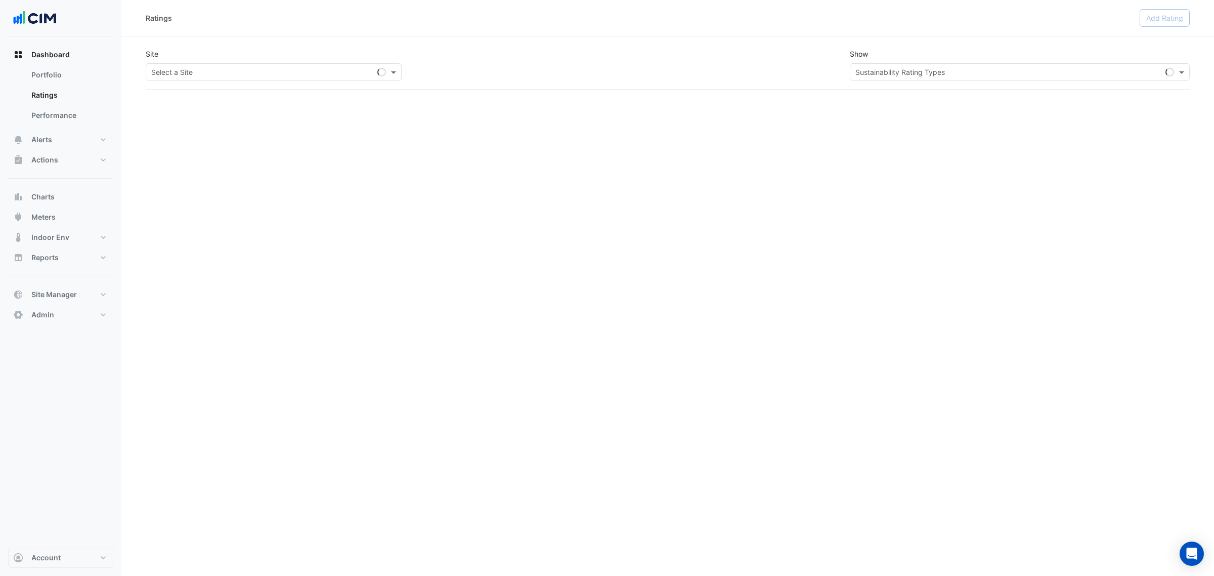
click at [167, 69] on input "text" at bounding box center [263, 72] width 225 height 11
type input "*****"
click at [188, 93] on div "Loading..." at bounding box center [170, 94] width 49 height 15
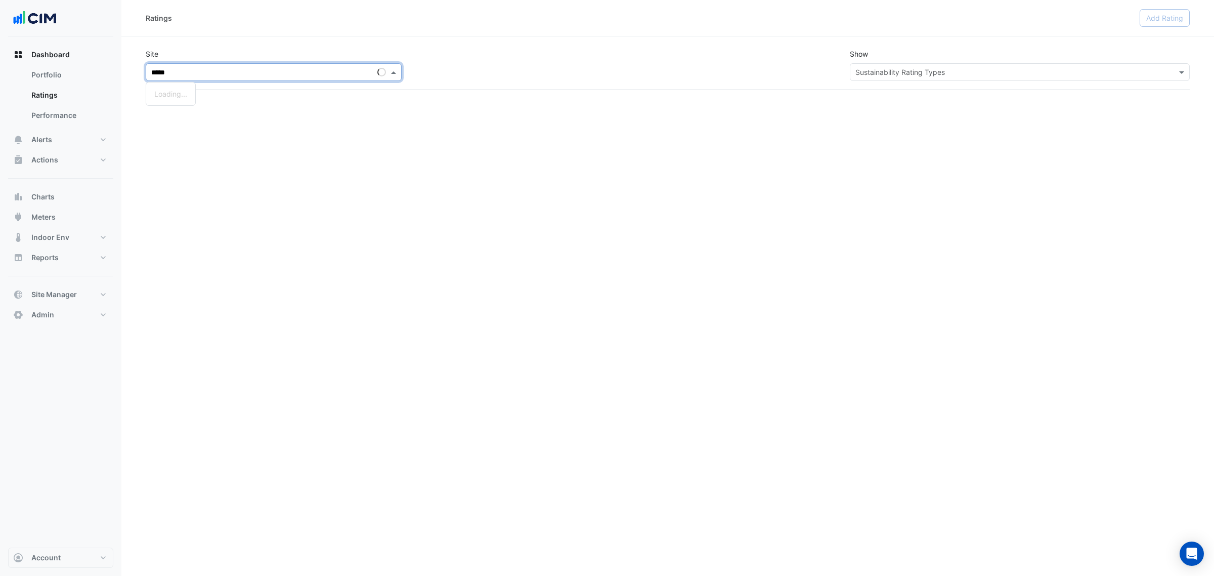
click at [188, 93] on div "Loading..." at bounding box center [170, 94] width 49 height 15
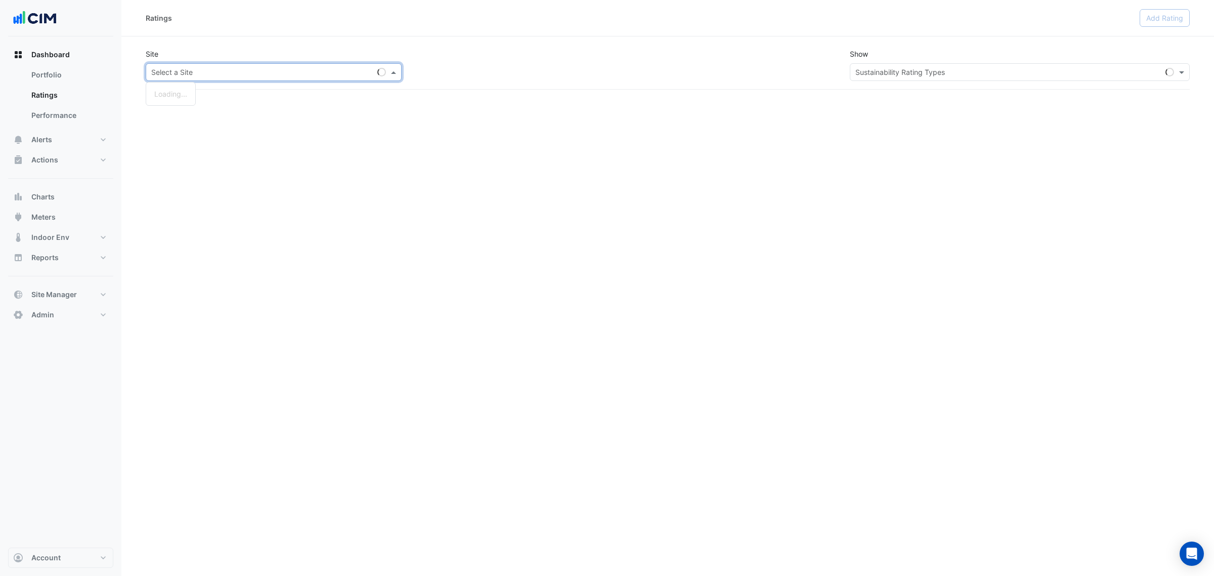
click at [234, 74] on input "text" at bounding box center [263, 72] width 225 height 11
type input "*****"
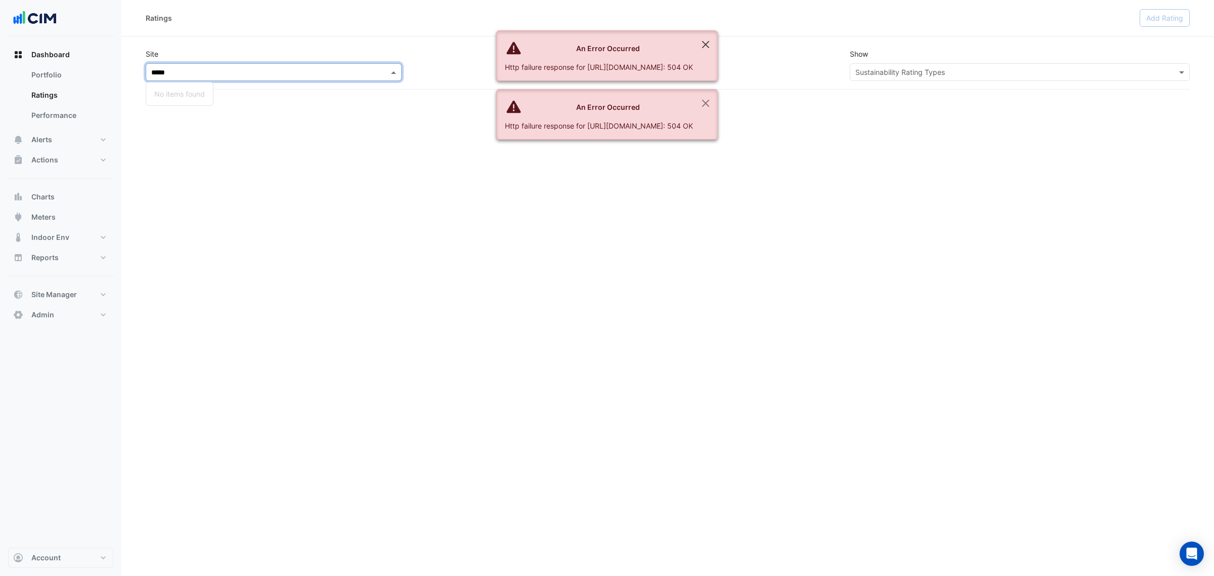
drag, startPoint x: 790, startPoint y: 33, endPoint x: 782, endPoint y: 39, distance: 10.0
click at [790, 33] on div "Ratings Add Rating" at bounding box center [667, 18] width 1093 height 36
click at [717, 40] on button "Close" at bounding box center [705, 44] width 23 height 27
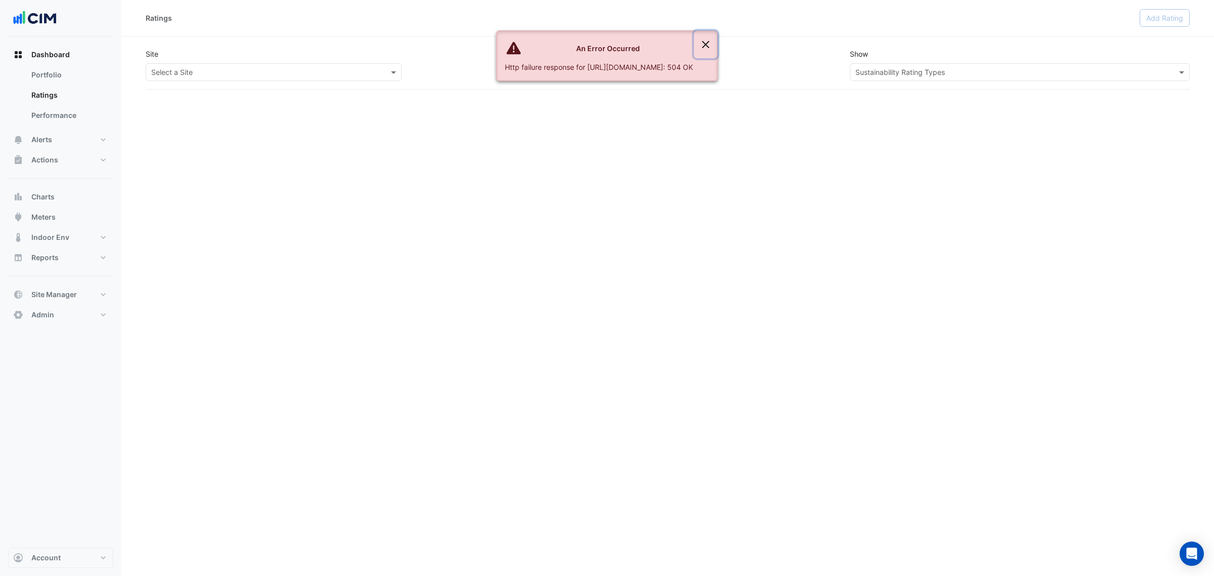
click at [717, 40] on button "Close" at bounding box center [705, 44] width 23 height 27
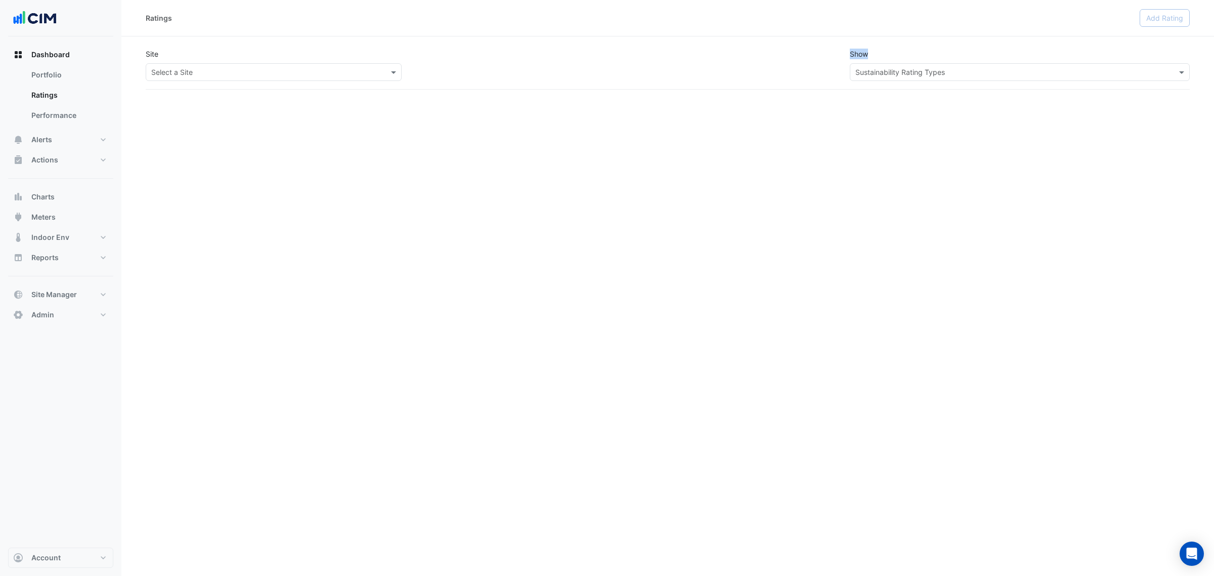
click at [778, 40] on div "Site Select a Site Show Sustainability Rating Types" at bounding box center [668, 64] width 1056 height 49
click at [277, 76] on input "text" at bounding box center [263, 72] width 225 height 11
type input "*********"
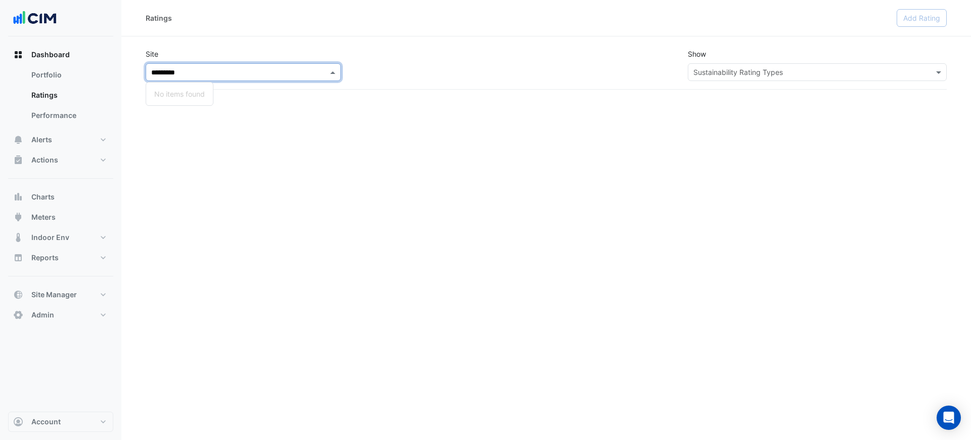
click at [215, 82] on div "Site Select a Site ********* No items found Show Sustainability Rating Types" at bounding box center [547, 64] width 814 height 49
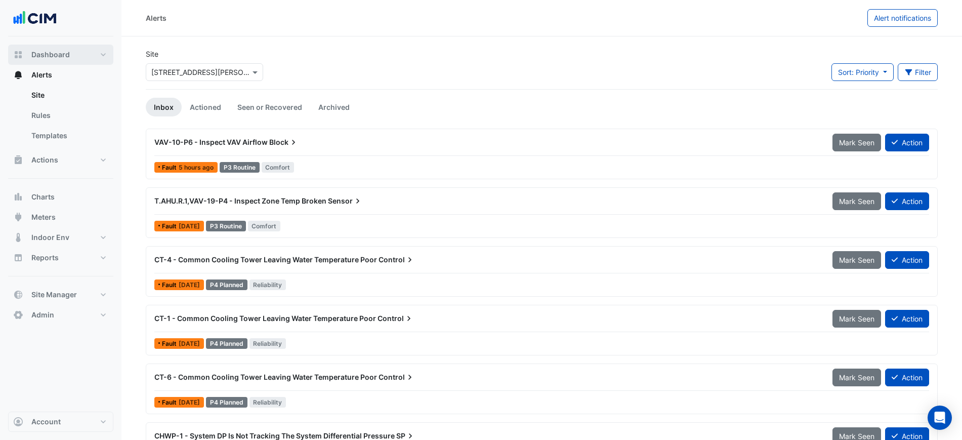
click at [77, 53] on button "Dashboard" at bounding box center [60, 55] width 105 height 20
select select "***"
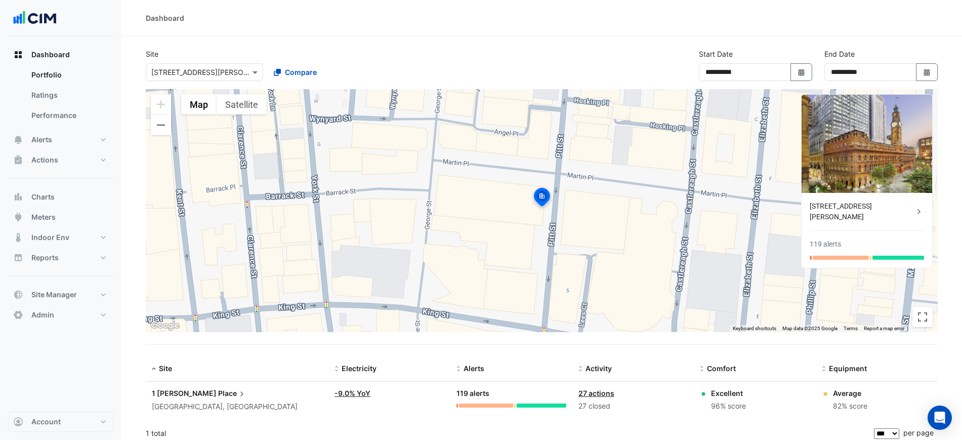
click at [235, 100] on button "Satellite" at bounding box center [242, 104] width 50 height 20
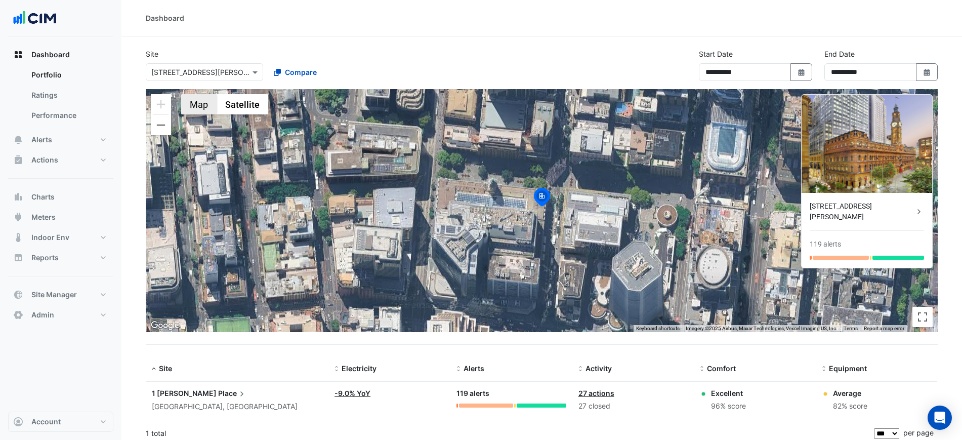
click at [194, 105] on button "Map" at bounding box center [198, 104] width 35 height 20
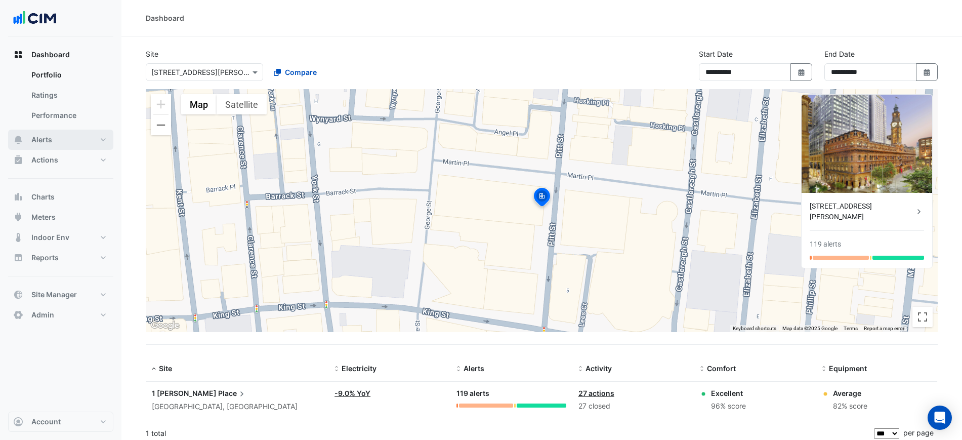
click at [102, 141] on button "Alerts" at bounding box center [60, 140] width 105 height 20
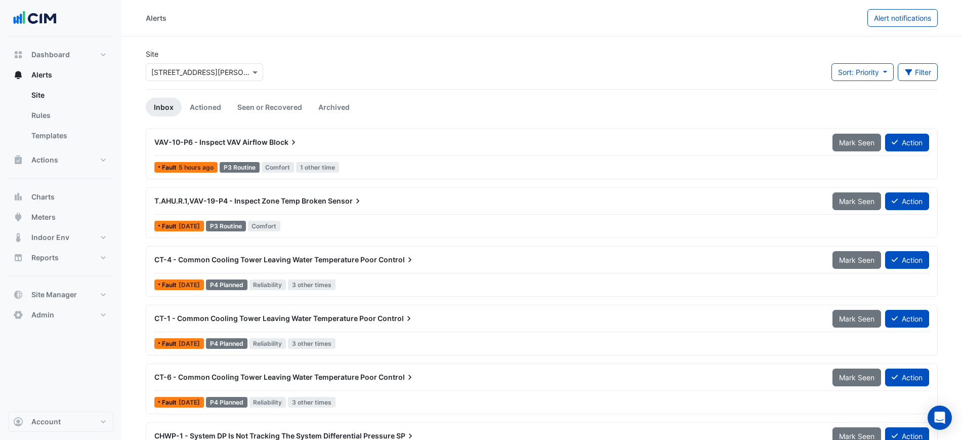
click at [659, 32] on div "Alerts Alert notifications" at bounding box center [541, 18] width 840 height 36
click at [363, 41] on section "Site Select a Site × [STREET_ADDRESS][PERSON_NAME] Sort: Priority Priority Upda…" at bounding box center [541, 313] width 840 height 554
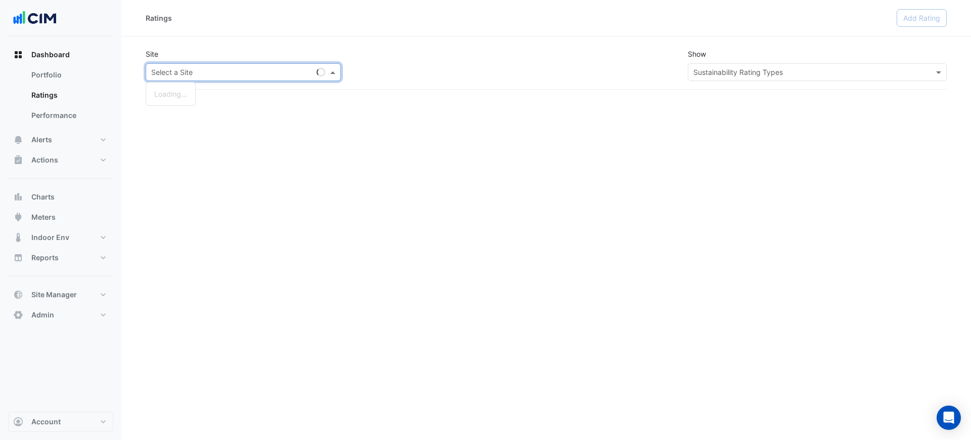
drag, startPoint x: 0, startPoint y: 0, endPoint x: 172, endPoint y: 68, distance: 184.6
click at [172, 68] on input "text" at bounding box center [233, 72] width 164 height 11
type input "*********"
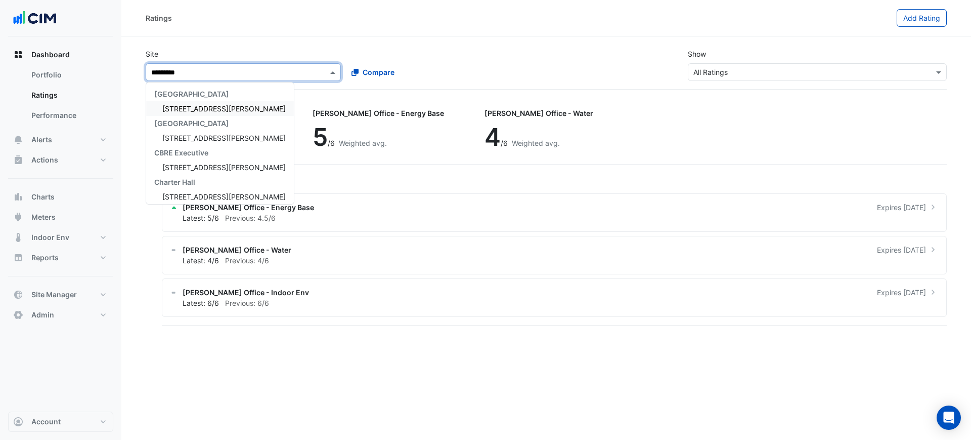
click at [199, 117] on div "[GEOGRAPHIC_DATA]" at bounding box center [220, 123] width 148 height 15
click at [196, 112] on span "[STREET_ADDRESS][PERSON_NAME]" at bounding box center [223, 108] width 123 height 9
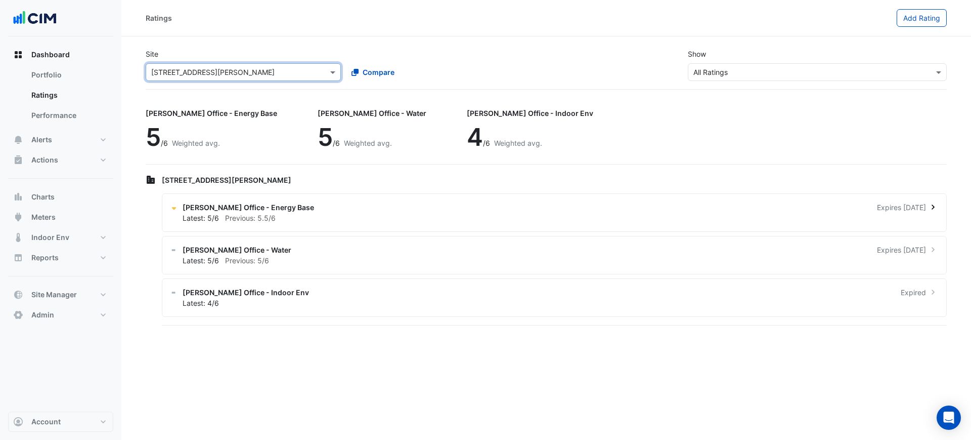
click at [272, 216] on span "Previous: 5.5/6" at bounding box center [250, 218] width 51 height 9
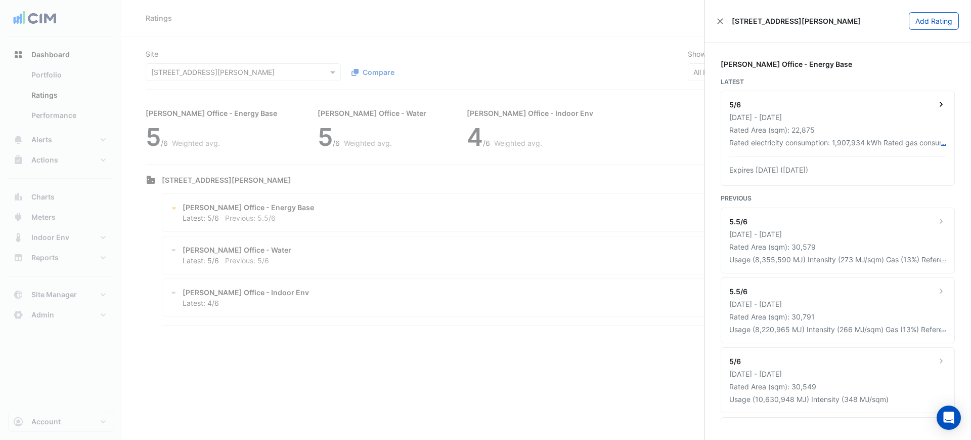
click at [818, 140] on div "Rated electricity consumption: 1,907,934 kWh Rated gas consumption: 1,034,608 M…" at bounding box center [836, 142] width 212 height 11
click at [572, 239] on ngb-offcanvas-backdrop at bounding box center [485, 220] width 971 height 440
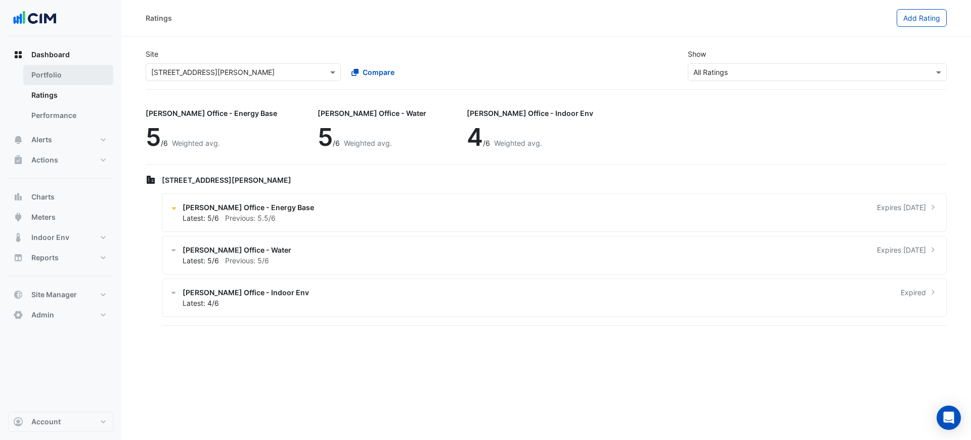
click at [55, 82] on link "Portfolio" at bounding box center [68, 75] width 90 height 20
select select "***"
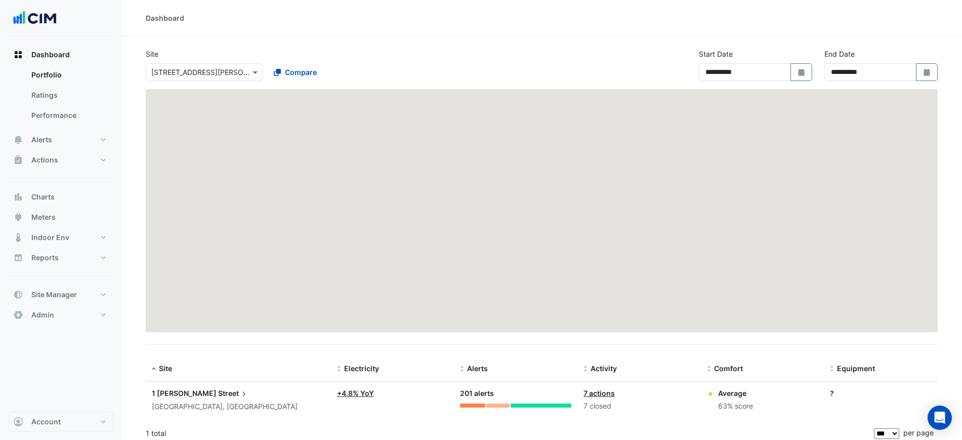
click at [186, 159] on div at bounding box center [542, 210] width 792 height 243
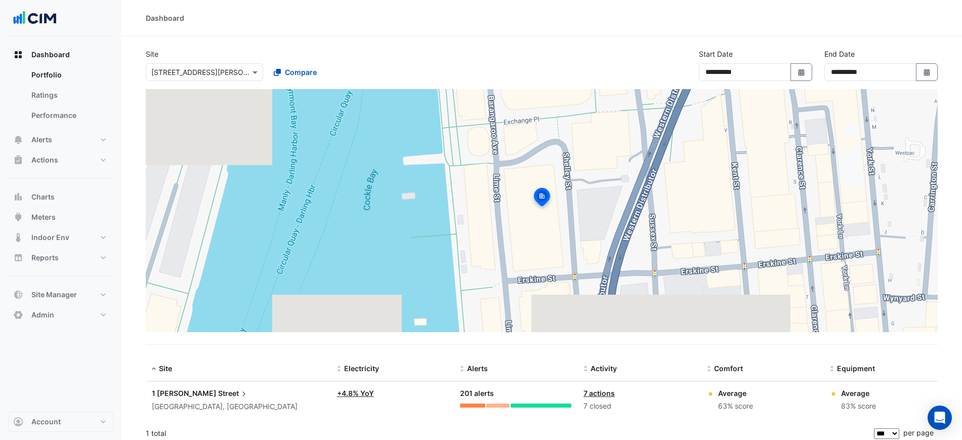
click at [177, 401] on div "[GEOGRAPHIC_DATA], [GEOGRAPHIC_DATA]" at bounding box center [238, 407] width 173 height 12
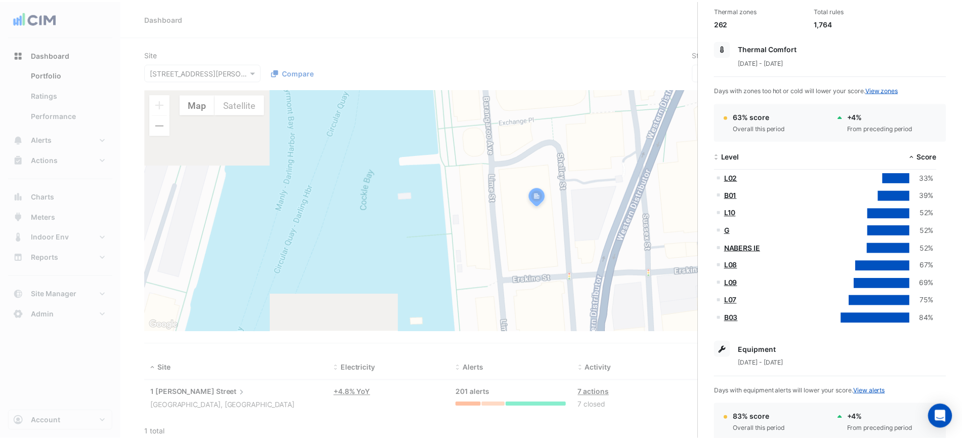
scroll to position [25, 0]
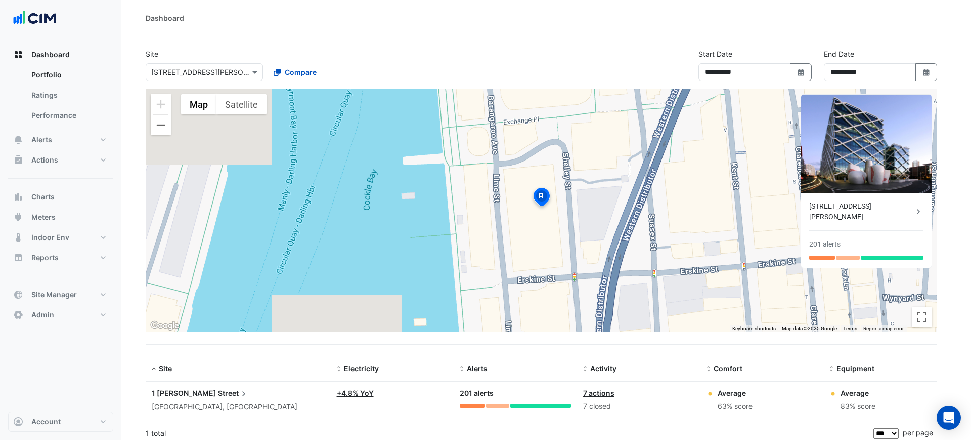
click at [621, 68] on ngb-offcanvas-backdrop at bounding box center [485, 220] width 971 height 440
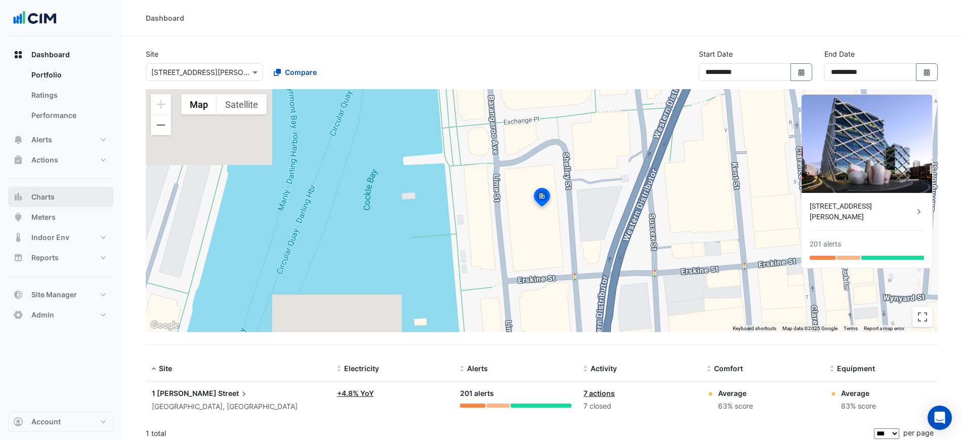
click at [27, 200] on button "Charts" at bounding box center [60, 197] width 105 height 20
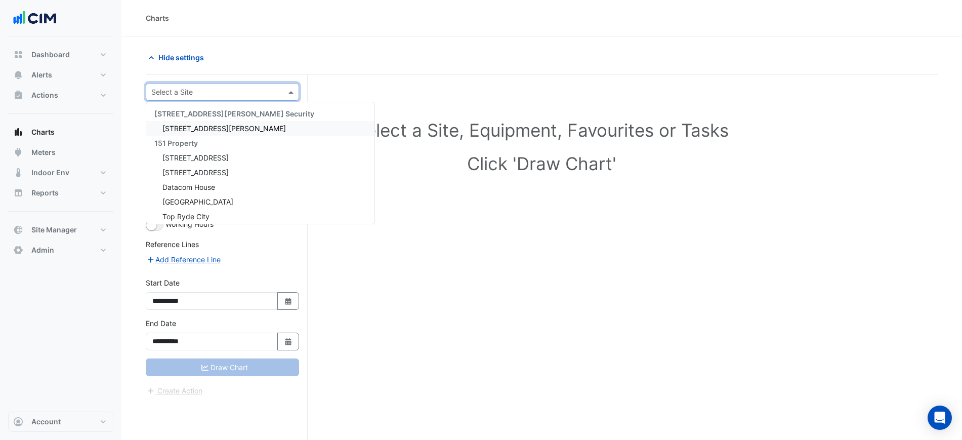
click at [186, 90] on input "text" at bounding box center [212, 92] width 122 height 11
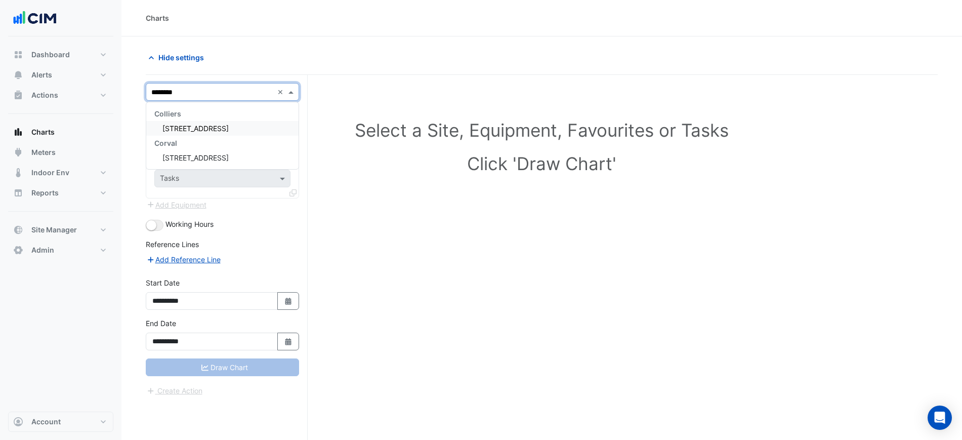
type input "*********"
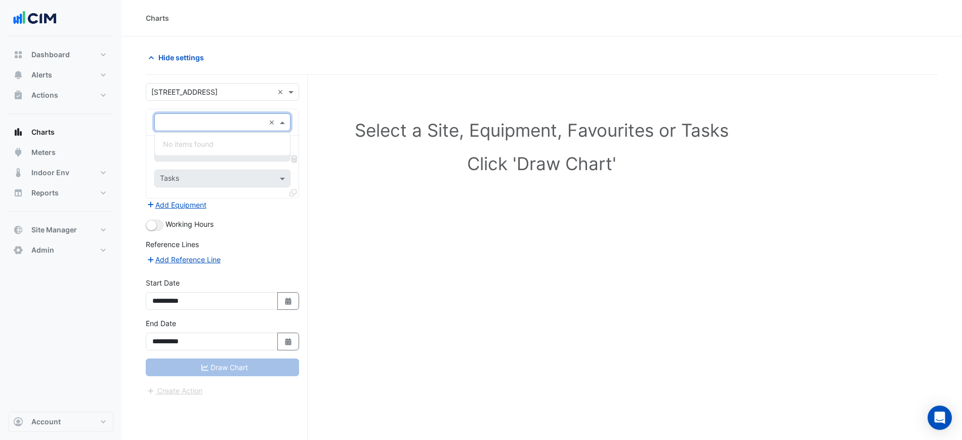
type input "*"
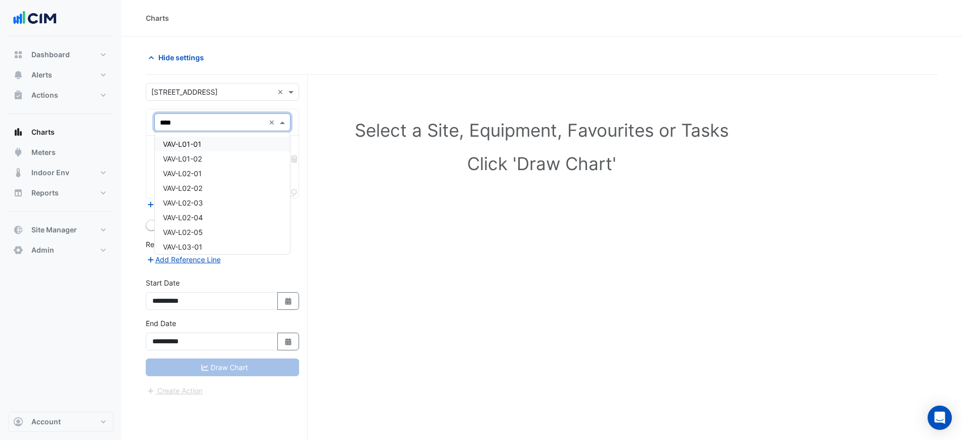
type input "*****"
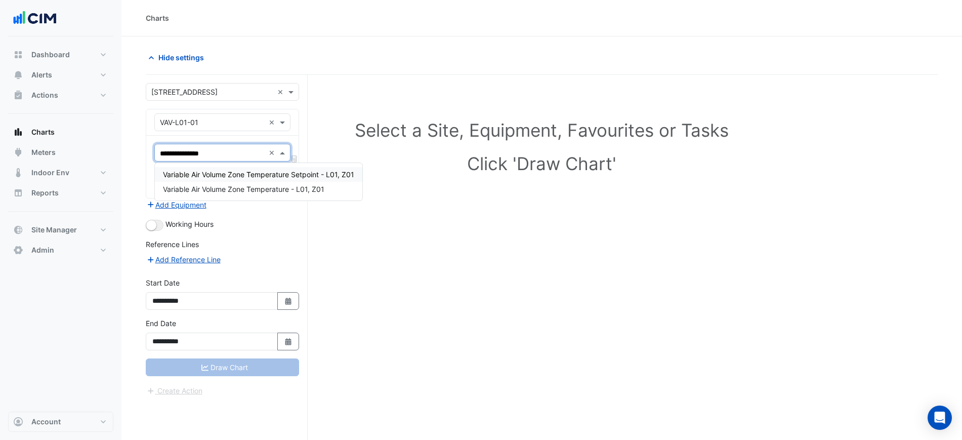
type input "**********"
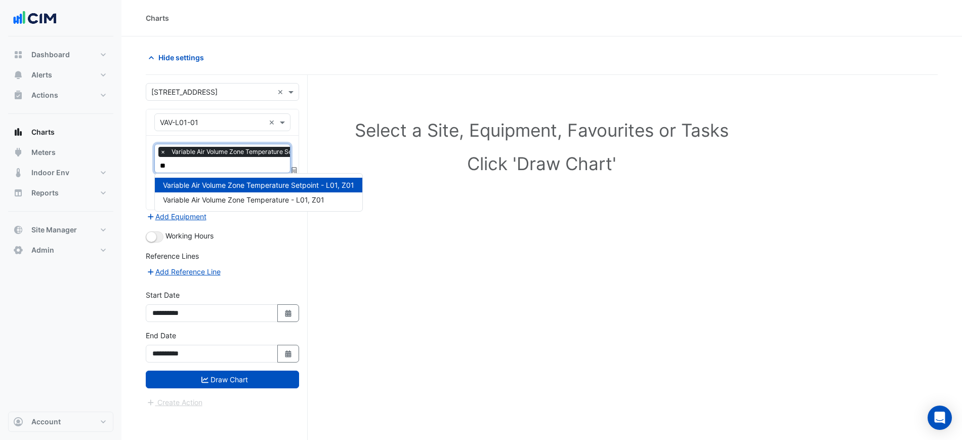
type input "***"
click at [205, 203] on span "Variable Air Volume Zone Temperature - L01, Z01" at bounding box center [243, 199] width 161 height 9
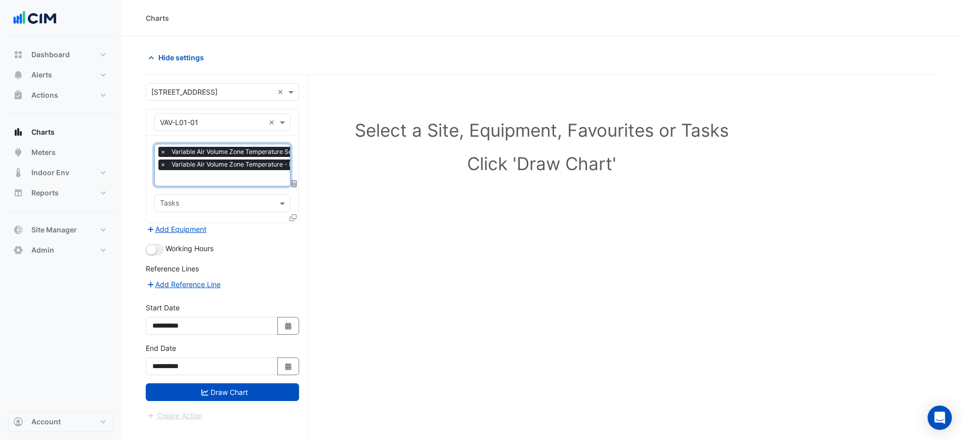
click at [162, 152] on span "×" at bounding box center [162, 152] width 9 height 10
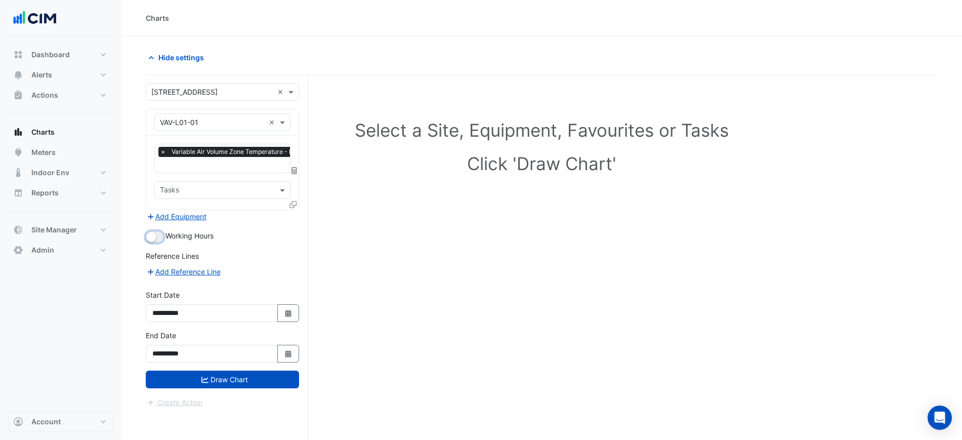
click at [150, 235] on small "button" at bounding box center [151, 237] width 10 height 10
click at [217, 375] on button "Draw Chart" at bounding box center [222, 379] width 153 height 18
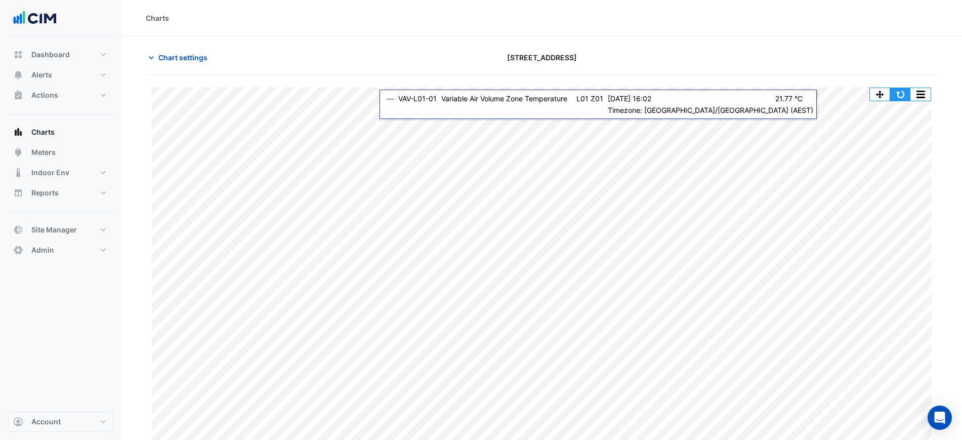
click at [898, 94] on button "button" at bounding box center [900, 94] width 20 height 13
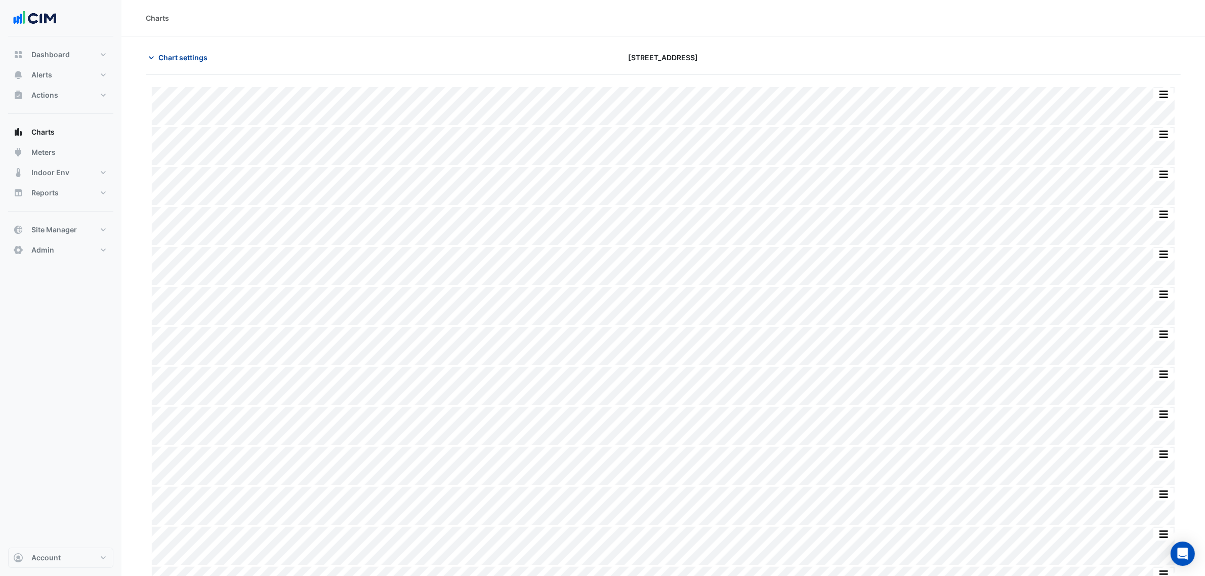
click at [165, 52] on span "Chart settings" at bounding box center [182, 57] width 49 height 11
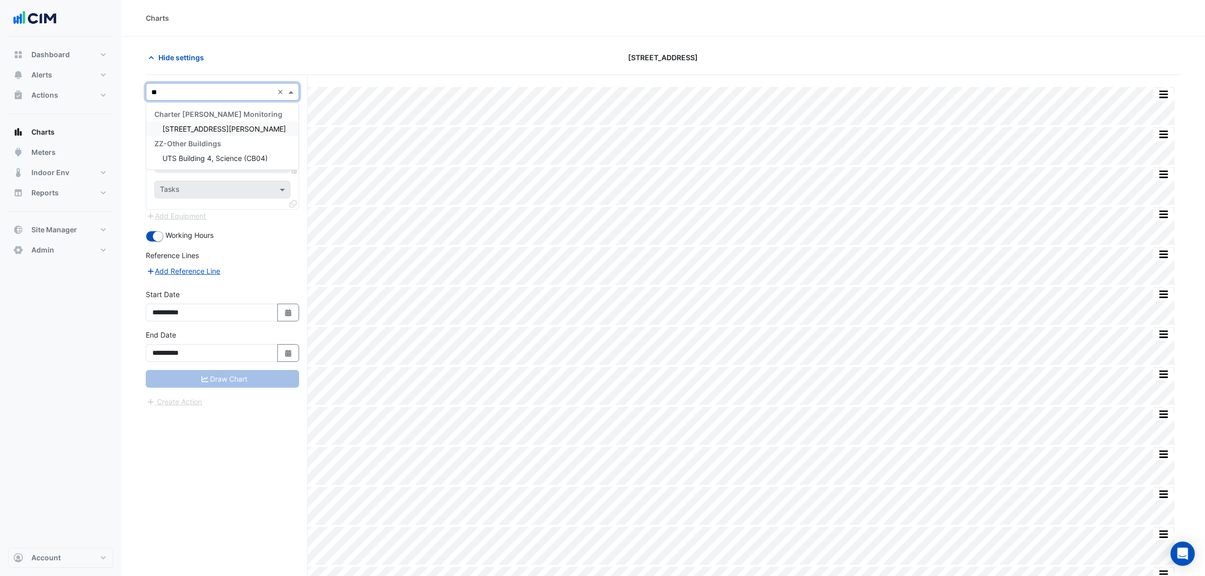
type input "*"
type input "**"
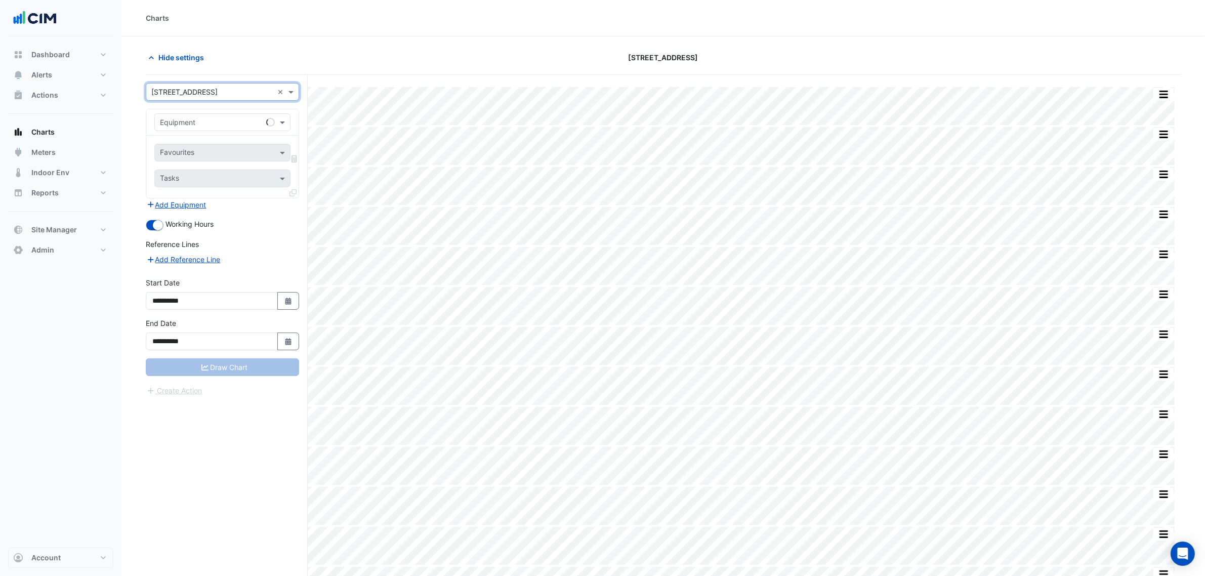
click at [218, 117] on input "text" at bounding box center [212, 122] width 105 height 11
click at [218, 119] on input "text" at bounding box center [212, 122] width 105 height 11
paste input "*********"
type input "*********"
drag, startPoint x: 207, startPoint y: 143, endPoint x: 213, endPoint y: 142, distance: 5.8
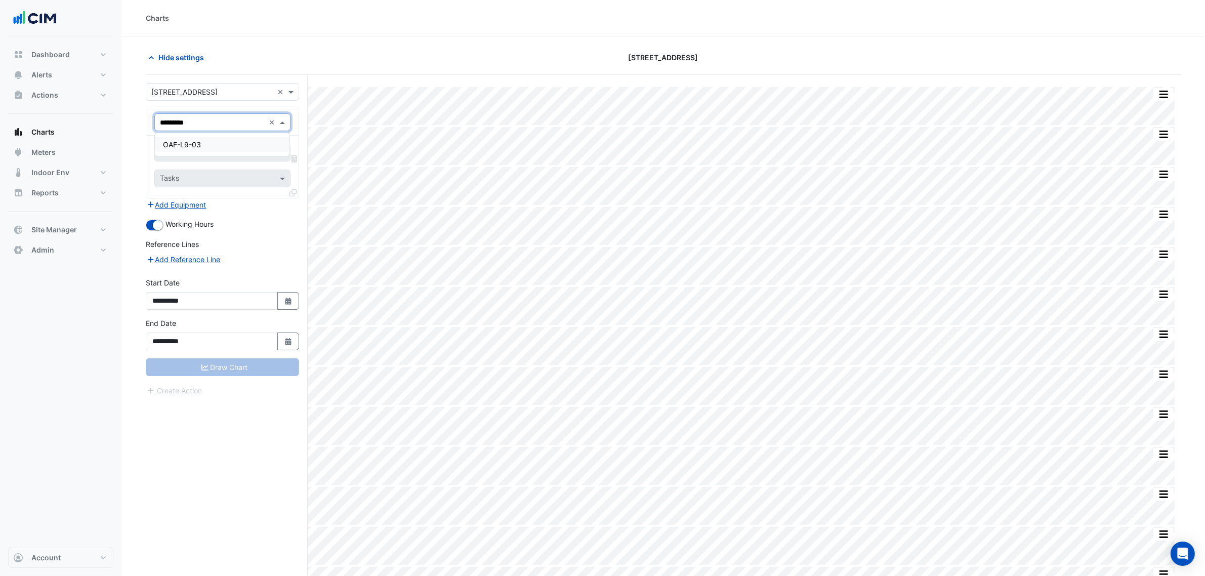
click at [209, 143] on div "OAF-L9-03" at bounding box center [222, 144] width 135 height 15
click at [209, 153] on input "text" at bounding box center [211, 153] width 102 height 11
click at [205, 176] on span "Supply Air Fan Enable - L09, HWG Room" at bounding box center [230, 175] width 134 height 9
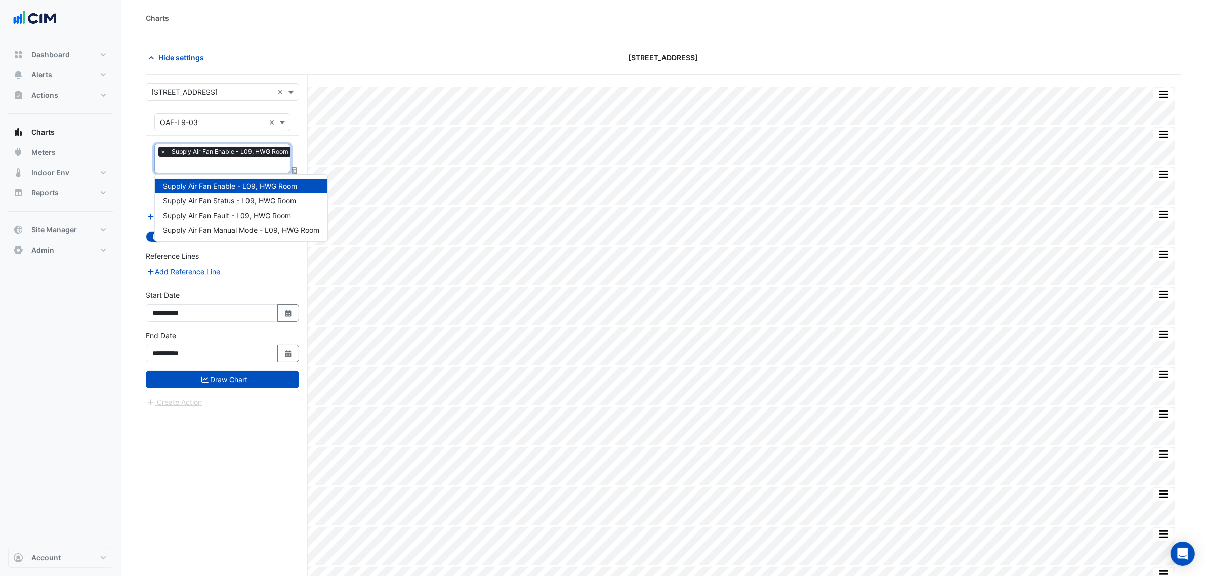
click at [211, 167] on input "text" at bounding box center [227, 165] width 134 height 11
click at [219, 204] on span "Supply Air Fan Status - L09, HWG Room" at bounding box center [229, 200] width 133 height 9
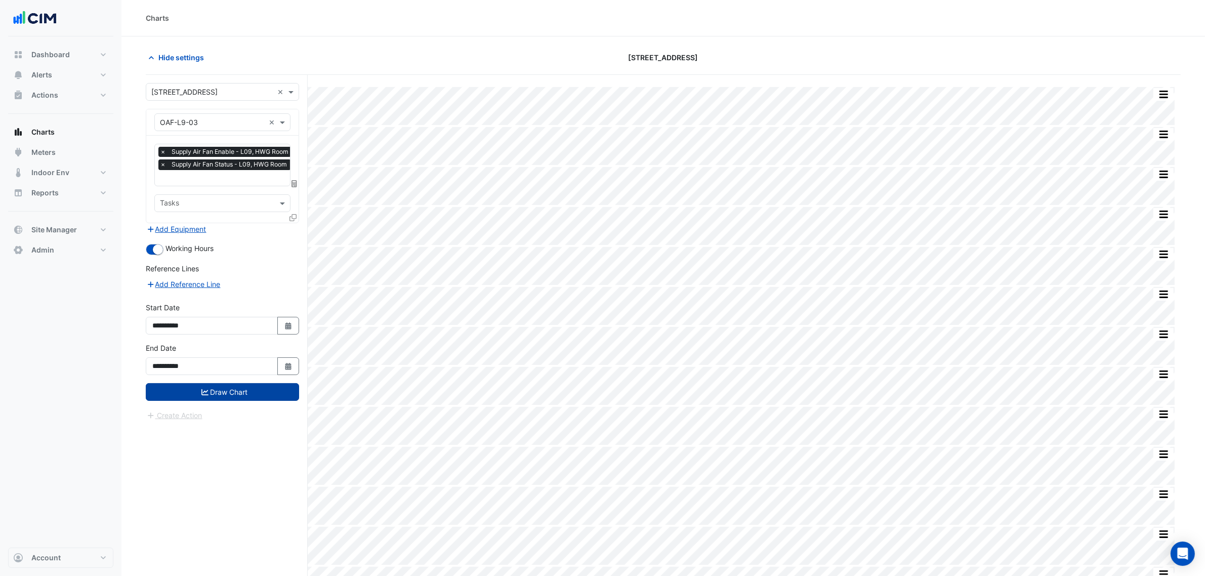
click at [246, 386] on button "Draw Chart" at bounding box center [222, 392] width 153 height 18
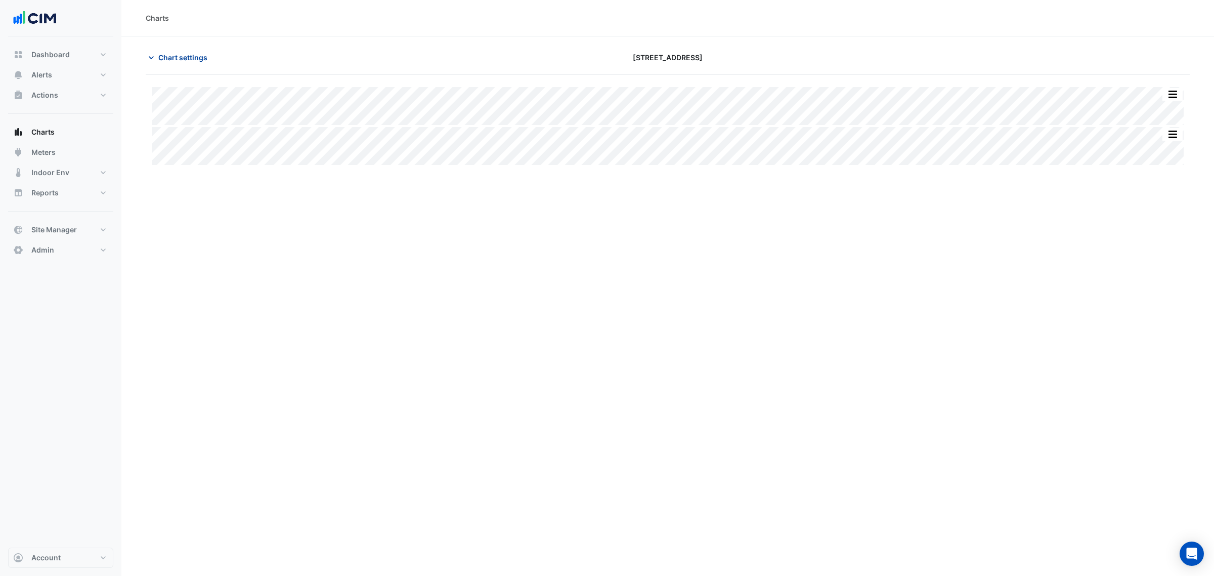
click at [175, 64] on button "Chart settings" at bounding box center [180, 58] width 68 height 18
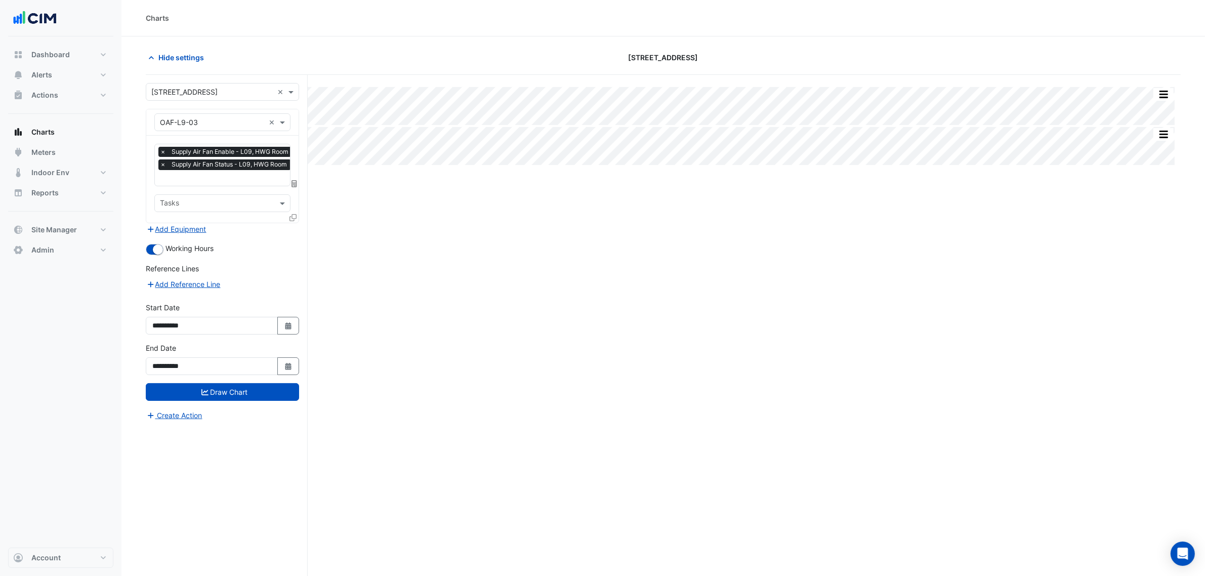
click at [181, 79] on div "**********" at bounding box center [227, 344] width 162 height 539
click at [180, 82] on div "**********" at bounding box center [227, 344] width 162 height 539
click at [195, 120] on input "text" at bounding box center [212, 122] width 105 height 11
paste input "*********"
type input "*********"
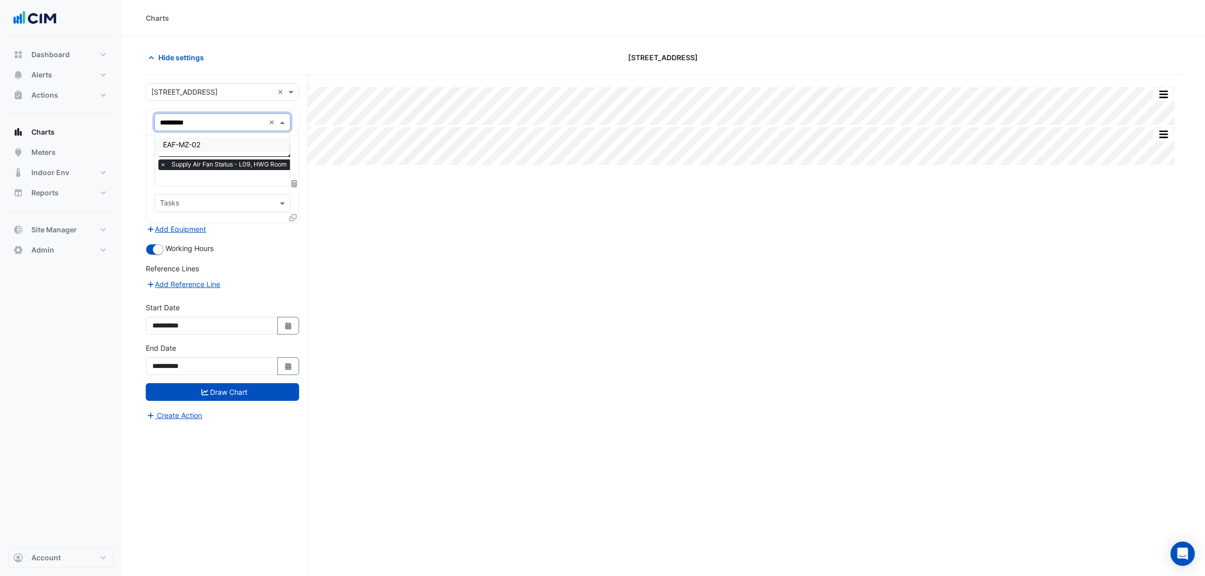
click at [216, 144] on div "EAF-MZ-02" at bounding box center [222, 144] width 135 height 15
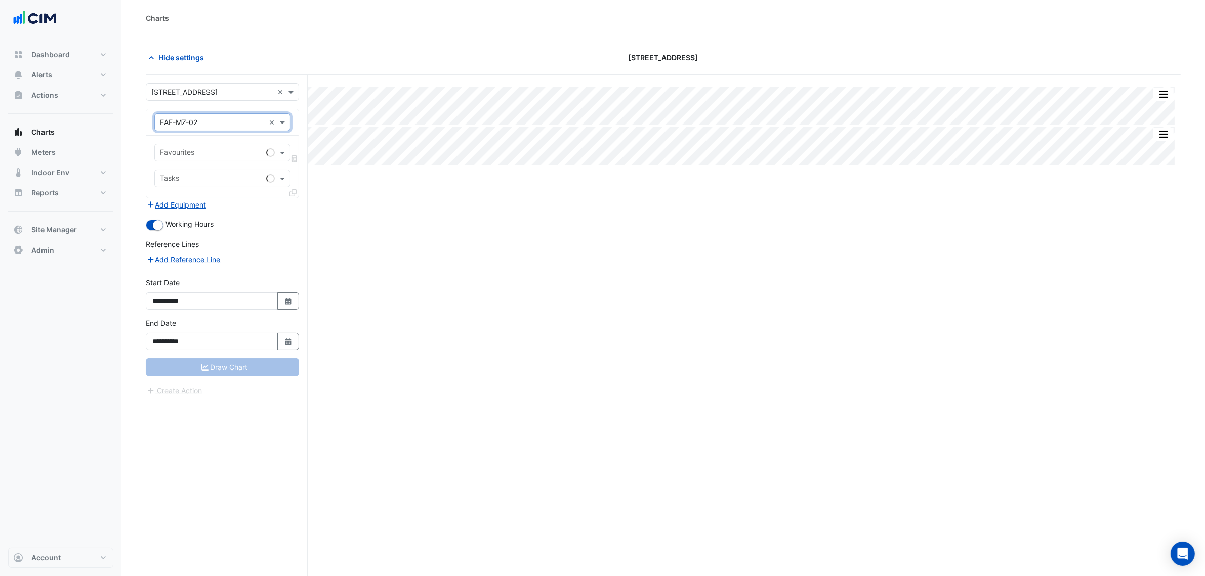
click at [191, 152] on input "text" at bounding box center [211, 153] width 102 height 11
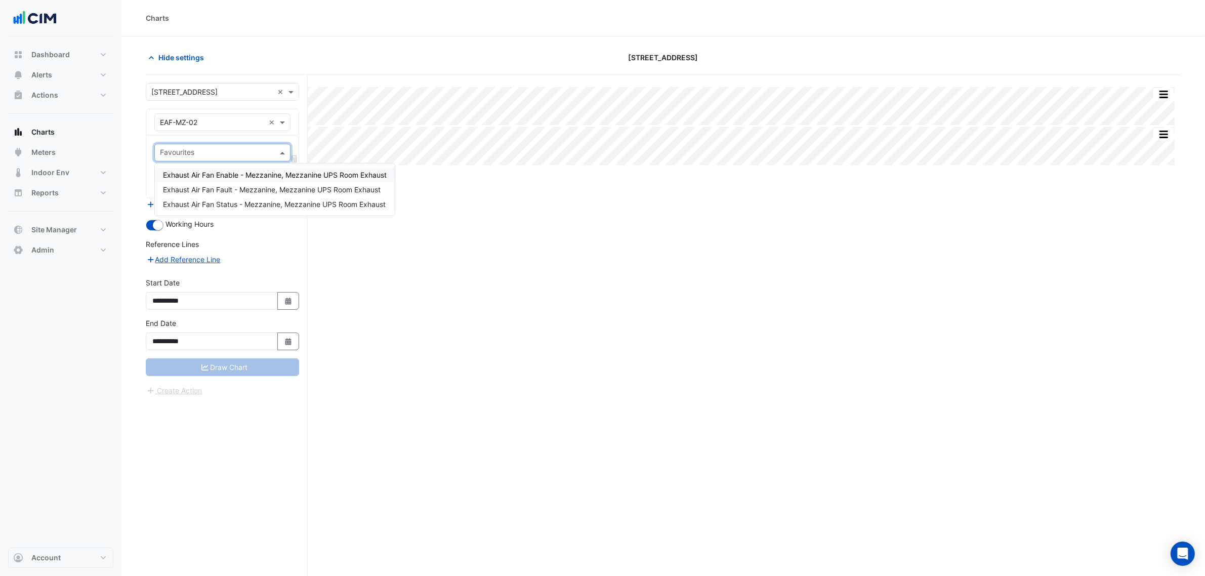
click at [228, 171] on span "Exhaust Air Fan Enable - Mezzanine, Mezzanine UPS Room Exhaust" at bounding box center [275, 175] width 224 height 9
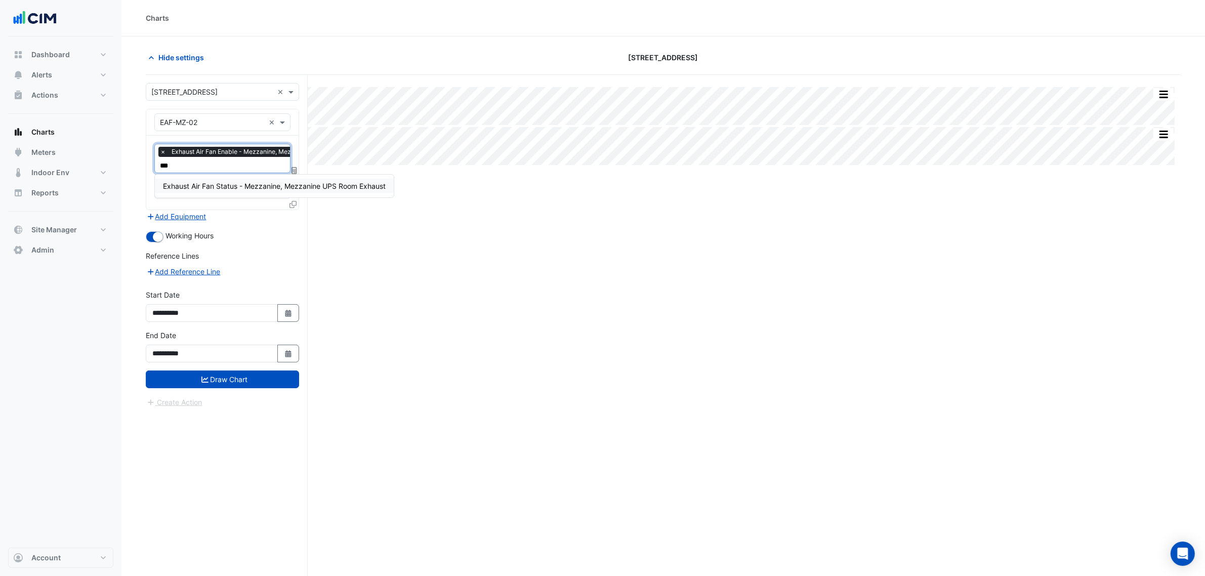
type input "****"
click at [234, 184] on span "Exhaust Air Fan Status - Mezzanine, Mezzanine UPS Room Exhaust" at bounding box center [274, 186] width 223 height 9
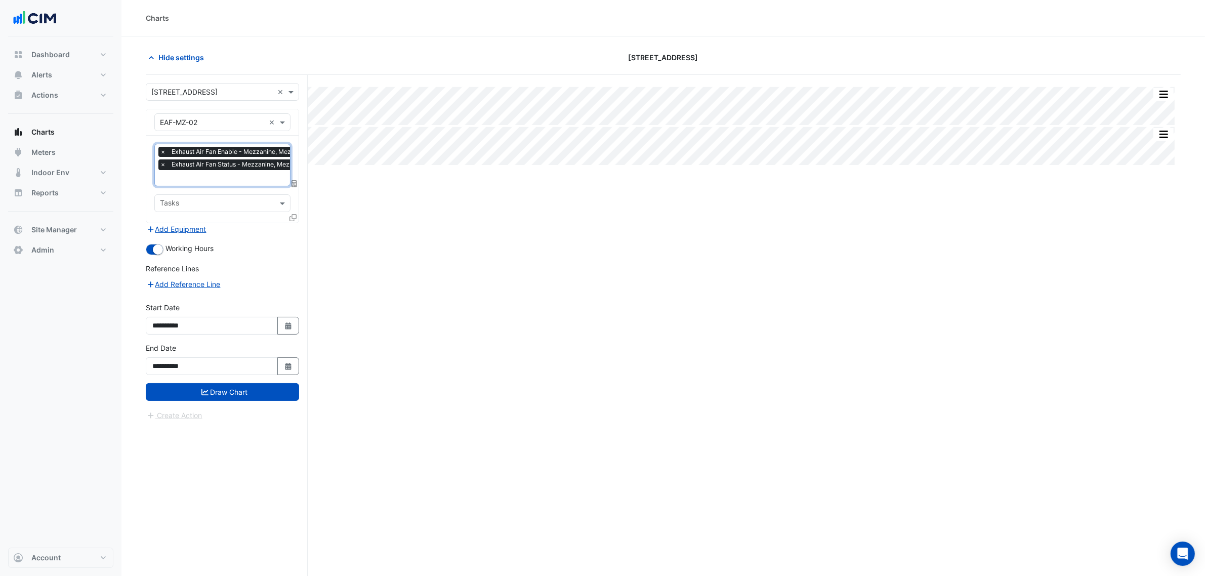
click at [289, 214] on icon at bounding box center [292, 217] width 7 height 7
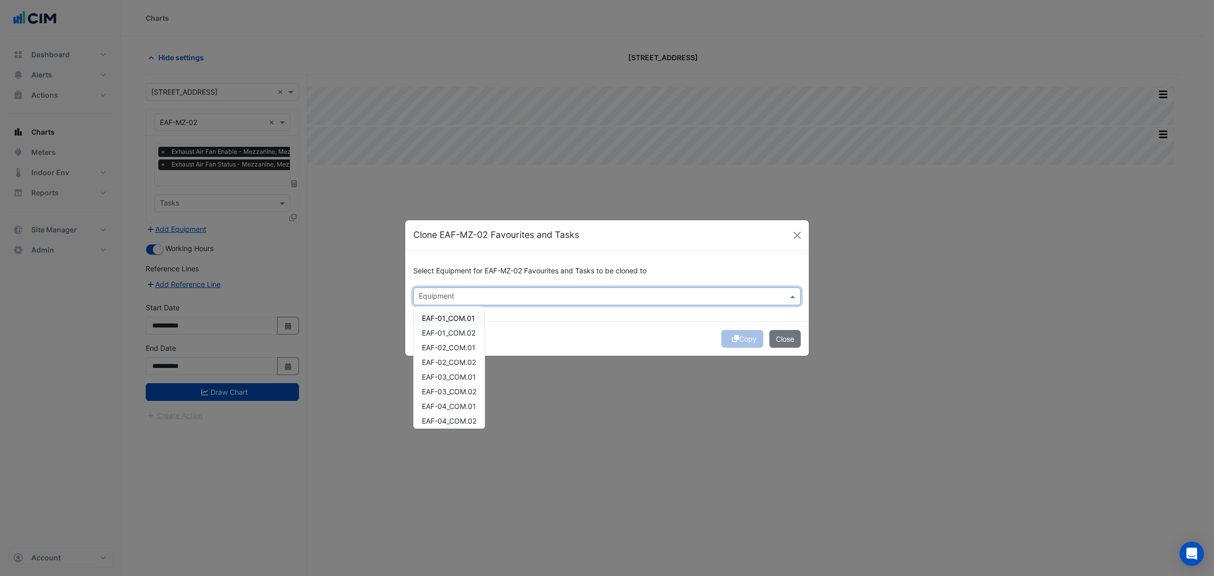
click at [464, 292] on input "text" at bounding box center [601, 297] width 365 height 11
click at [466, 322] on div "EAF-MZ-01" at bounding box center [441, 318] width 54 height 15
click at [463, 334] on div "EAF-MZ-03" at bounding box center [441, 332] width 54 height 15
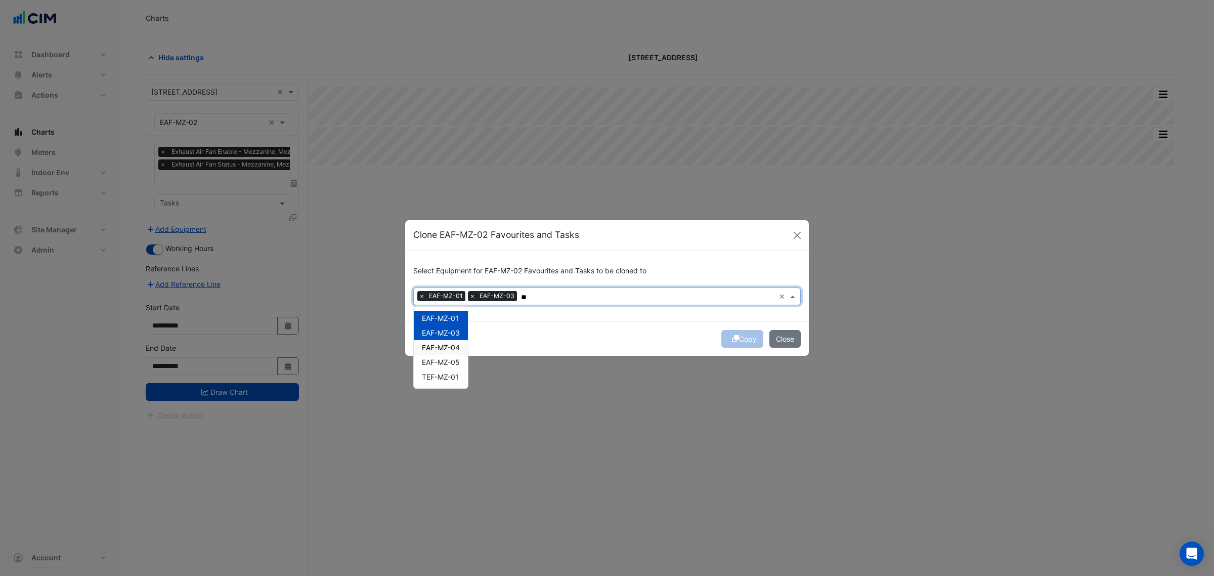
click at [454, 345] on span "EAF-MZ-04" at bounding box center [441, 347] width 38 height 9
click at [453, 370] on div "TEF-MZ-01" at bounding box center [441, 376] width 54 height 15
click at [453, 387] on div "EAF-MZ-01 EAF-MZ-03 EAF-MZ-04 EAF-MZ-05 TEF-MZ-01" at bounding box center [441, 347] width 54 height 81
click at [441, 364] on span "EAF-MZ-05" at bounding box center [441, 362] width 38 height 9
type input "**"
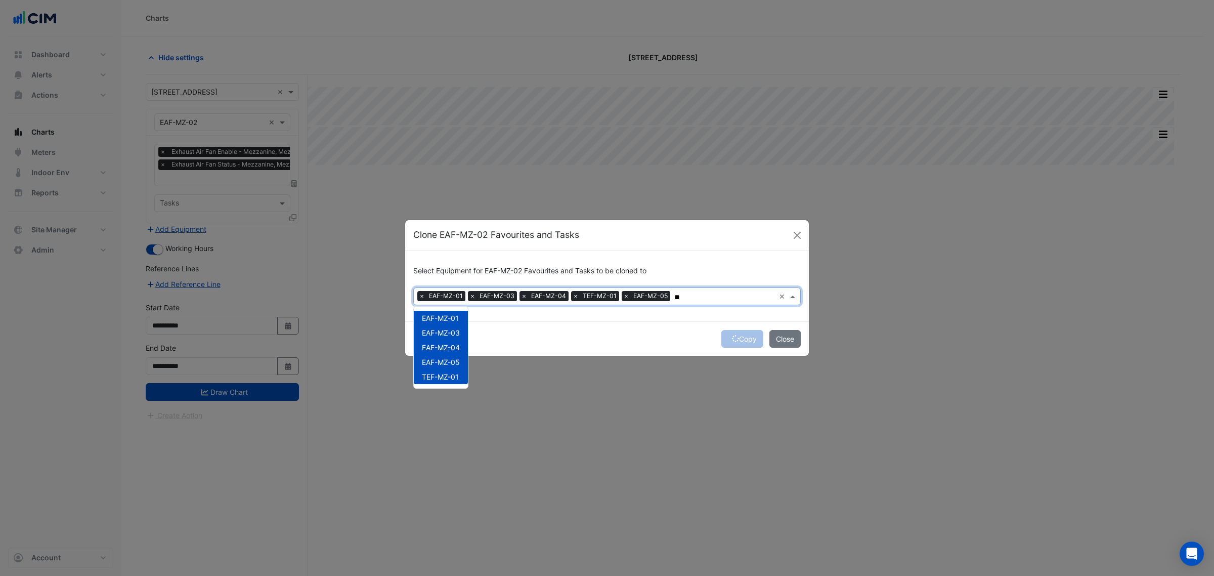
click at [591, 327] on div "Copy Close" at bounding box center [607, 338] width 404 height 34
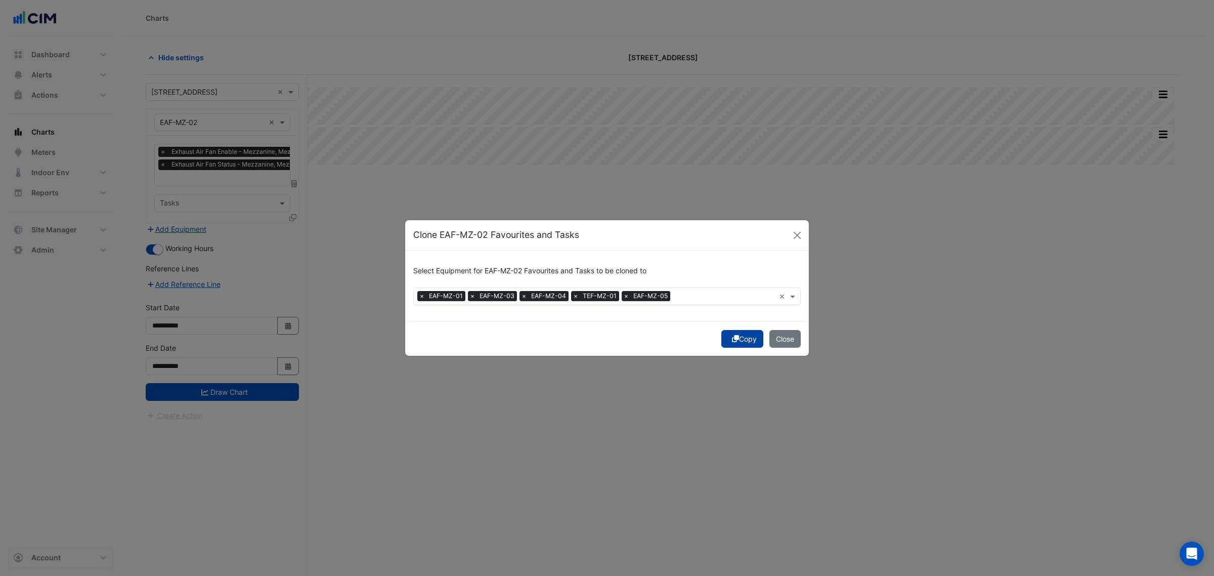
click at [728, 337] on button "Copy" at bounding box center [742, 339] width 42 height 18
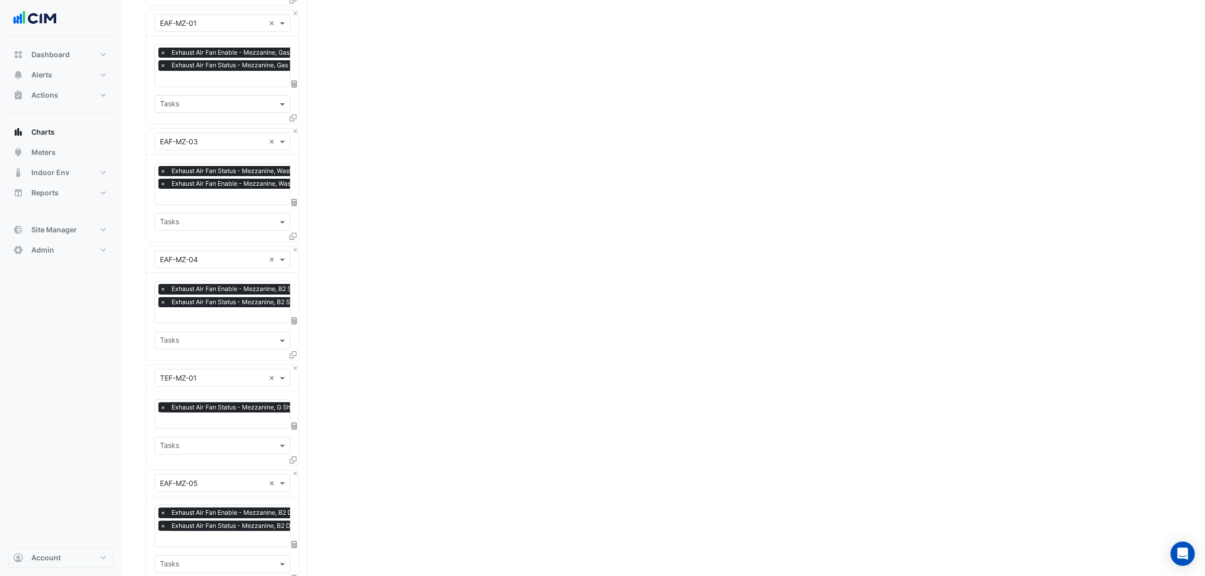
scroll to position [126, 0]
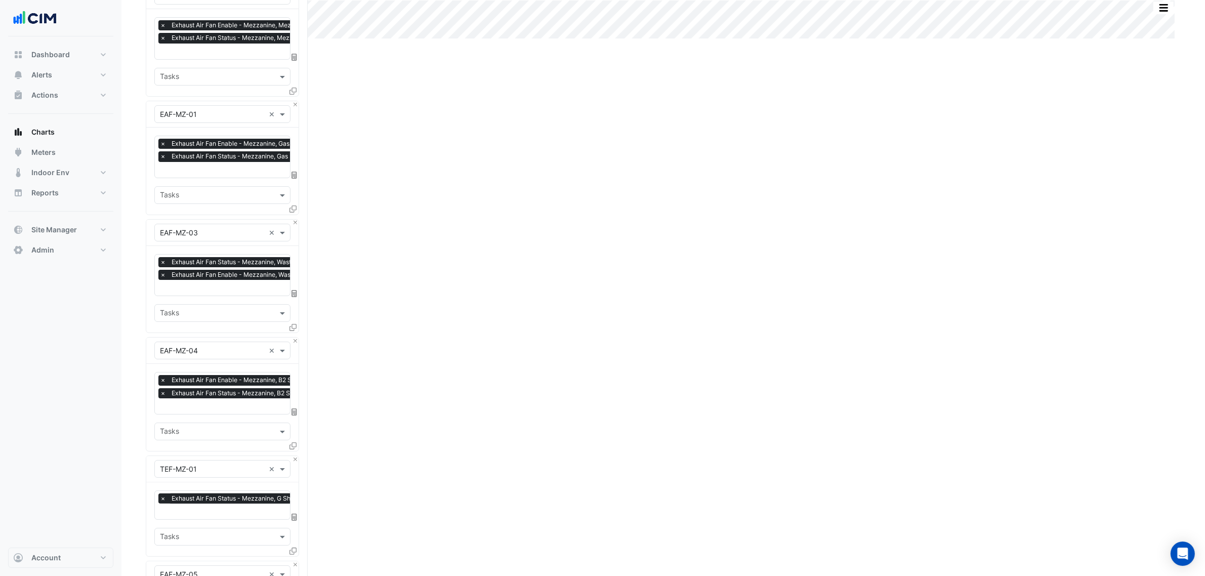
click at [217, 166] on input "text" at bounding box center [258, 170] width 196 height 11
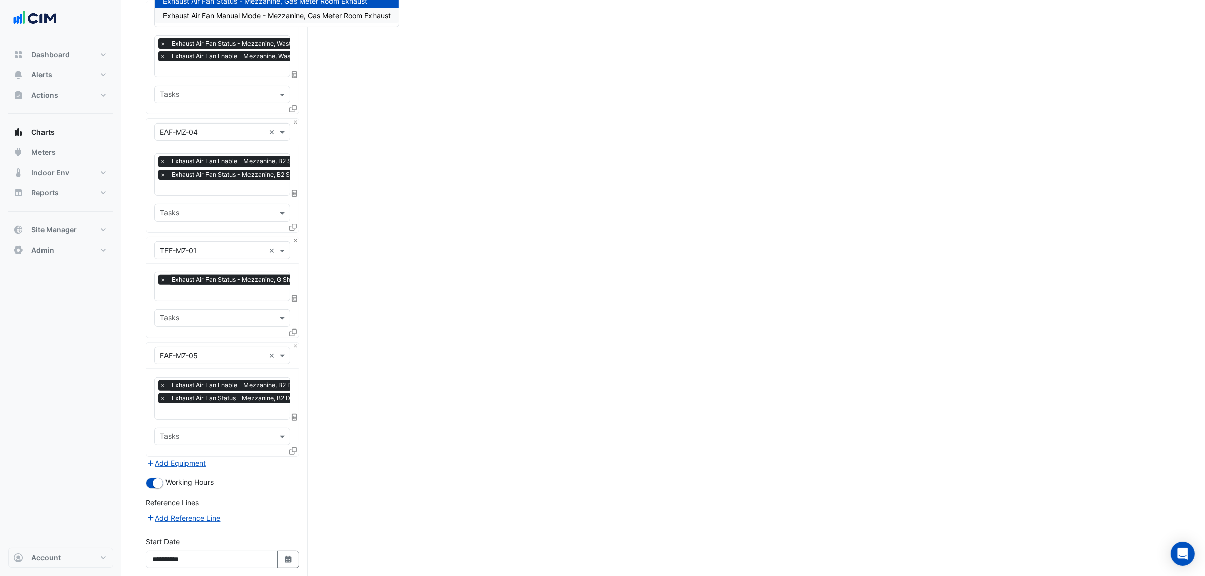
scroll to position [429, 0]
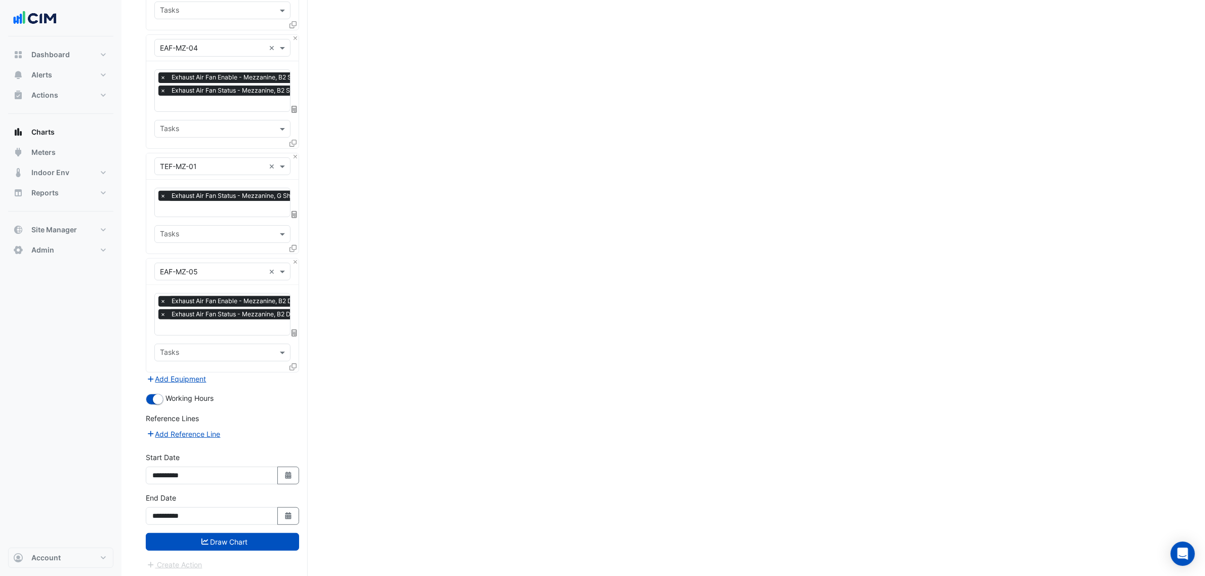
click at [200, 213] on div at bounding box center [258, 209] width 201 height 13
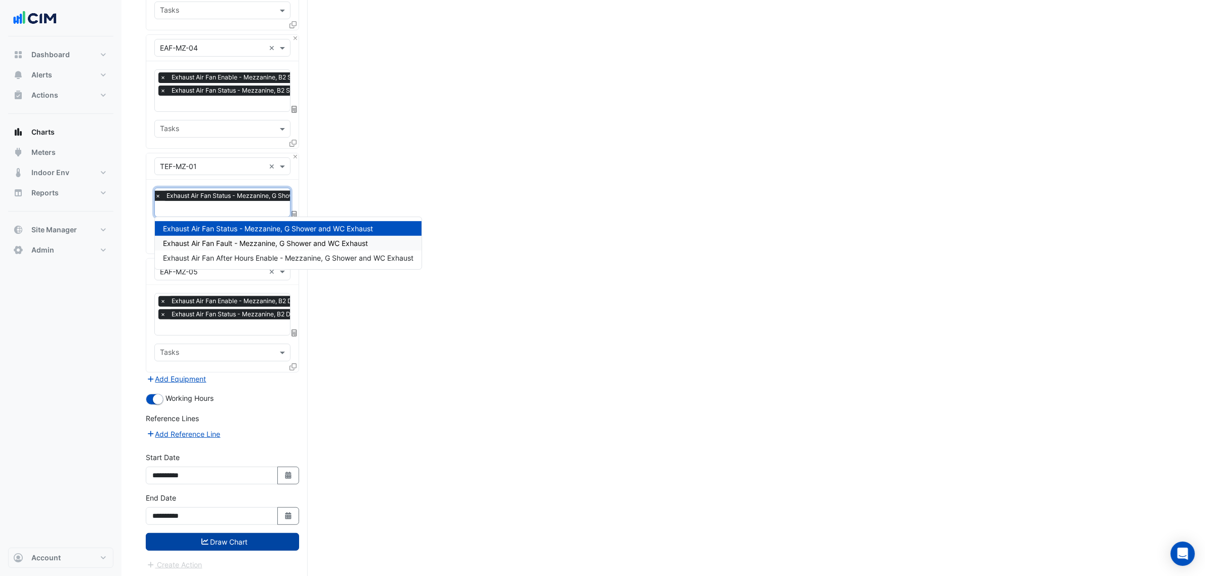
click at [251, 534] on button "Draw Chart" at bounding box center [222, 542] width 153 height 18
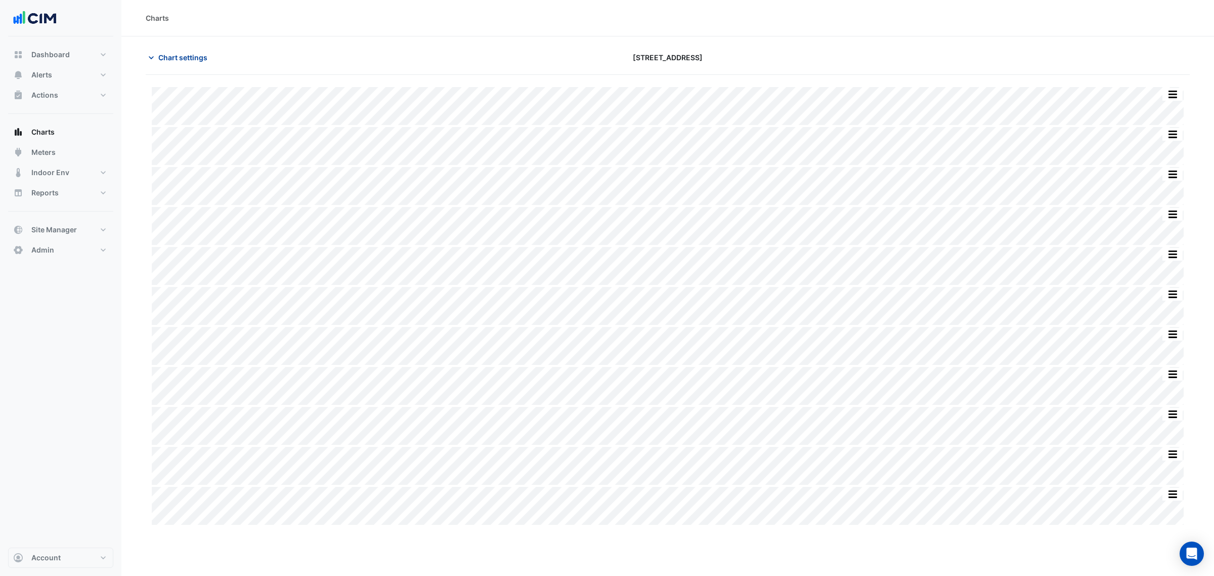
click at [196, 62] on span "Chart settings" at bounding box center [182, 57] width 49 height 11
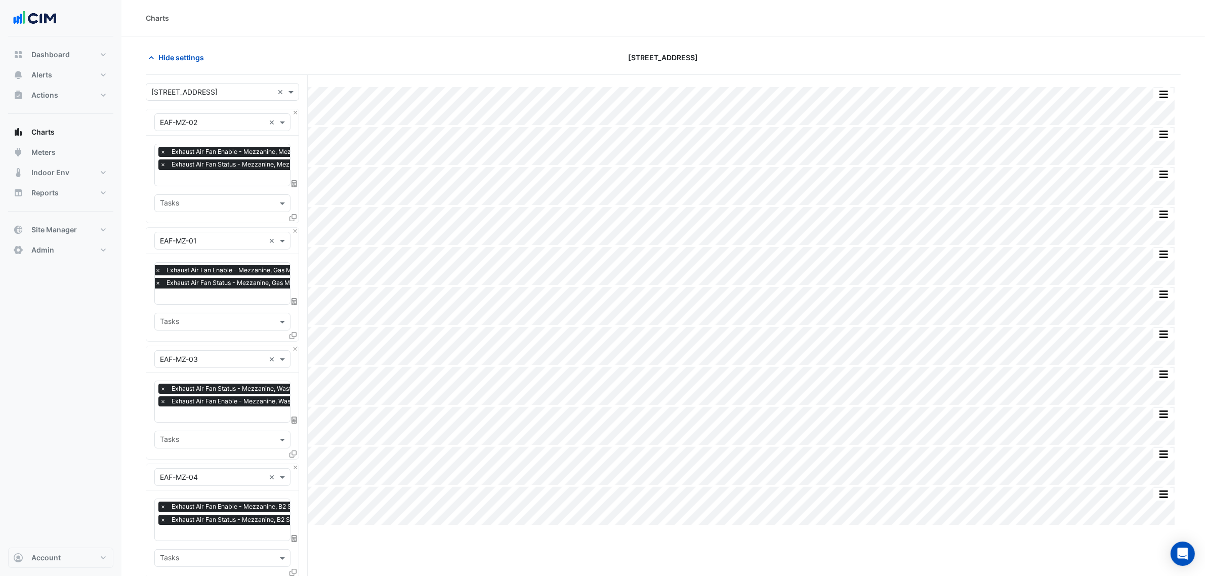
click at [198, 91] on input "text" at bounding box center [212, 92] width 122 height 11
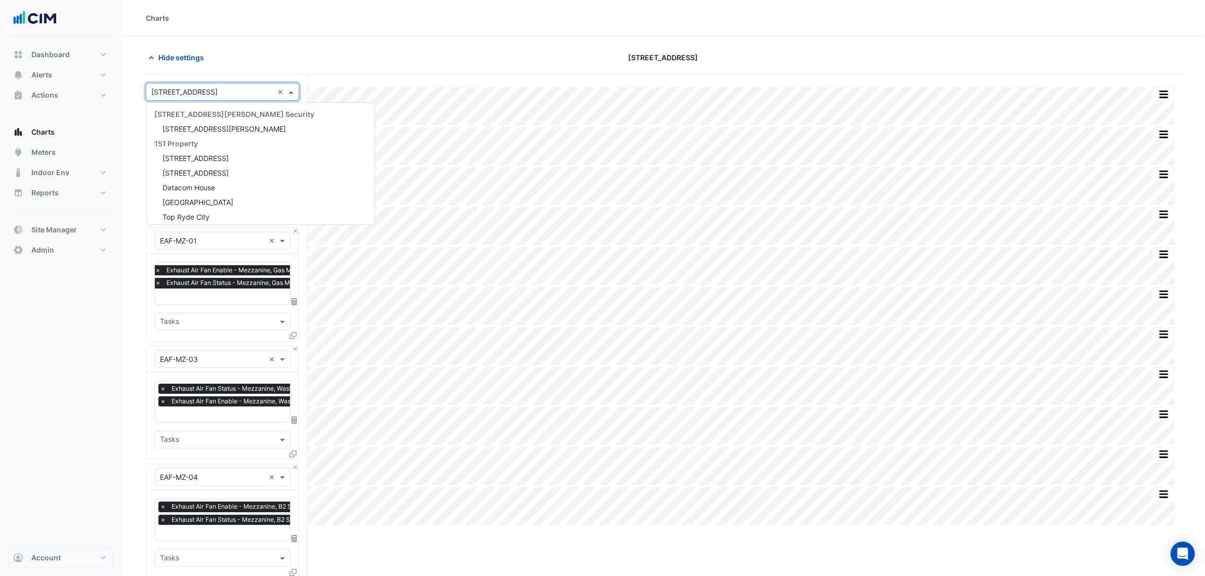
scroll to position [2510, 0]
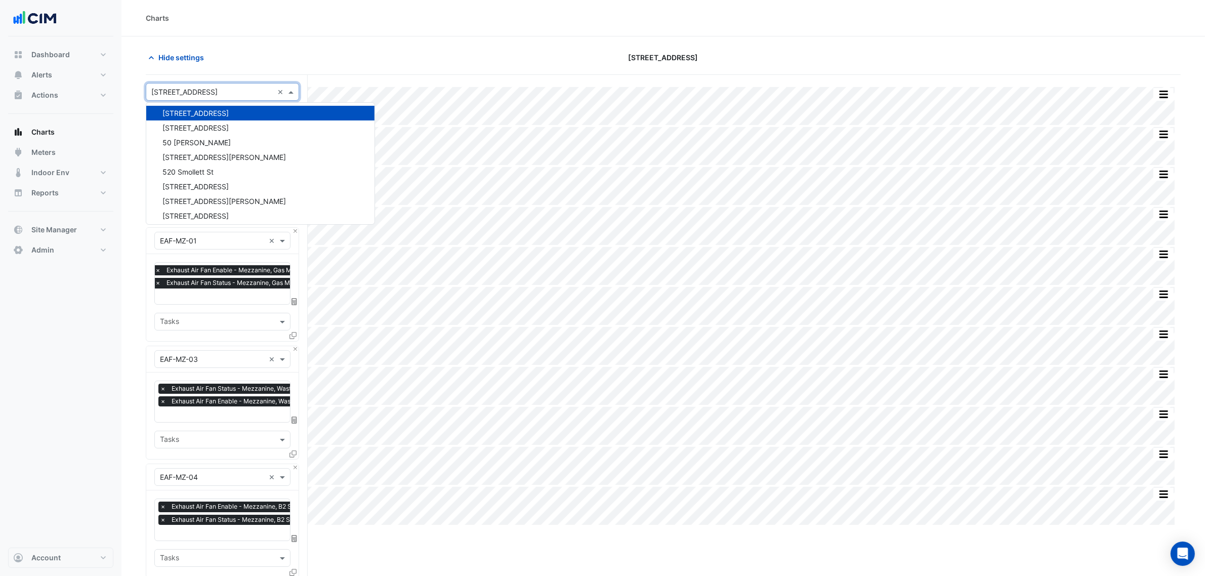
click at [276, 89] on div at bounding box center [222, 92] width 152 height 12
click at [278, 92] on div "Select a Site × 45-61 Waterloo Rd ×" at bounding box center [222, 92] width 153 height 18
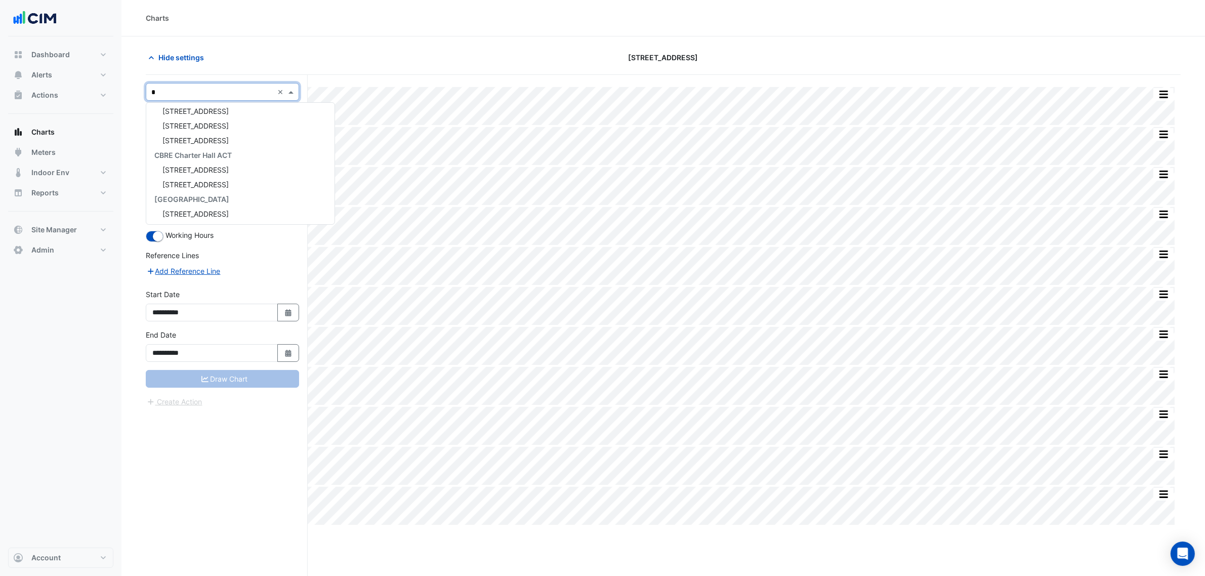
type input "**"
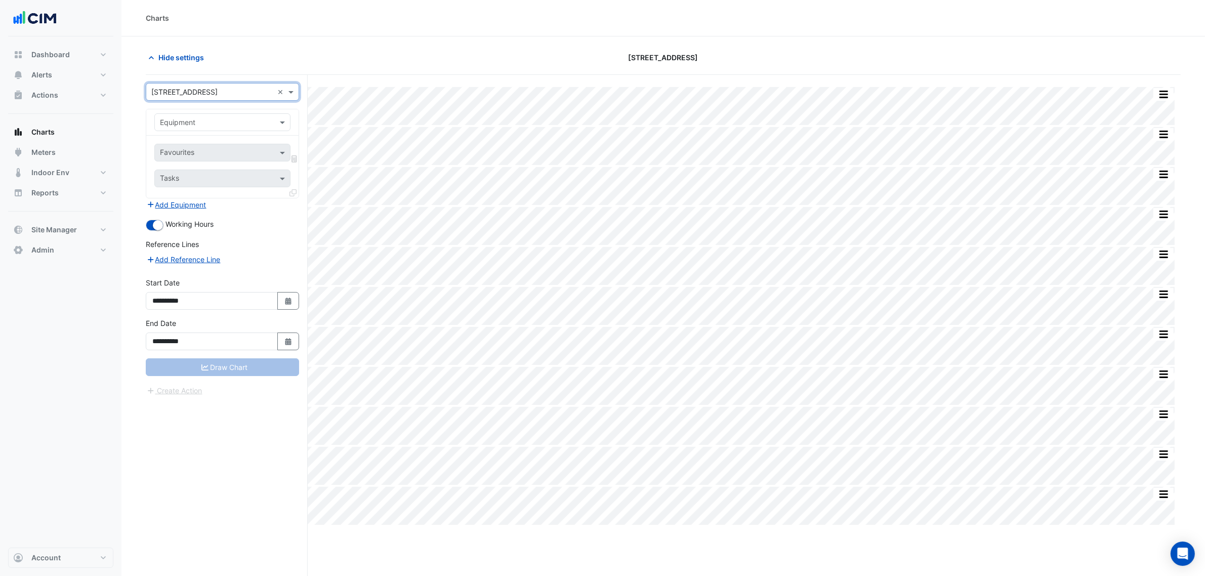
click at [219, 121] on input "text" at bounding box center [212, 122] width 105 height 11
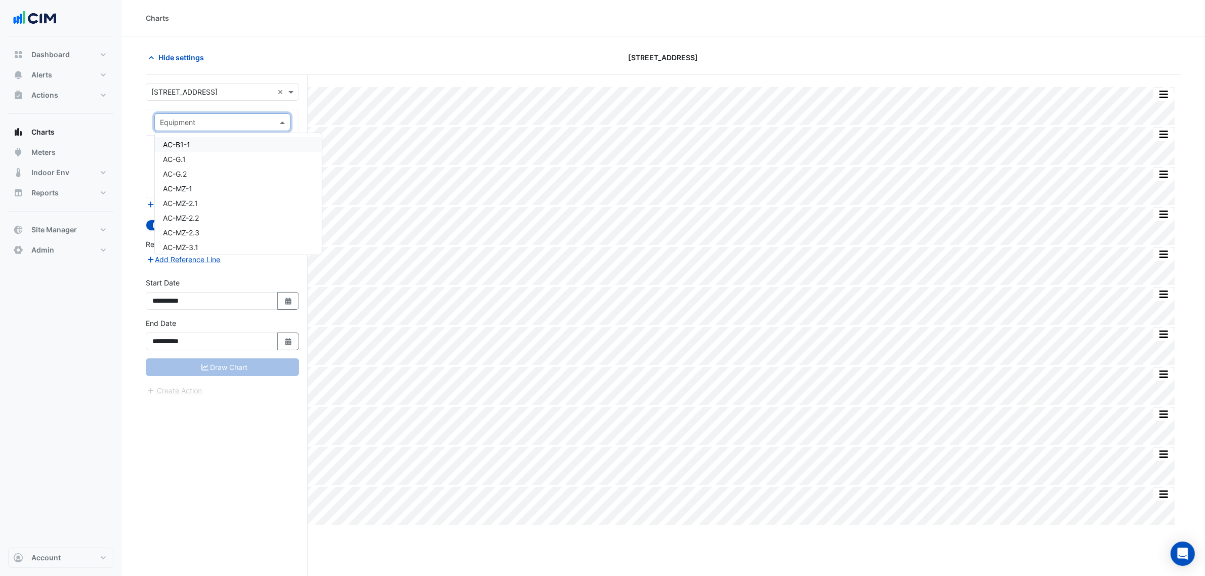
paste input "*********"
type input "*********"
click at [210, 138] on div "CWP-L9-T2" at bounding box center [222, 144] width 135 height 15
click at [207, 150] on input "text" at bounding box center [211, 153] width 102 height 11
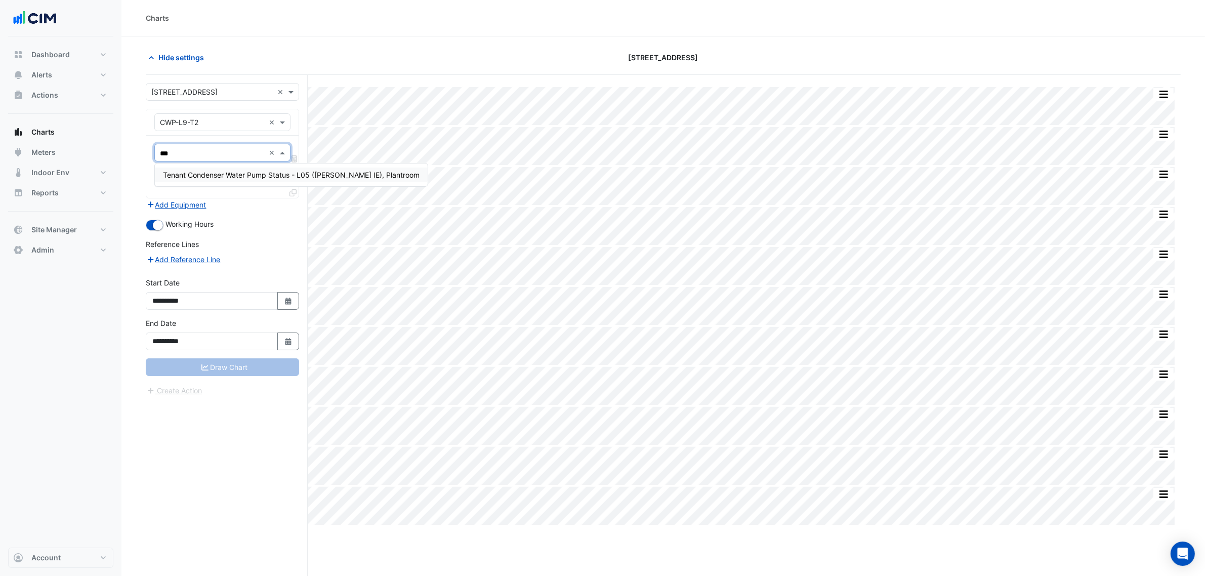
type input "****"
click at [213, 165] on div "Tenant Condenser Water Pump Status - L05 (NABERS IE), Plantroom" at bounding box center [291, 174] width 273 height 23
click at [214, 167] on div "Tenant Condenser Water Pump Status - L05 (NABERS IE), Plantroom" at bounding box center [291, 174] width 273 height 23
click at [213, 170] on div "Tenant Condenser Water Pump Status - L05 (NABERS IE), Plantroom" at bounding box center [291, 174] width 273 height 23
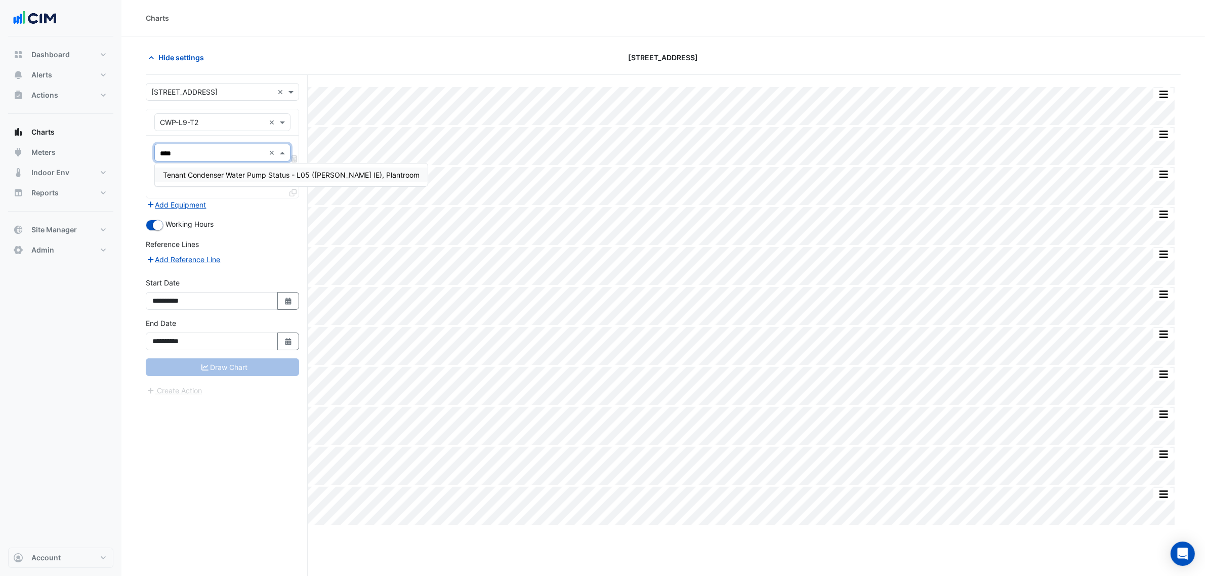
click at [213, 171] on span "Tenant Condenser Water Pump Status - L05 (NABERS IE), Plantroom" at bounding box center [291, 175] width 257 height 9
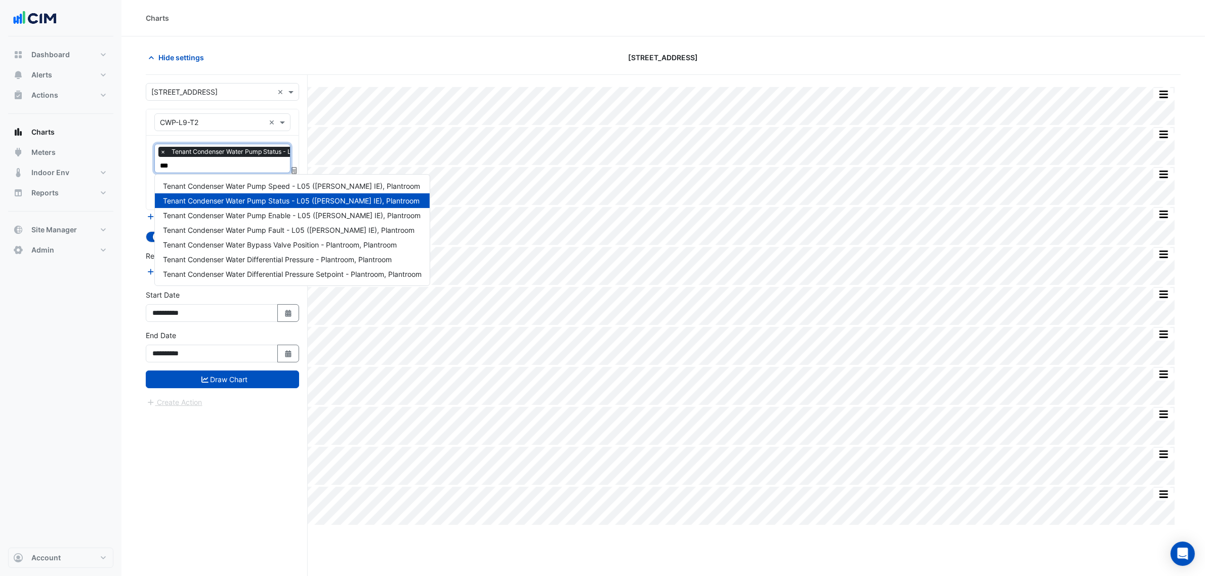
type input "****"
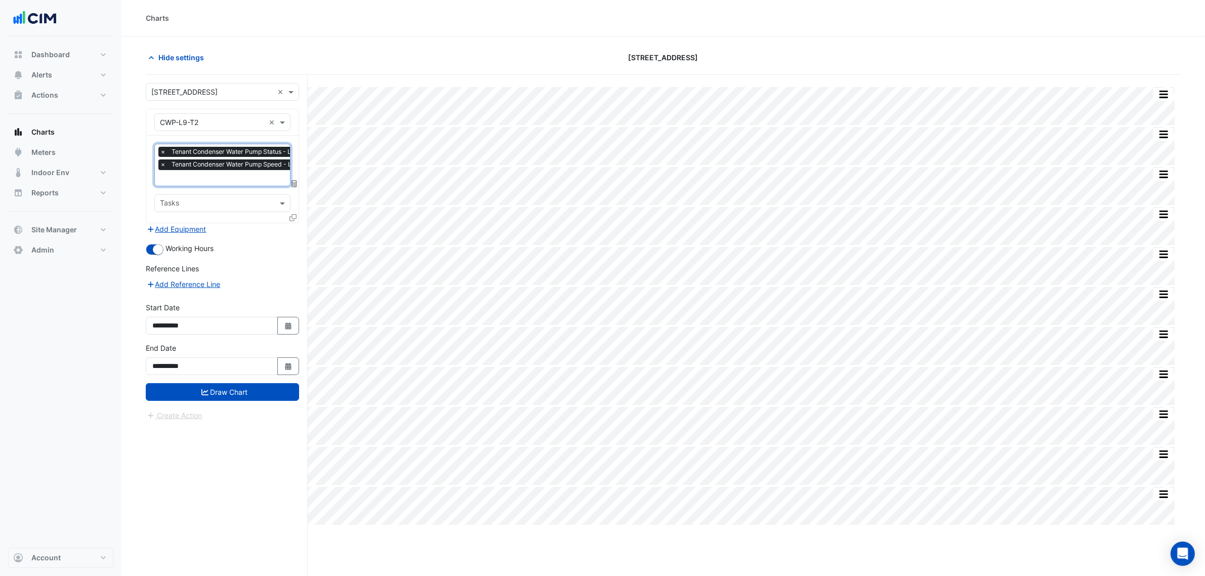
click at [296, 210] on div "Favourites × Tenant Condenser Water Pump Status - L05 (NABERS IE), Plantroom × …" at bounding box center [222, 179] width 152 height 87
click at [294, 212] on div at bounding box center [293, 219] width 9 height 15
click at [297, 214] on div at bounding box center [293, 219] width 9 height 15
click at [294, 215] on icon at bounding box center [292, 217] width 7 height 7
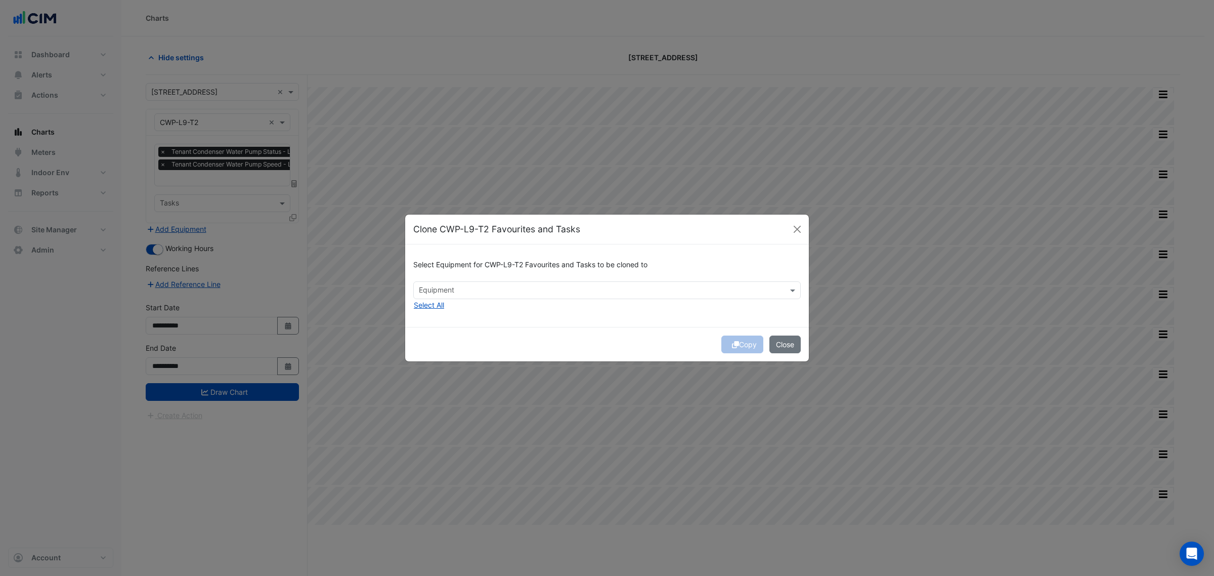
click at [461, 279] on div "Select Equipment for CWP-L9-T2 Favourites and Tasks to be cloned to" at bounding box center [607, 266] width 388 height 29
click at [467, 288] on input "text" at bounding box center [601, 291] width 365 height 11
click at [475, 340] on div "CWP-L9-T3" at bounding box center [465, 341] width 103 height 15
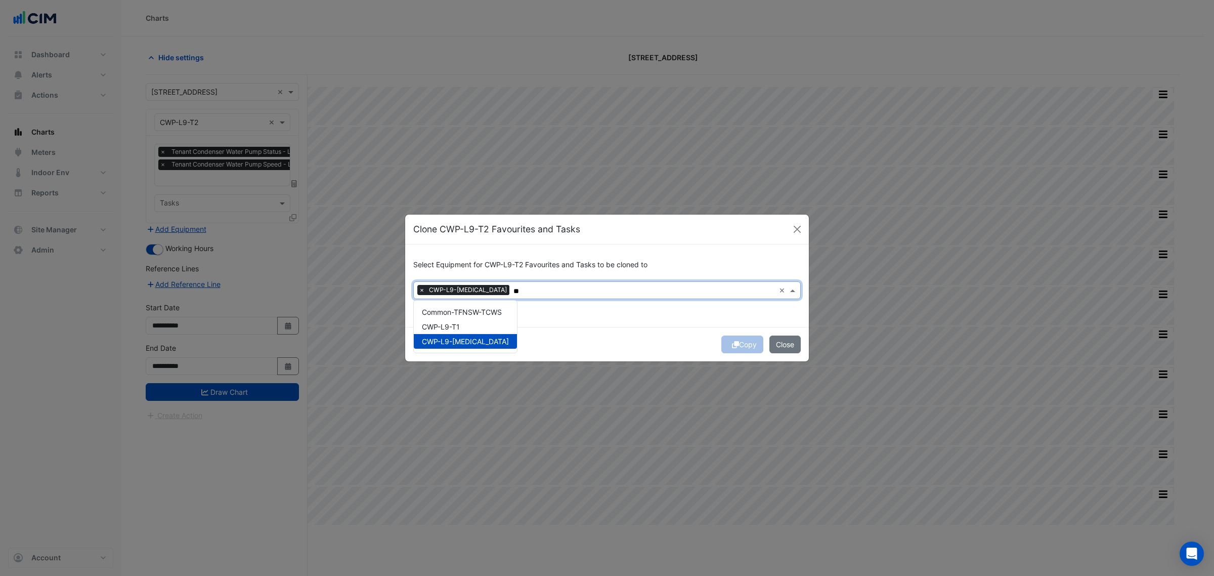
type input "**"
click at [590, 334] on div "Copy Close" at bounding box center [607, 344] width 404 height 34
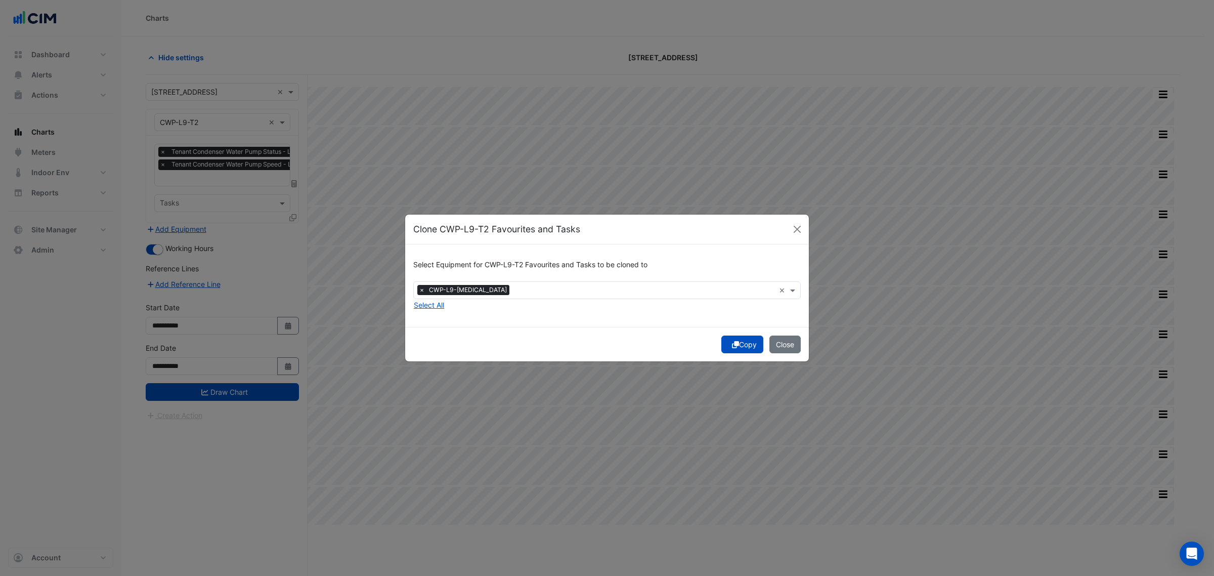
click at [739, 342] on button "Copy" at bounding box center [742, 344] width 42 height 18
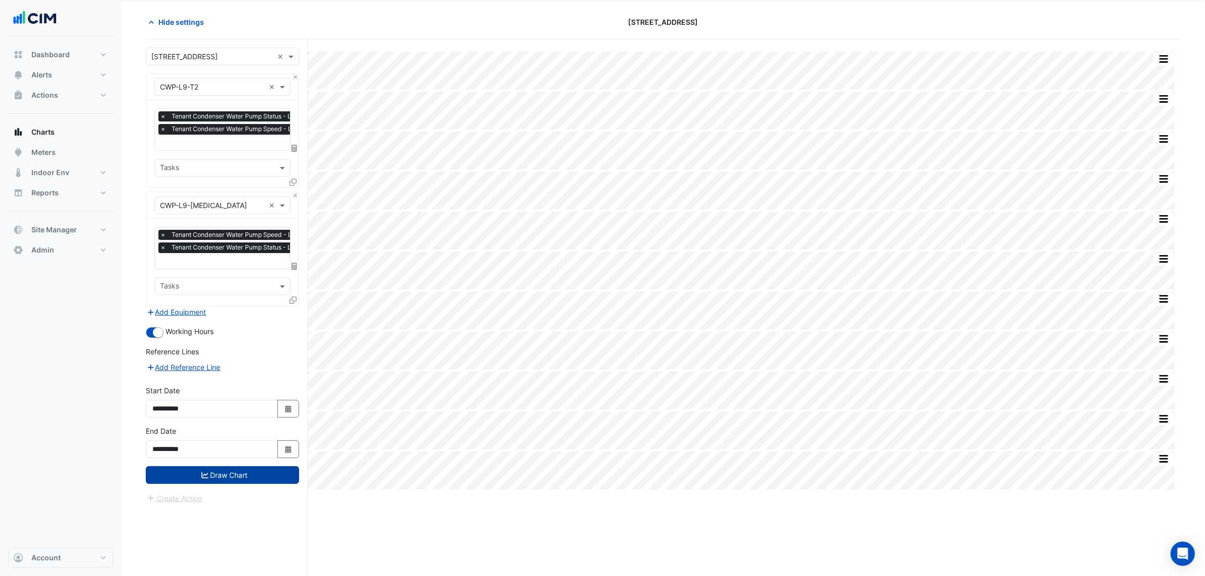
scroll to position [38, 0]
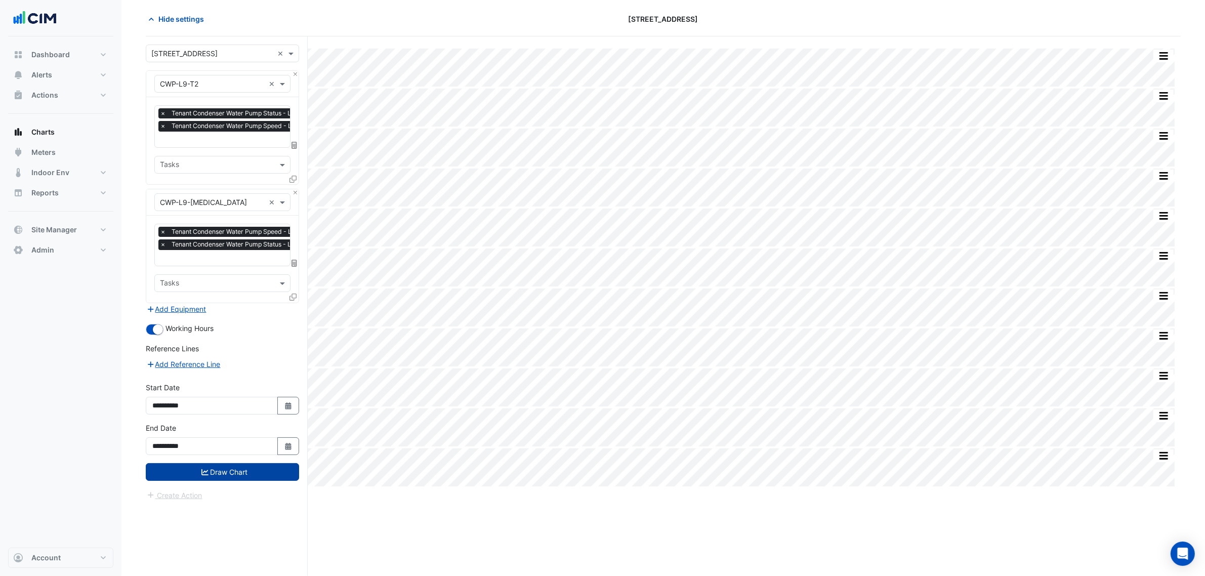
click at [236, 476] on button "Draw Chart" at bounding box center [222, 472] width 153 height 18
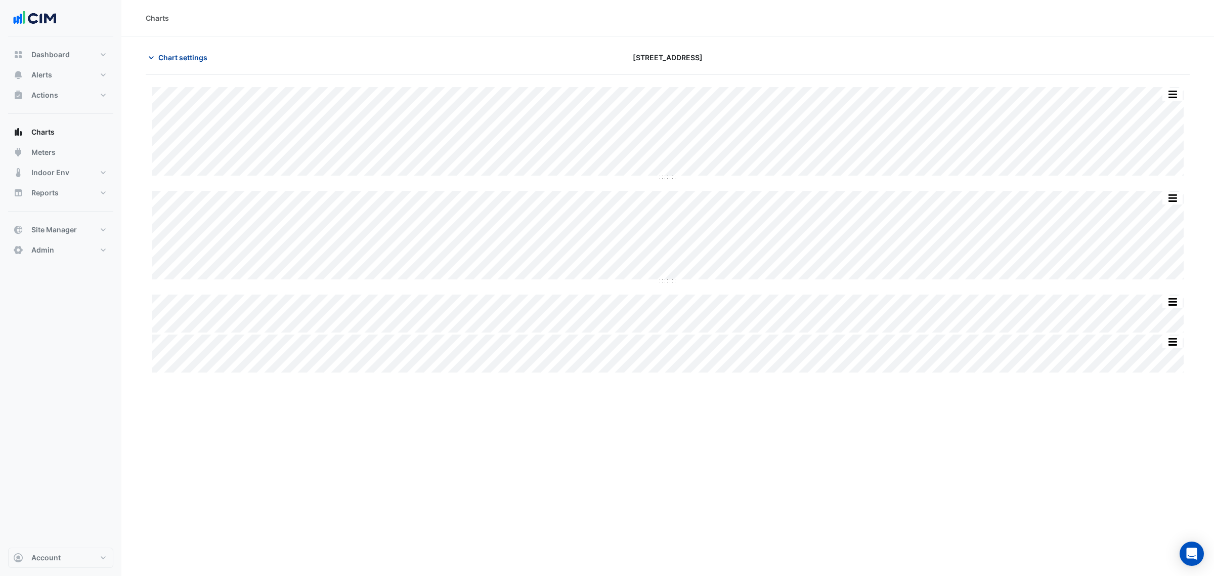
click at [195, 62] on span "Chart settings" at bounding box center [182, 57] width 49 height 11
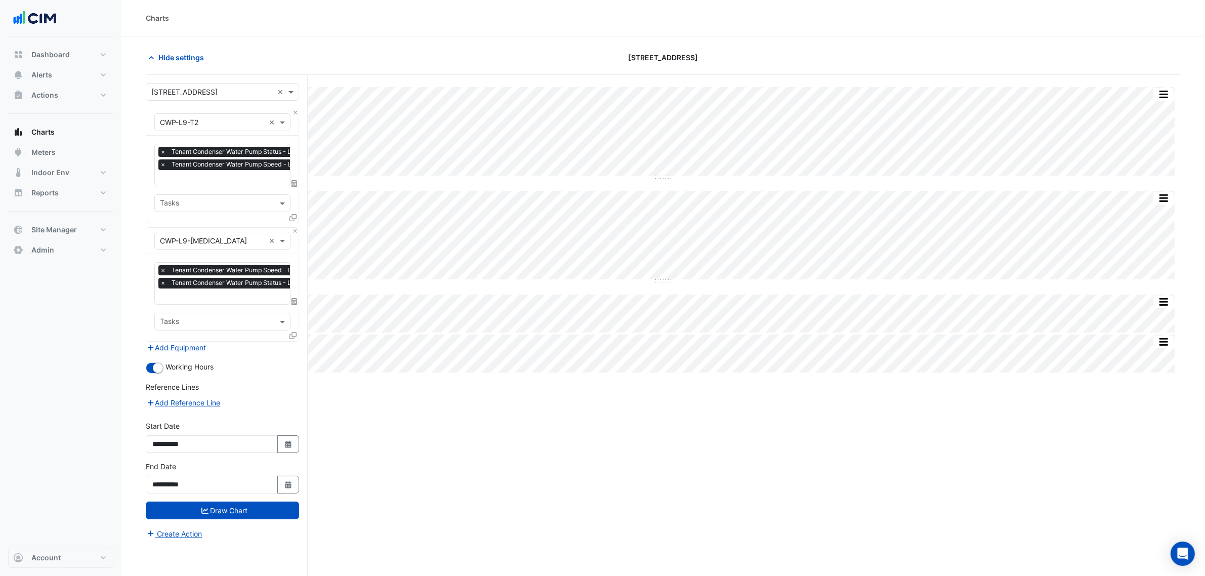
click at [195, 121] on input "text" at bounding box center [212, 122] width 105 height 11
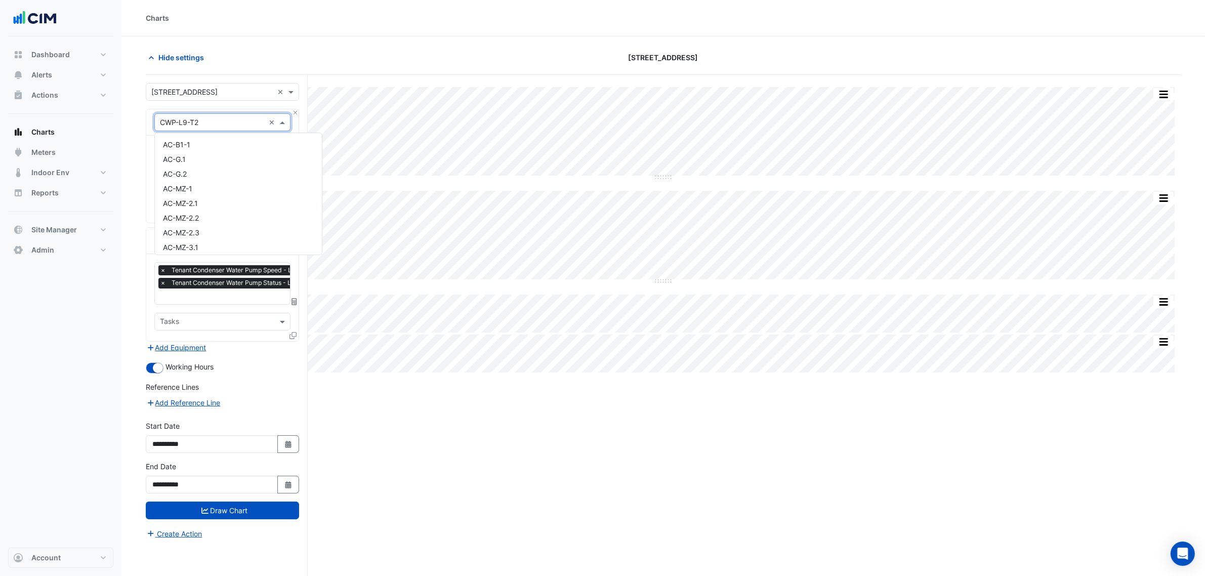
scroll to position [7800, 0]
paste input "*********"
type input "*********"
click at [262, 142] on div "AC-MZ-4.4" at bounding box center [222, 144] width 135 height 15
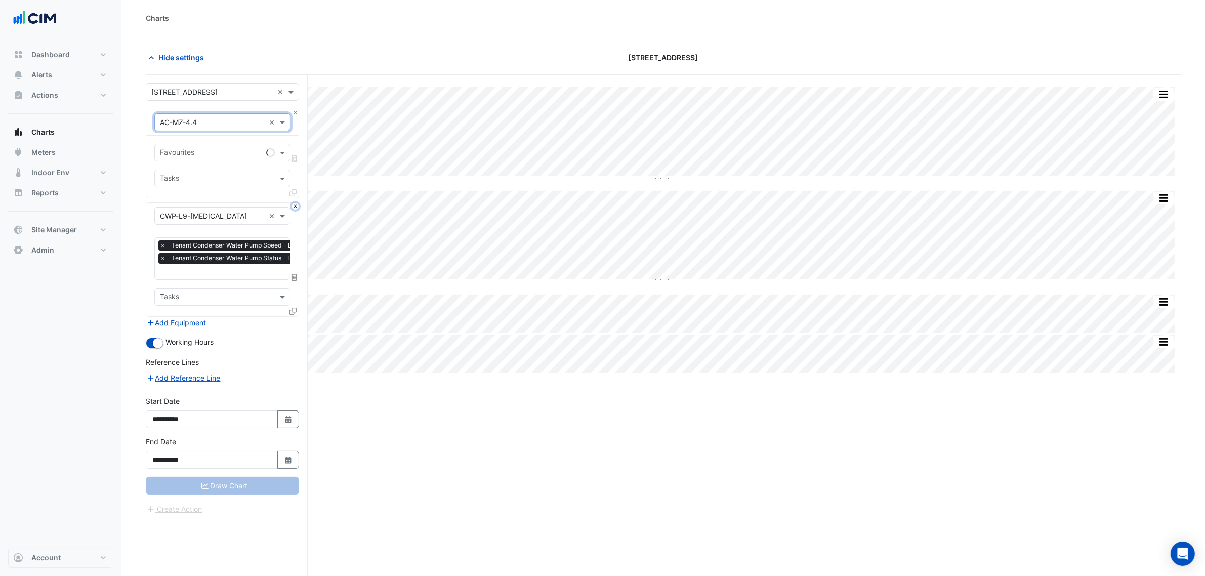
click at [294, 205] on button "Close" at bounding box center [295, 206] width 7 height 7
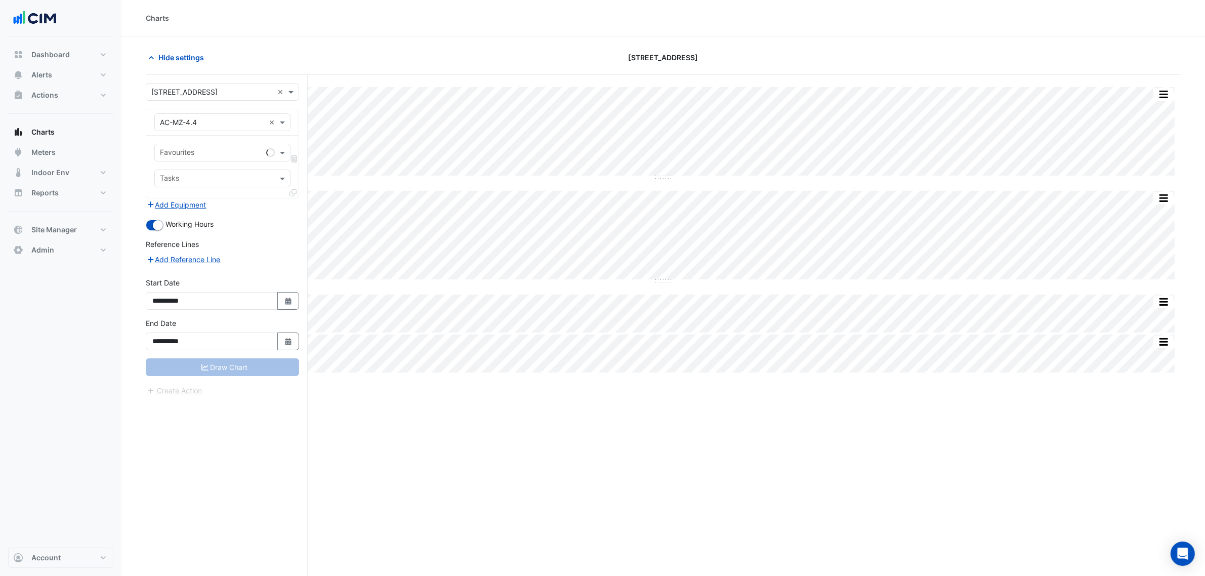
click at [241, 163] on div "Favourites Tasks" at bounding box center [222, 167] width 152 height 62
click at [238, 159] on div at bounding box center [210, 153] width 104 height 13
type input "****"
click at [228, 178] on span "PAC Supply Air Fan Status - Mezzanine, 4.4 BD Room 2" at bounding box center [255, 175] width 184 height 9
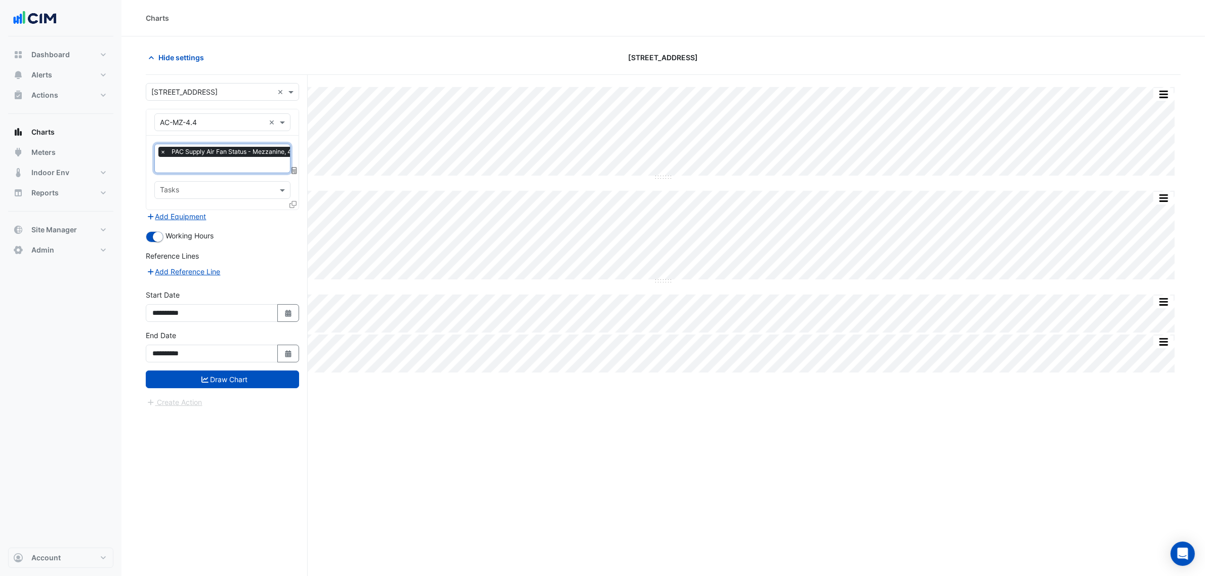
click at [225, 157] on span "PAC Supply Air Fan Status - Mezzanine, 4.4 BD Room 2" at bounding box center [251, 152] width 164 height 10
type input "*"
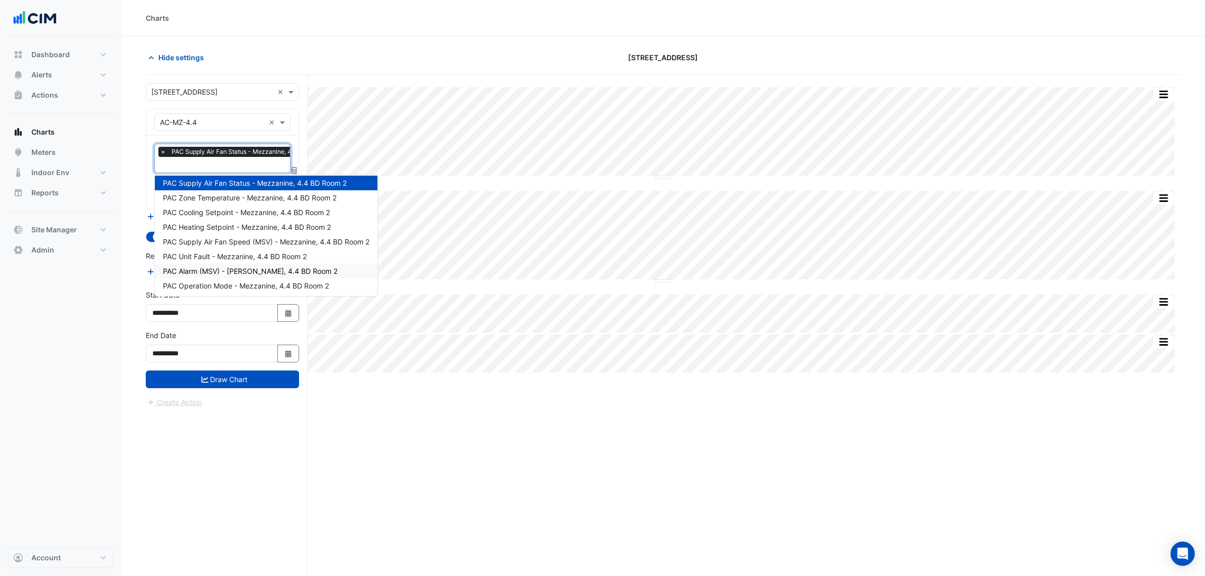
scroll to position [4, 0]
click at [262, 282] on span "PAC Operation Mode - Mezzanine, 4.4 BD Room 2" at bounding box center [246, 285] width 166 height 9
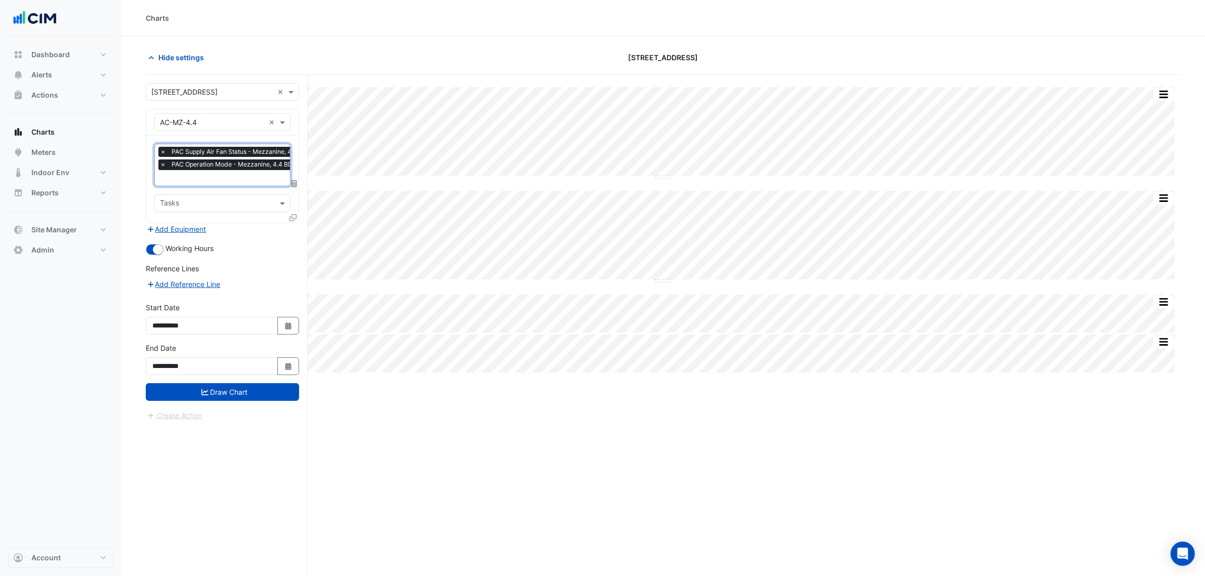
click at [163, 165] on span "×" at bounding box center [162, 164] width 9 height 10
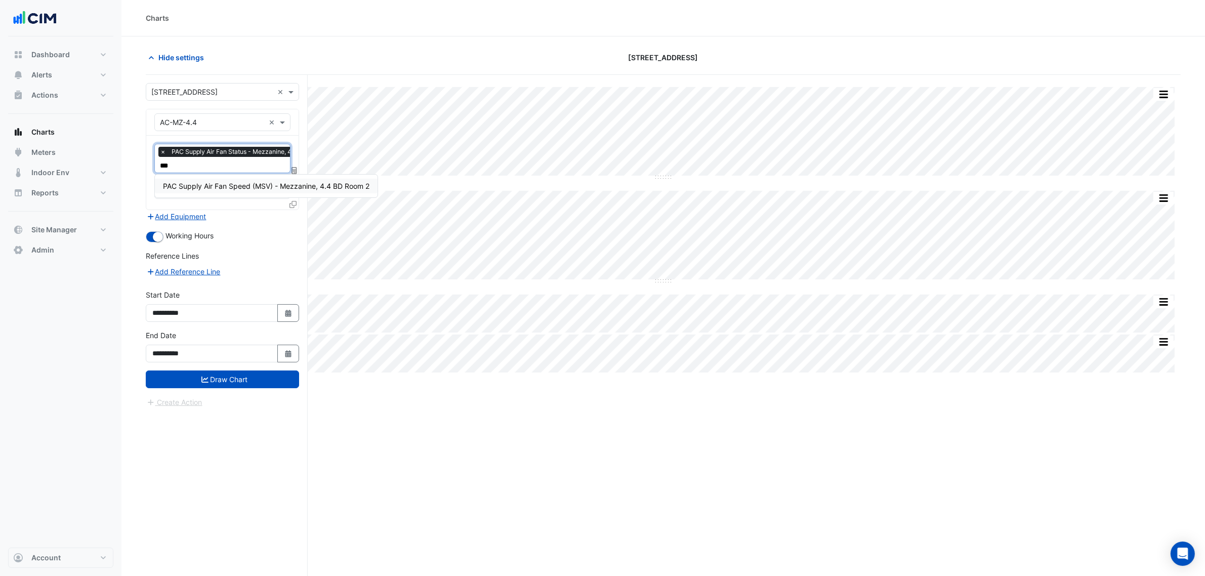
type input "****"
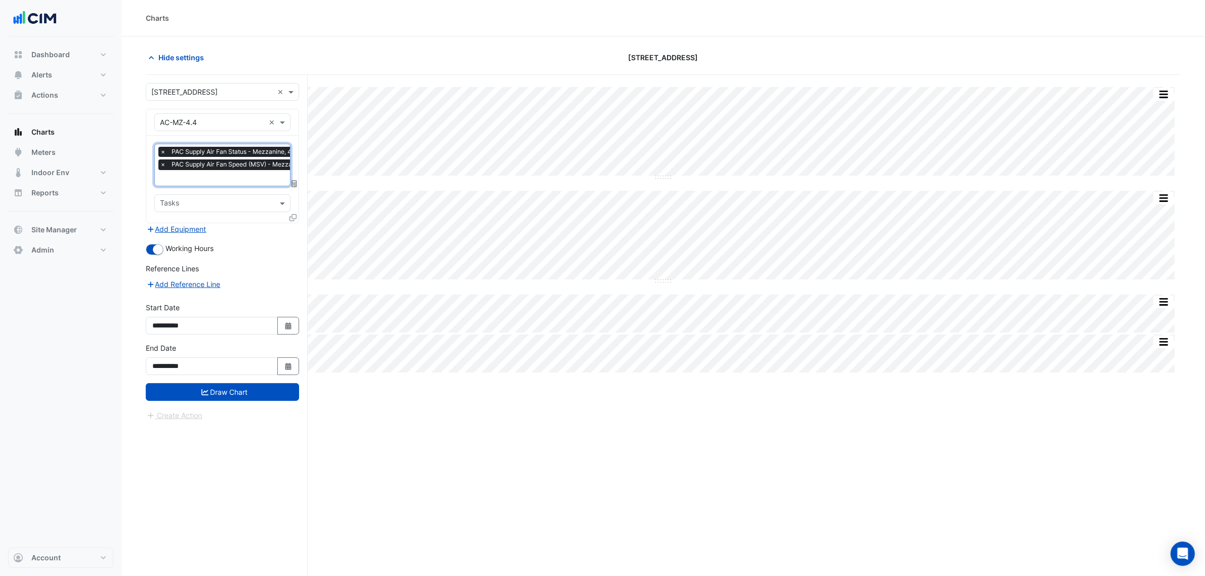
click at [291, 219] on icon at bounding box center [292, 217] width 7 height 7
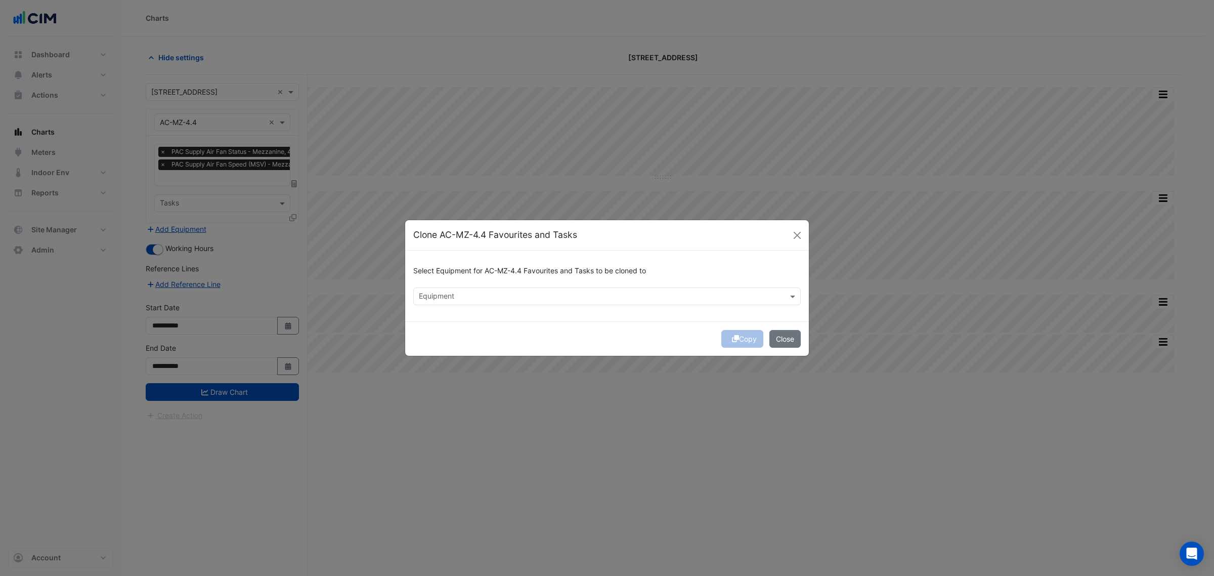
click at [447, 292] on input "text" at bounding box center [601, 297] width 365 height 11
click at [449, 317] on span "AC-MZ-4.1" at bounding box center [439, 318] width 35 height 9
click at [445, 328] on span "AC-MZ-4.2" at bounding box center [440, 332] width 36 height 9
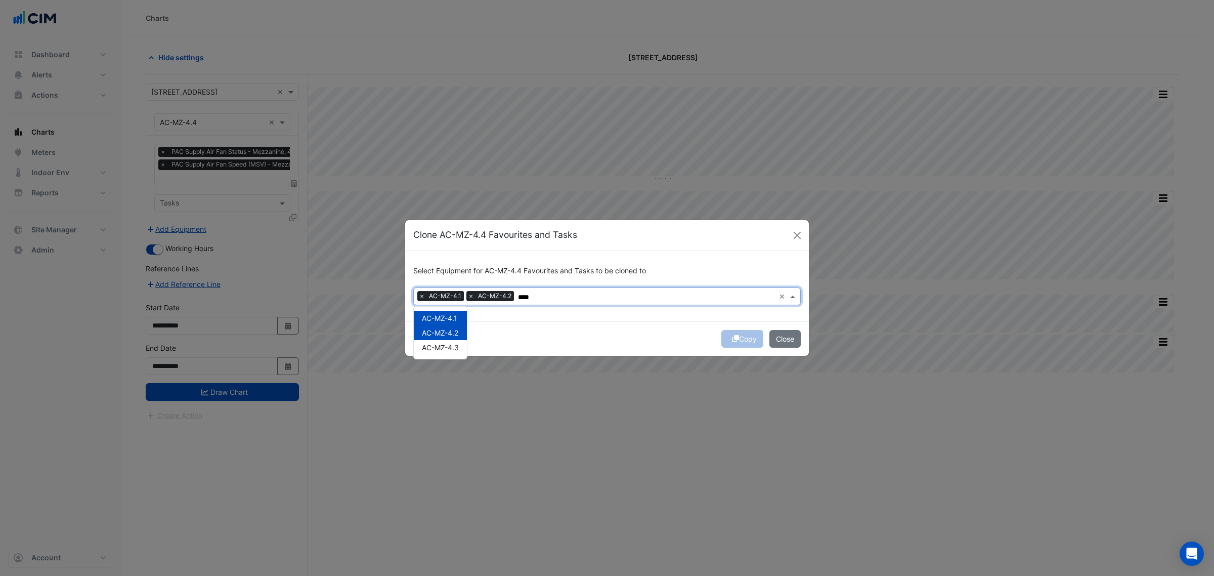
click at [445, 343] on span "AC-MZ-4.3" at bounding box center [440, 347] width 37 height 9
click at [458, 313] on div "AC-MZ-3.1" at bounding box center [440, 318] width 53 height 15
drag, startPoint x: 455, startPoint y: 325, endPoint x: 449, endPoint y: 339, distance: 15.9
click at [455, 327] on div "AC-MZ-3.2" at bounding box center [440, 332] width 53 height 15
click at [449, 343] on span "AC-MZ-3.3" at bounding box center [440, 347] width 37 height 9
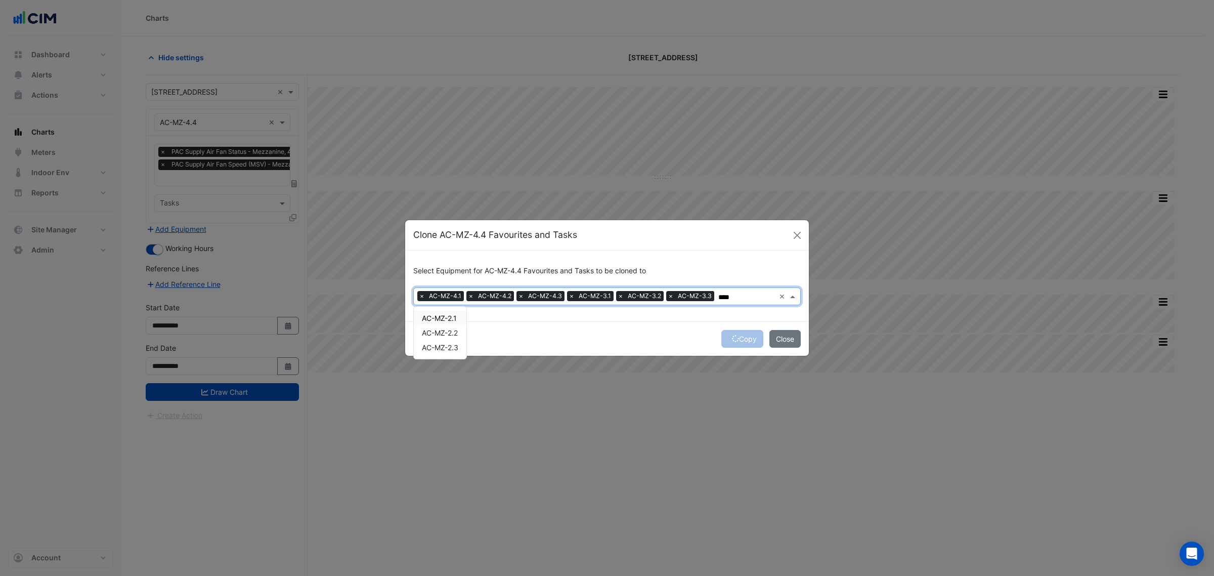
click at [465, 324] on div "AC-MZ-2.1" at bounding box center [440, 318] width 53 height 15
click at [461, 335] on div "AC-MZ-2.2" at bounding box center [440, 332] width 53 height 15
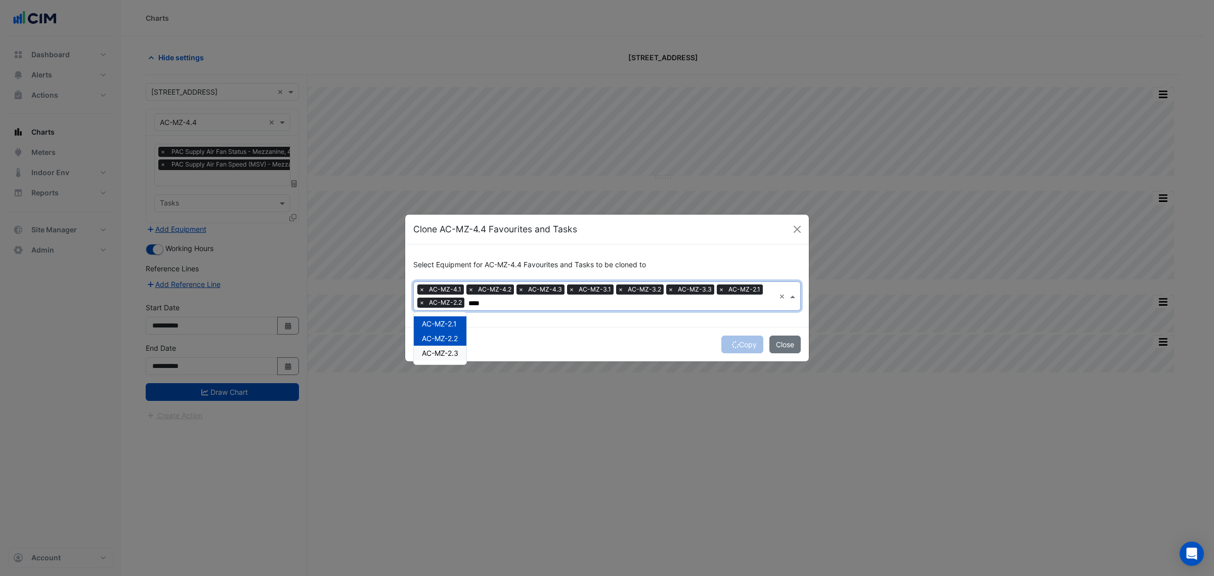
click at [461, 346] on div "AC-MZ-2.3" at bounding box center [440, 353] width 53 height 15
click at [437, 328] on div "AC-MZ-1" at bounding box center [437, 323] width 46 height 15
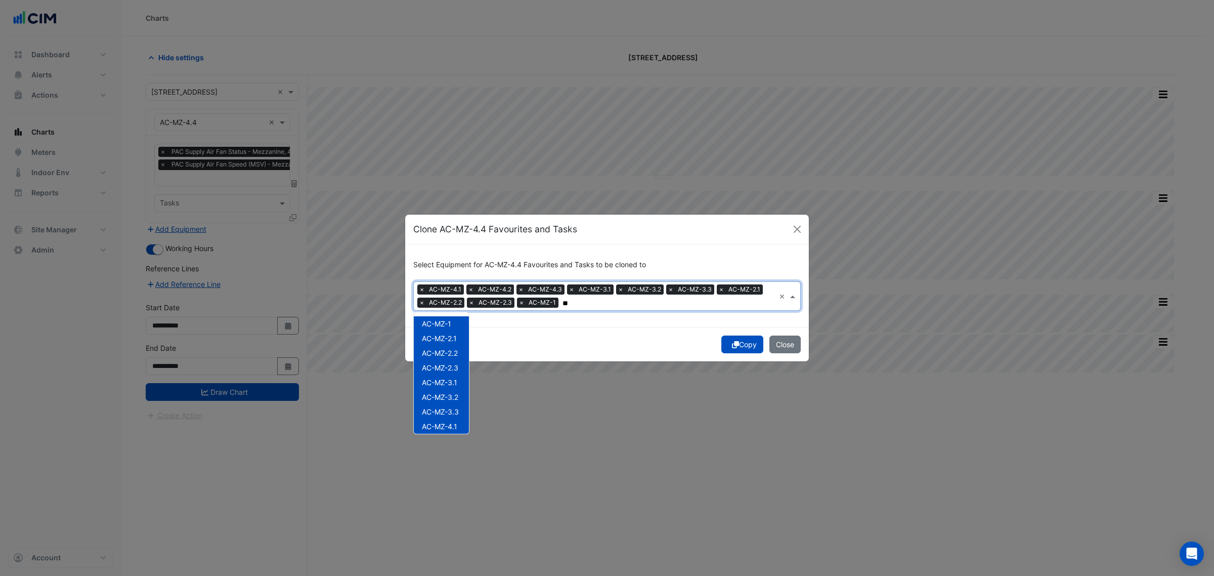
type input "*"
drag, startPoint x: 446, startPoint y: 322, endPoint x: 442, endPoint y: 335, distance: 14.2
click at [446, 322] on div "AC-G.1" at bounding box center [434, 323] width 40 height 15
click at [442, 335] on span "AC-G.2" at bounding box center [434, 338] width 24 height 9
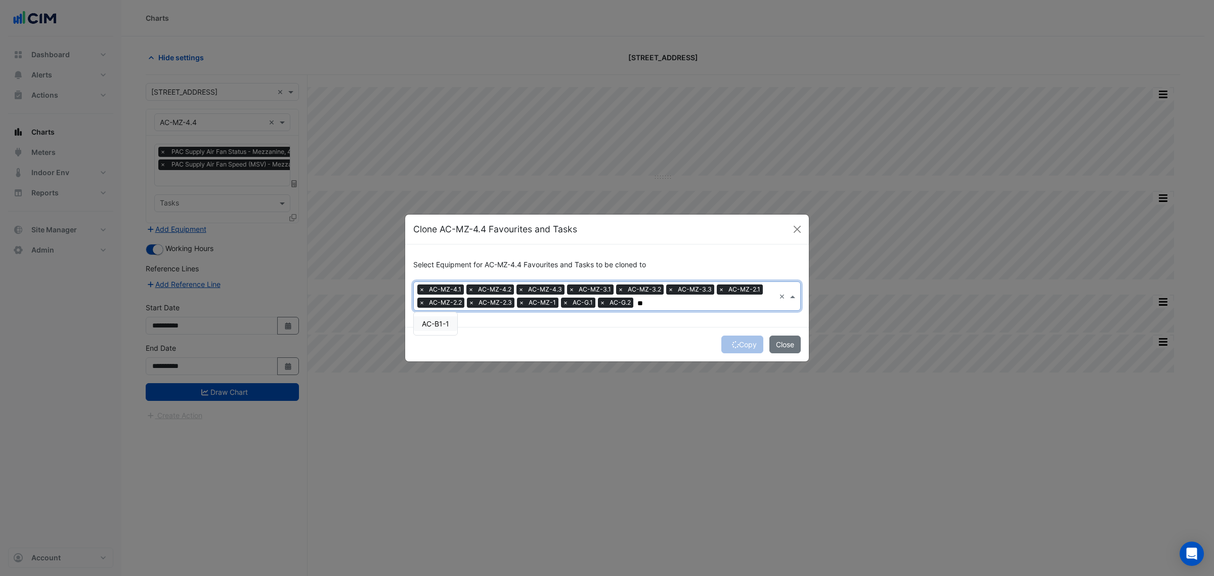
click at [449, 331] on div "AC-B1-1" at bounding box center [436, 323] width 44 height 23
click at [450, 328] on div "AC-B1-1" at bounding box center [436, 323] width 44 height 15
type input "**"
drag, startPoint x: 565, startPoint y: 334, endPoint x: 578, endPoint y: 335, distance: 13.2
click at [565, 334] on div "Copy Close" at bounding box center [607, 344] width 404 height 34
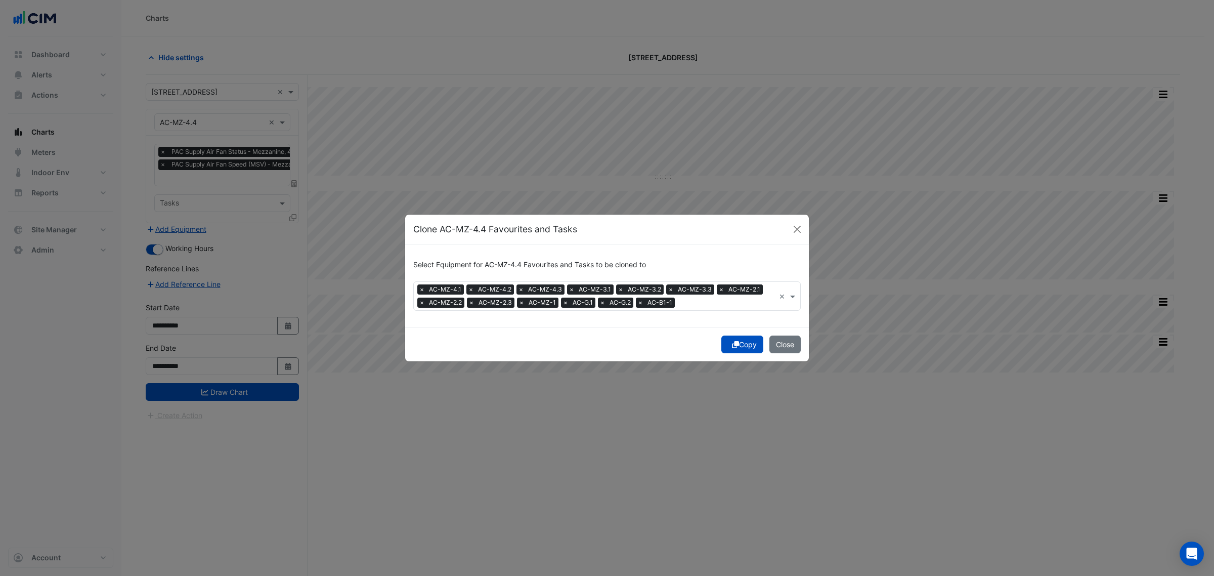
click at [736, 343] on button "Copy" at bounding box center [742, 344] width 42 height 18
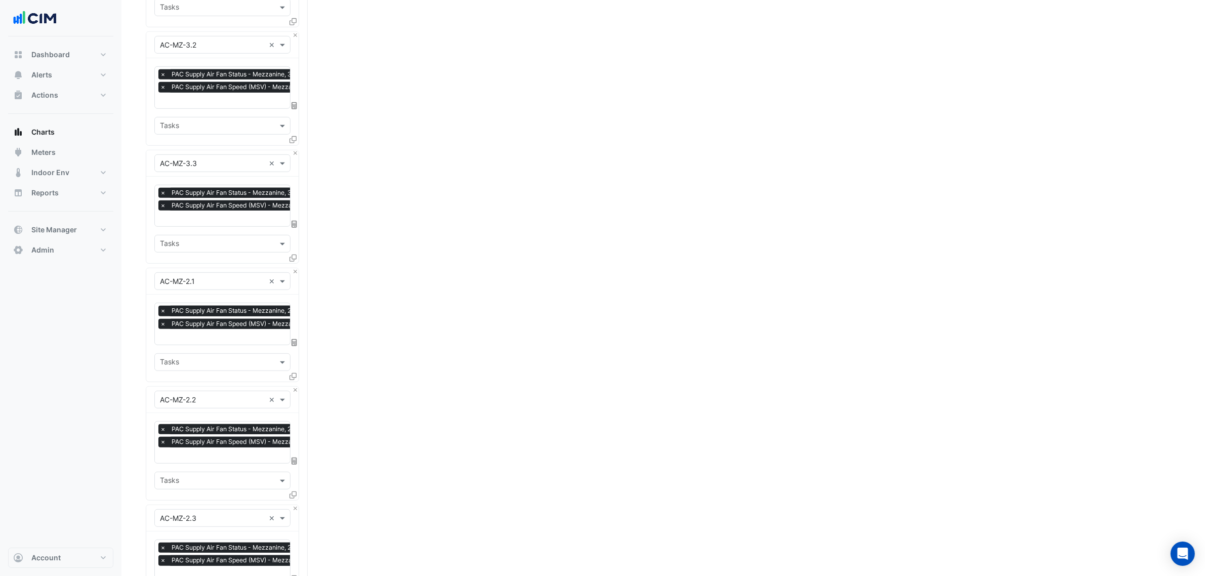
scroll to position [1385, 0]
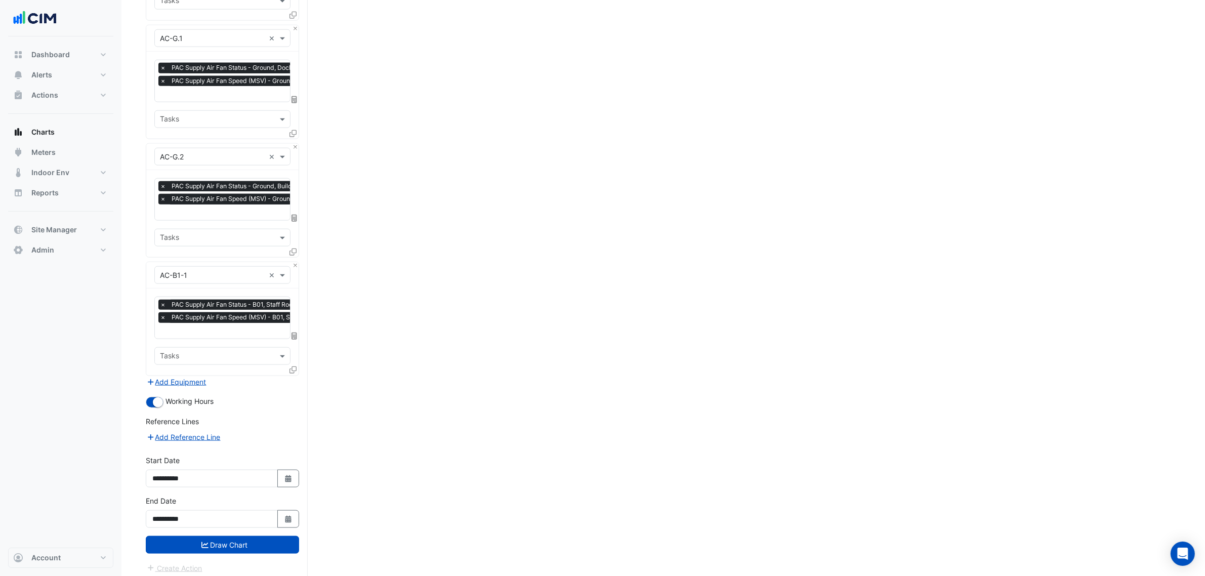
drag, startPoint x: 353, startPoint y: 410, endPoint x: 301, endPoint y: 563, distance: 161.9
click at [258, 540] on button "Draw Chart" at bounding box center [222, 545] width 153 height 18
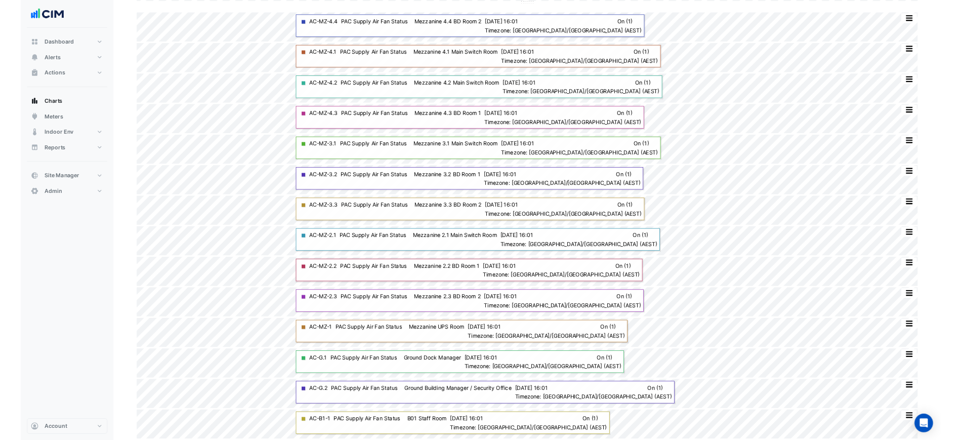
scroll to position [1522, 0]
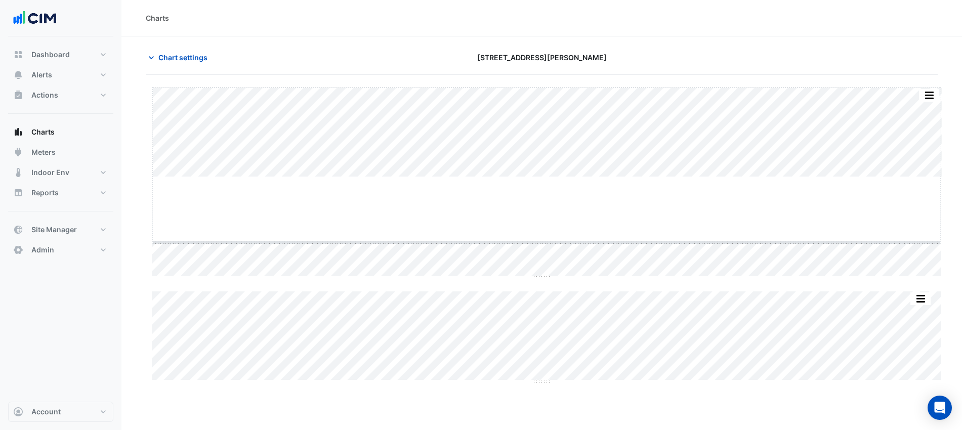
drag, startPoint x: 544, startPoint y: 176, endPoint x: 532, endPoint y: 243, distance: 68.3
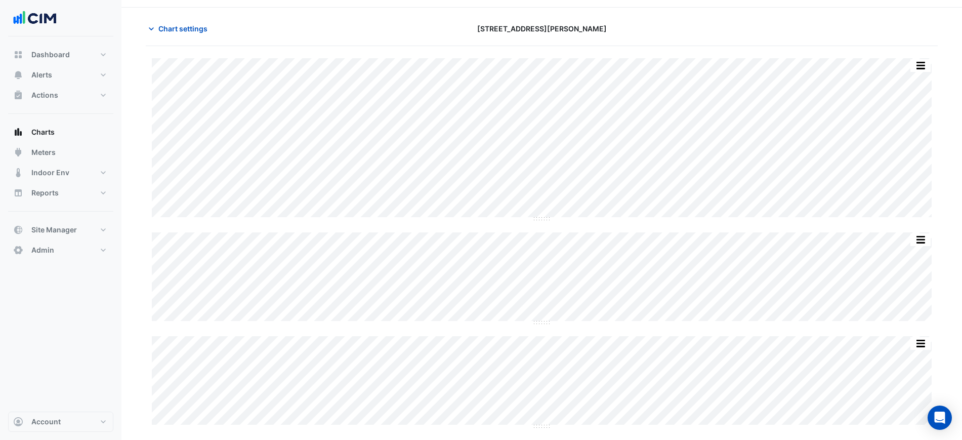
scroll to position [26, 0]
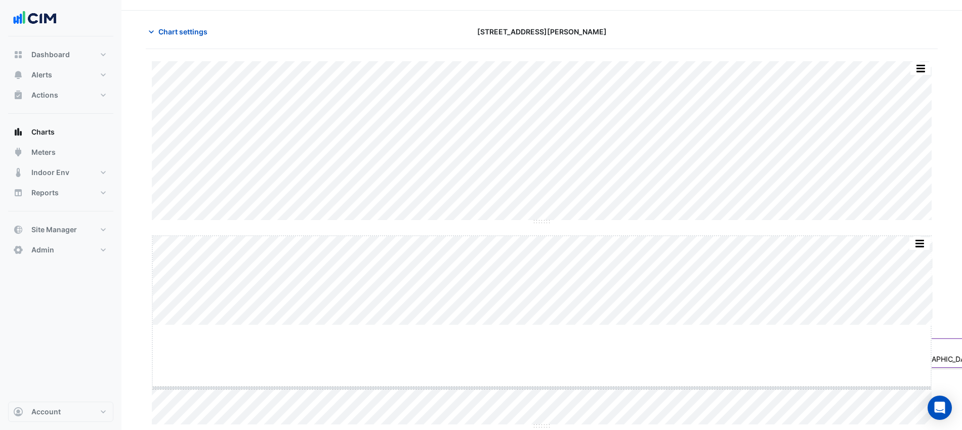
drag, startPoint x: 543, startPoint y: 321, endPoint x: 532, endPoint y: 384, distance: 63.7
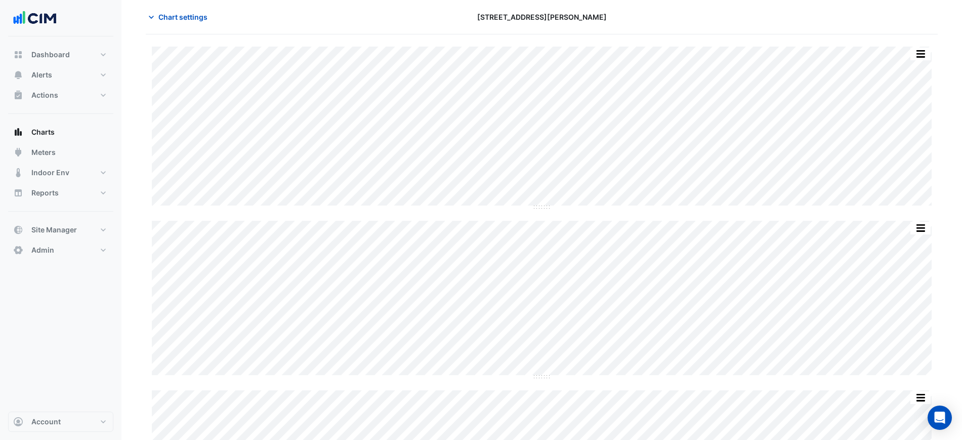
scroll to position [61, 0]
click at [592, 13] on div "Chart settings [STREET_ADDRESS][PERSON_NAME]" at bounding box center [542, 1] width 792 height 26
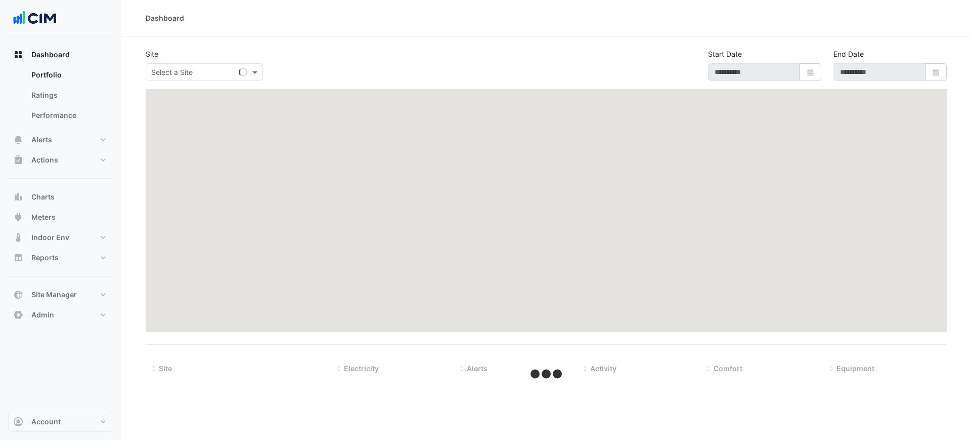
click at [42, 279] on div "Dashboard Portfolio Ratings Performance Alerts Site Rules Templates Actions Sit…" at bounding box center [60, 185] width 105 height 280
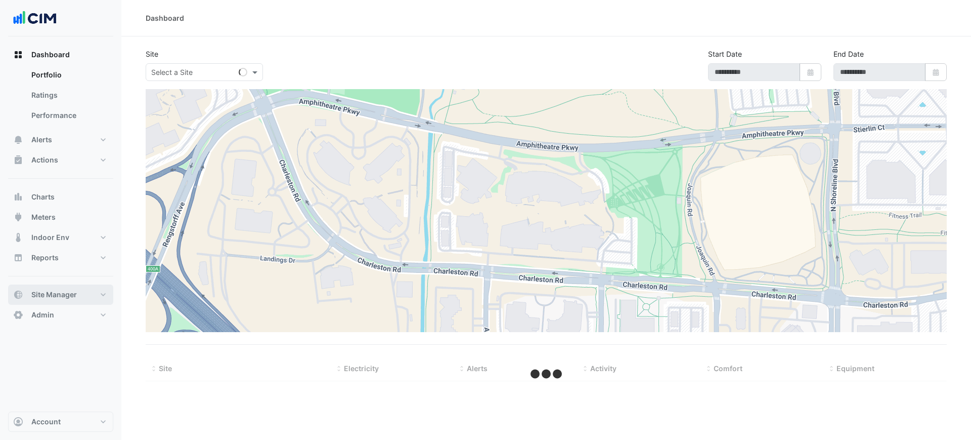
click at [47, 288] on button "Site Manager" at bounding box center [60, 294] width 105 height 20
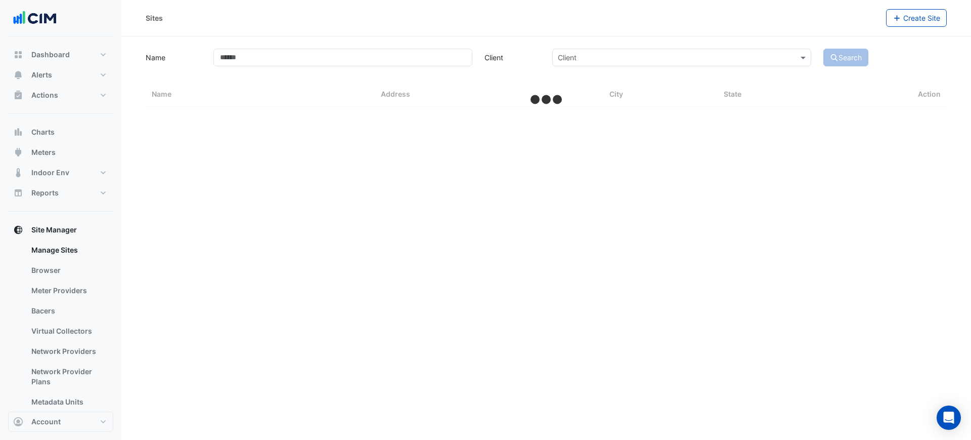
select select "***"
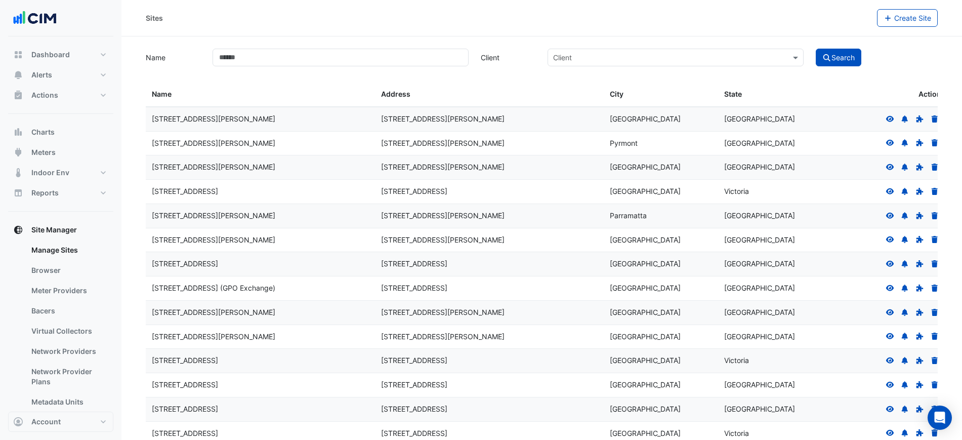
click at [411, 24] on div "Sites" at bounding box center [511, 18] width 731 height 18
click at [40, 144] on button "Meters" at bounding box center [60, 152] width 105 height 20
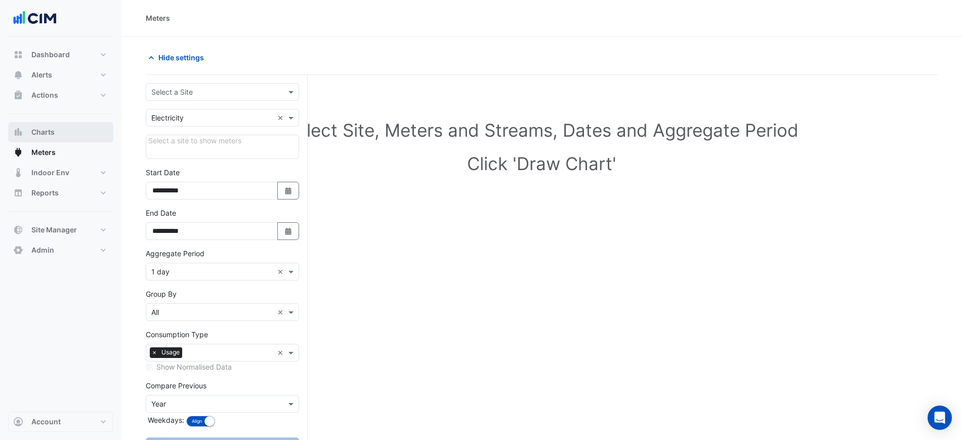
click at [40, 128] on span "Charts" at bounding box center [42, 132] width 23 height 10
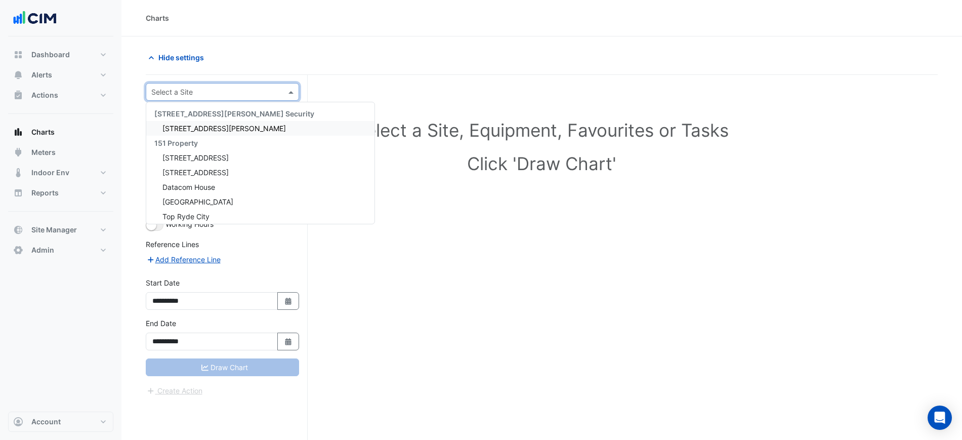
click at [203, 84] on div "Select a Site" at bounding box center [222, 92] width 153 height 18
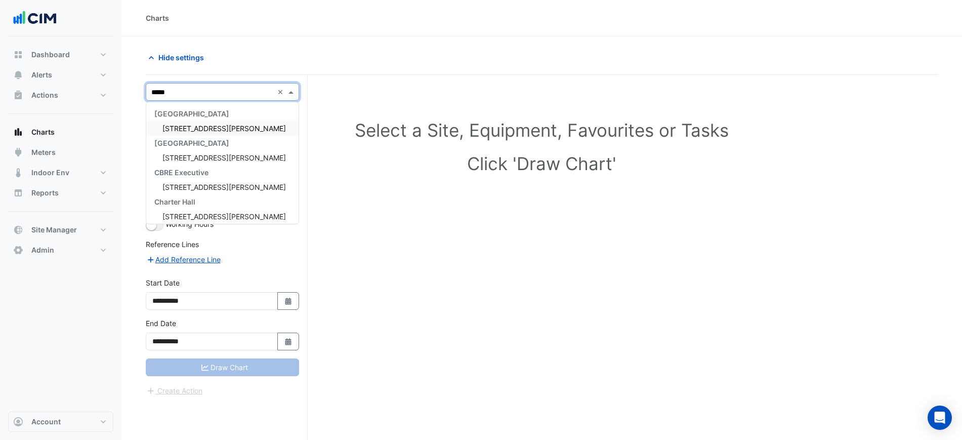
type input "******"
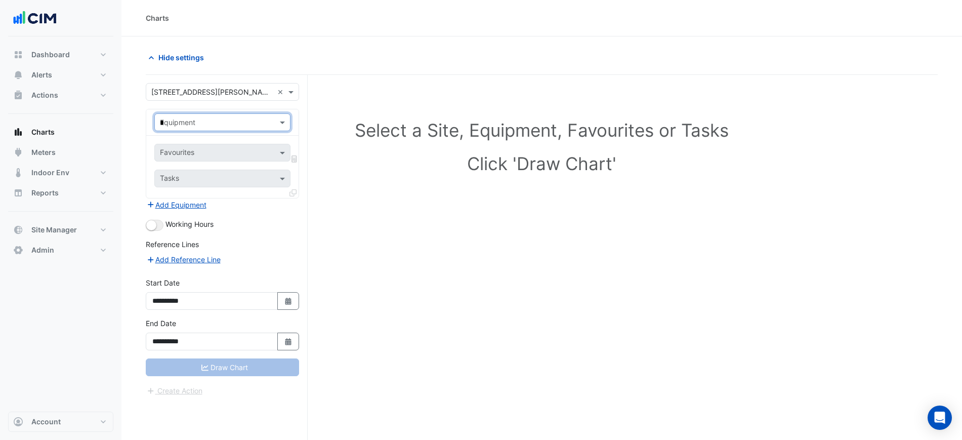
type input "**"
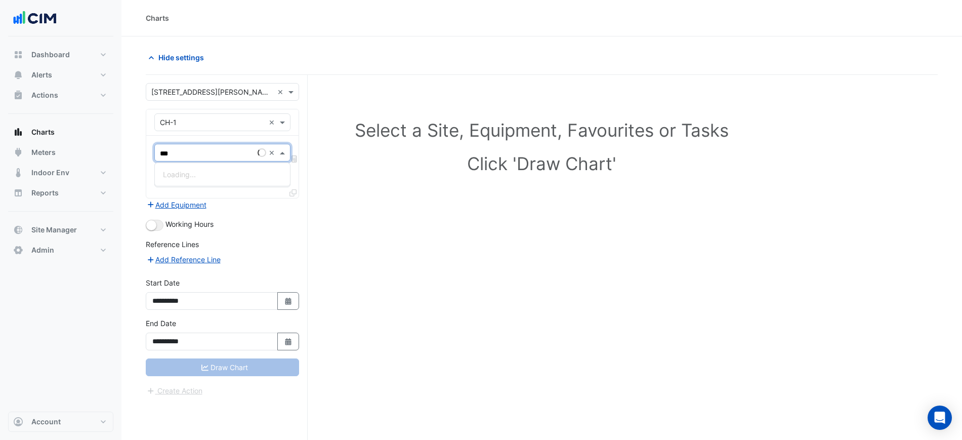
type input "****"
click at [207, 174] on span "Chilled Water Plant Lockout Setpoint - Plantroom, Plantroom" at bounding box center [262, 174] width 199 height 9
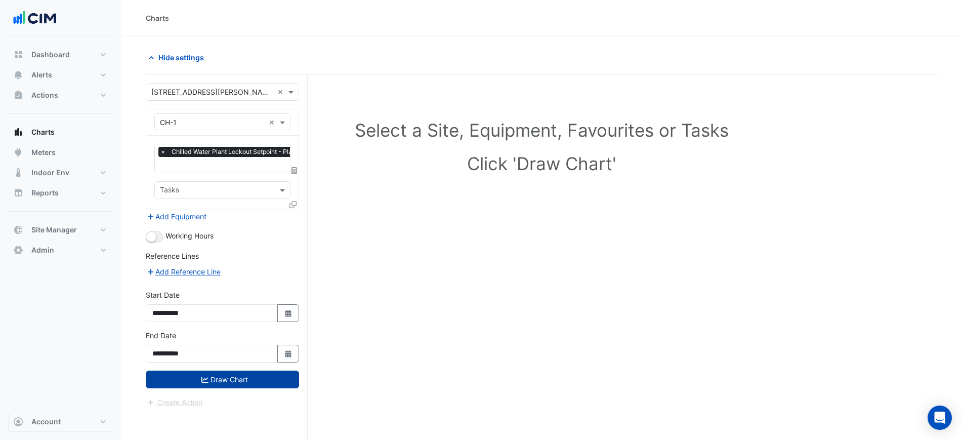
click at [245, 378] on button "Draw Chart" at bounding box center [222, 379] width 153 height 18
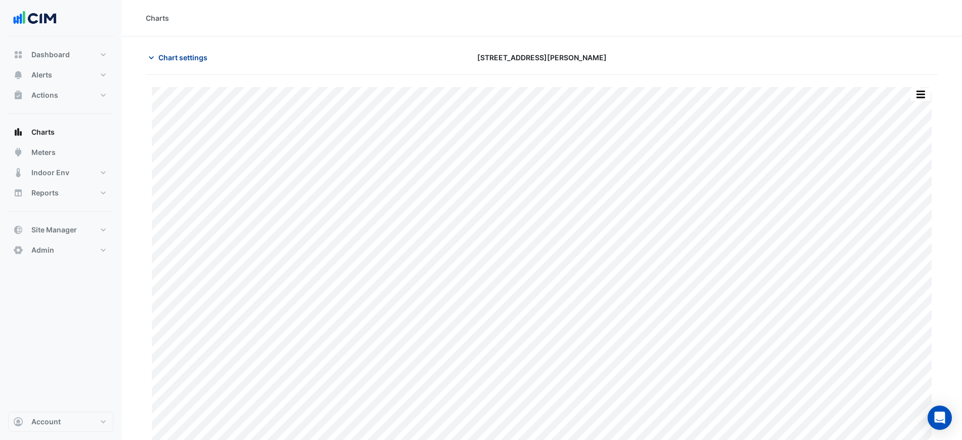
click at [177, 63] on button "Chart settings" at bounding box center [180, 58] width 68 height 18
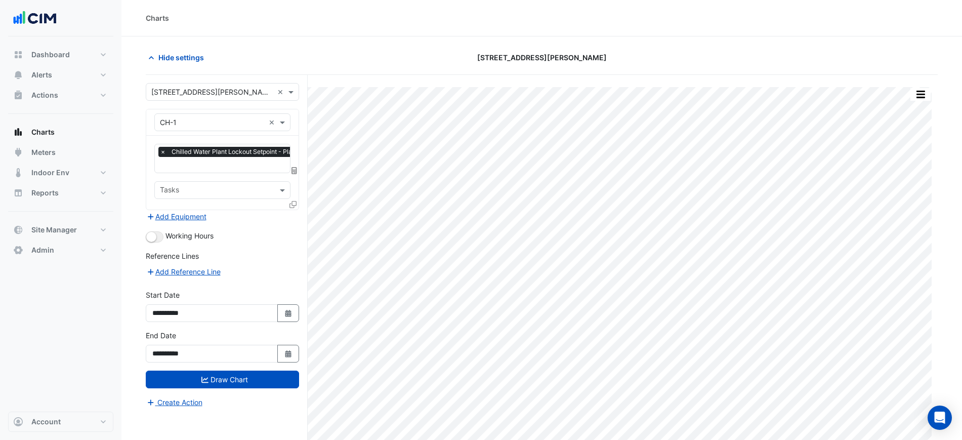
click at [205, 112] on div "Equipment × CH-1 ×" at bounding box center [222, 122] width 152 height 26
click at [213, 119] on input "text" at bounding box center [212, 122] width 105 height 11
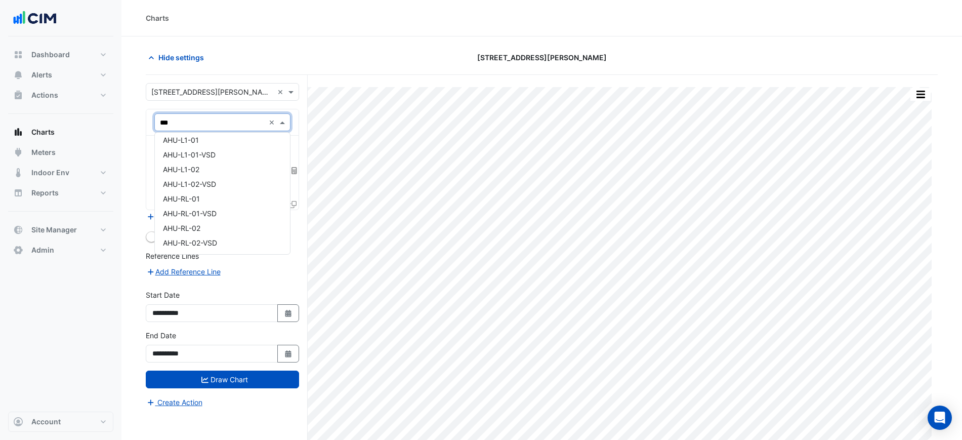
scroll to position [327, 0]
type input "*****"
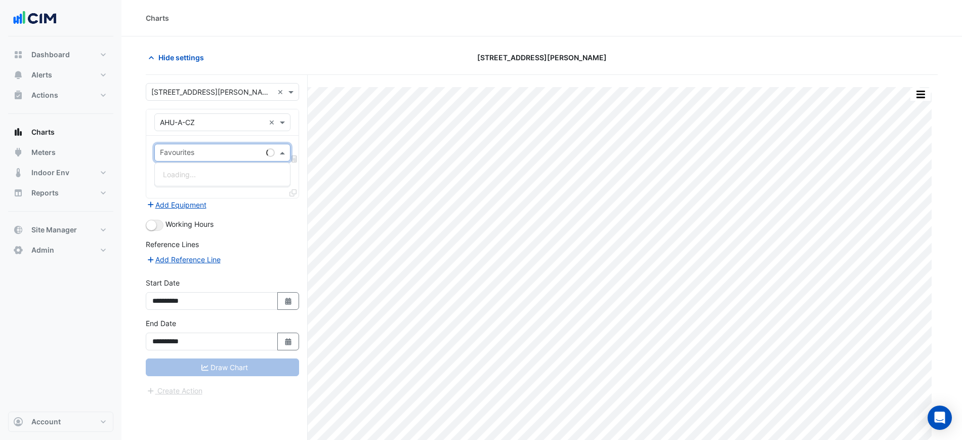
click at [223, 144] on div "Favourites" at bounding box center [222, 153] width 136 height 18
type input "*"
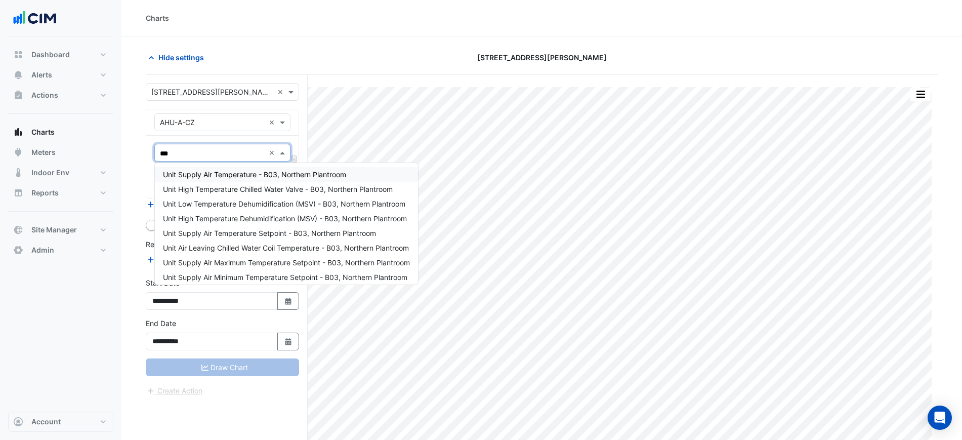
type input "****"
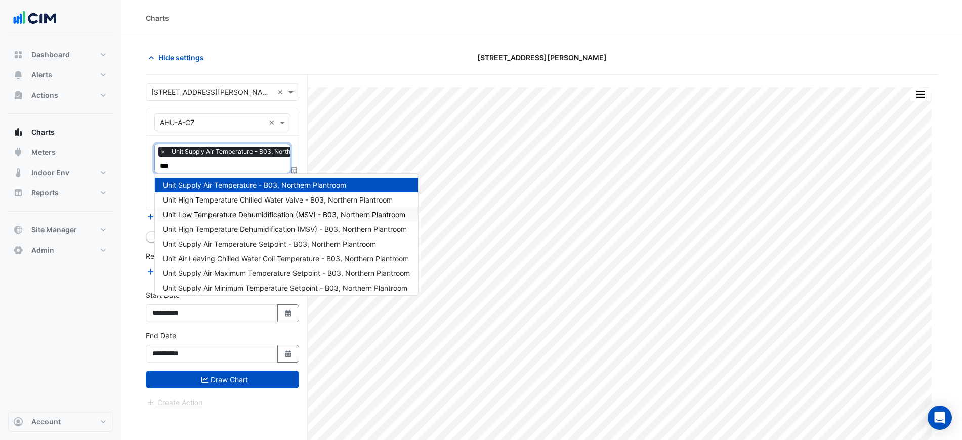
type input "****"
click at [239, 238] on div "Unit Supply Air Temperature Setpoint - B03, Northern Plantroom" at bounding box center [286, 243] width 263 height 15
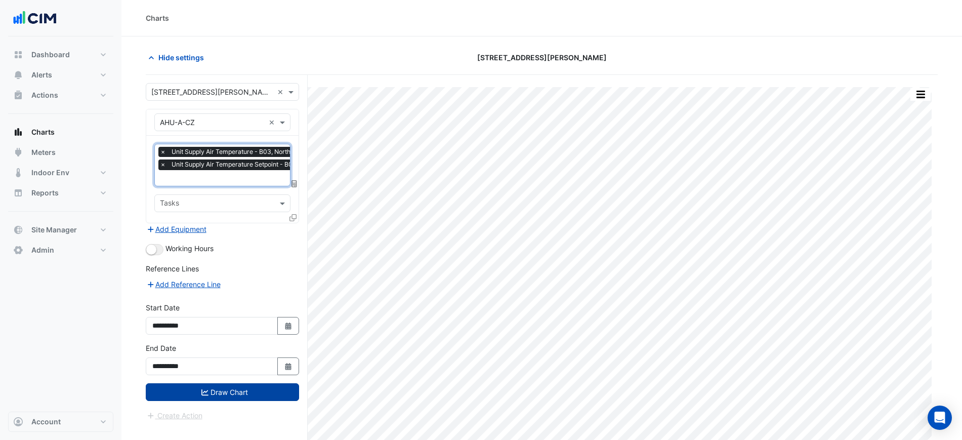
click at [241, 389] on button "Draw Chart" at bounding box center [222, 392] width 153 height 18
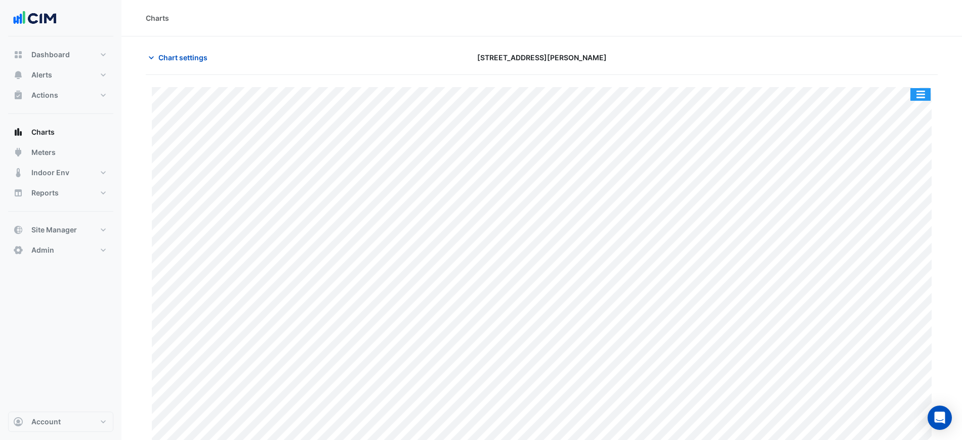
click at [926, 90] on div "Split All Print Save as JPEG Save as PNG Pivot Data Table Export CSV - Flat Exp…" at bounding box center [920, 95] width 21 height 14
click at [925, 91] on button "button" at bounding box center [920, 94] width 20 height 13
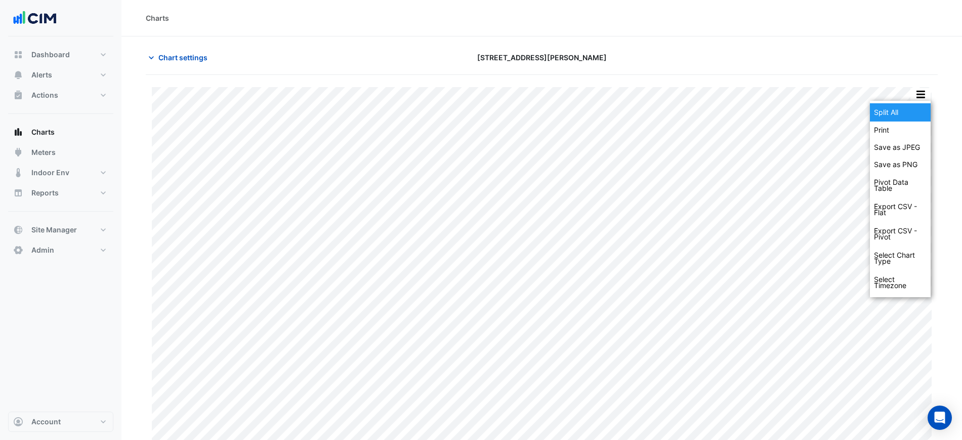
click at [910, 110] on div "Split All" at bounding box center [900, 112] width 61 height 18
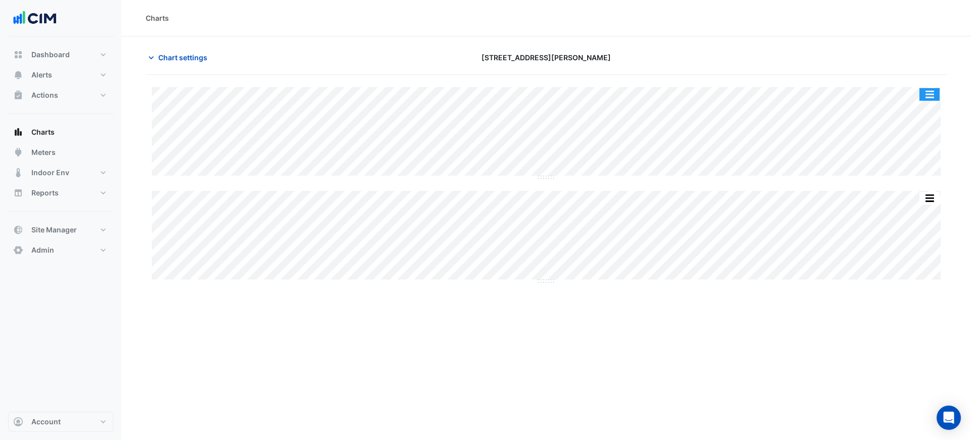
click at [924, 94] on button "button" at bounding box center [930, 94] width 20 height 13
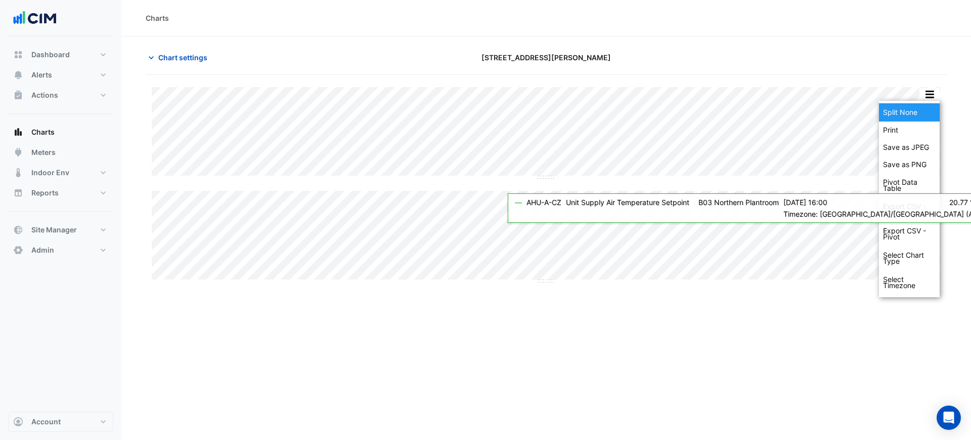
click at [919, 116] on div "Split None" at bounding box center [909, 112] width 61 height 18
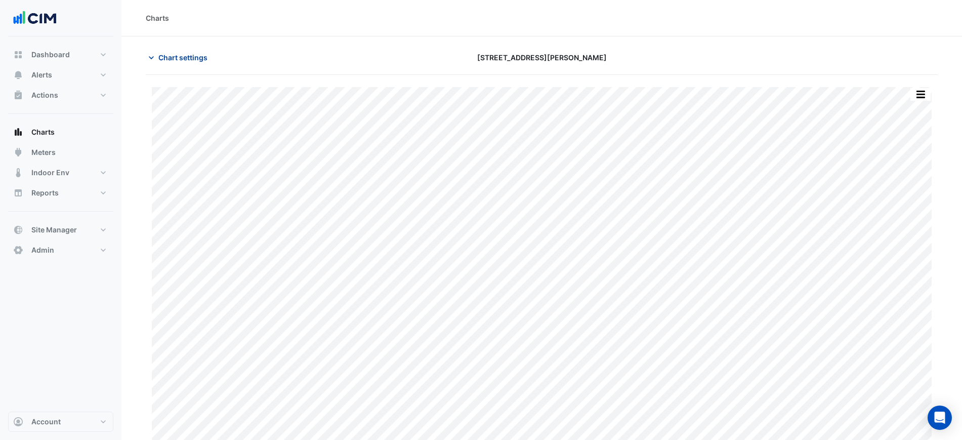
click at [175, 60] on span "Chart settings" at bounding box center [182, 57] width 49 height 11
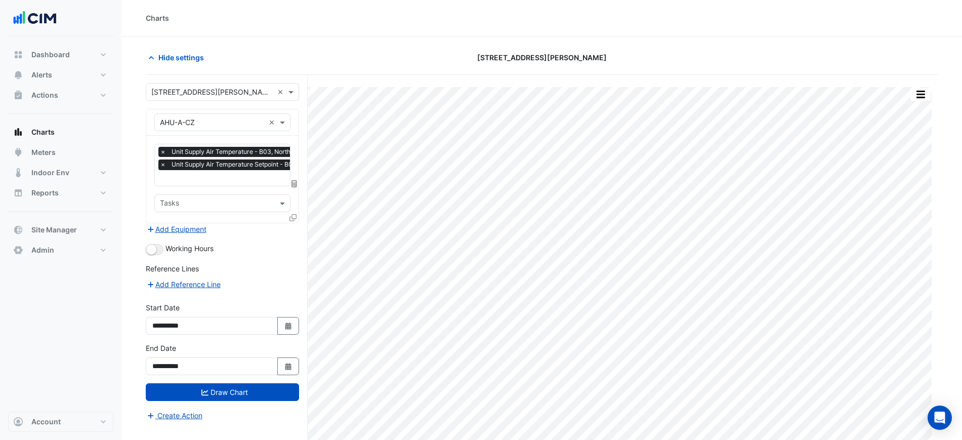
click at [161, 238] on form "**********" at bounding box center [222, 252] width 153 height 338
click at [161, 249] on button "button" at bounding box center [155, 249] width 18 height 11
click at [206, 186] on div "Favourites × Unit Supply Air Temperature - B03, Northern Plantroom × Unit Suppl…" at bounding box center [222, 179] width 152 height 87
click at [212, 175] on input "text" at bounding box center [261, 179] width 202 height 11
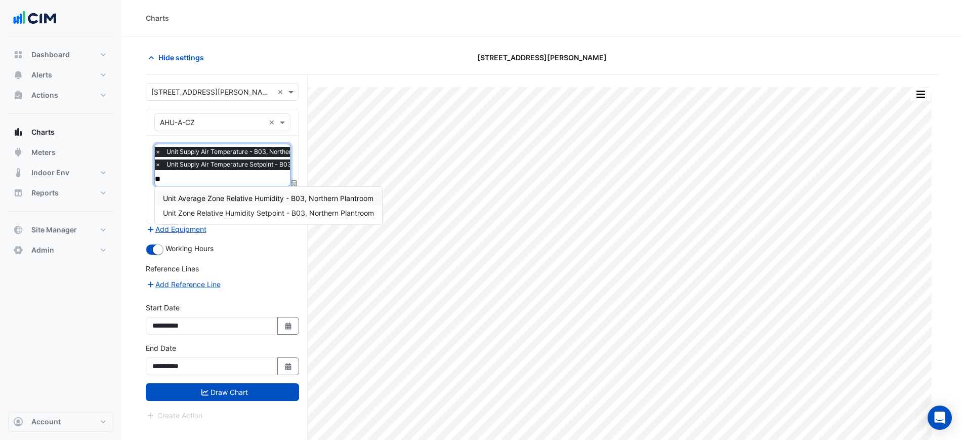
type input "*"
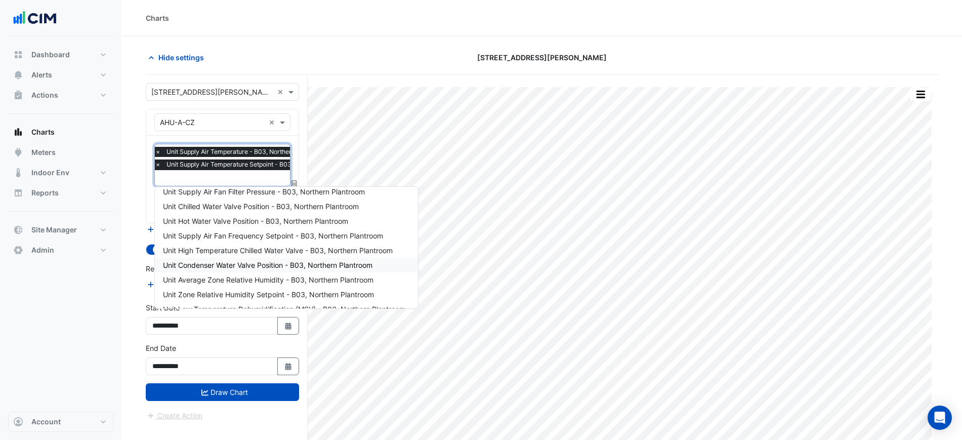
scroll to position [66, 0]
click at [299, 247] on span "Unit High Temperature Chilled Water Valve - B03, Northern Plantroom" at bounding box center [278, 249] width 230 height 9
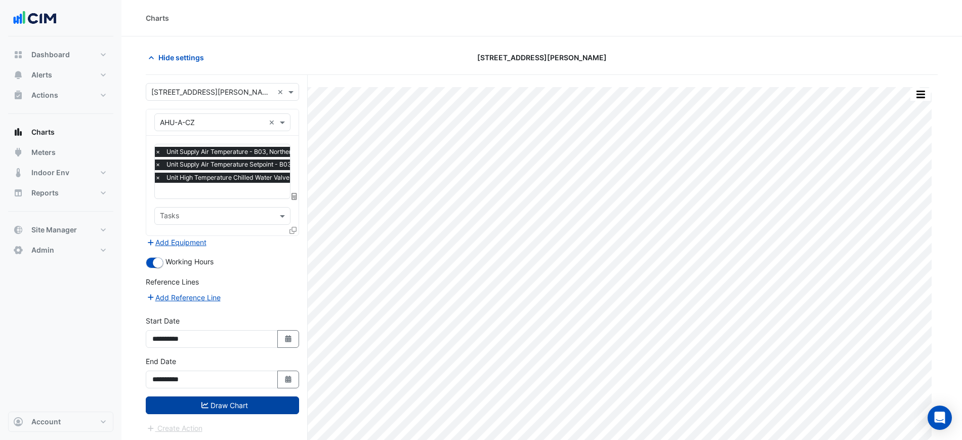
click at [250, 404] on button "Draw Chart" at bounding box center [222, 405] width 153 height 18
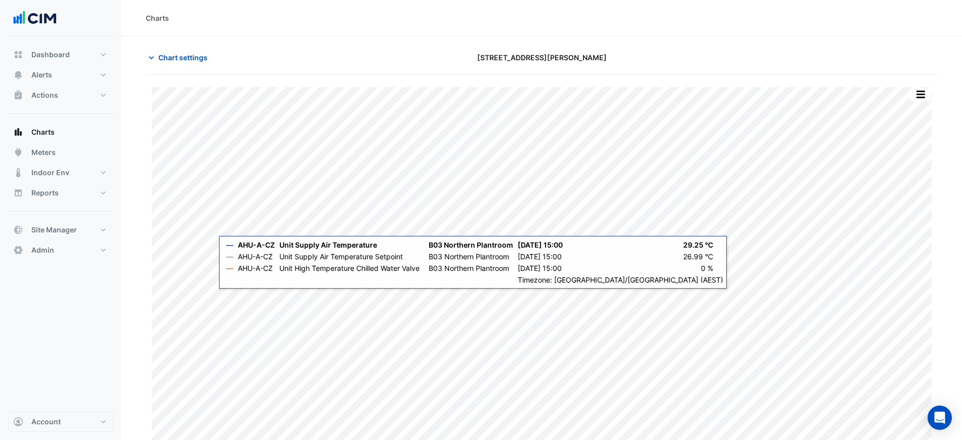
scroll to position [9, 0]
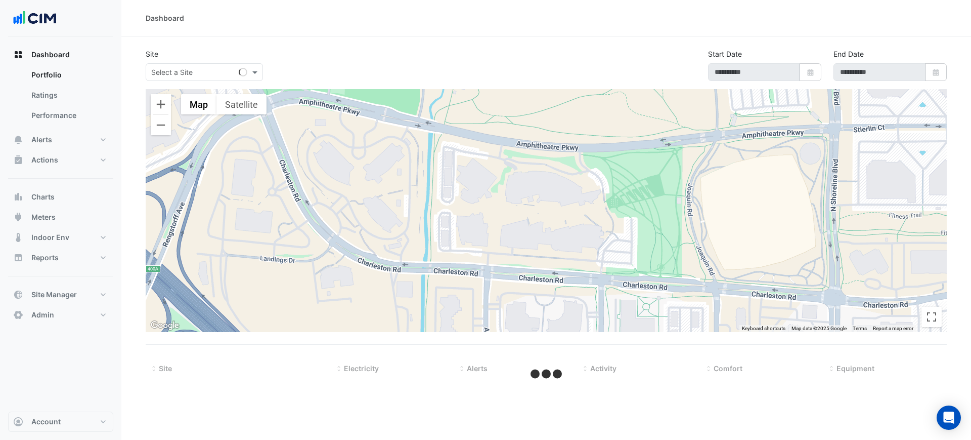
type input "**********"
select select "***"
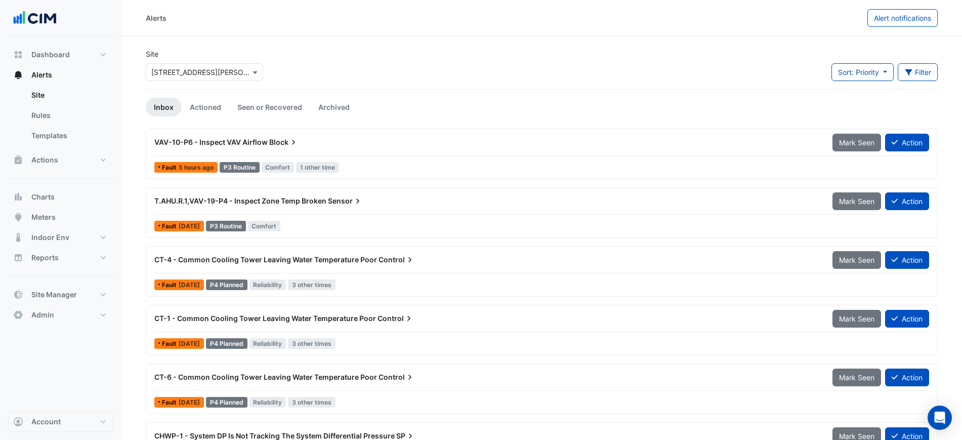
click at [598, 17] on div "Alerts" at bounding box center [506, 18] width 721 height 18
click at [520, 47] on section "Site Select a Site × [STREET_ADDRESS][PERSON_NAME] Sort: Priority Priority Upda…" at bounding box center [541, 313] width 840 height 554
